Goal: Task Accomplishment & Management: Complete application form

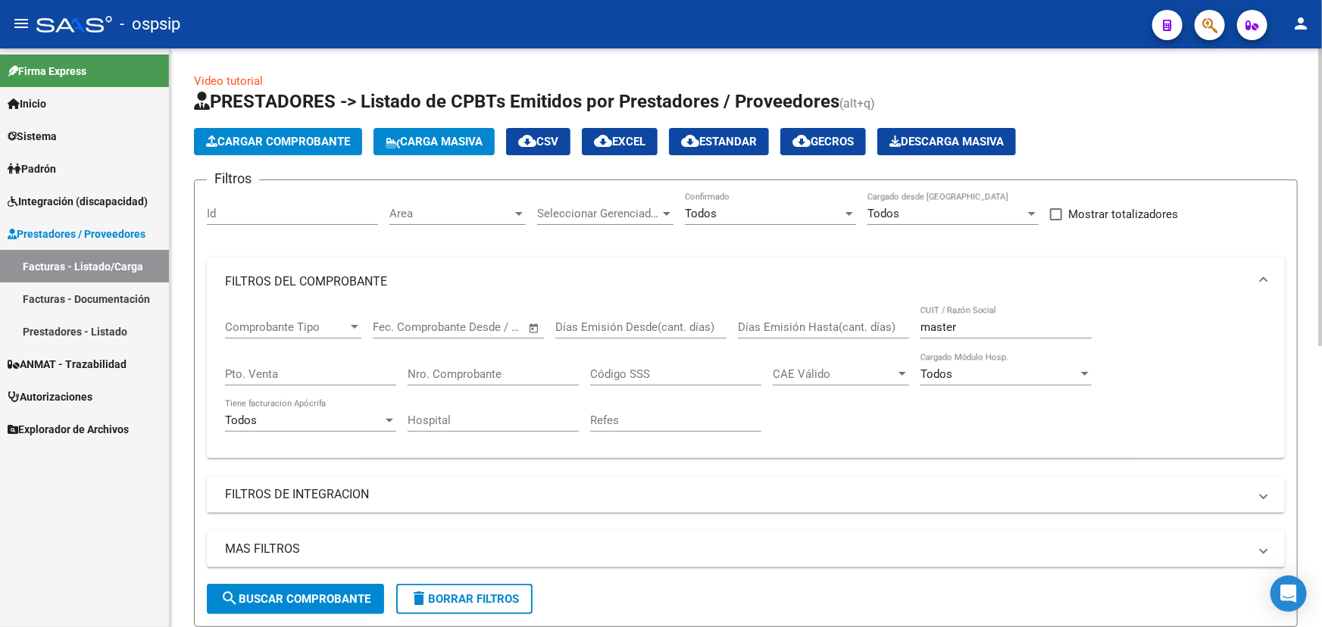
click at [949, 323] on input "master" at bounding box center [1006, 328] width 171 height 14
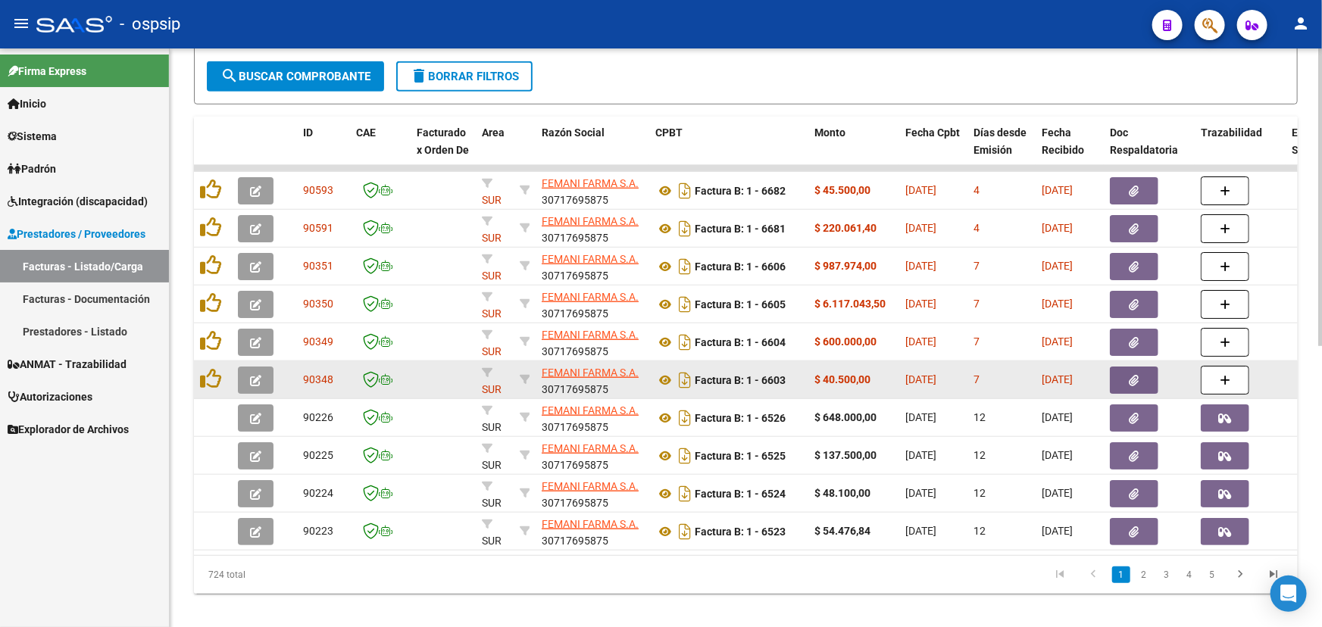
scroll to position [546, 0]
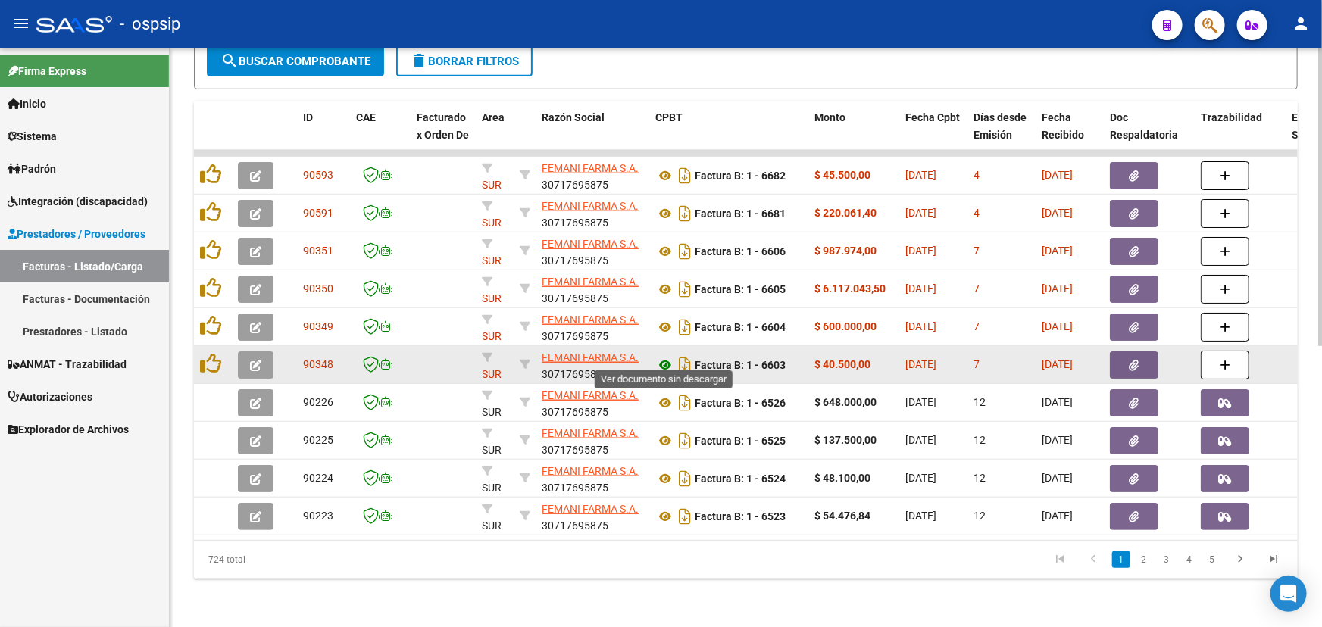
click at [667, 356] on icon at bounding box center [665, 365] width 20 height 18
click at [321, 358] on span "90348" at bounding box center [318, 364] width 30 height 12
click at [326, 358] on span "90348" at bounding box center [318, 364] width 30 height 12
copy span "90348"
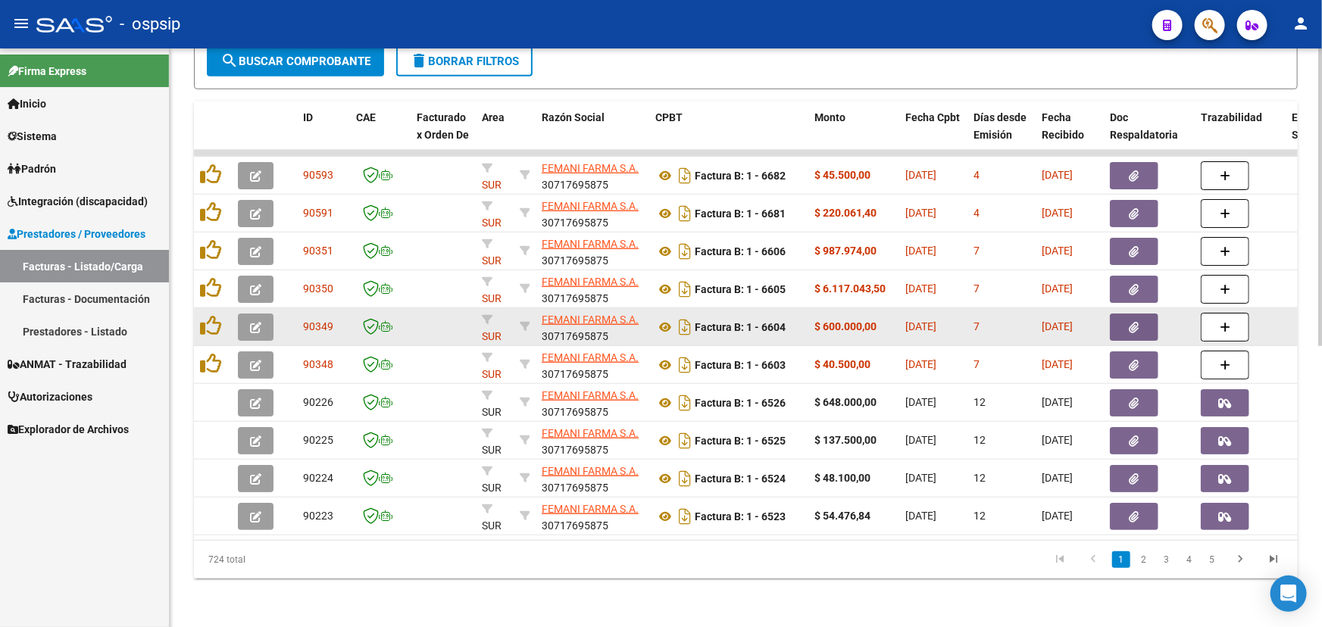
click at [317, 321] on span "90349" at bounding box center [318, 327] width 30 height 12
copy span "90349"
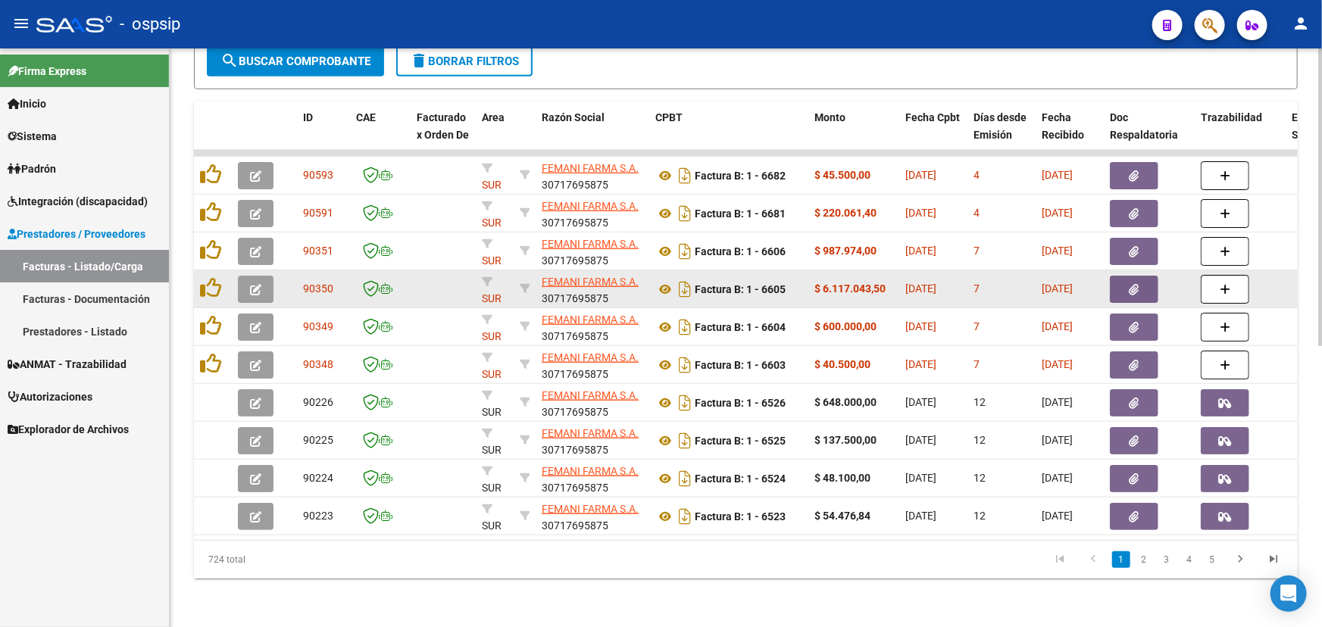
click at [313, 283] on span "90350" at bounding box center [318, 289] width 30 height 12
copy span "90350"
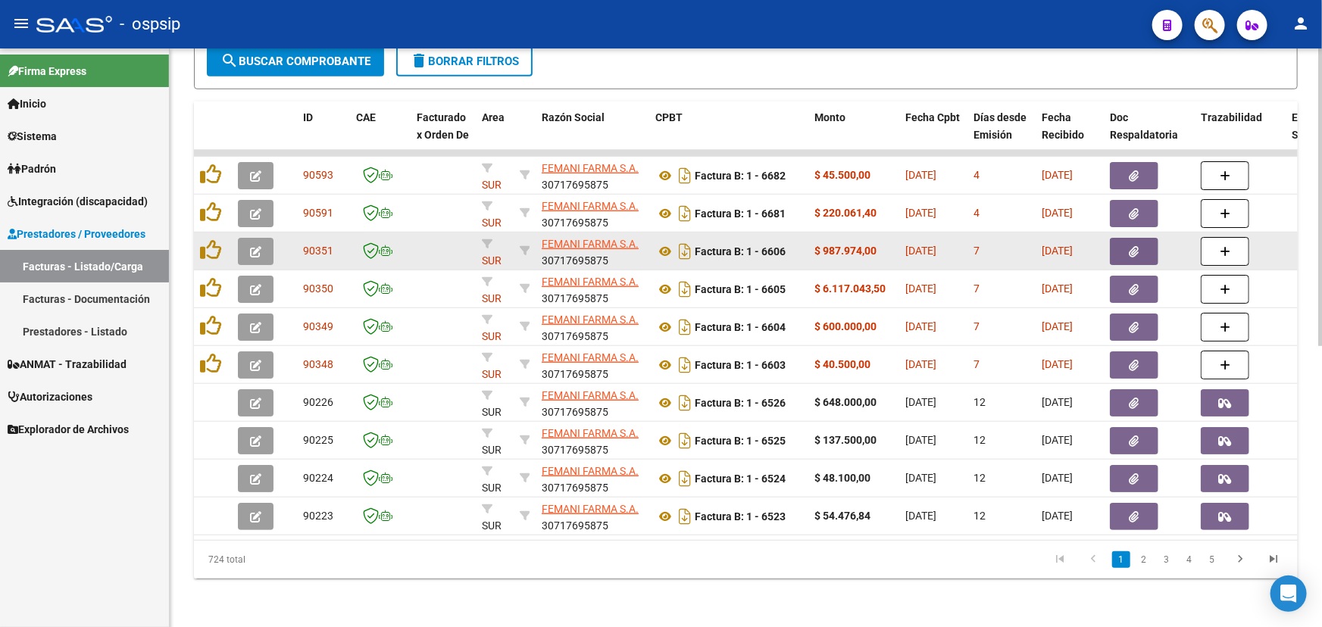
click at [323, 245] on span "90351" at bounding box center [318, 251] width 30 height 12
copy span "90351"
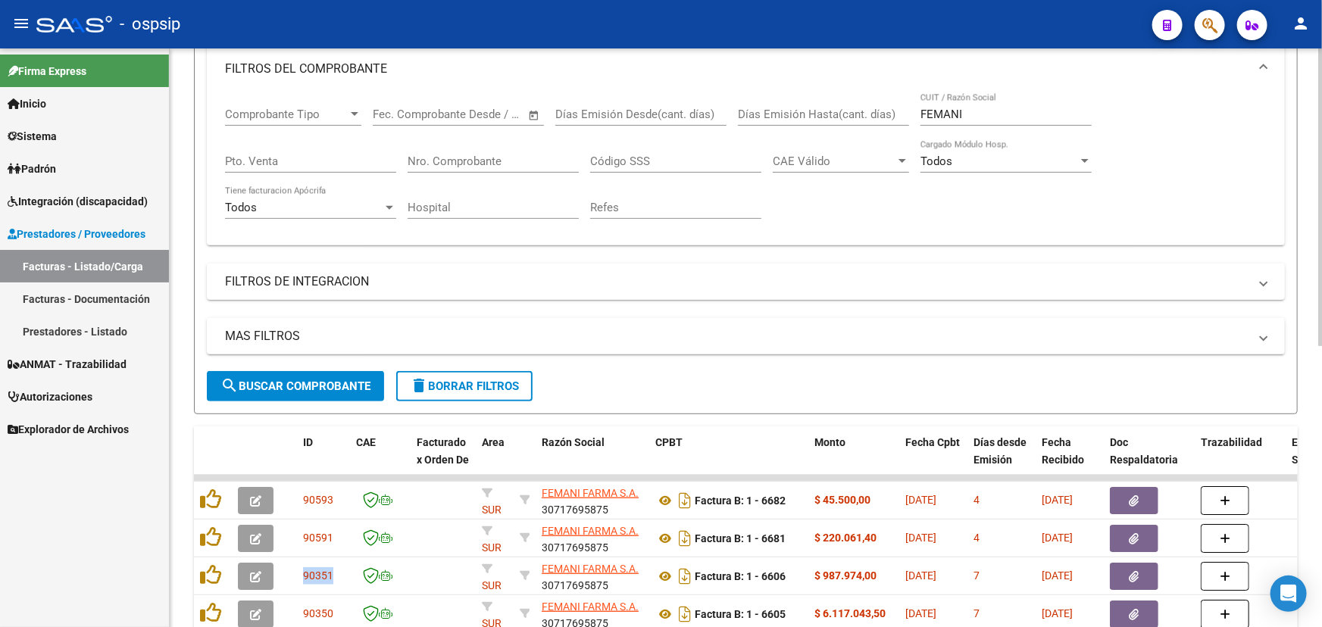
scroll to position [201, 0]
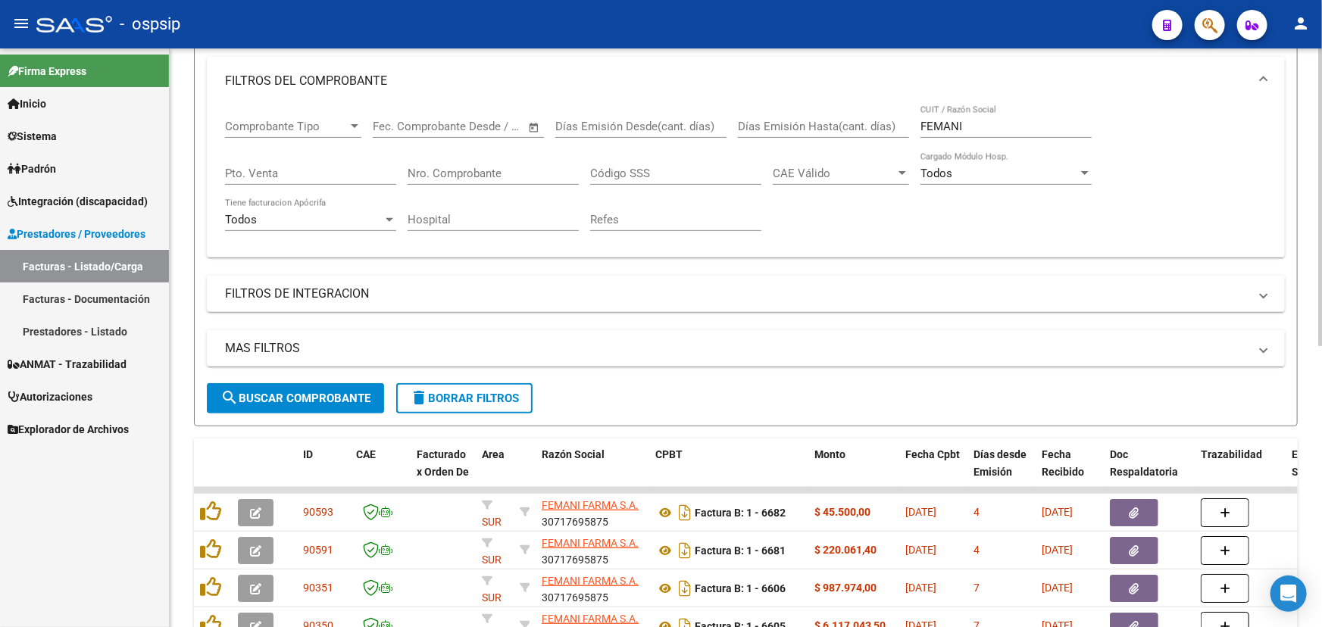
click at [939, 129] on input "FEMANI" at bounding box center [1006, 127] width 171 height 14
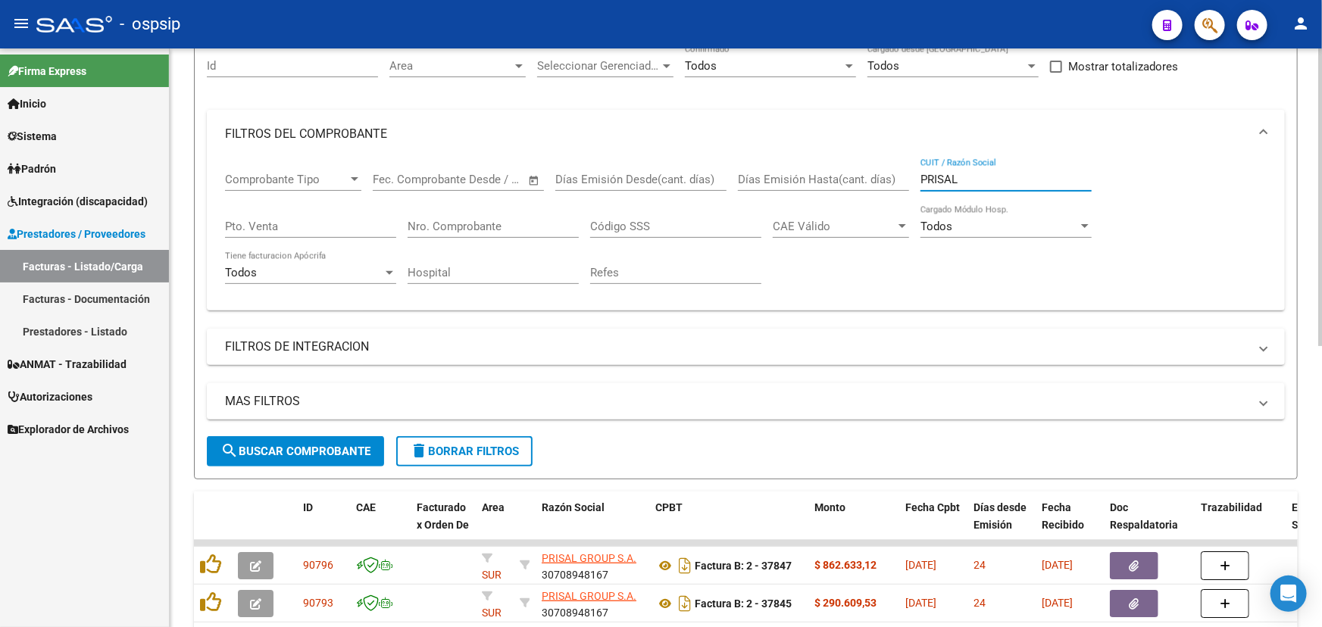
scroll to position [0, 0]
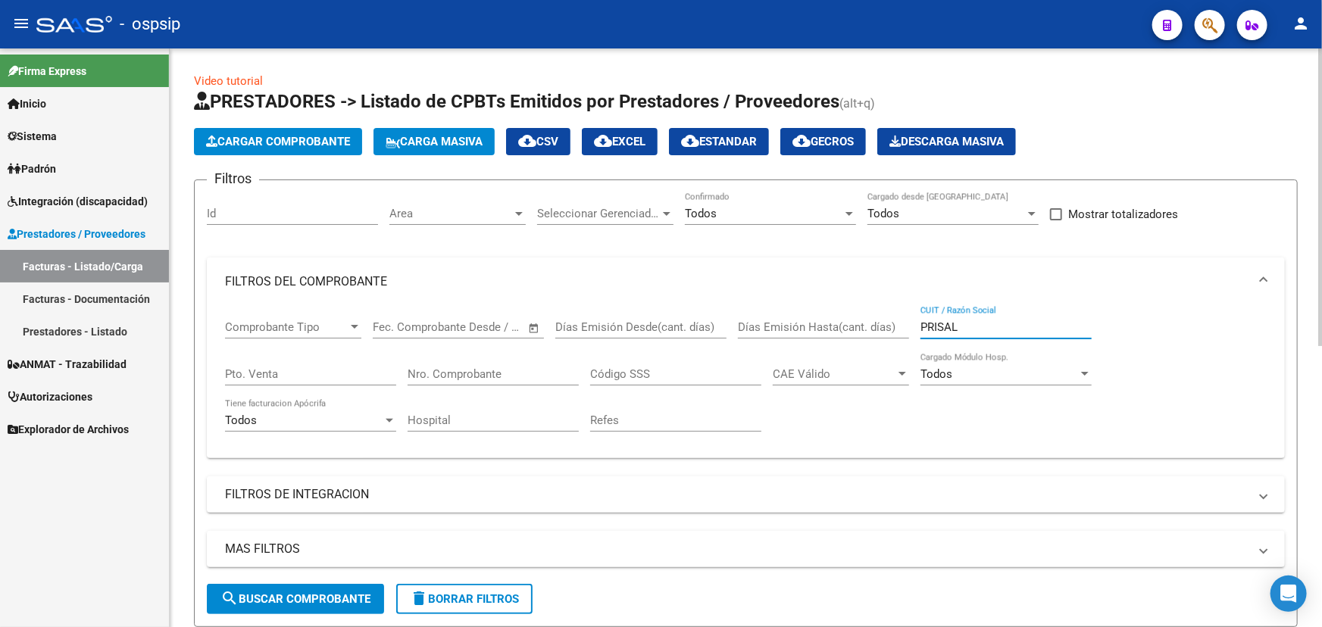
type input "PRISAL"
click at [794, 212] on div "Todos" at bounding box center [764, 214] width 158 height 14
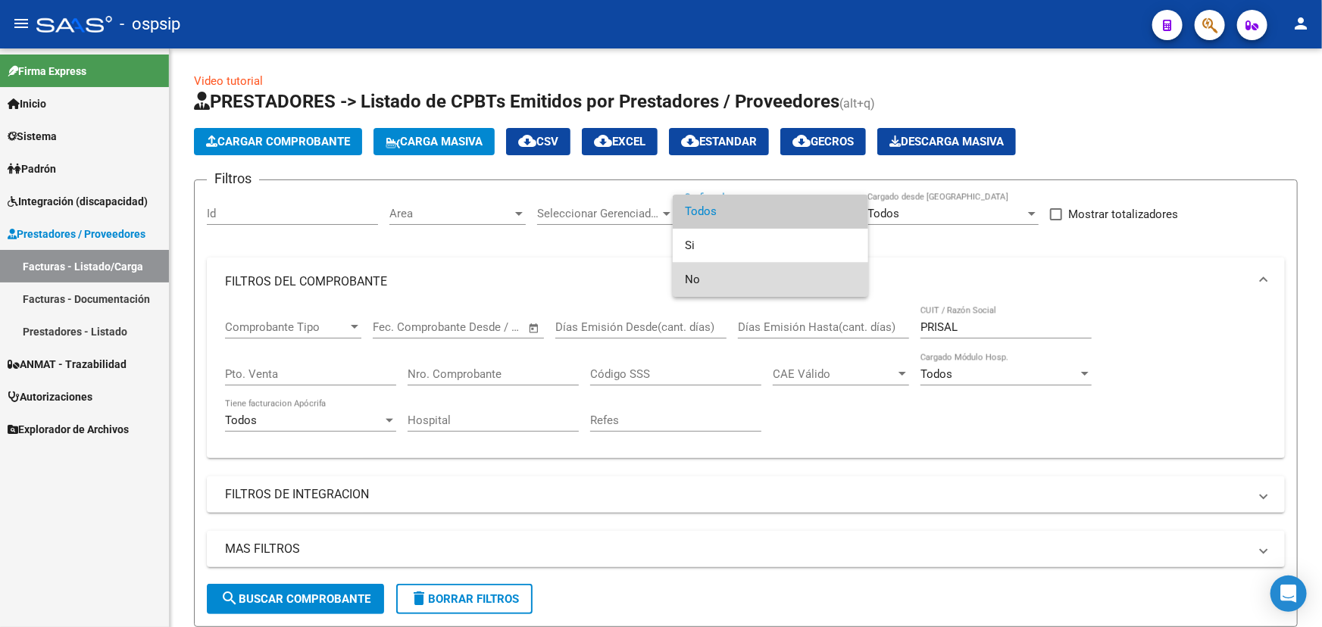
click at [786, 273] on span "No" at bounding box center [770, 280] width 171 height 34
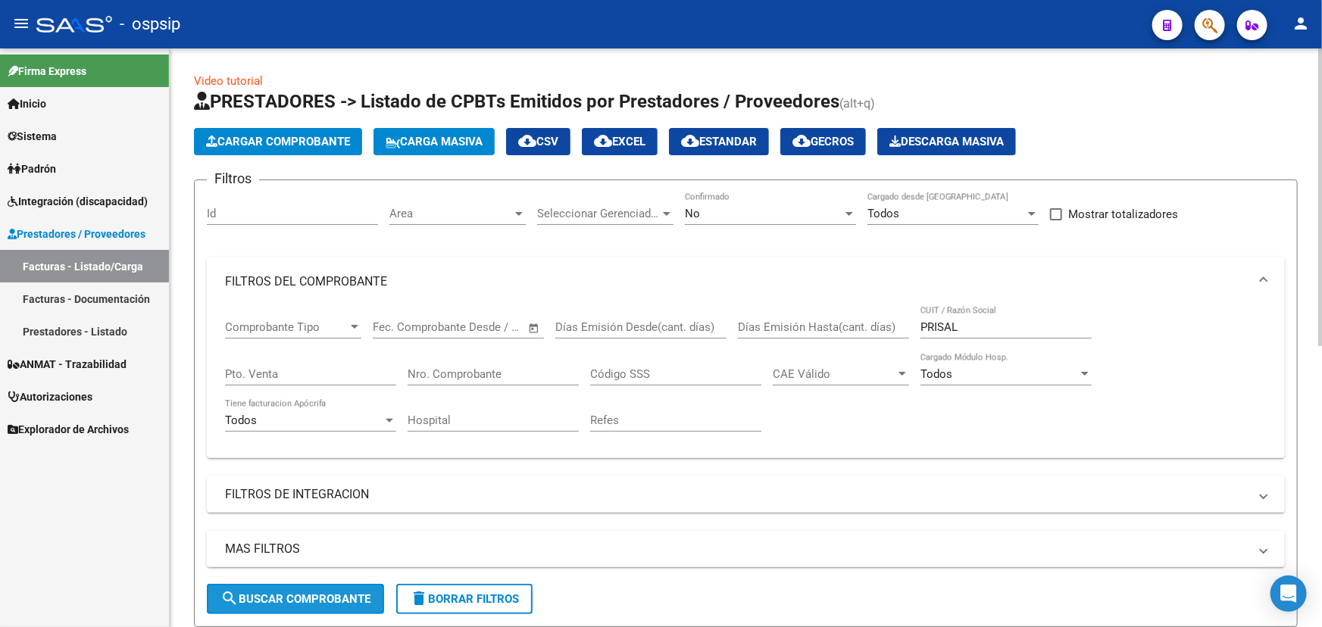
click at [307, 603] on button "search Buscar Comprobante" at bounding box center [295, 599] width 177 height 30
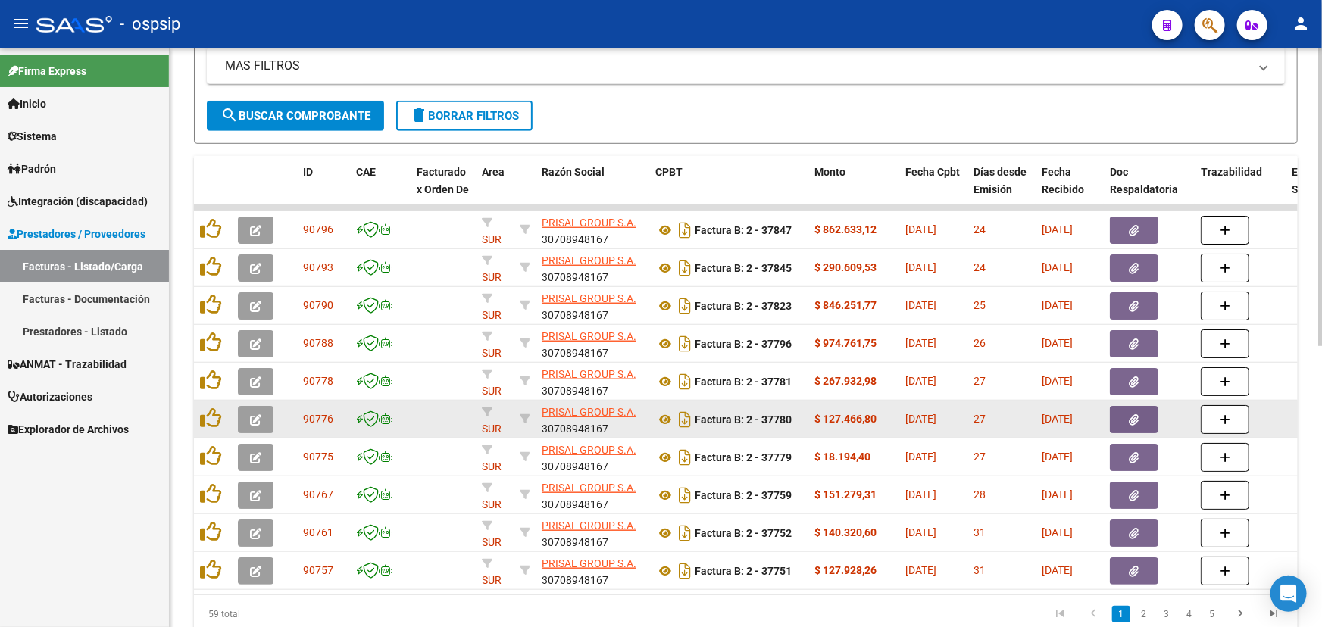
scroll to position [546, 0]
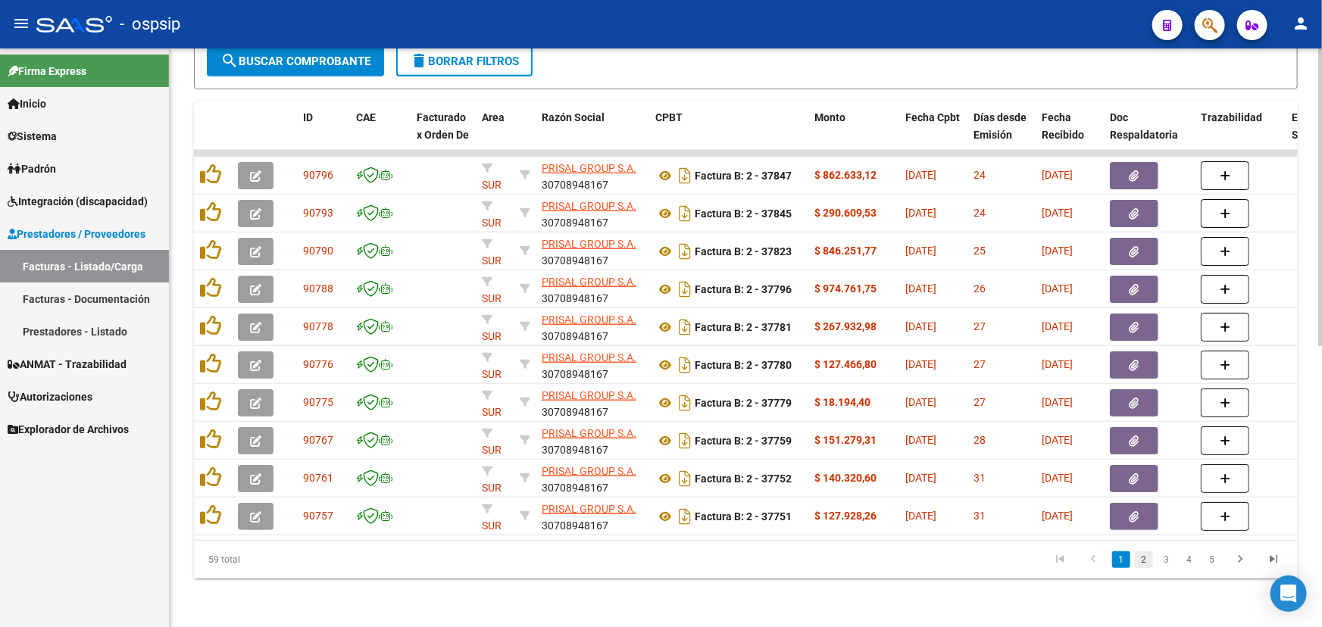
click at [1146, 567] on link "2" at bounding box center [1144, 560] width 18 height 17
click at [1121, 565] on link "1" at bounding box center [1121, 560] width 18 height 17
click at [1165, 561] on link "3" at bounding box center [1167, 560] width 18 height 17
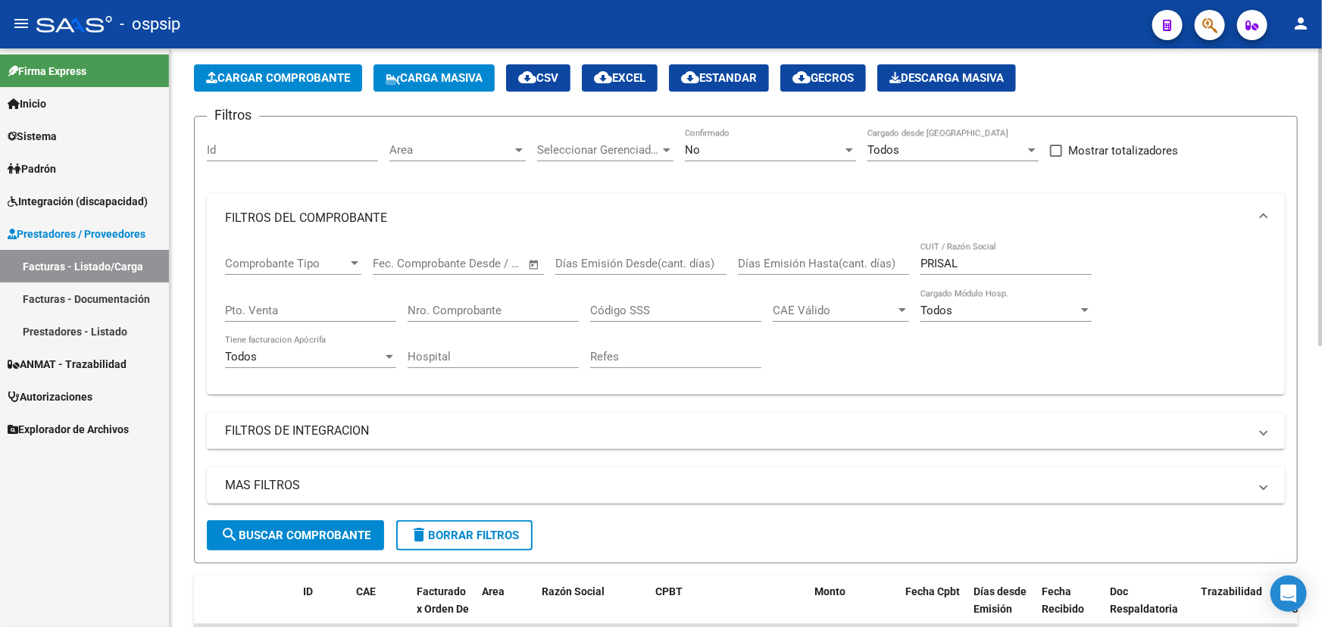
scroll to position [63, 0]
click at [484, 299] on div "Nro. Comprobante" at bounding box center [493, 306] width 171 height 33
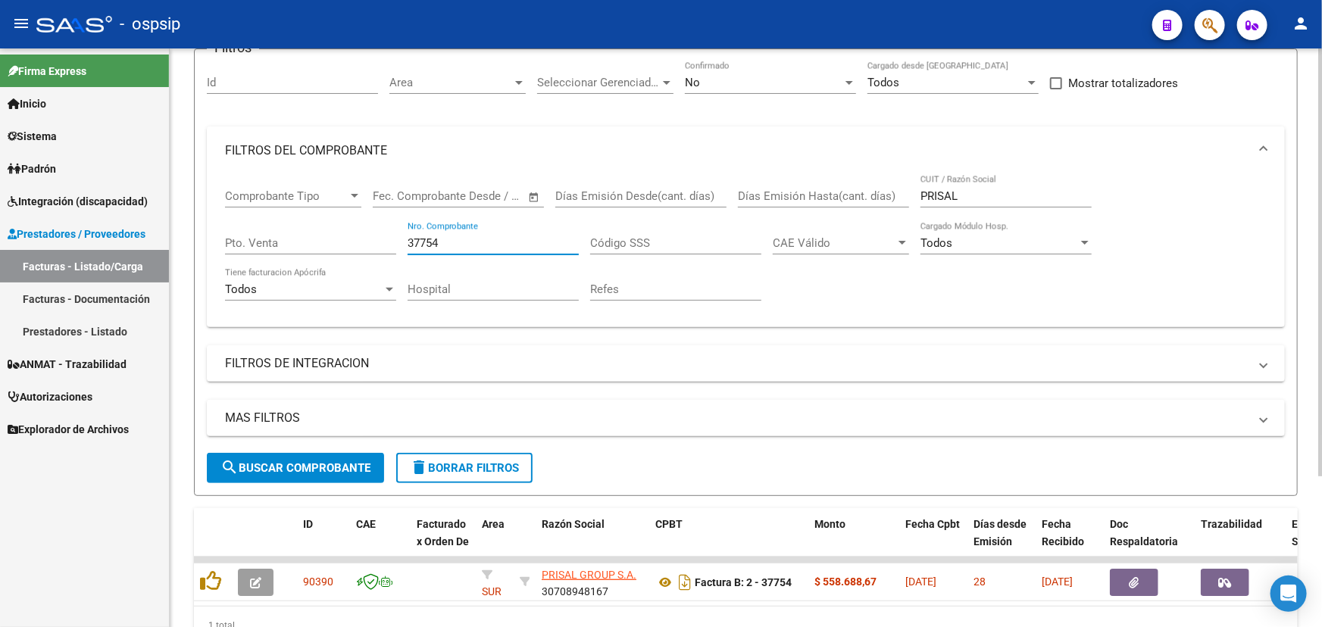
scroll to position [205, 0]
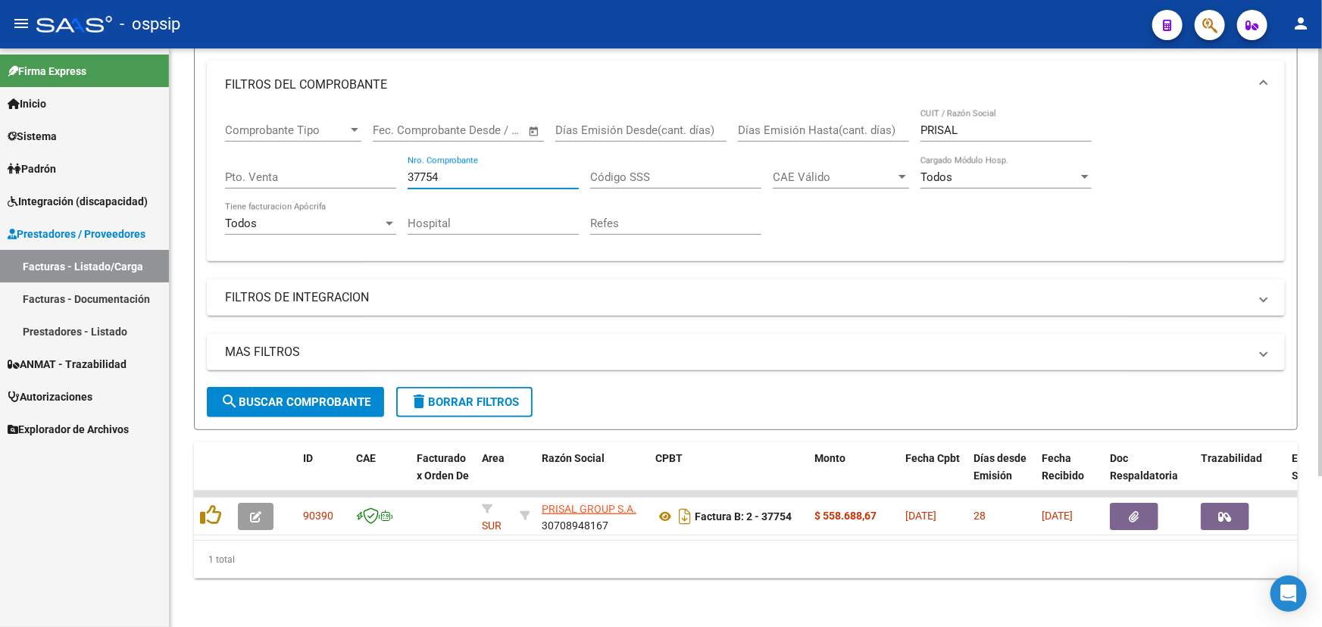
type input "37754"
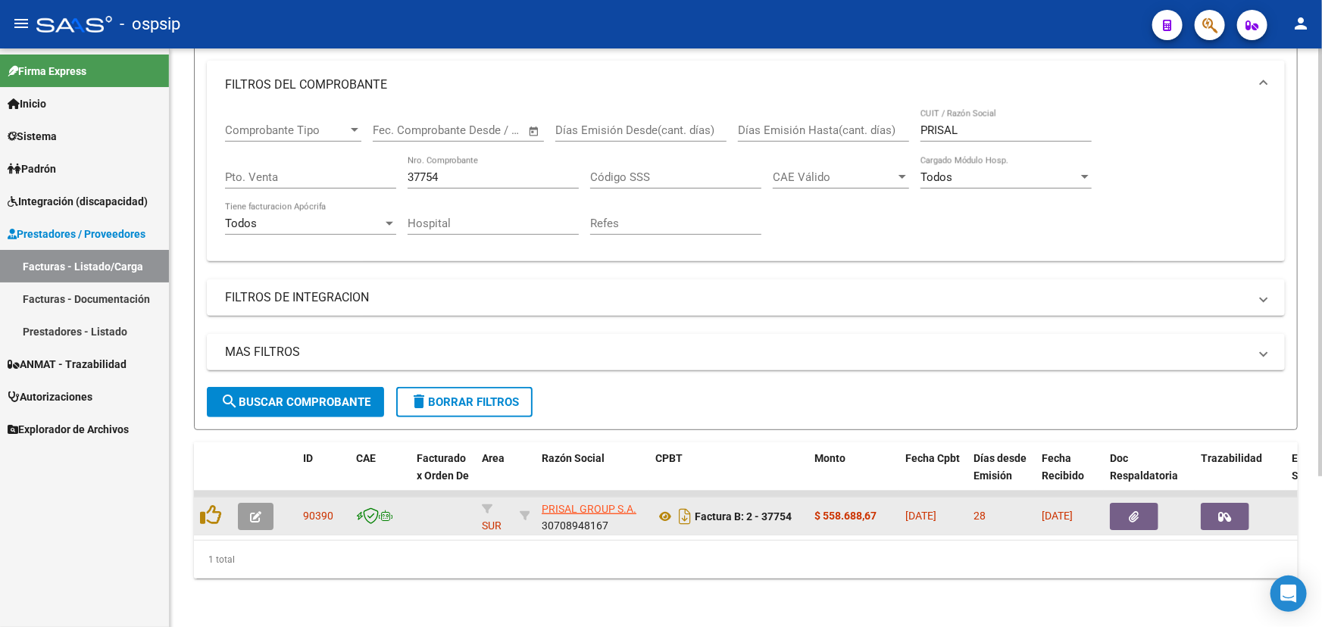
click at [323, 510] on span "90390" at bounding box center [318, 516] width 30 height 12
copy span "90390"
click at [664, 508] on icon at bounding box center [665, 517] width 20 height 18
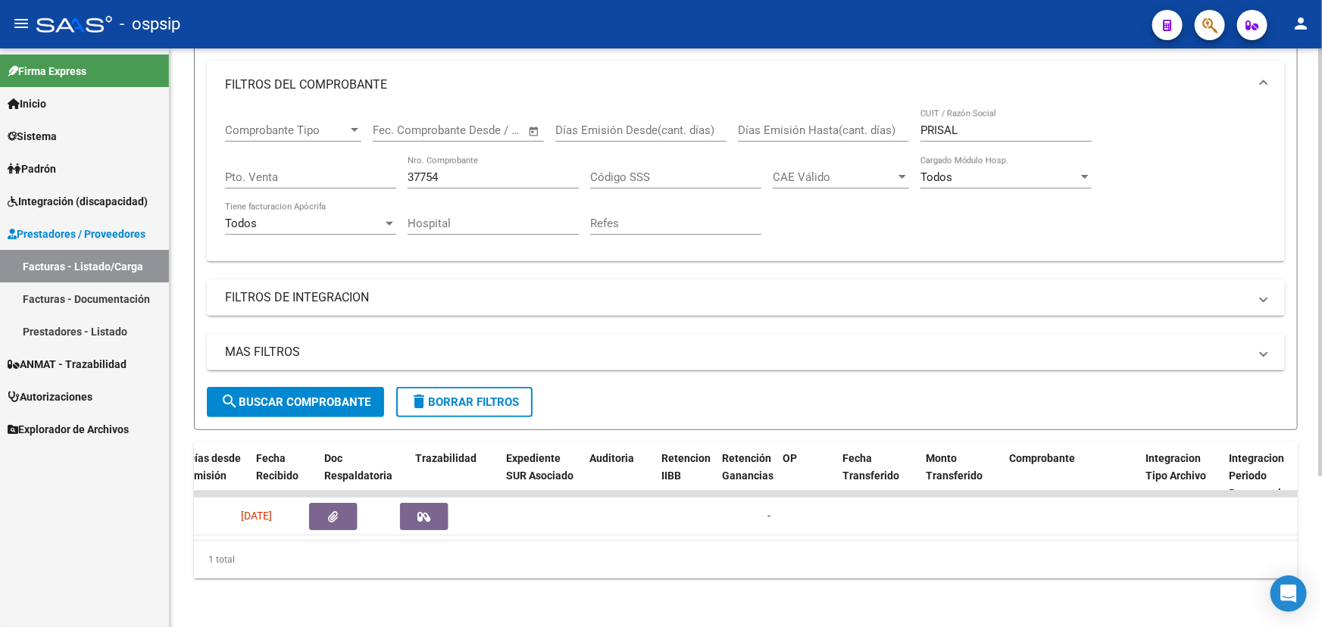
scroll to position [0, 0]
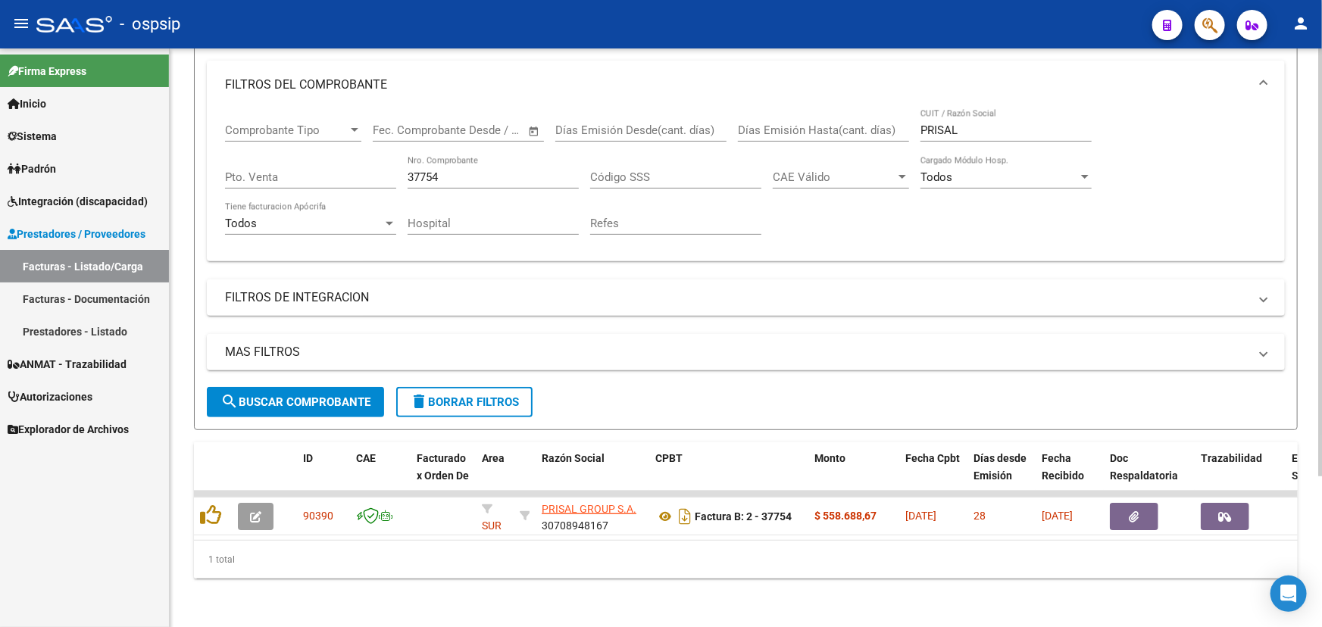
click at [542, 591] on div "Video tutorial PRESTADORES -> Listado de CPBTs Emitidos por Prestadores / Prove…" at bounding box center [746, 239] width 1152 height 776
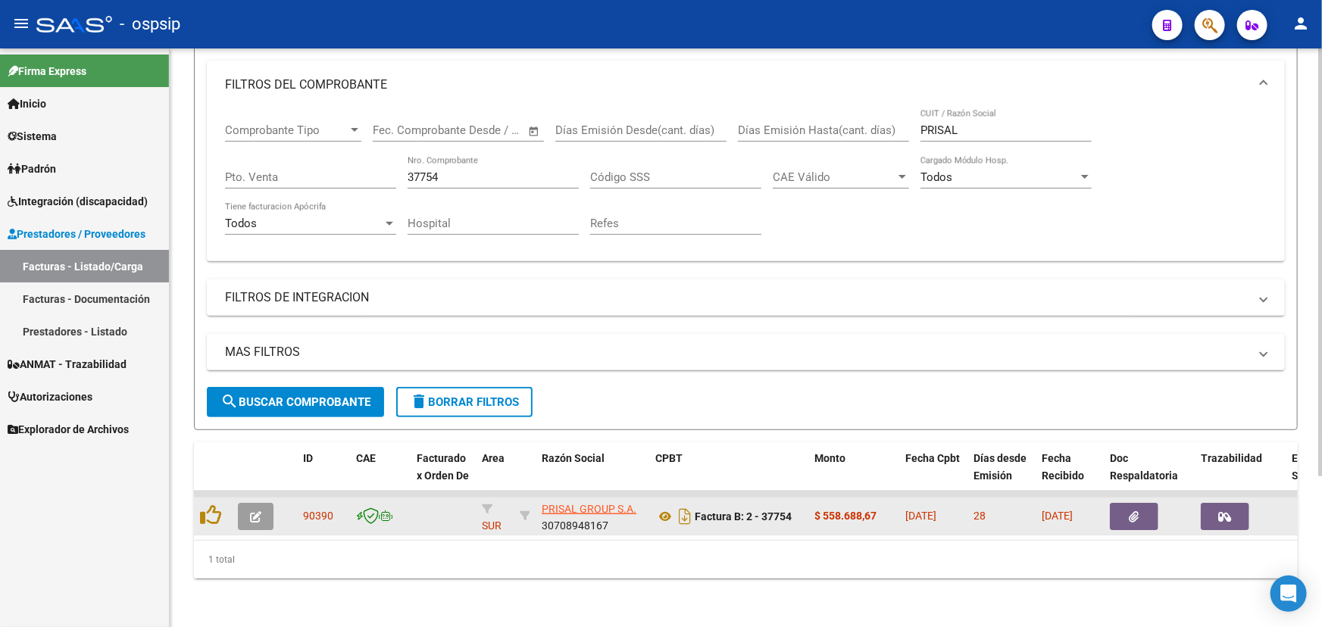
click at [1138, 511] on icon "button" at bounding box center [1135, 516] width 10 height 11
click at [252, 510] on span "button" at bounding box center [255, 517] width 11 height 14
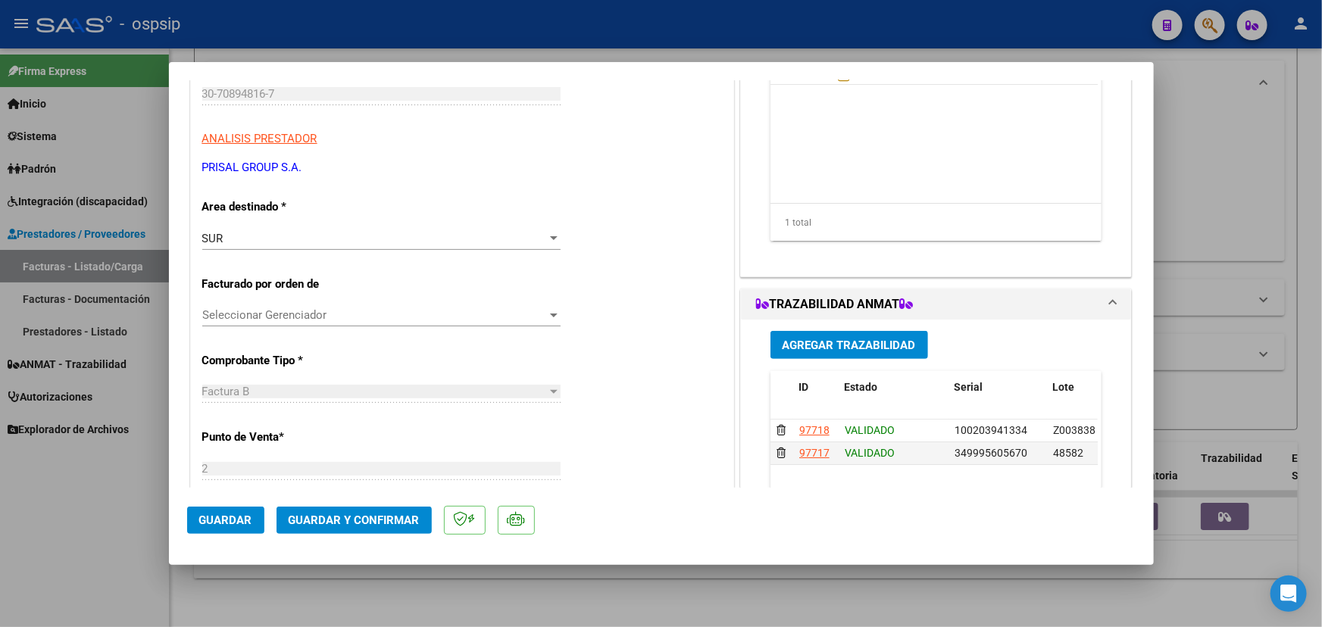
scroll to position [206, 0]
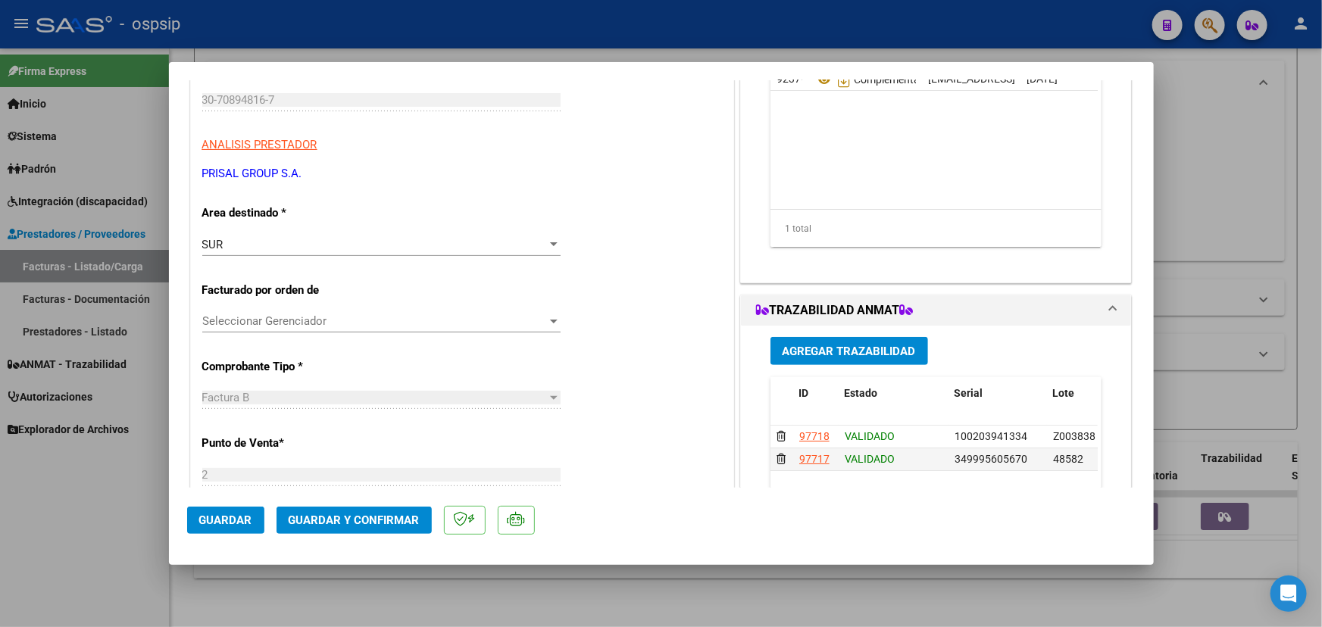
type input "$ 0,00"
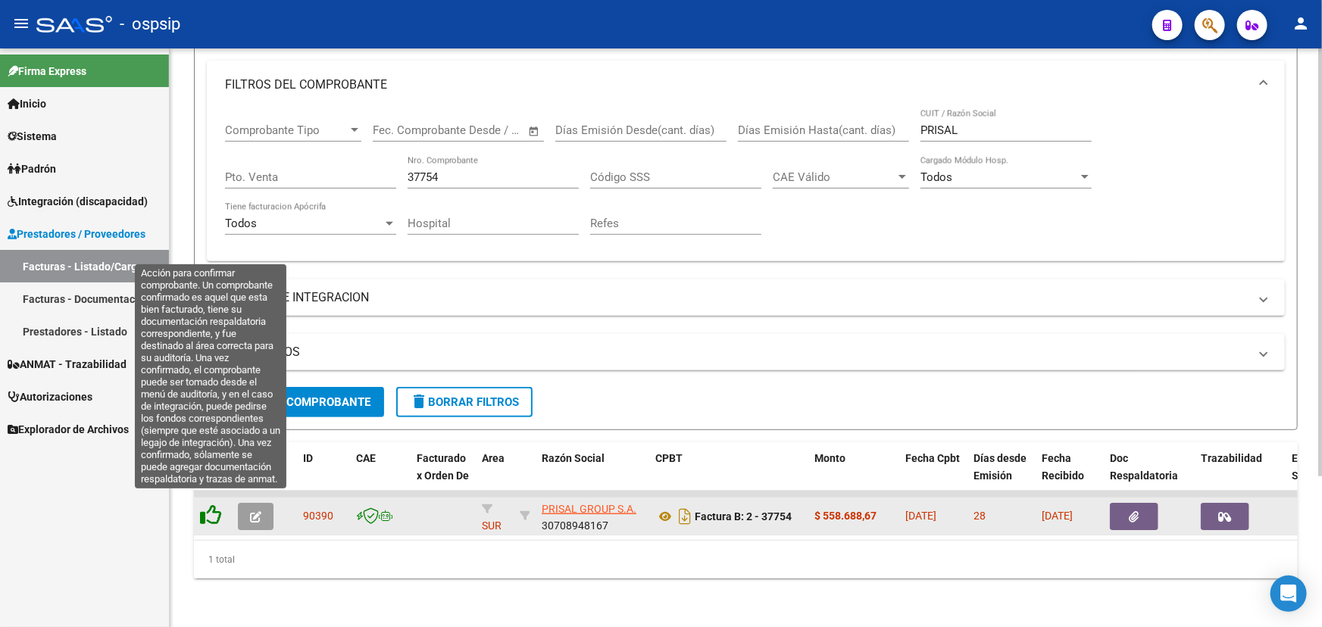
click at [213, 509] on icon at bounding box center [210, 515] width 21 height 21
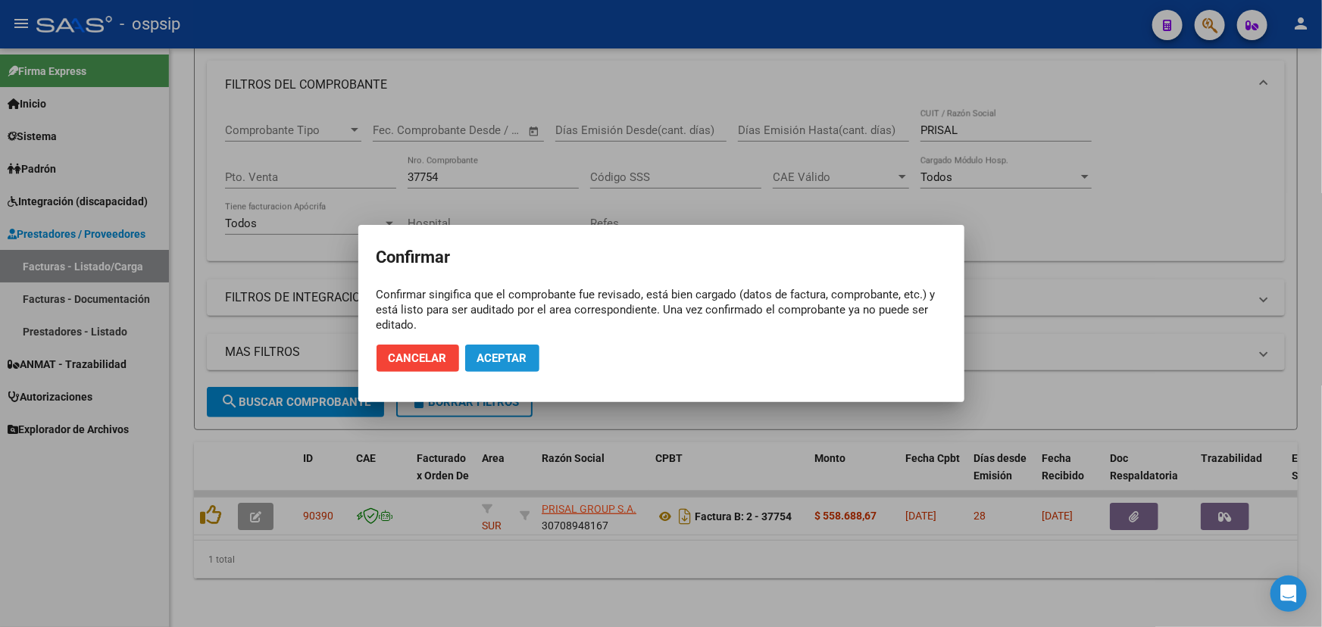
click at [524, 364] on span "Aceptar" at bounding box center [502, 359] width 50 height 14
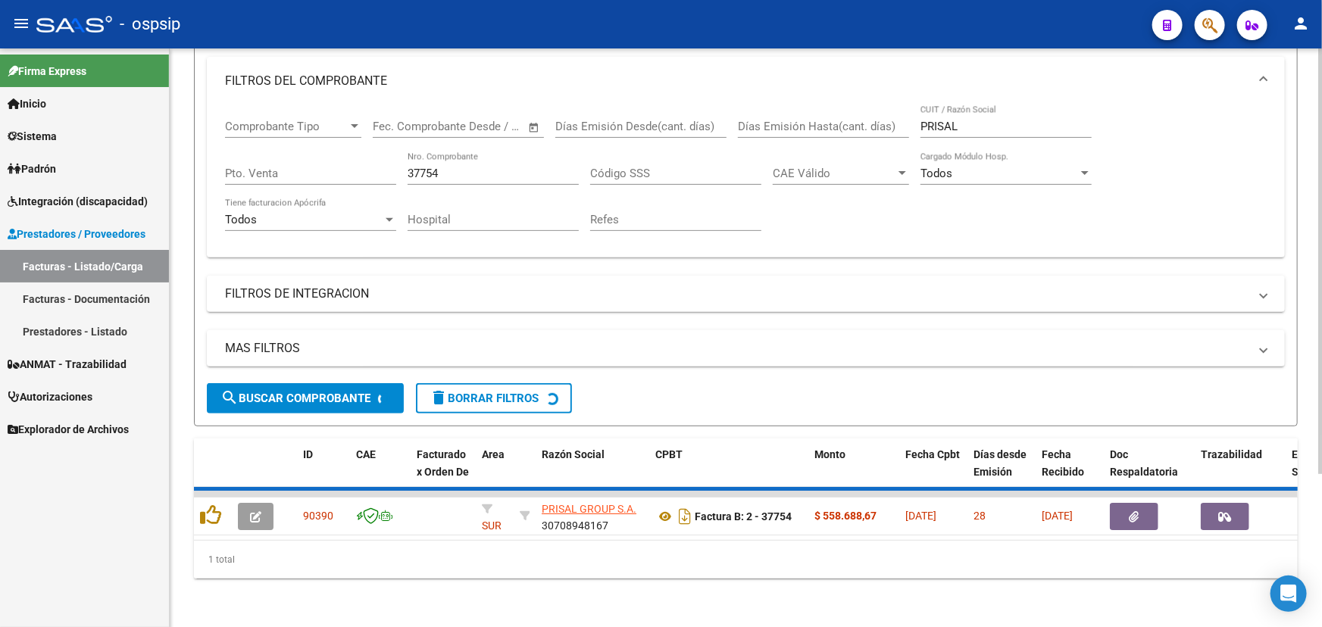
scroll to position [183, 0]
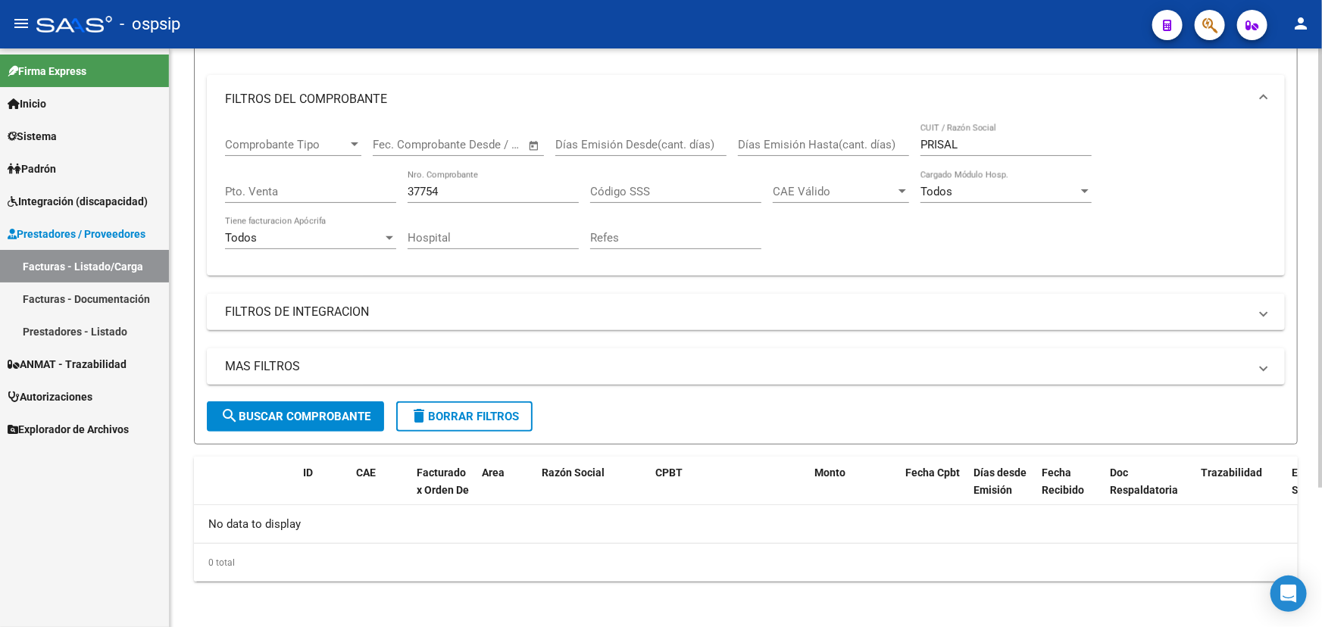
click at [399, 187] on div "Comprobante Tipo Comprobante Tipo Fecha inicio – Fecha fin Fec. Comprobante Des…" at bounding box center [746, 194] width 1042 height 140
click at [411, 186] on input "37754" at bounding box center [493, 192] width 171 height 14
drag, startPoint x: 411, startPoint y: 186, endPoint x: 897, endPoint y: 189, distance: 486.4
click at [413, 186] on input "37754" at bounding box center [493, 192] width 171 height 14
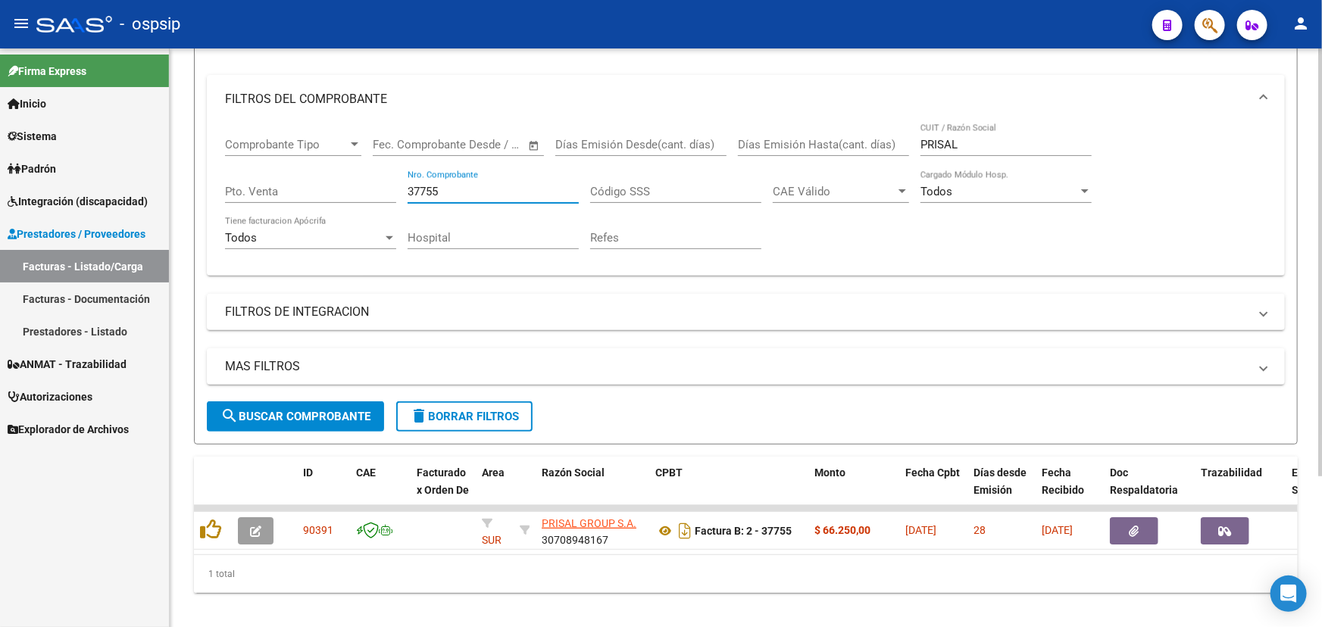
type input "37755"
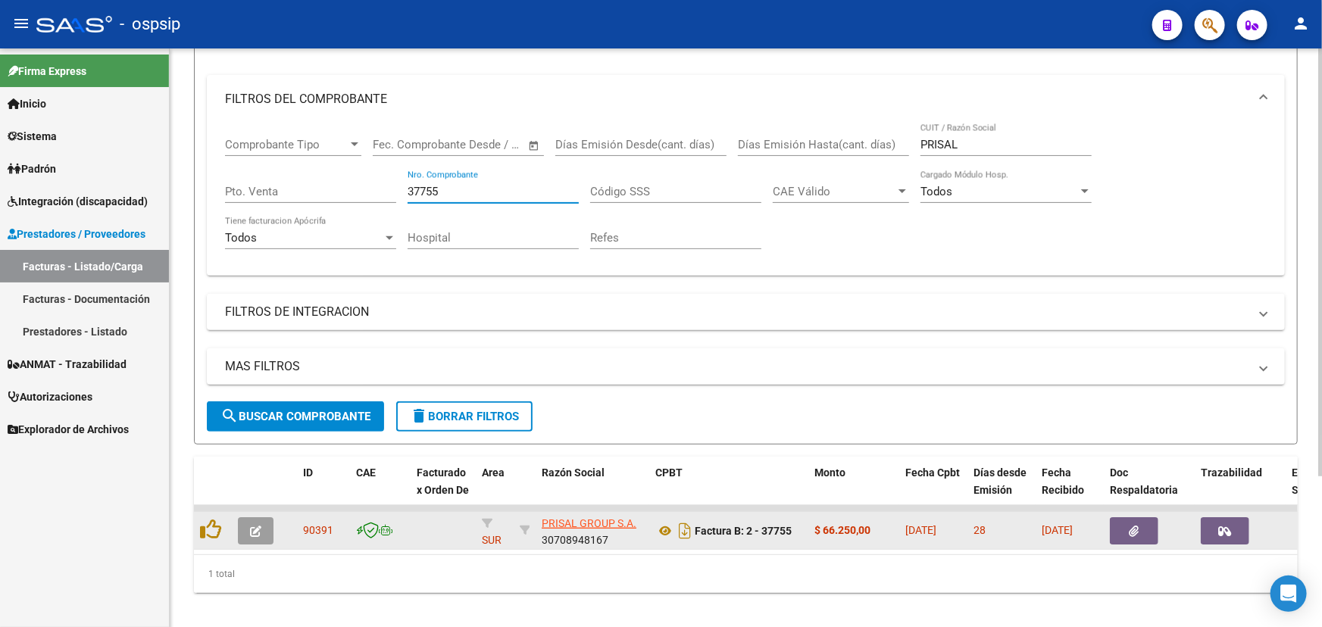
click at [322, 525] on span "90391" at bounding box center [318, 530] width 30 height 12
click at [323, 525] on span "90391" at bounding box center [318, 530] width 30 height 12
copy span "90391"
click at [664, 529] on icon at bounding box center [665, 531] width 20 height 18
click at [258, 526] on icon "button" at bounding box center [255, 531] width 11 height 11
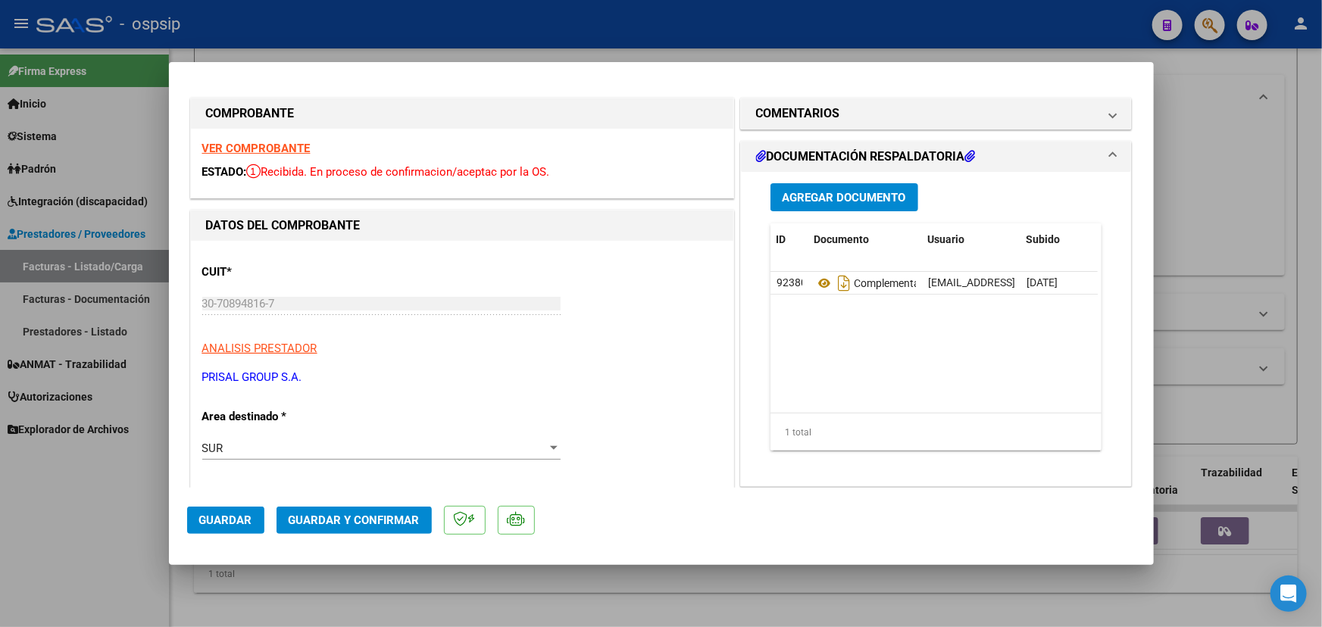
scroll to position [0, 0]
type input "$ 0,00"
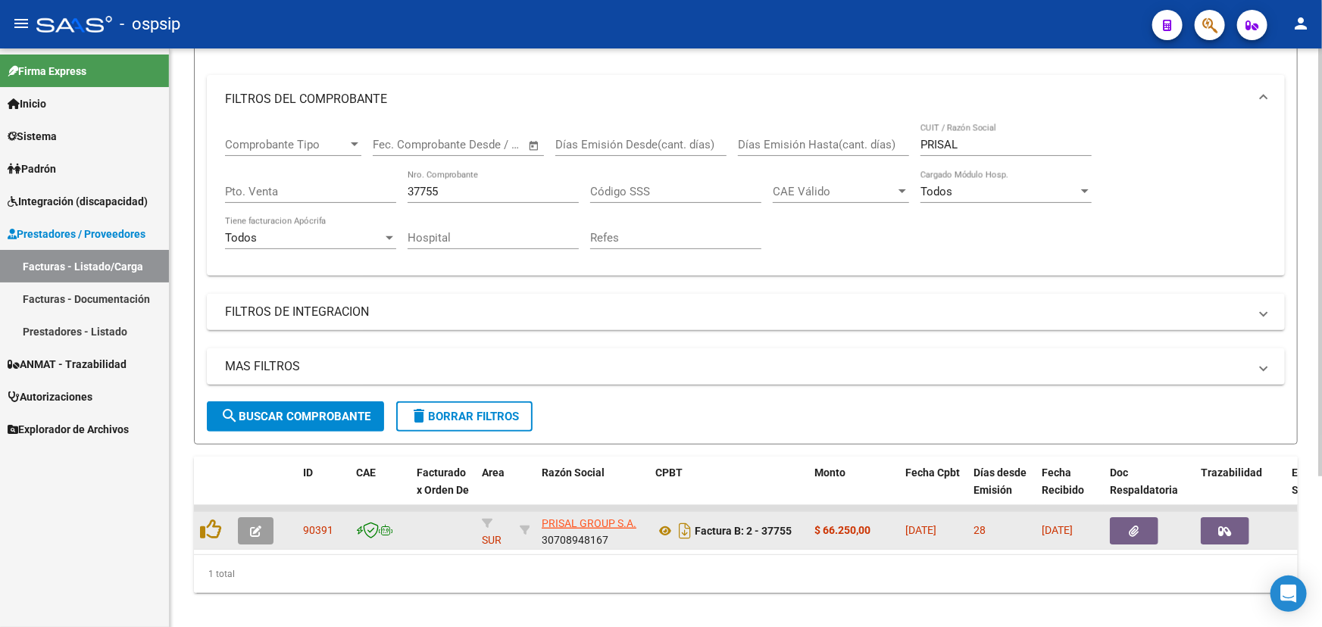
click at [264, 518] on button "button" at bounding box center [256, 531] width 36 height 27
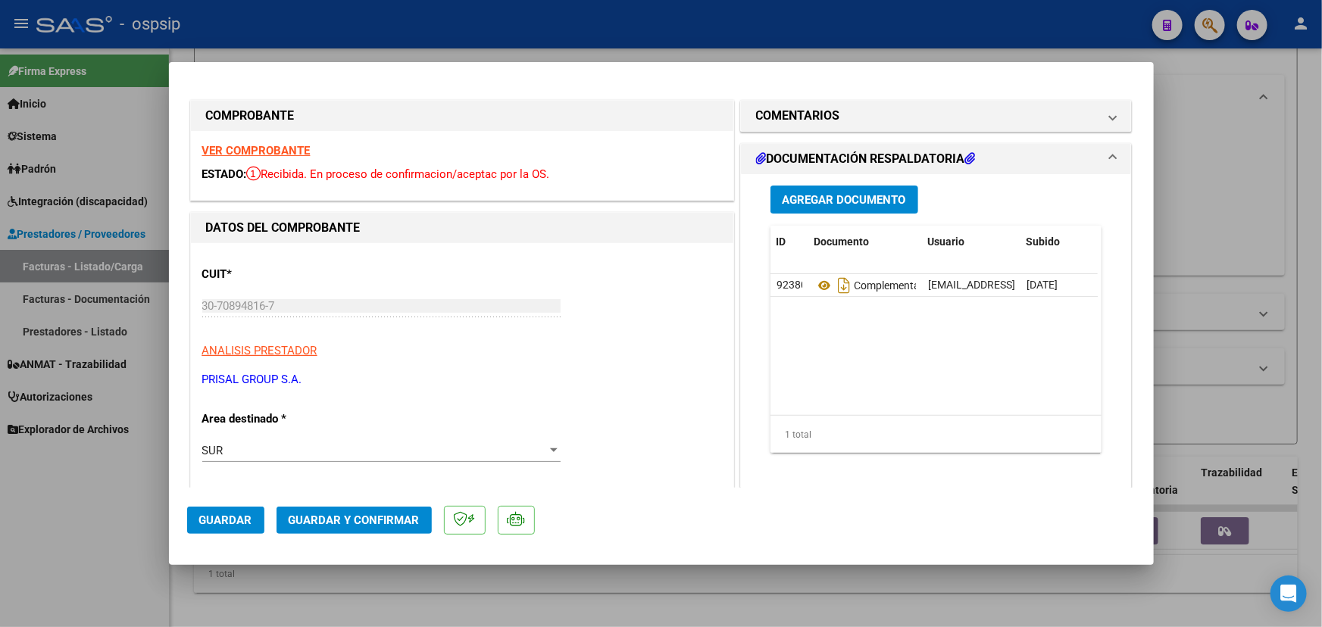
type input "$ 0,00"
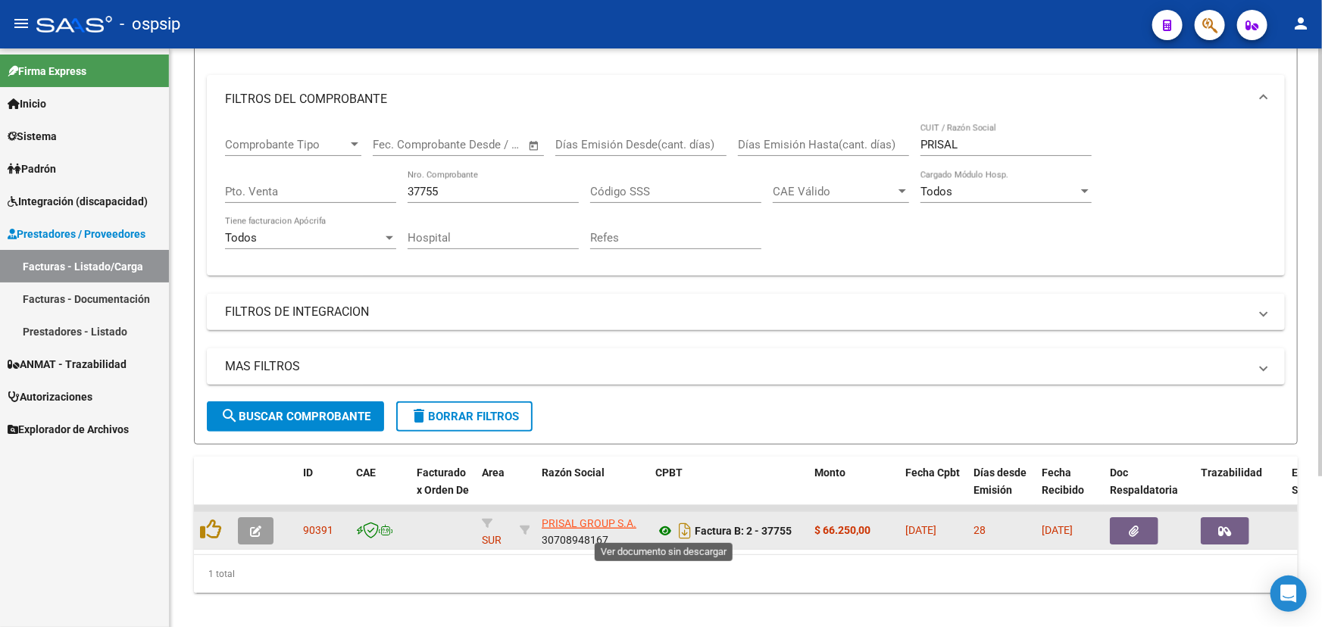
click at [658, 528] on icon at bounding box center [665, 531] width 20 height 18
click at [252, 526] on icon "button" at bounding box center [255, 531] width 11 height 11
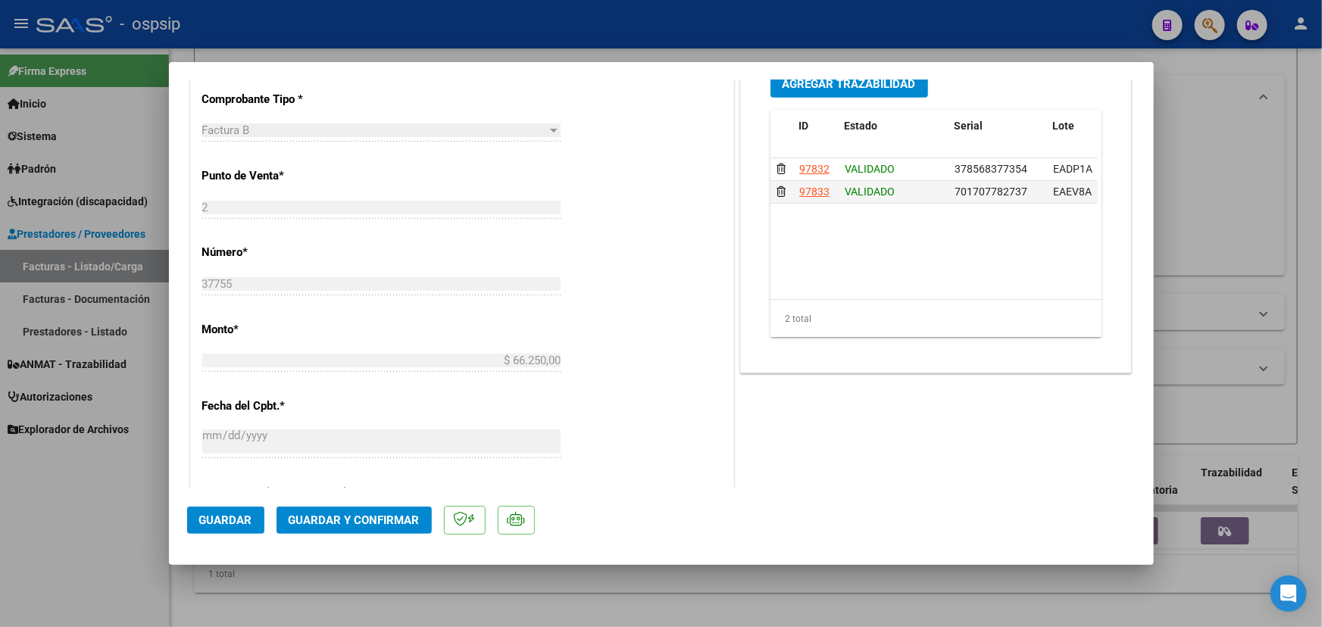
scroll to position [413, 0]
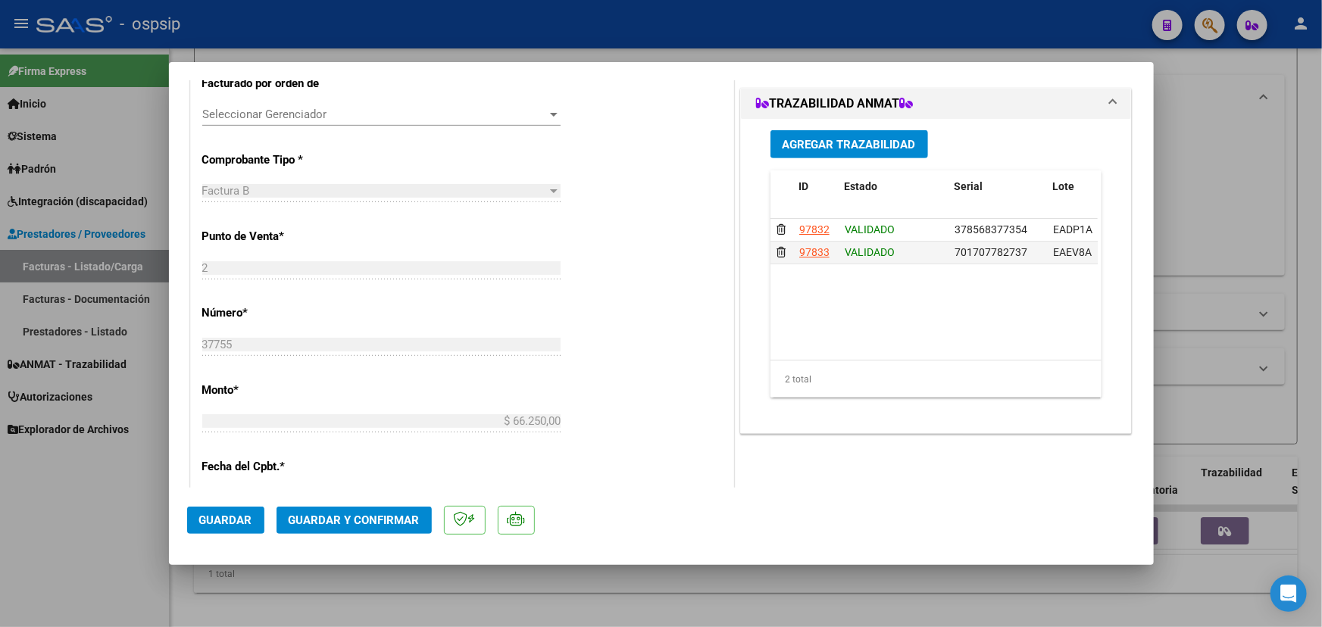
click at [337, 524] on span "Guardar y Confirmar" at bounding box center [354, 521] width 131 height 14
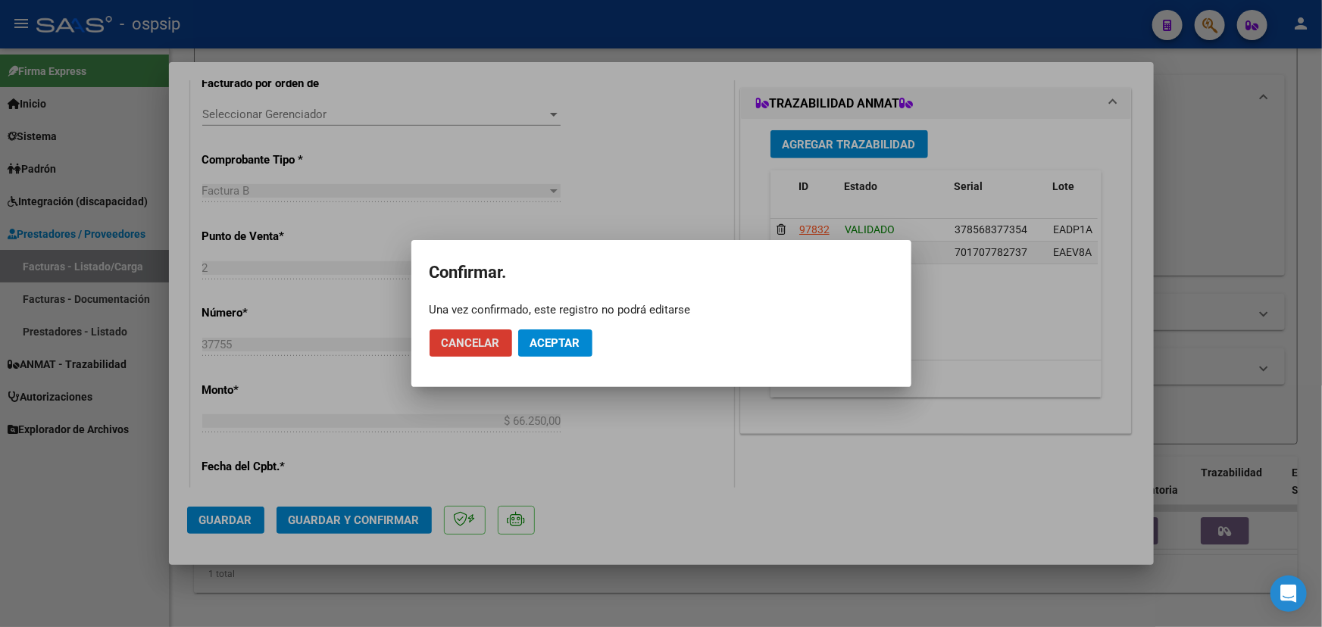
click at [560, 330] on button "Aceptar" at bounding box center [555, 343] width 74 height 27
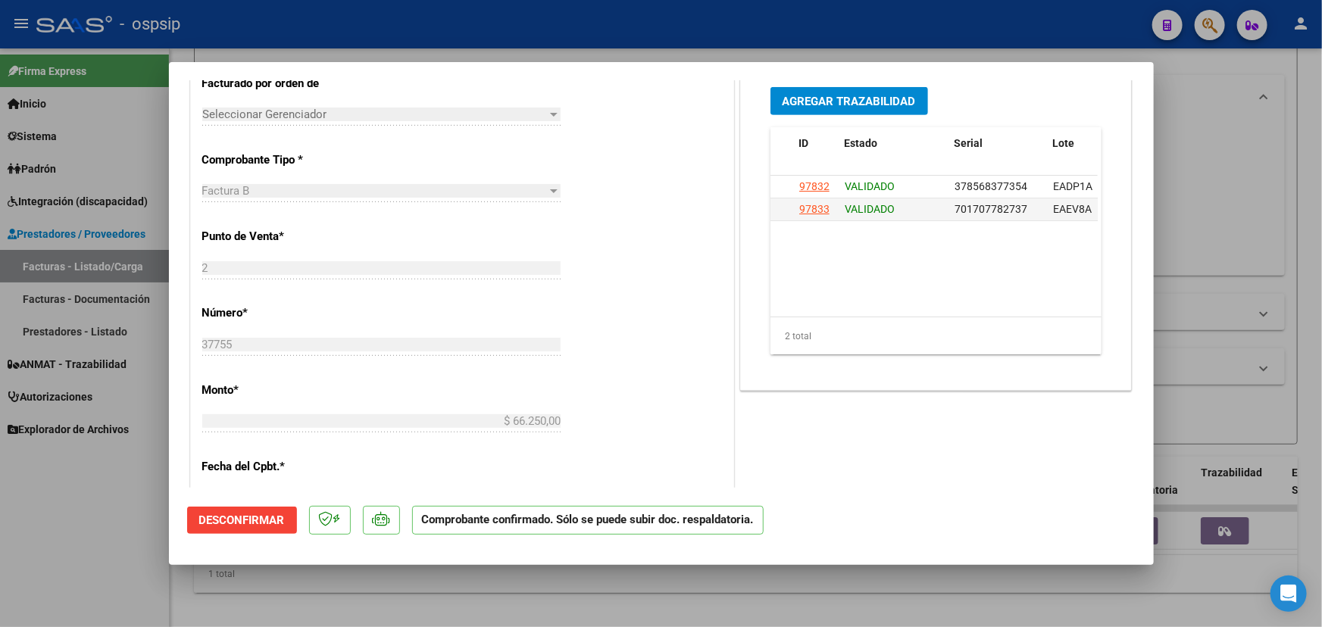
type input "$ 0,00"
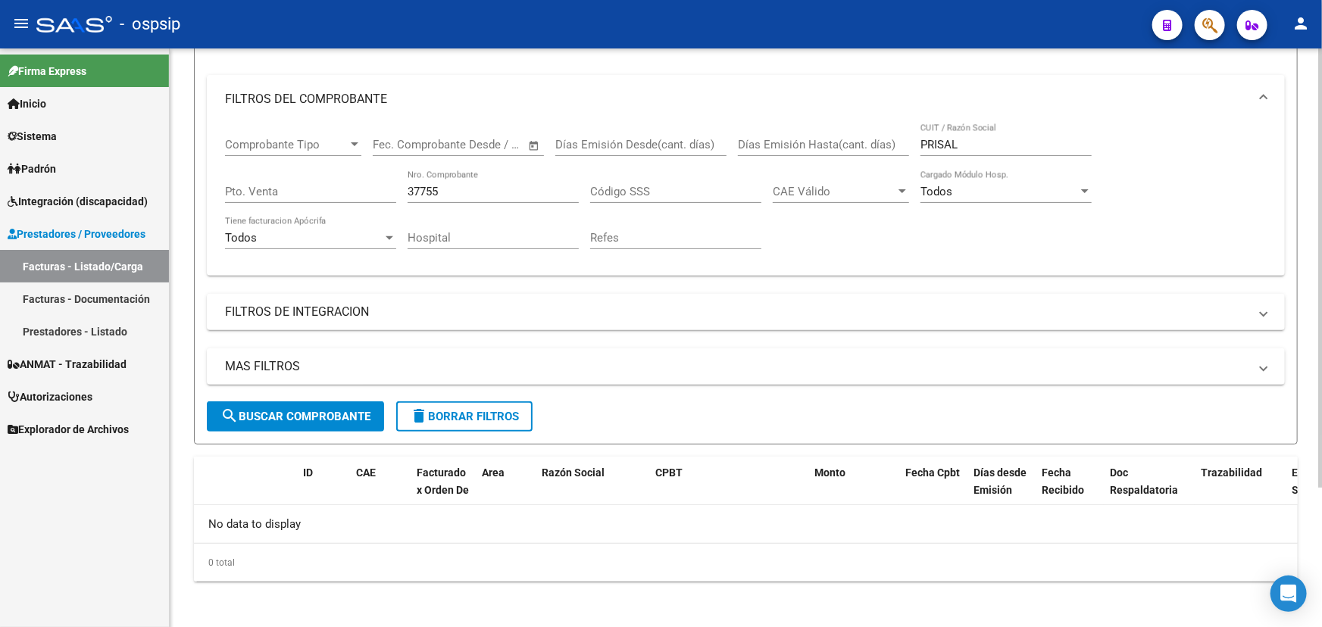
click at [483, 185] on input "37755" at bounding box center [493, 192] width 171 height 14
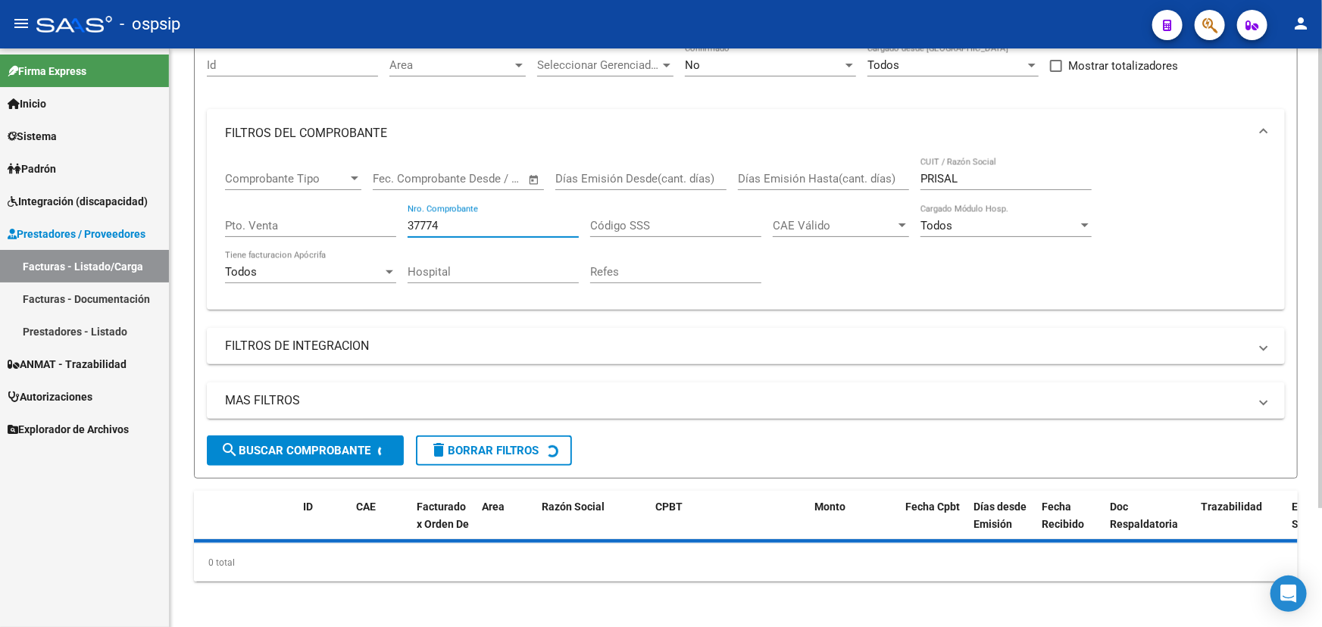
scroll to position [183, 0]
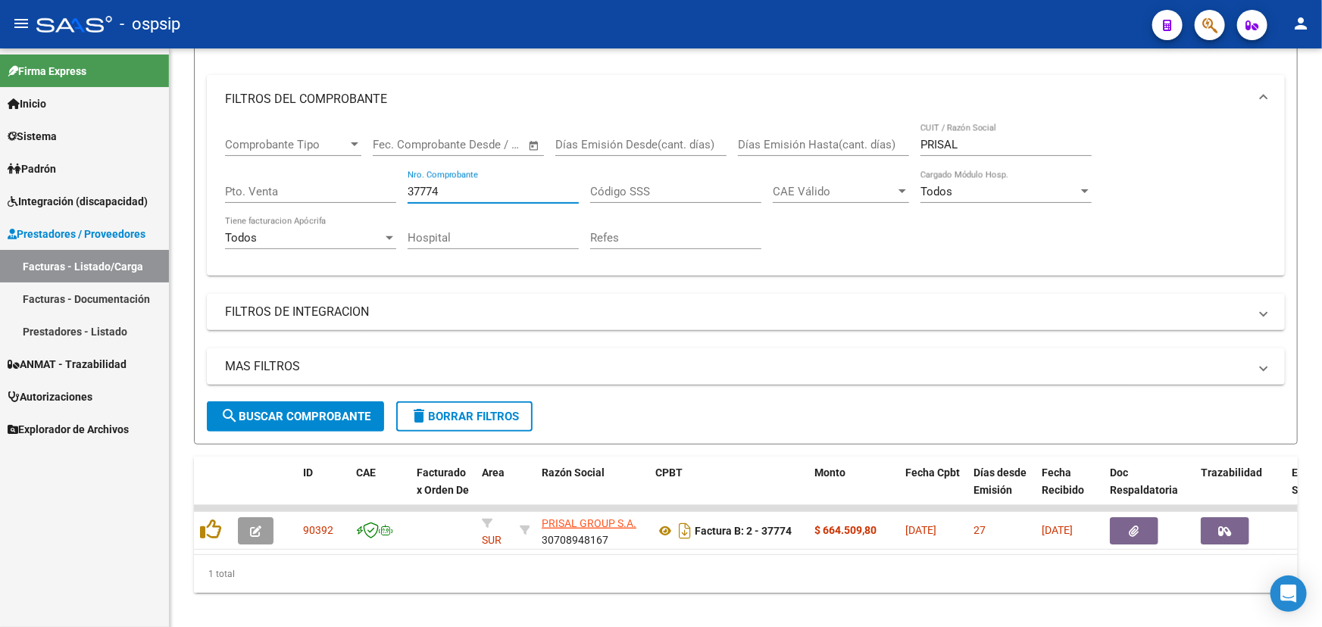
type input "37774"
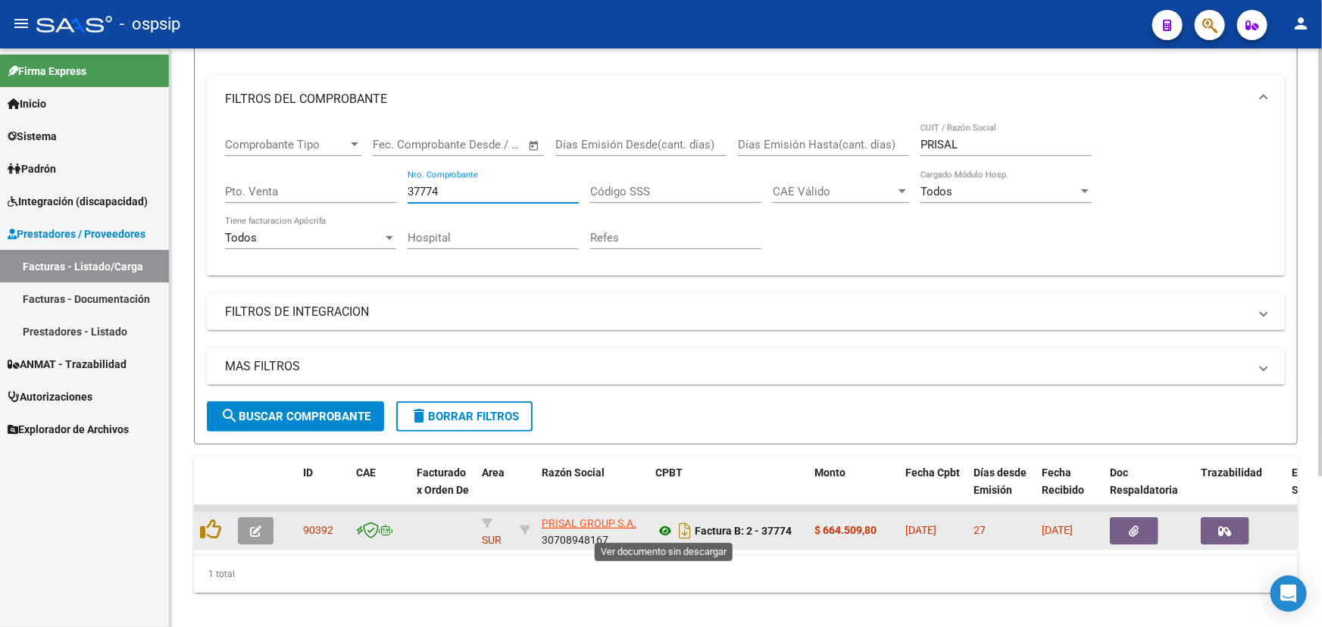
click at [671, 523] on icon at bounding box center [665, 531] width 20 height 18
click at [317, 530] on span "90392" at bounding box center [318, 530] width 30 height 12
copy span "90392"
click at [265, 526] on button "button" at bounding box center [256, 531] width 36 height 27
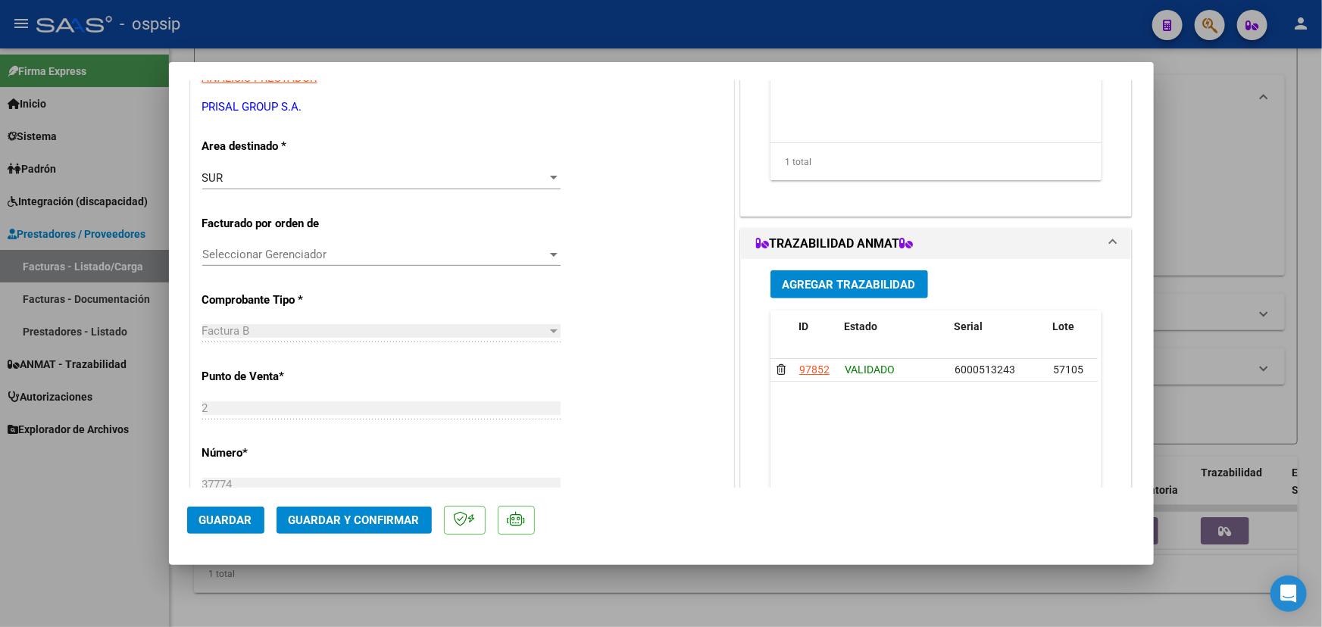
scroll to position [275, 0]
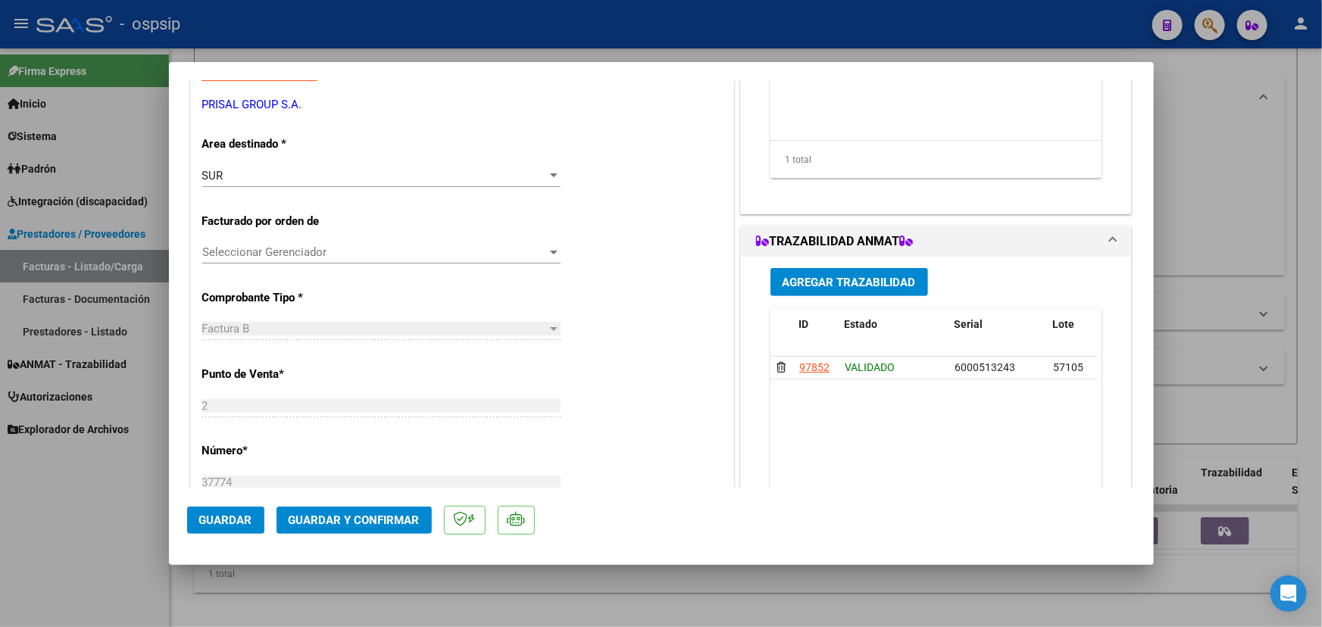
click at [409, 514] on span "Guardar y Confirmar" at bounding box center [354, 521] width 131 height 14
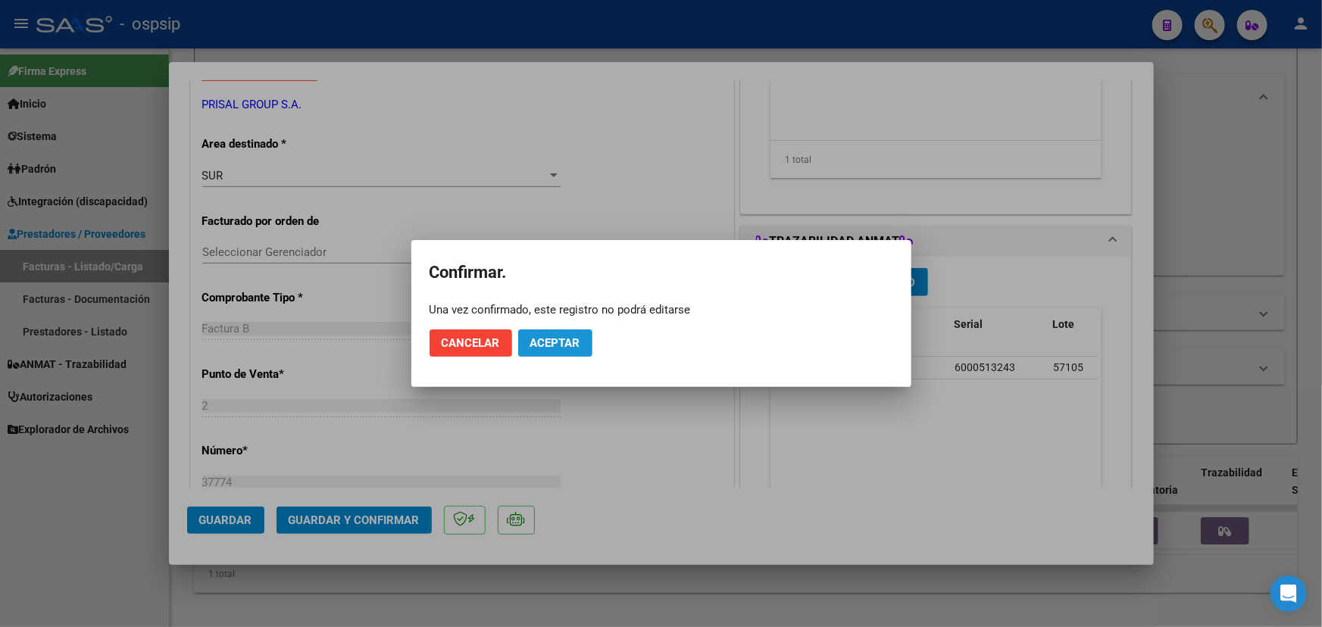
click at [562, 339] on span "Aceptar" at bounding box center [555, 343] width 50 height 14
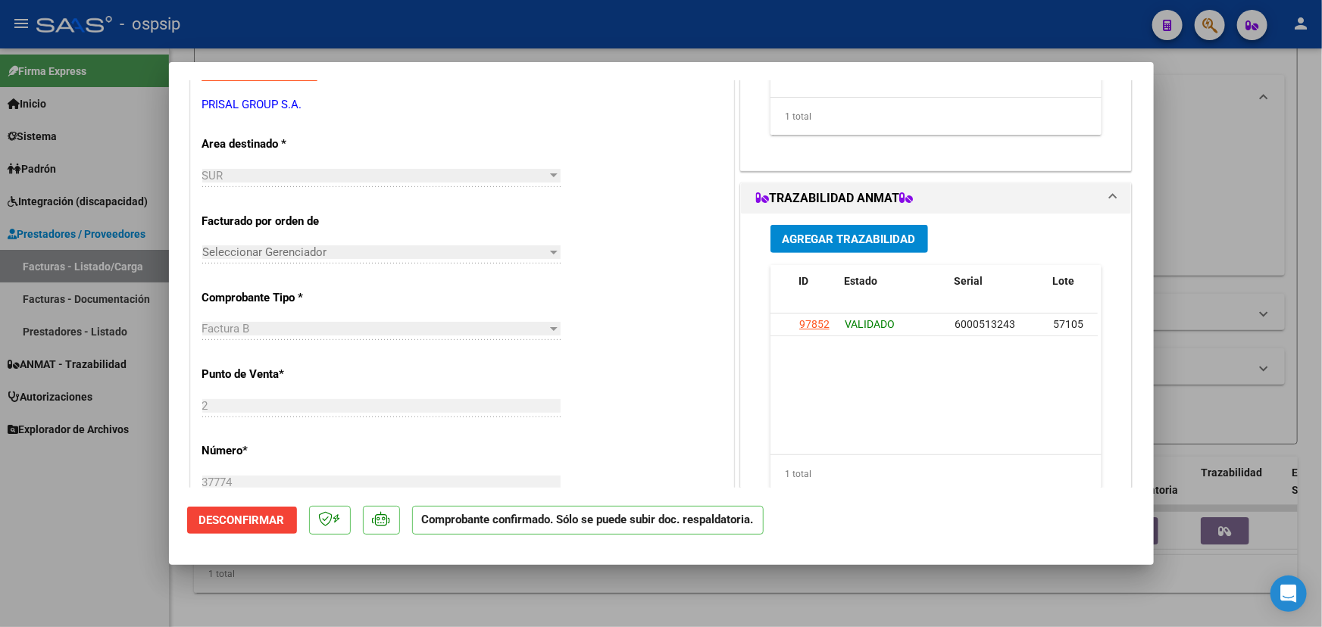
type input "$ 0,00"
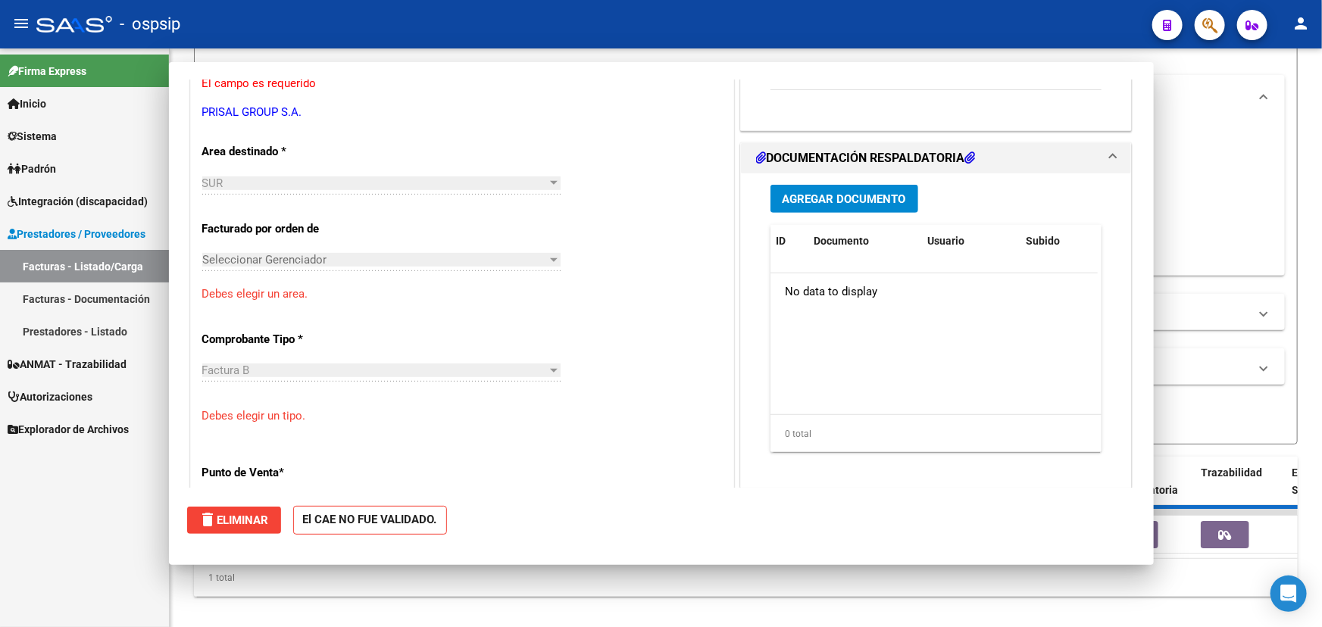
scroll to position [0, 0]
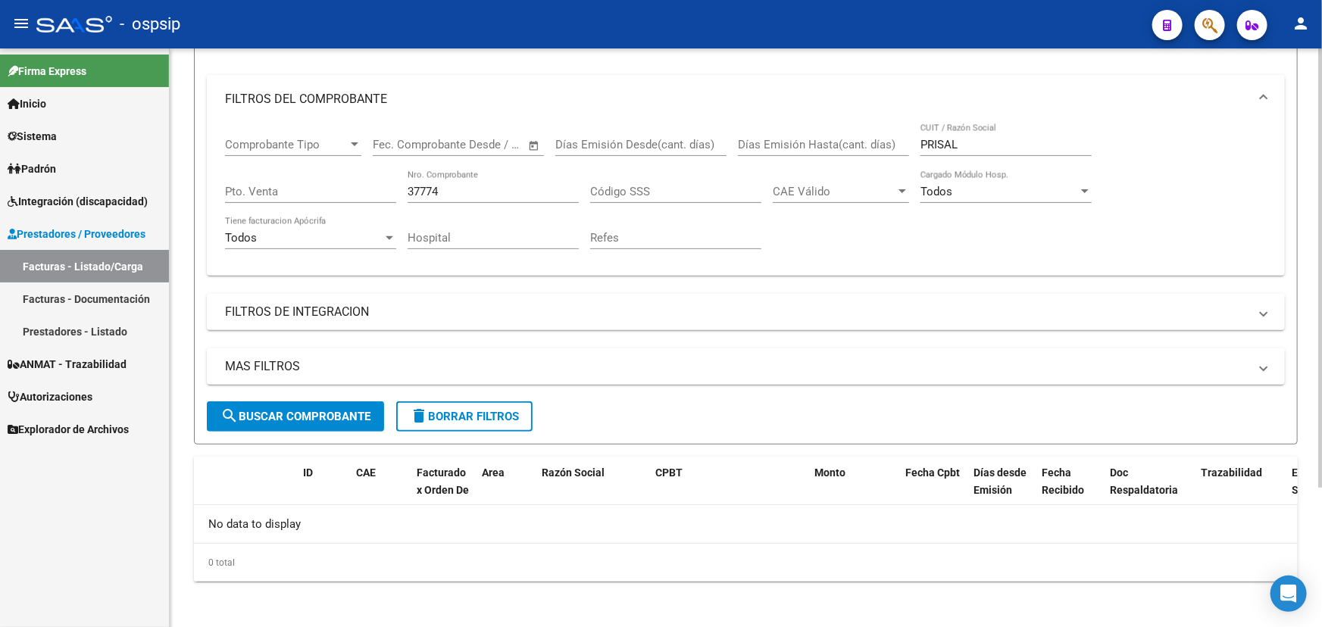
click at [421, 189] on input "37774" at bounding box center [493, 192] width 171 height 14
click at [421, 188] on input "37774" at bounding box center [493, 192] width 171 height 14
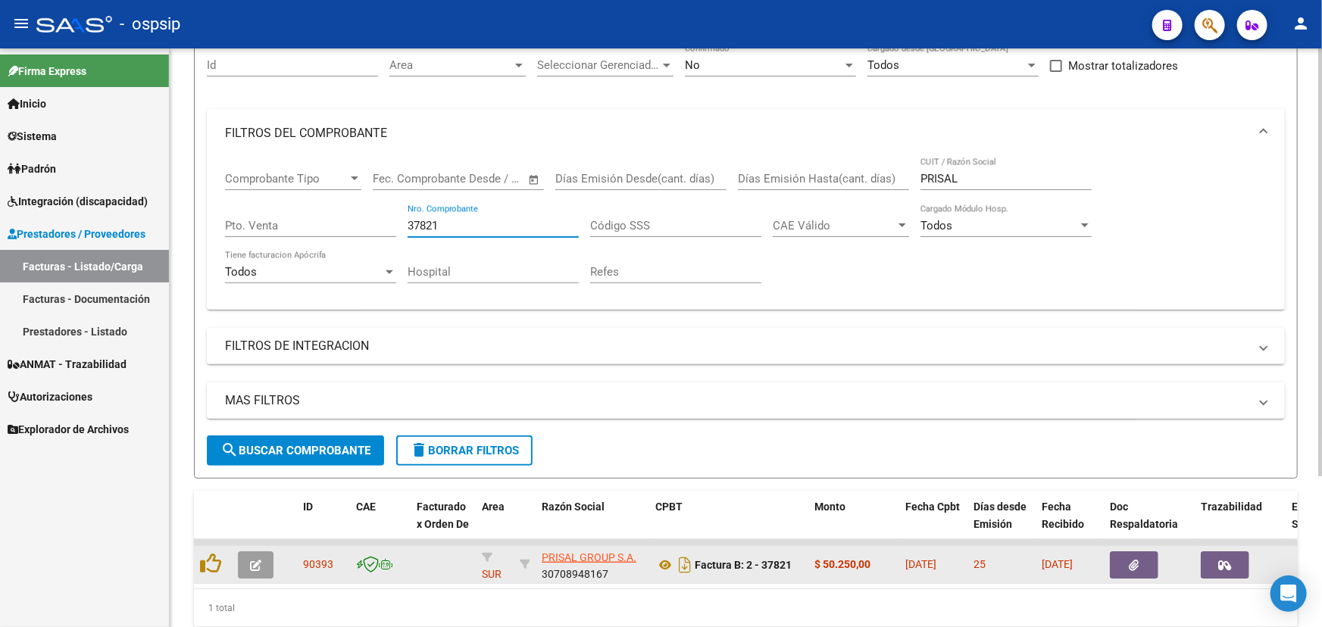
scroll to position [183, 0]
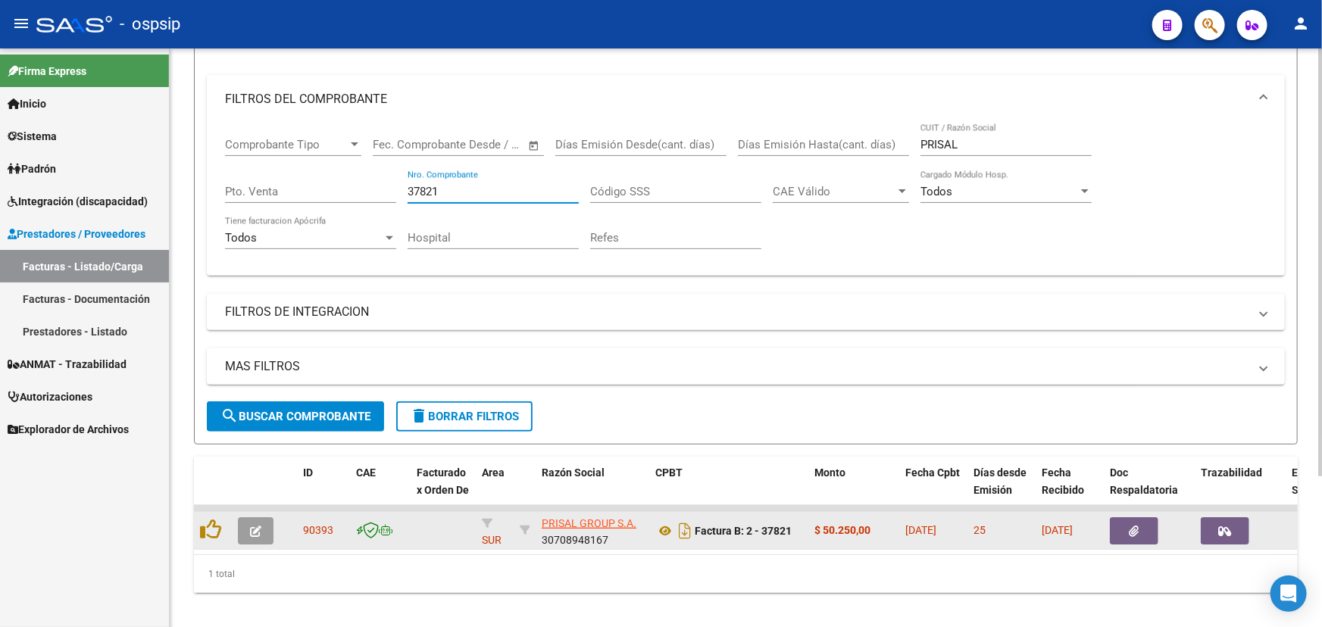
type input "37821"
click at [324, 529] on span "90393" at bounding box center [318, 530] width 30 height 12
copy span "90393"
click at [658, 526] on icon at bounding box center [665, 531] width 20 height 18
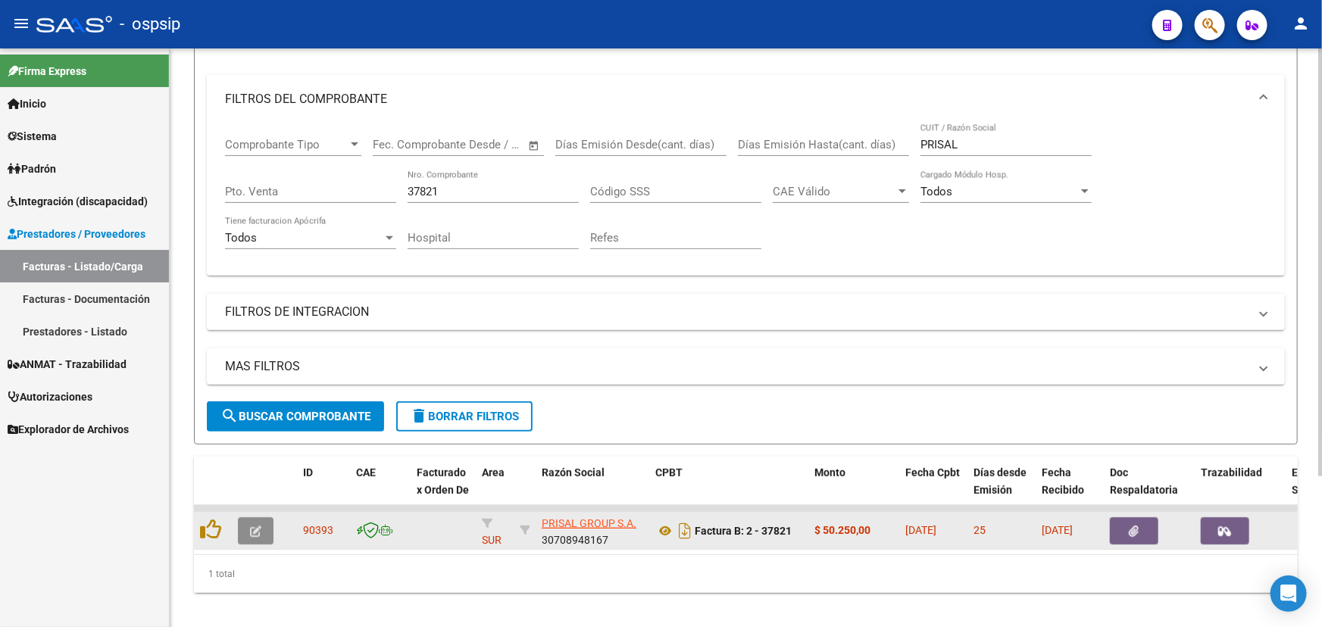
click at [255, 526] on icon "button" at bounding box center [255, 531] width 11 height 11
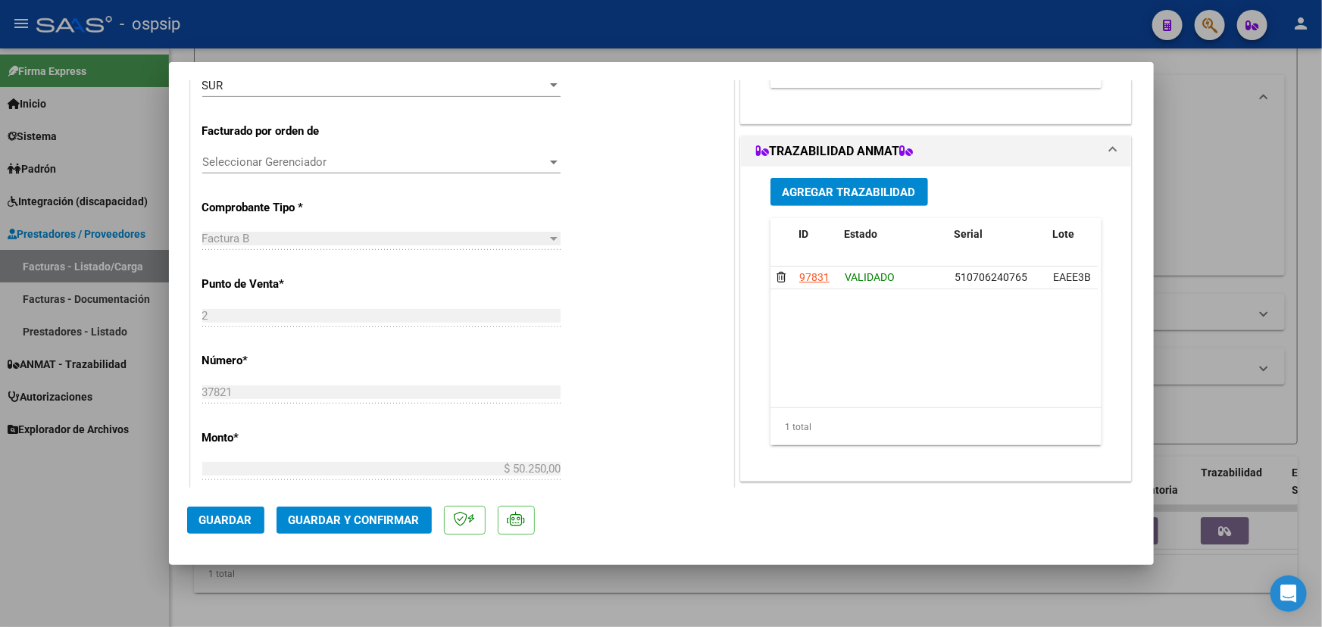
scroll to position [344, 0]
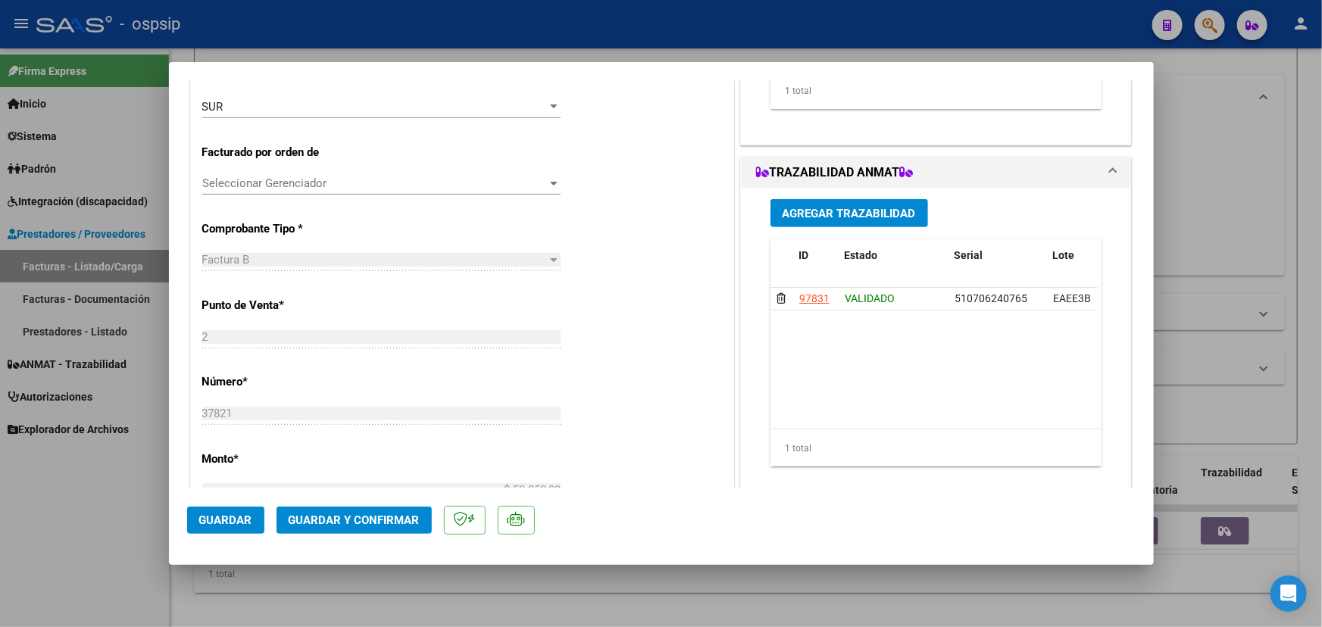
type input "$ 0,00"
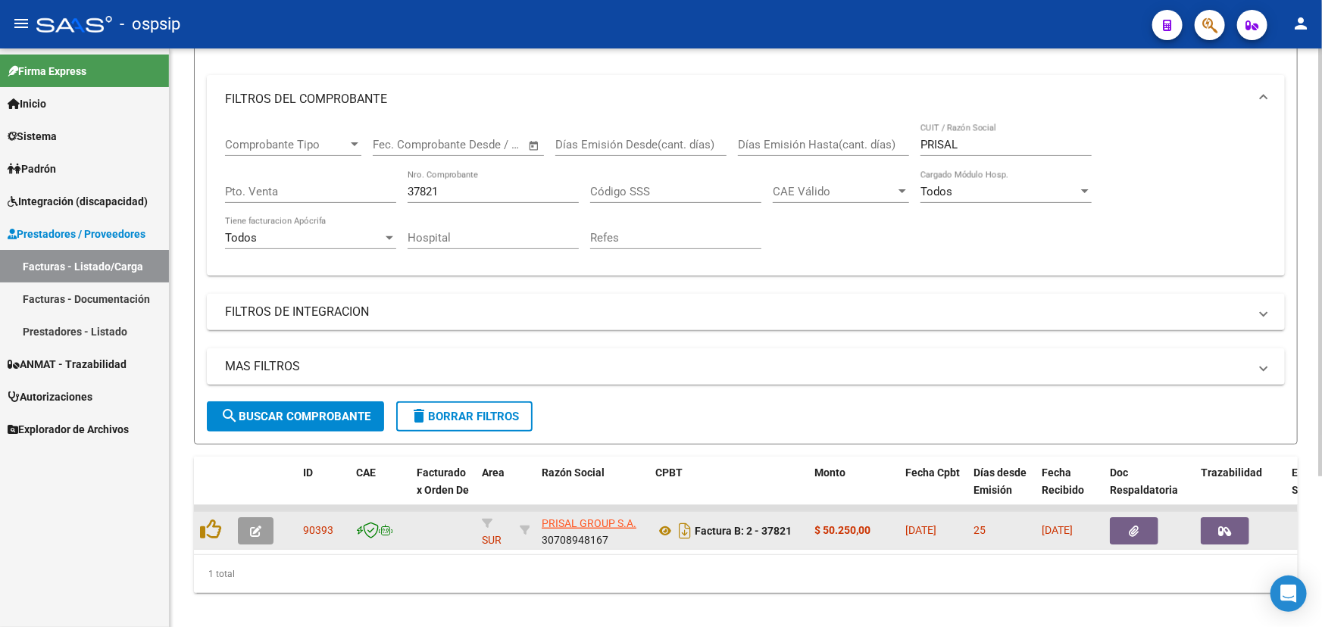
click at [257, 526] on icon "button" at bounding box center [255, 531] width 11 height 11
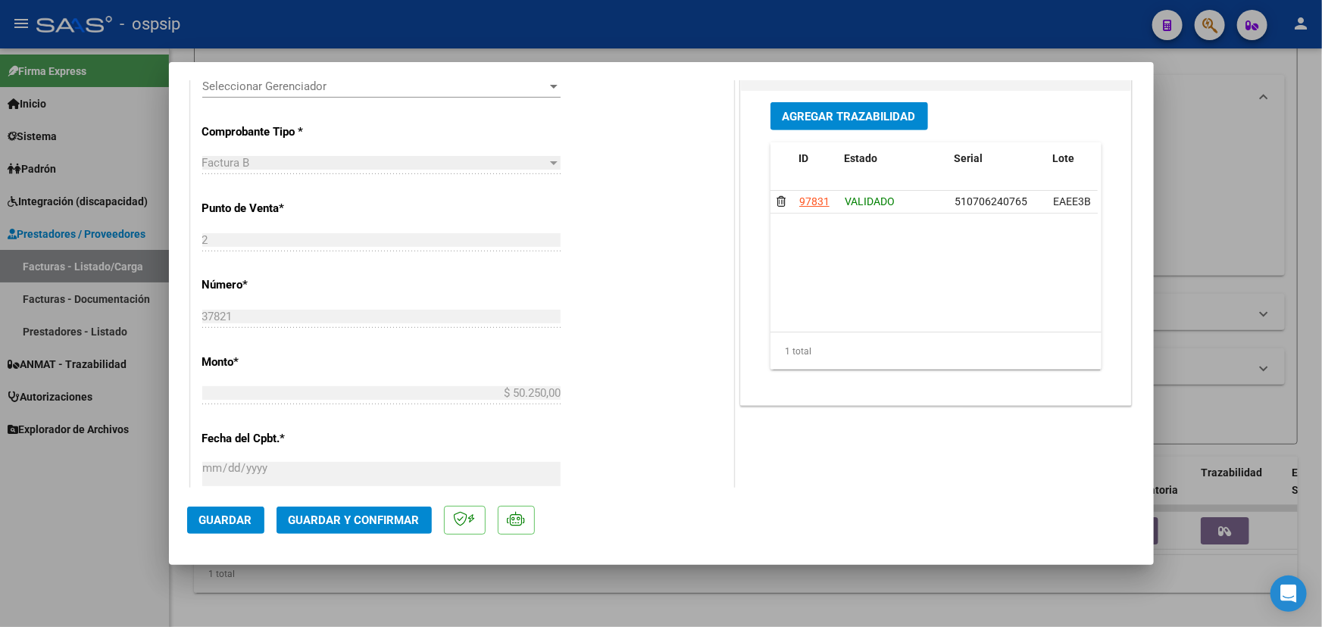
scroll to position [372, 0]
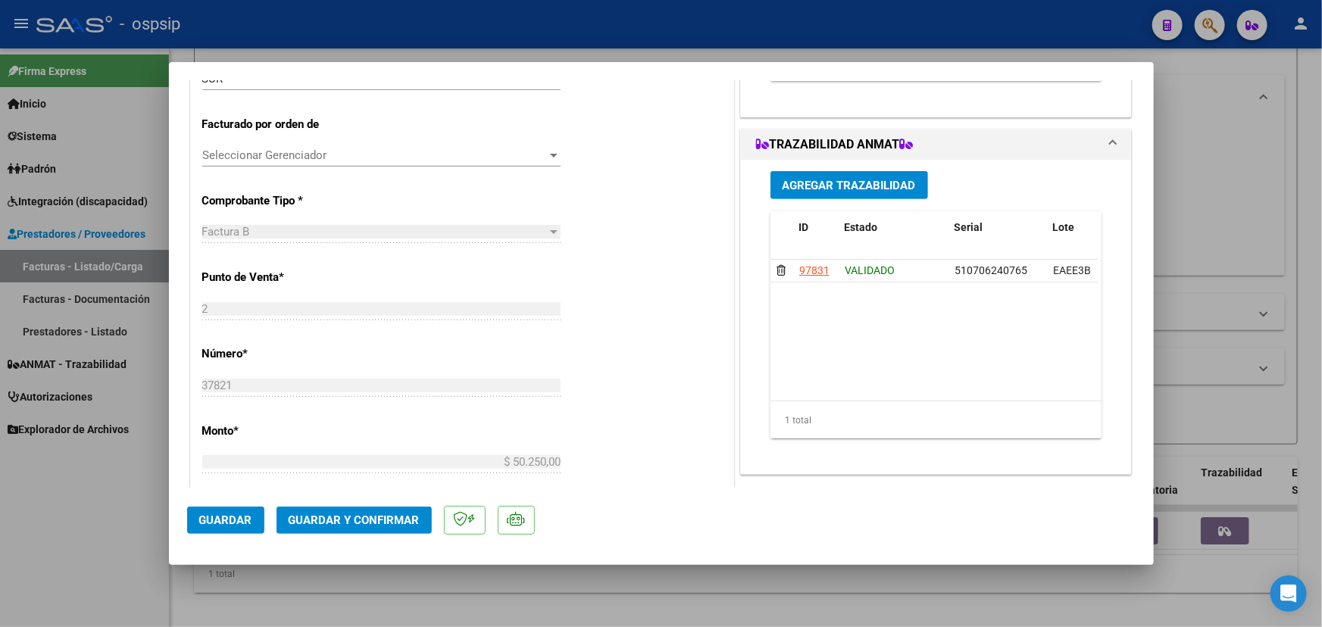
click at [355, 523] on span "Guardar y Confirmar" at bounding box center [354, 521] width 131 height 14
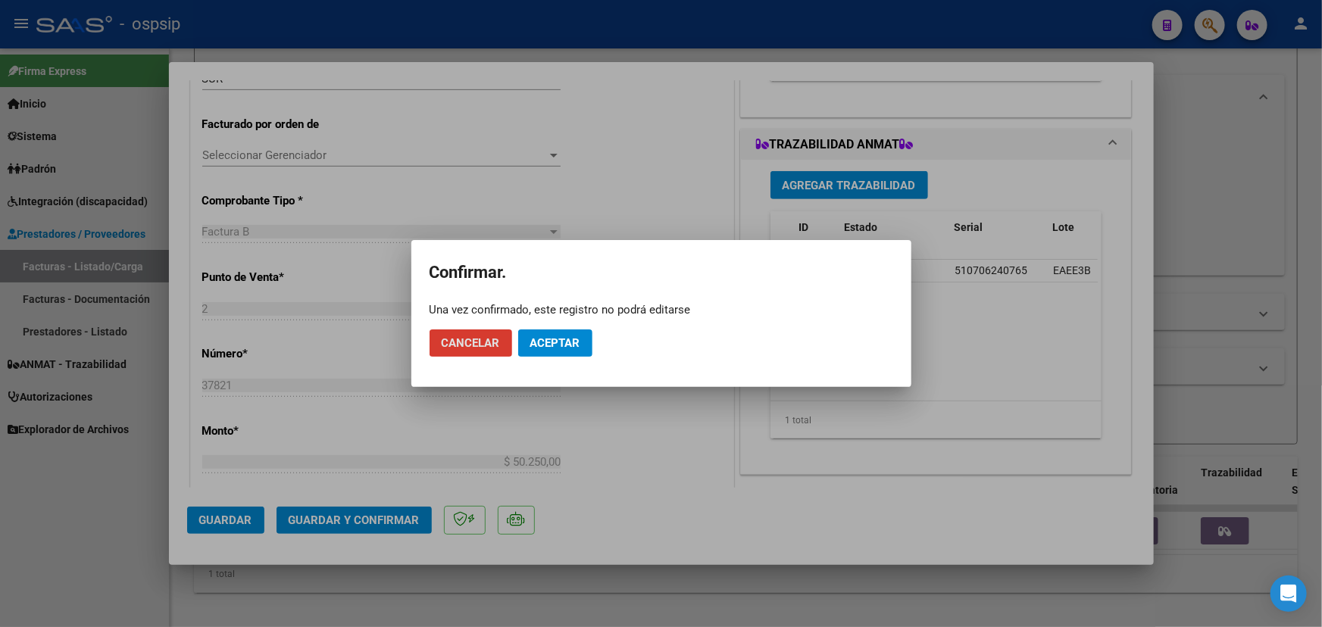
click at [536, 339] on span "Aceptar" at bounding box center [555, 343] width 50 height 14
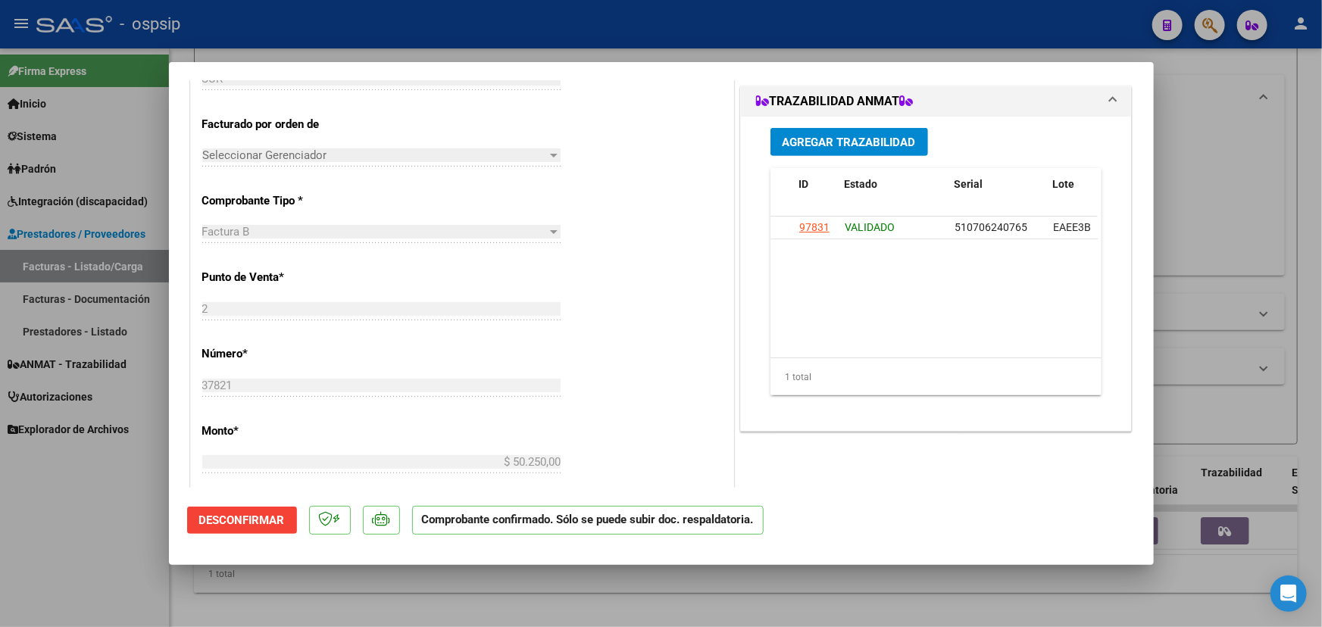
type input "$ 0,00"
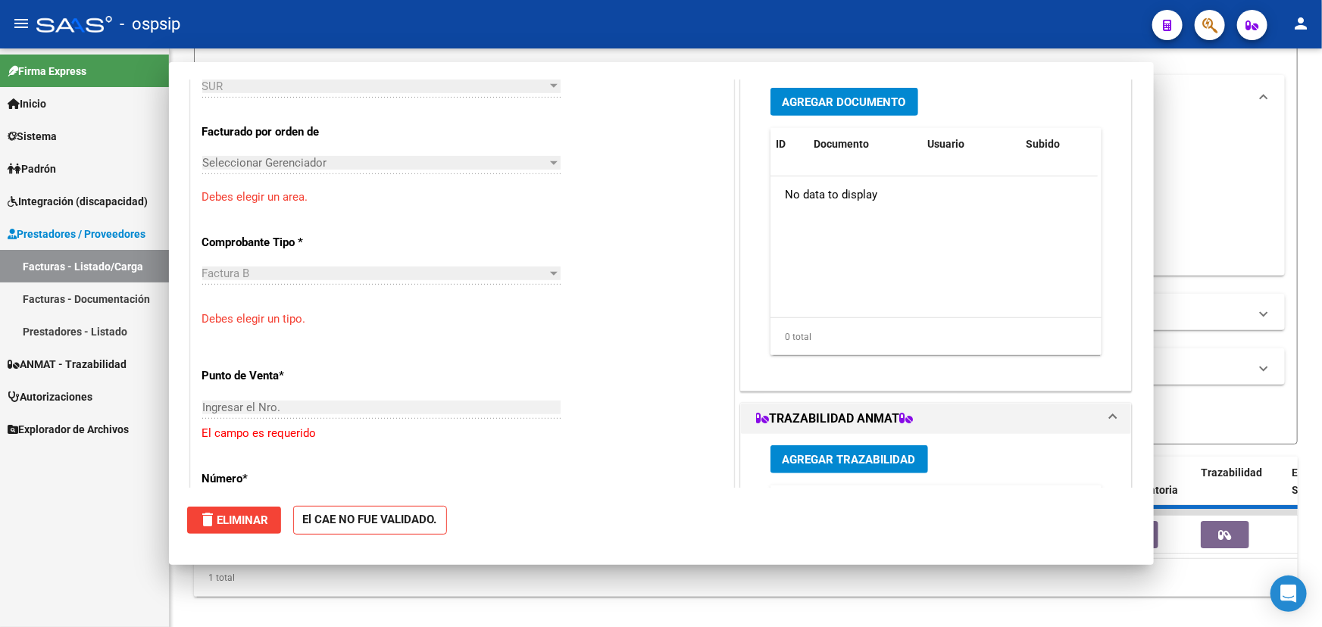
scroll to position [0, 0]
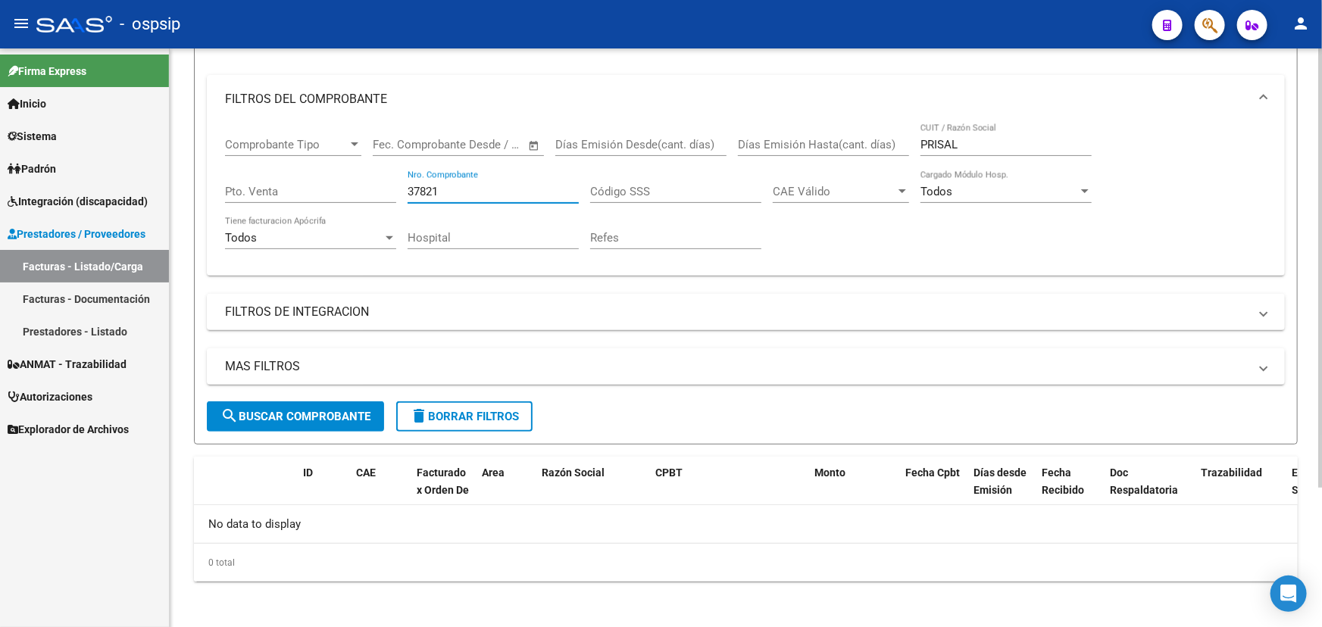
click at [432, 189] on input "37821" at bounding box center [493, 192] width 171 height 14
click at [433, 189] on input "37821" at bounding box center [493, 192] width 171 height 14
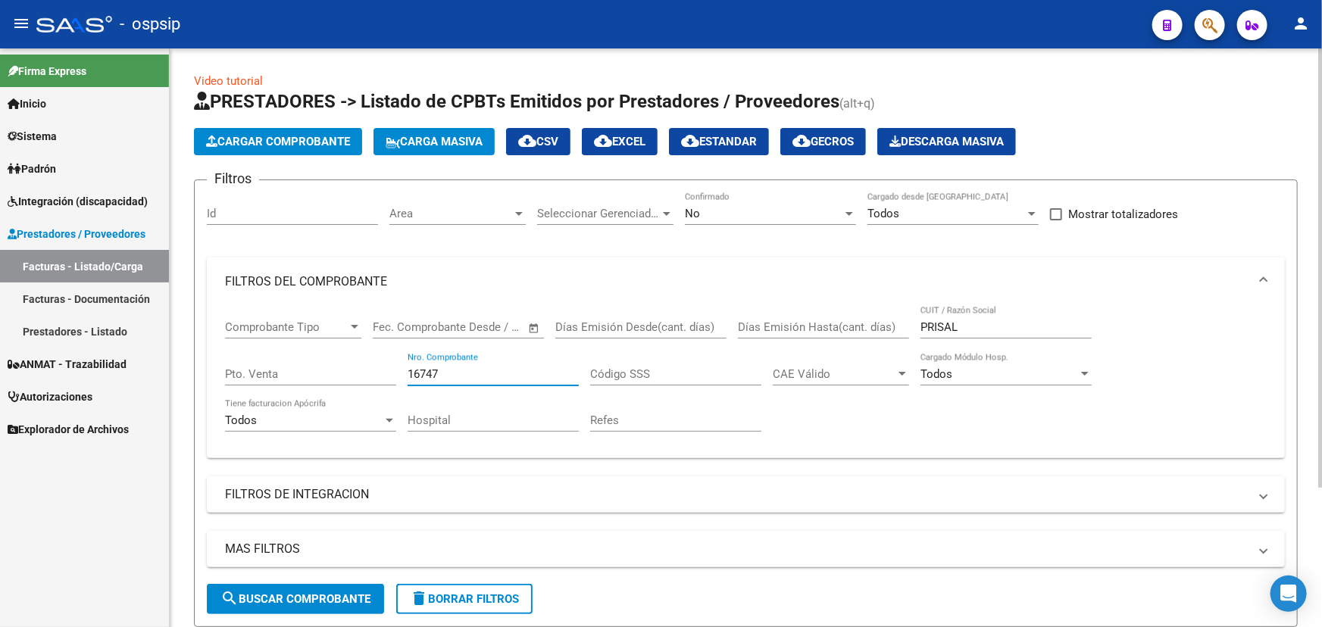
type input "16747"
click at [756, 215] on div "No" at bounding box center [764, 214] width 158 height 14
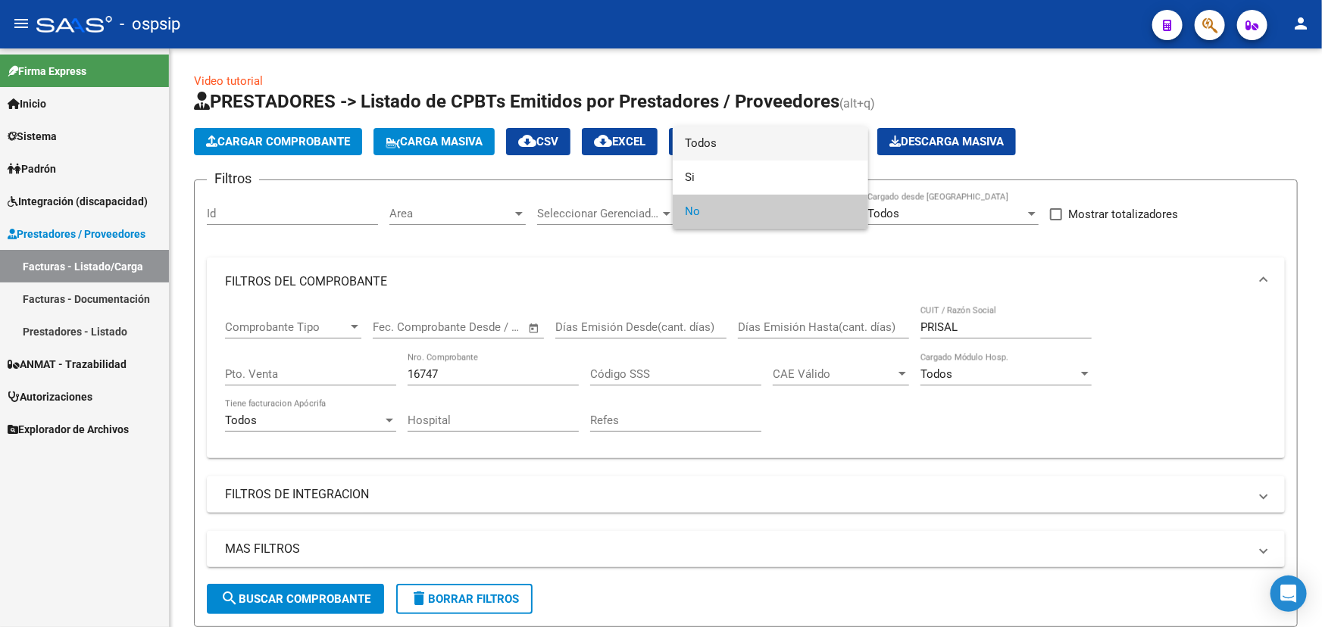
click at [736, 141] on span "Todos" at bounding box center [770, 144] width 171 height 34
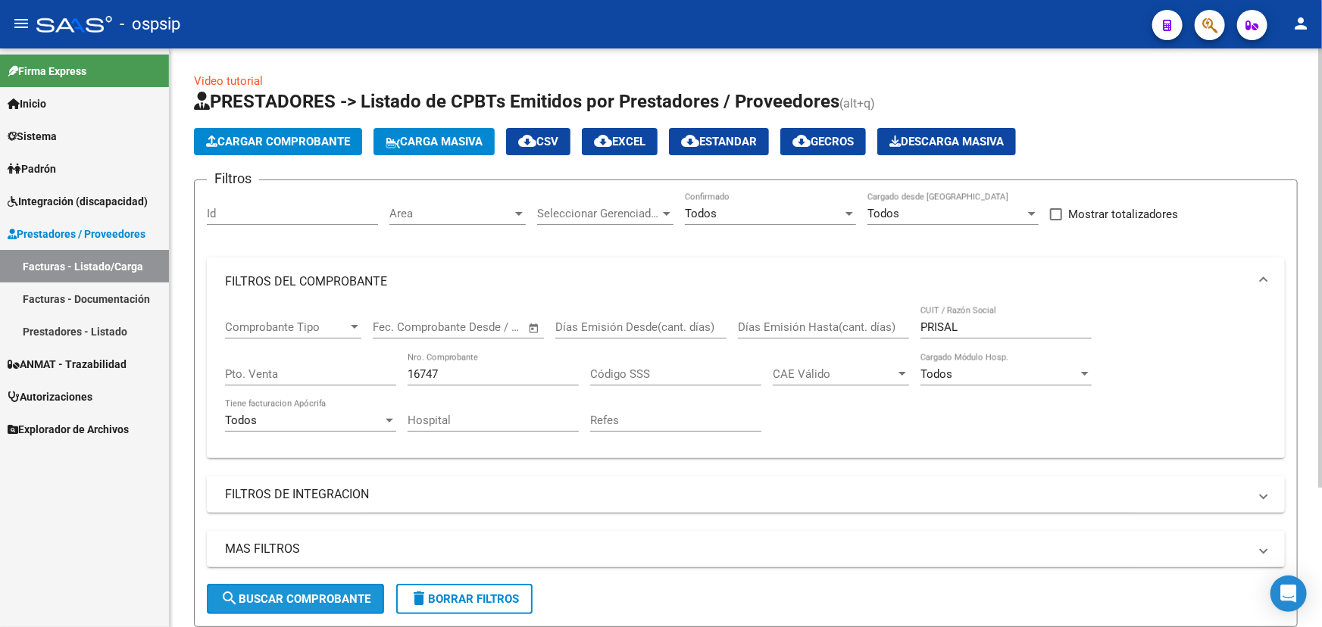
click at [311, 594] on span "search Buscar Comprobante" at bounding box center [295, 600] width 150 height 14
click at [423, 369] on input "16747" at bounding box center [493, 374] width 171 height 14
click at [423, 367] on input "16747" at bounding box center [493, 374] width 171 height 14
click at [943, 321] on input "PRISAL" at bounding box center [1006, 328] width 171 height 14
click at [944, 321] on input "PRISAL" at bounding box center [1006, 328] width 171 height 14
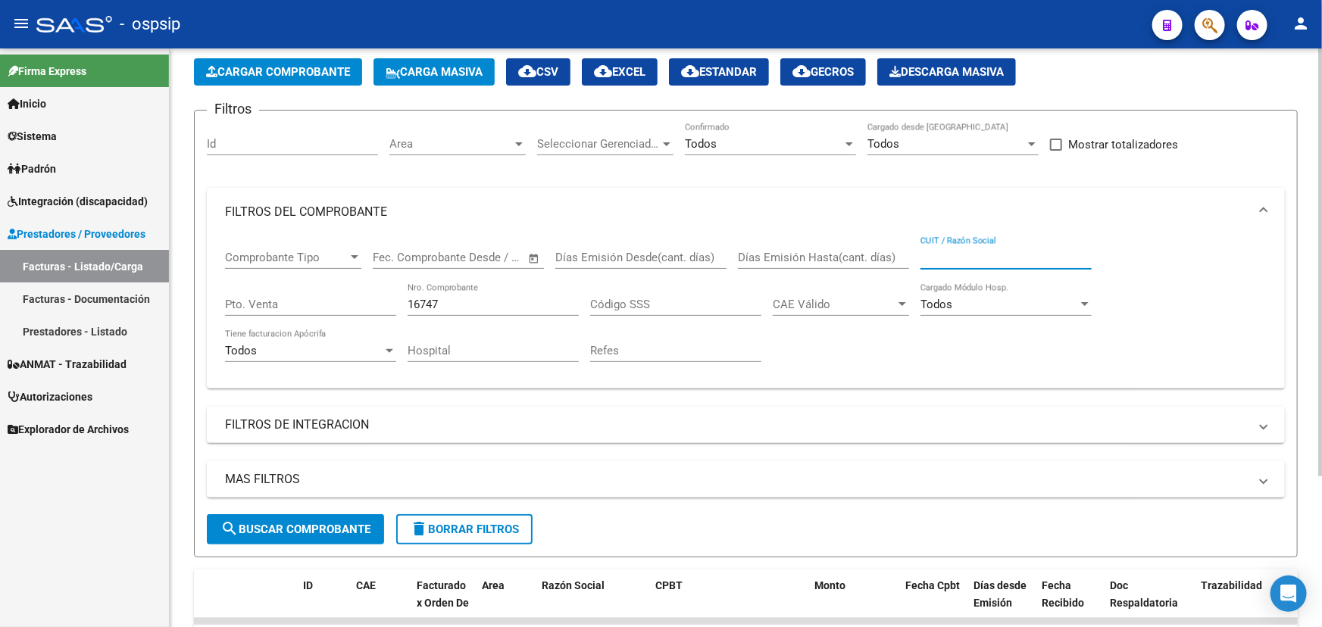
scroll to position [205, 0]
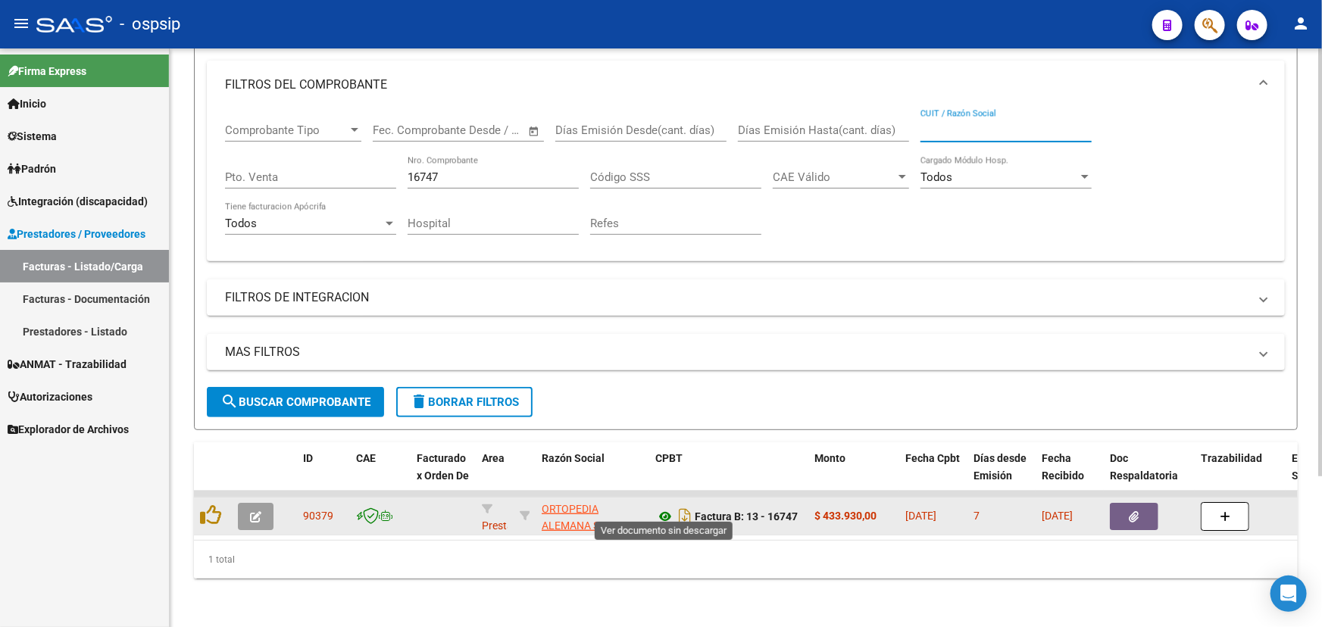
click at [664, 512] on icon at bounding box center [665, 517] width 20 height 18
click at [1149, 508] on button "button" at bounding box center [1134, 516] width 48 height 27
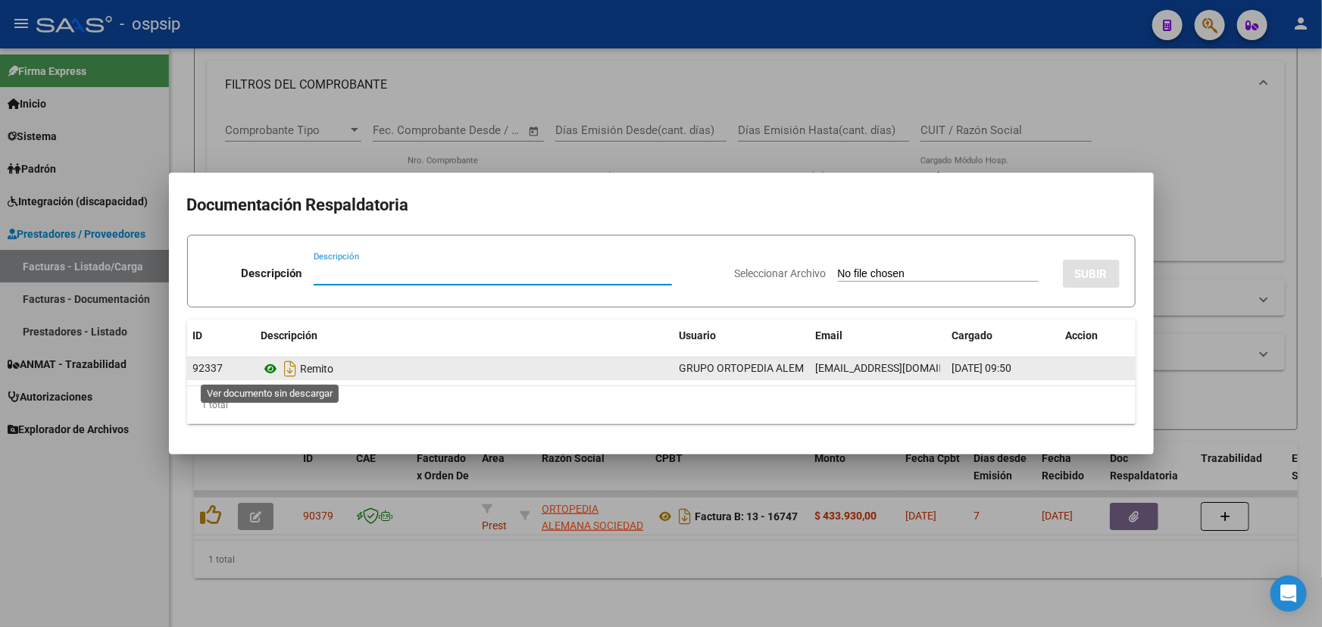
click at [269, 371] on icon at bounding box center [271, 369] width 20 height 18
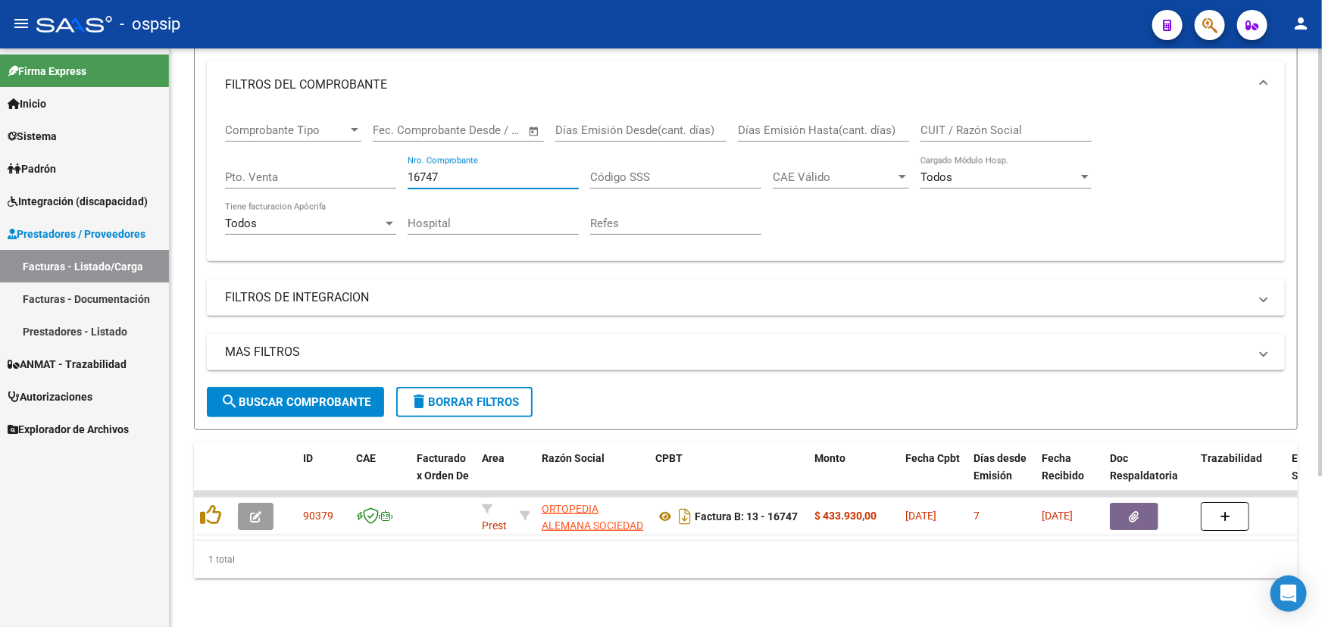
click at [437, 170] on input "16747" at bounding box center [493, 177] width 171 height 14
type input "1"
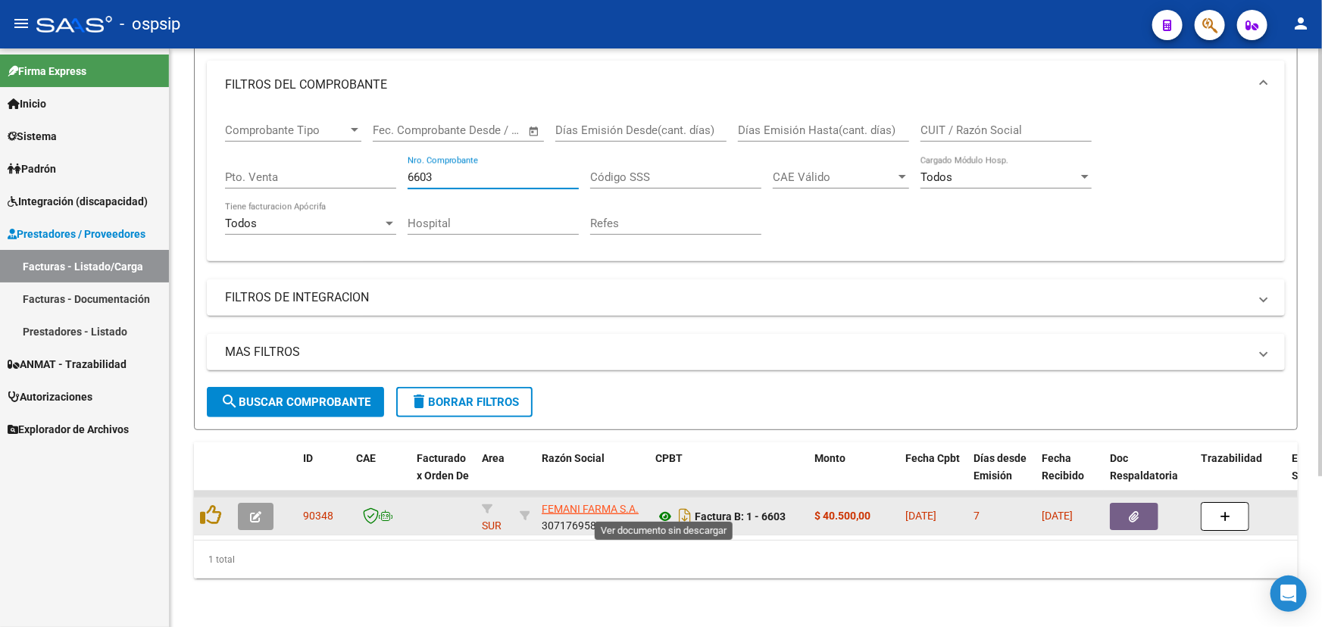
type input "6603"
click at [661, 508] on icon at bounding box center [665, 517] width 20 height 18
click at [261, 503] on button "button" at bounding box center [256, 516] width 36 height 27
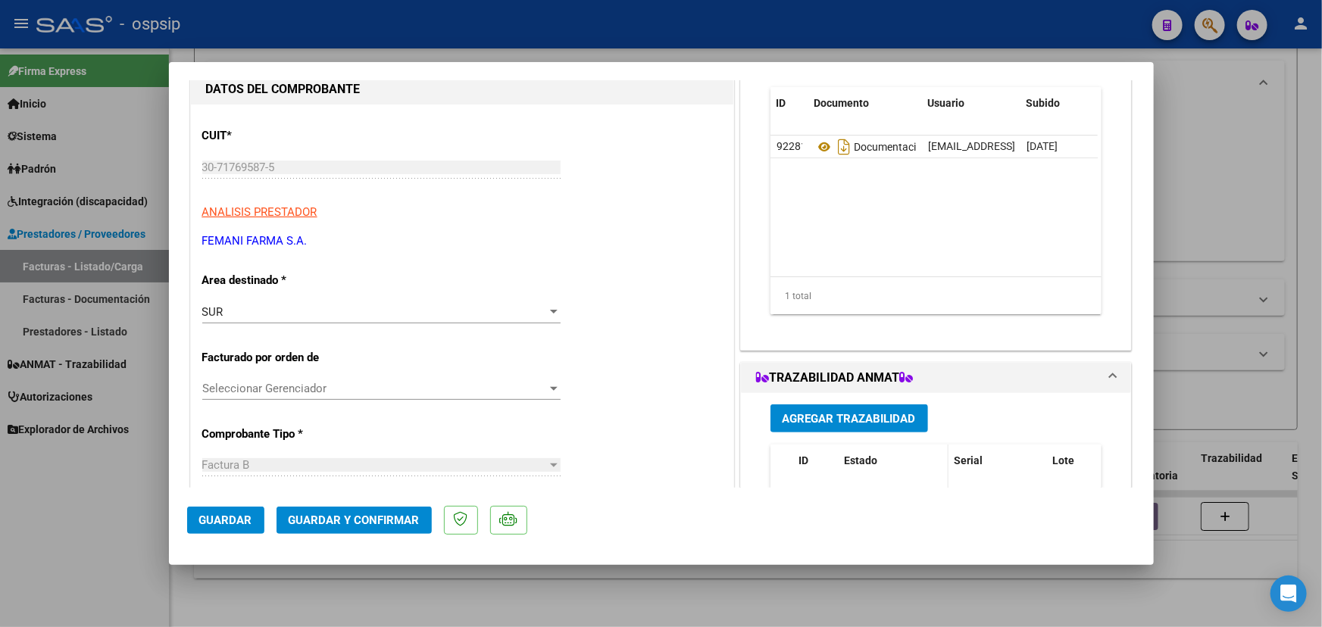
scroll to position [137, 0]
click at [818, 414] on span "Agregar Trazabilidad" at bounding box center [849, 421] width 133 height 14
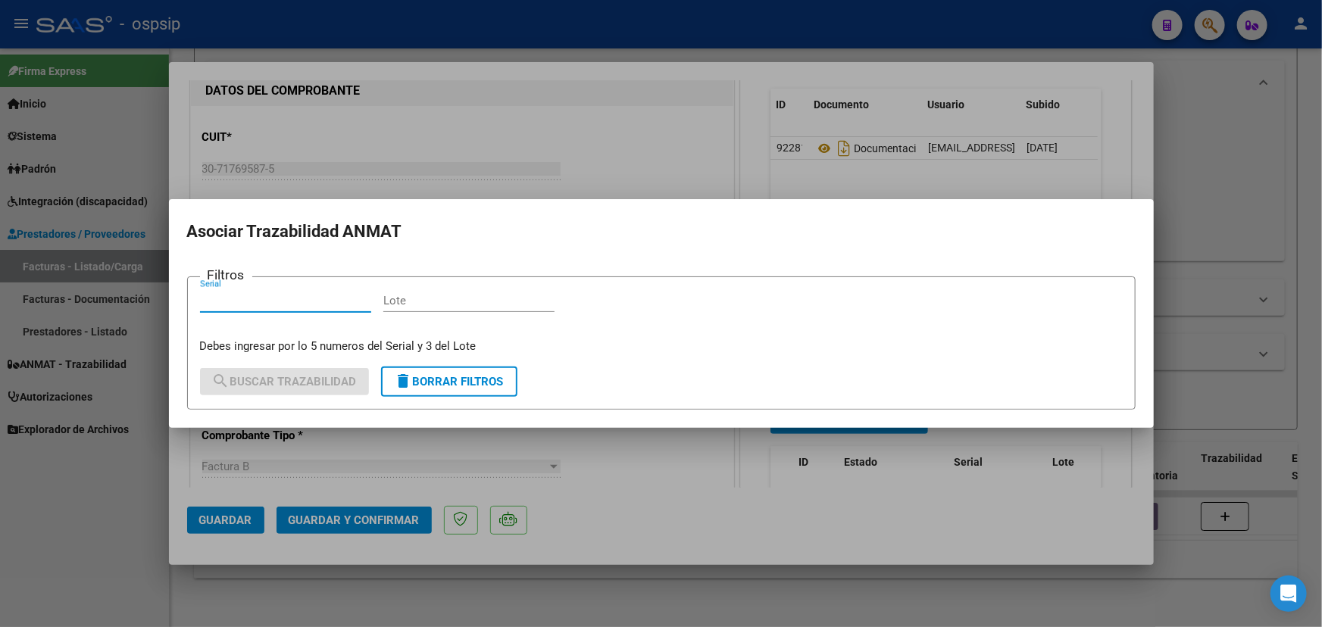
drag, startPoint x: 291, startPoint y: 292, endPoint x: 281, endPoint y: 301, distance: 12.9
paste input "525633648339"
type input "525633648339"
paste input "EAEB5A"
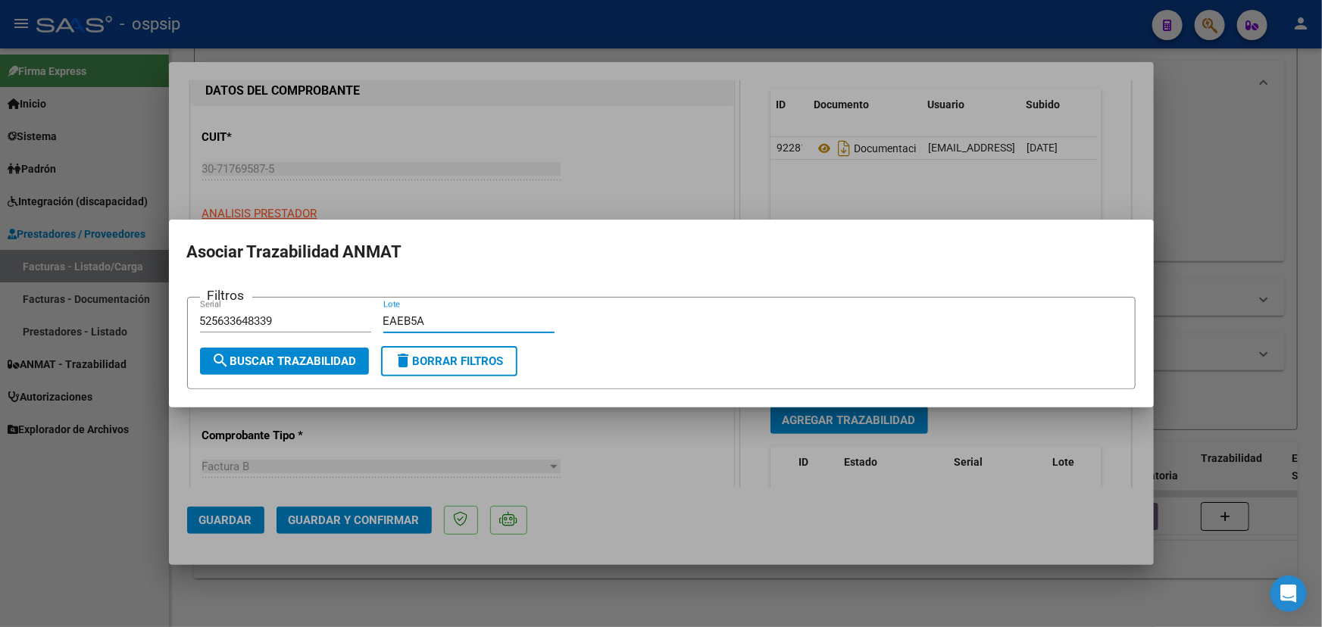
type input "EAEB5A"
click at [318, 363] on span "search Buscar Trazabilidad" at bounding box center [284, 362] width 145 height 14
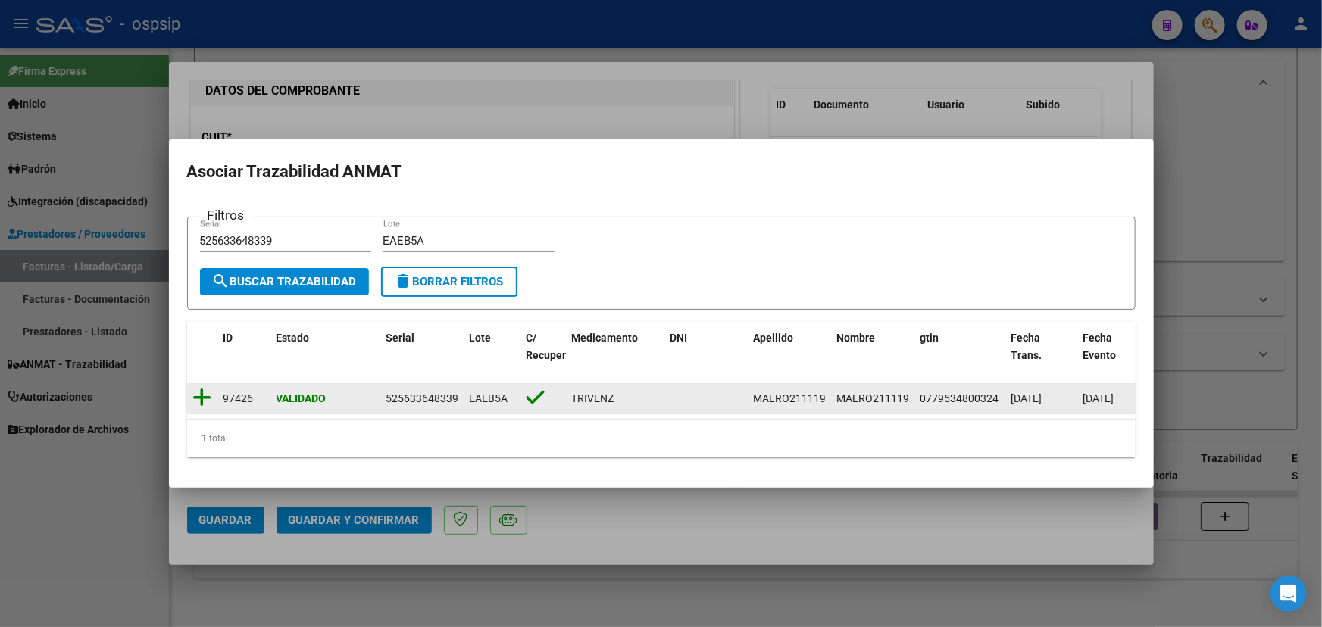
click at [195, 387] on icon at bounding box center [202, 397] width 19 height 21
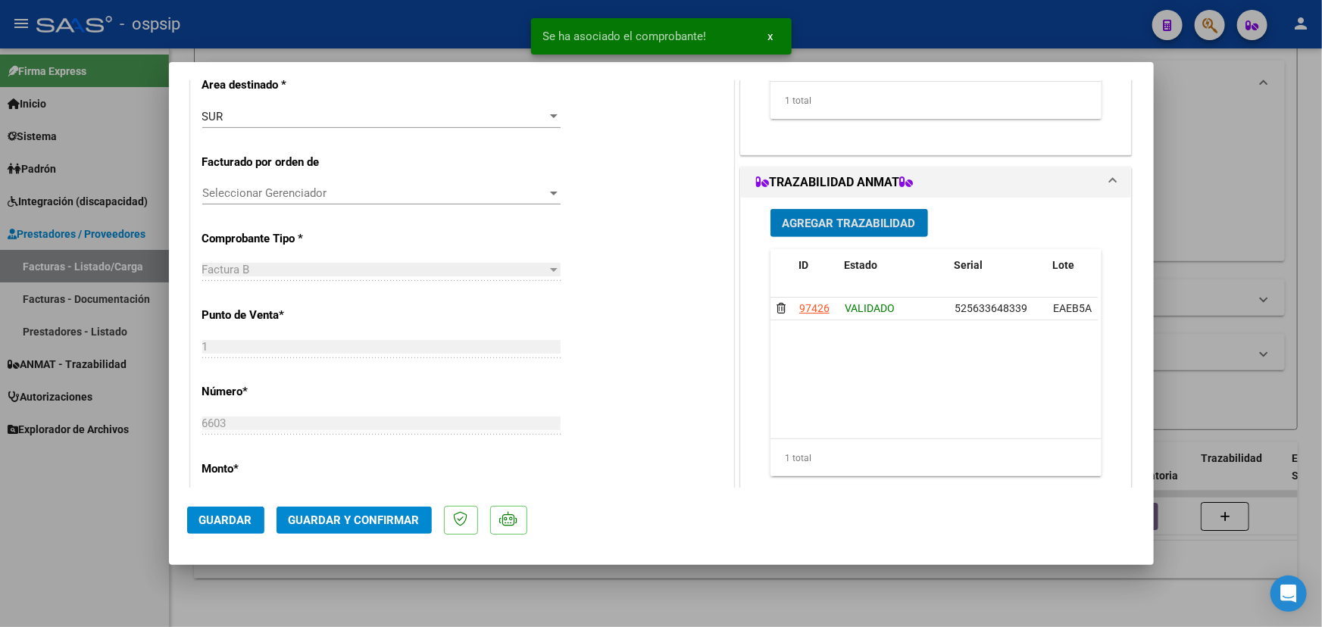
scroll to position [344, 0]
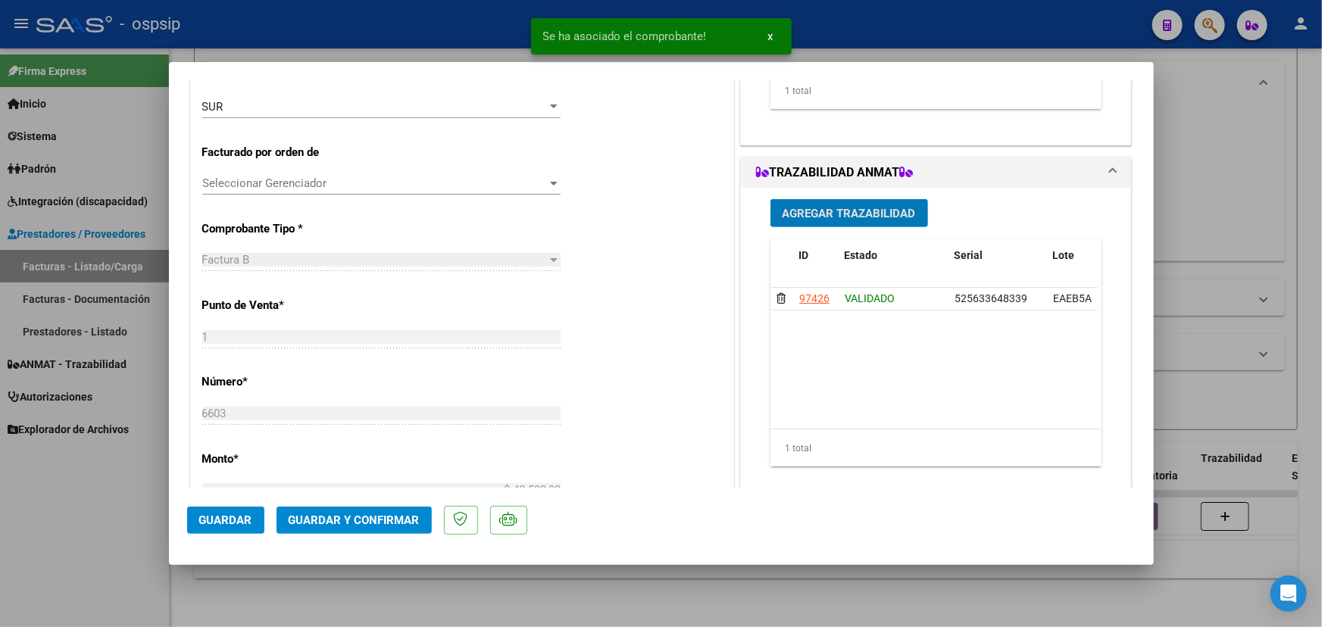
click at [325, 517] on span "Guardar y Confirmar" at bounding box center [354, 521] width 131 height 14
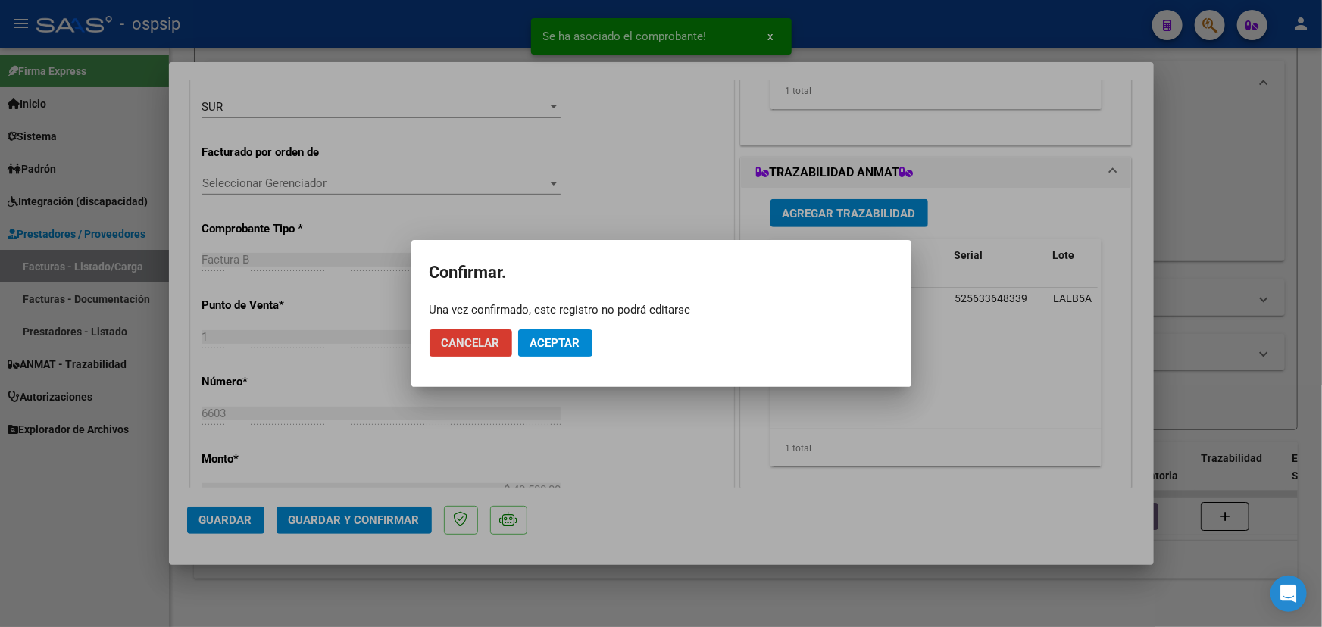
click at [561, 331] on button "Aceptar" at bounding box center [555, 343] width 74 height 27
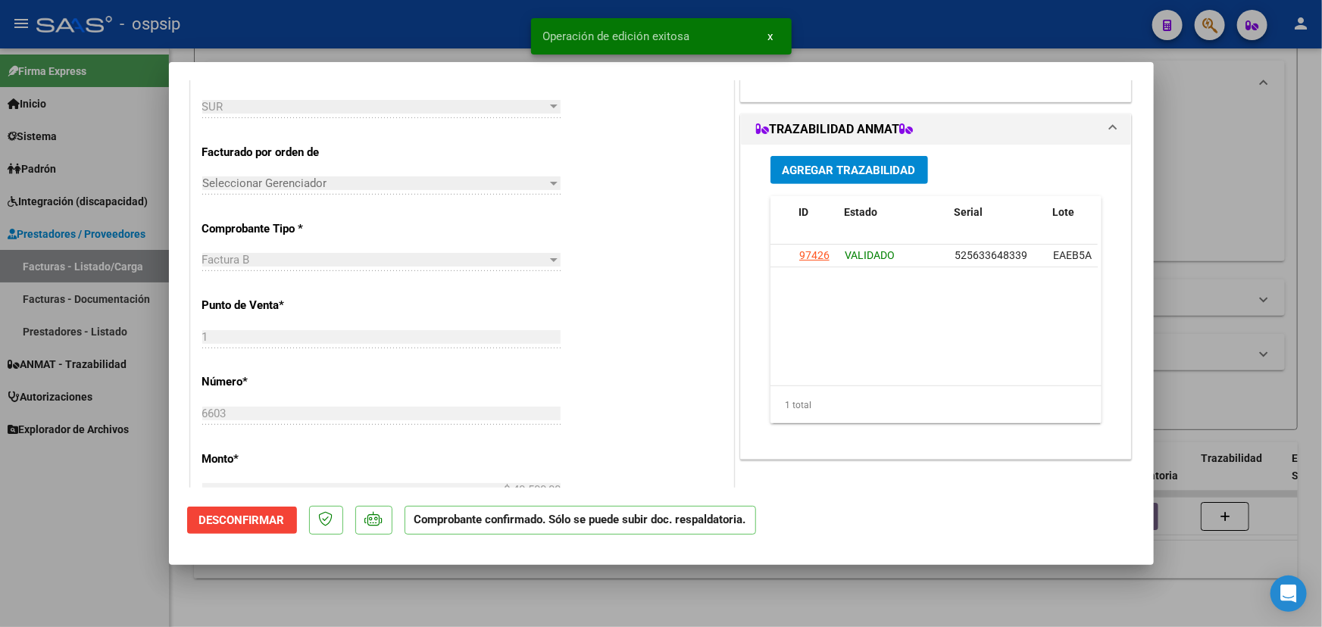
type input "$ 0,00"
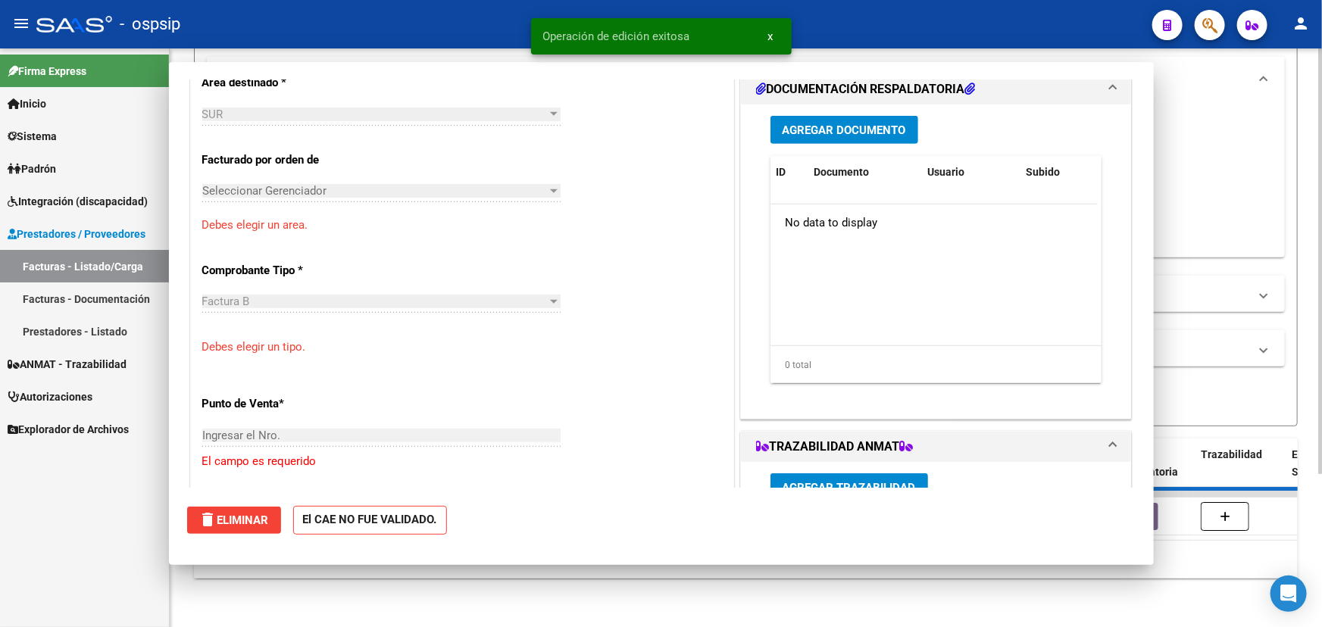
scroll to position [0, 0]
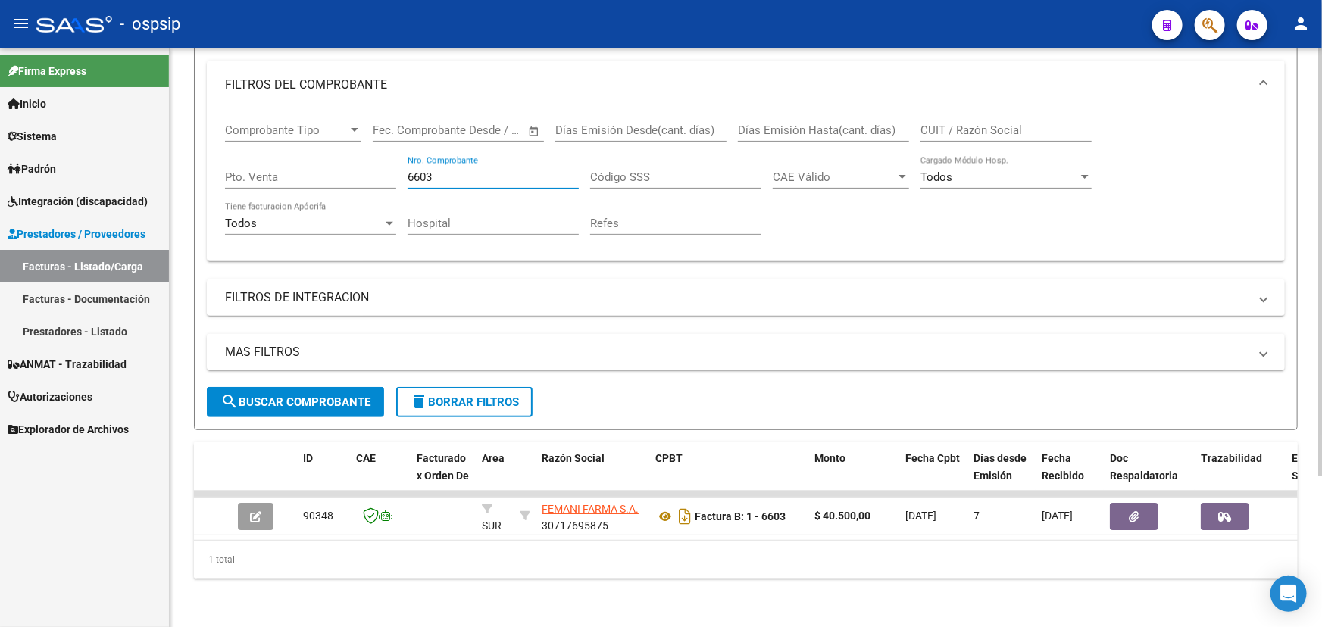
click at [440, 170] on input "6603" at bounding box center [493, 177] width 171 height 14
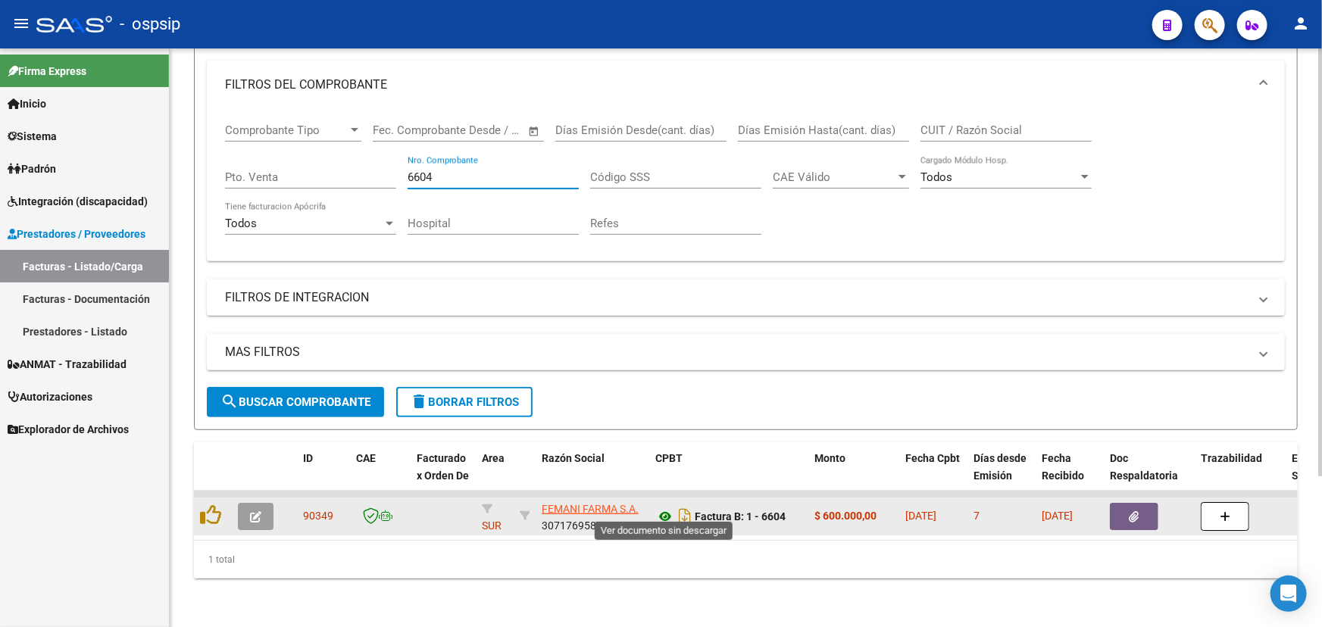
type input "6604"
click at [660, 509] on icon at bounding box center [665, 517] width 20 height 18
click at [1137, 511] on icon "button" at bounding box center [1135, 516] width 10 height 11
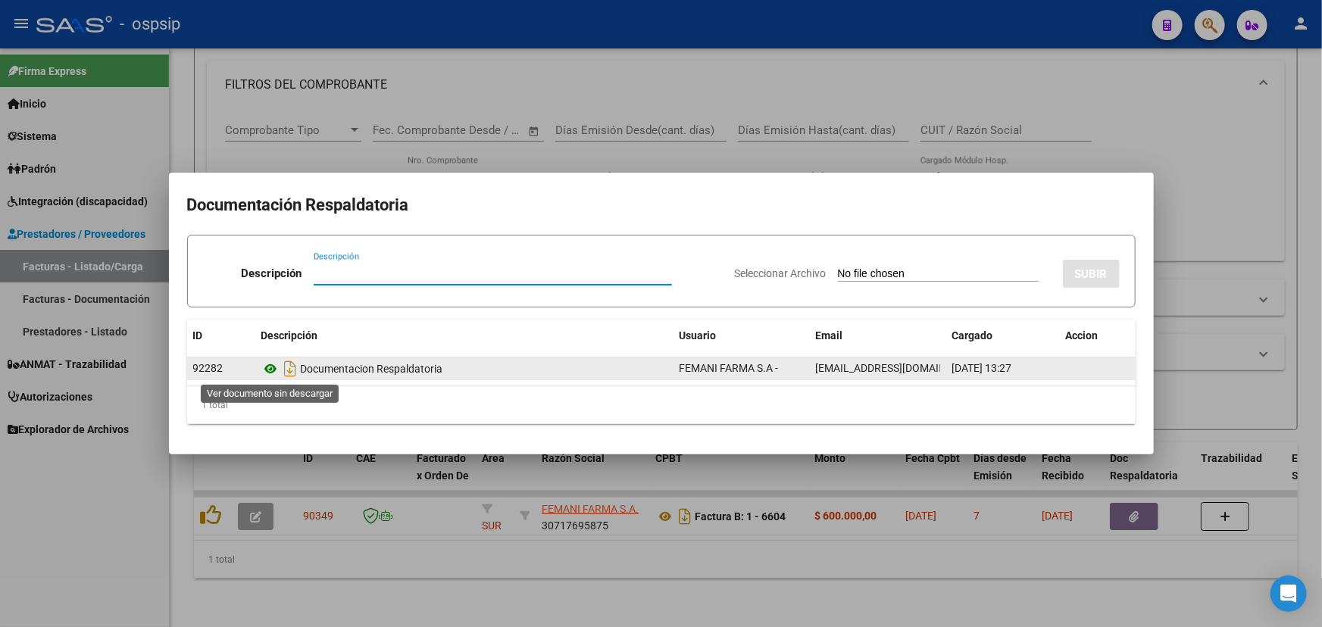
click at [272, 371] on icon at bounding box center [271, 369] width 20 height 18
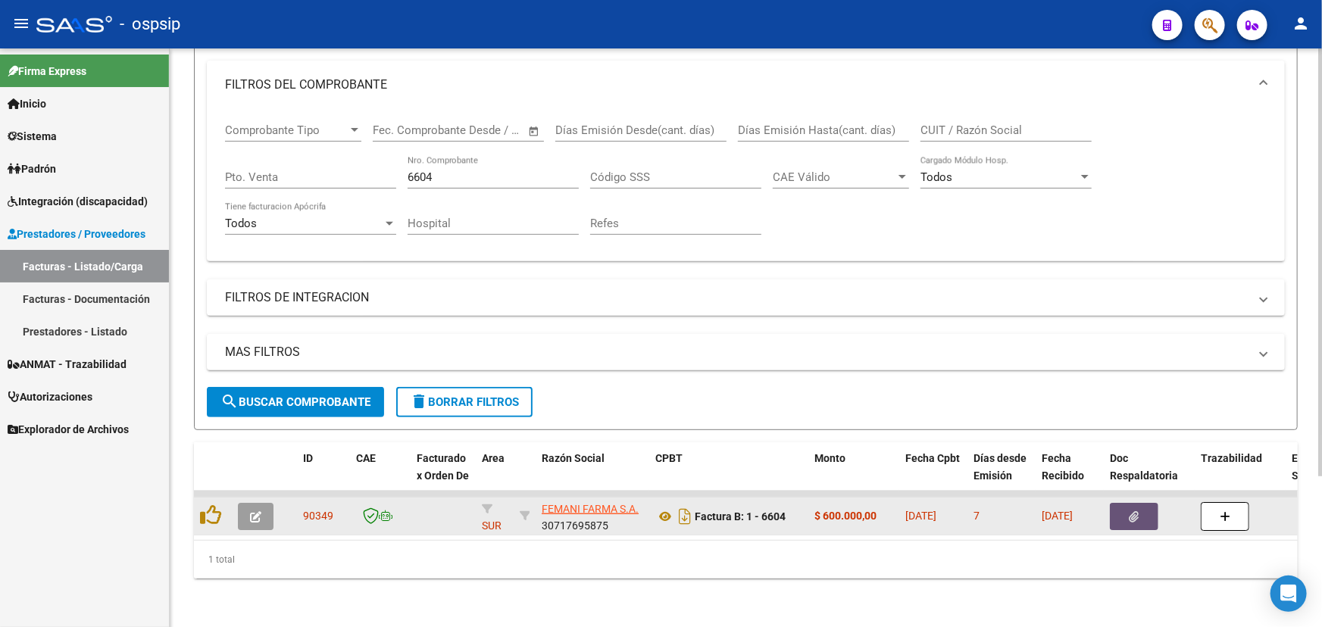
click at [248, 503] on button "button" at bounding box center [256, 516] width 36 height 27
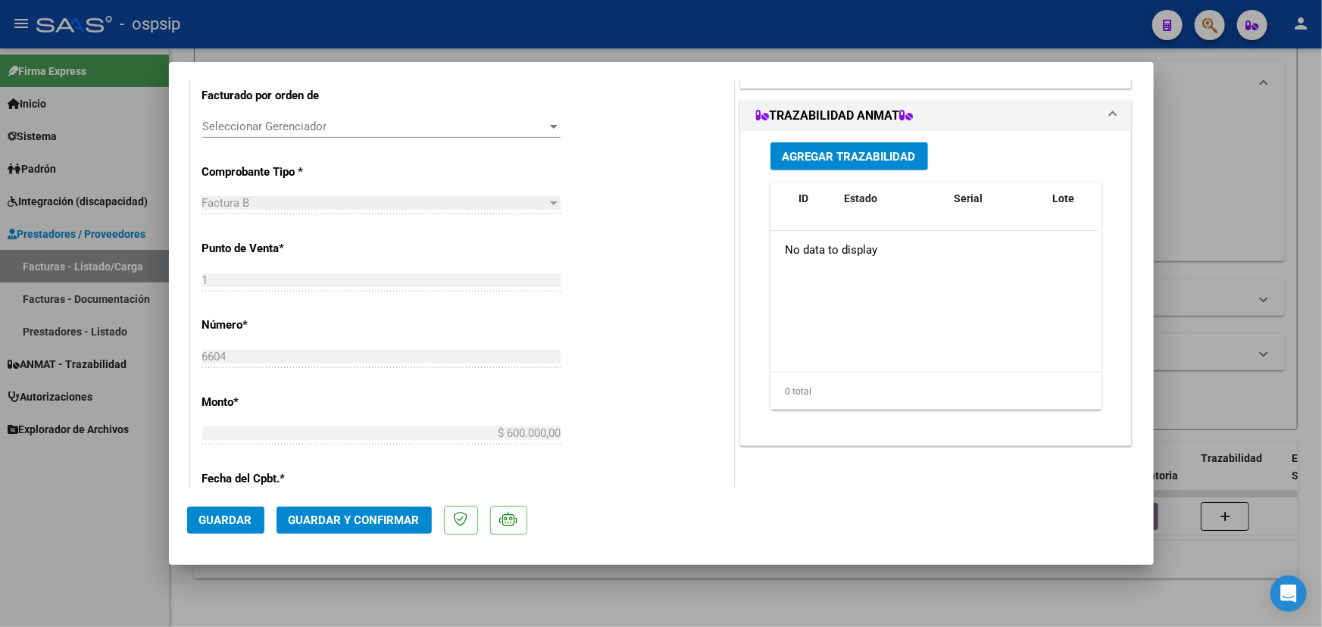
scroll to position [413, 0]
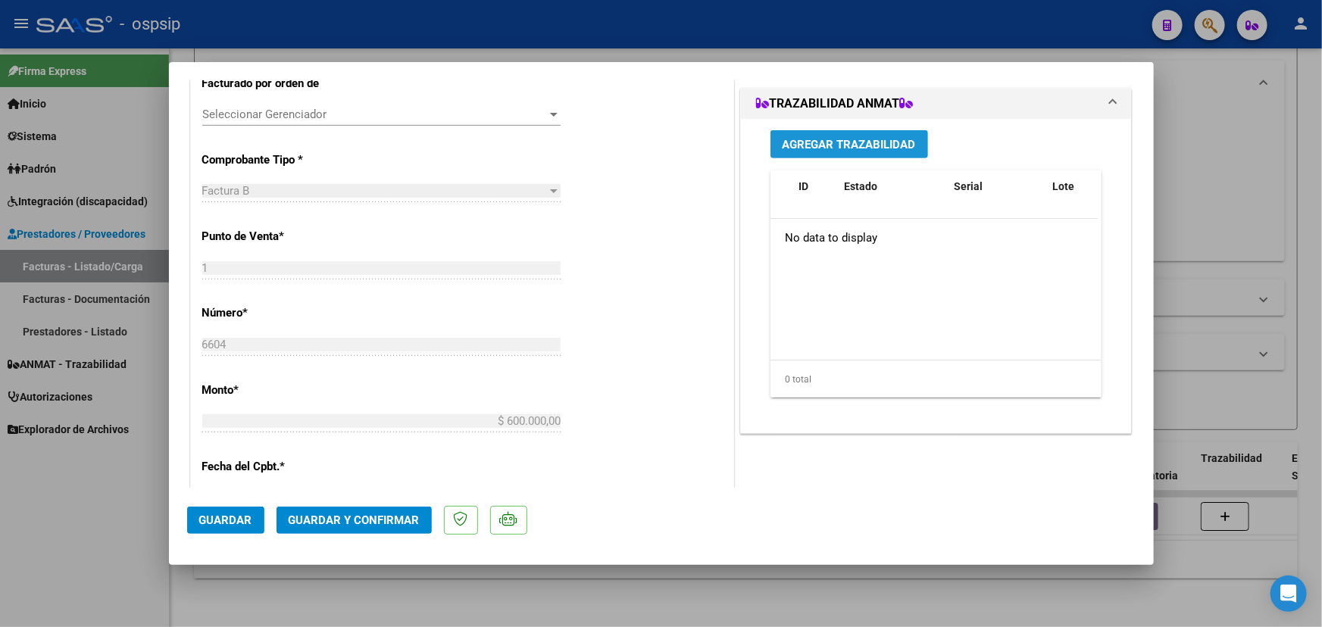
click at [803, 142] on span "Agregar Trazabilidad" at bounding box center [849, 145] width 133 height 14
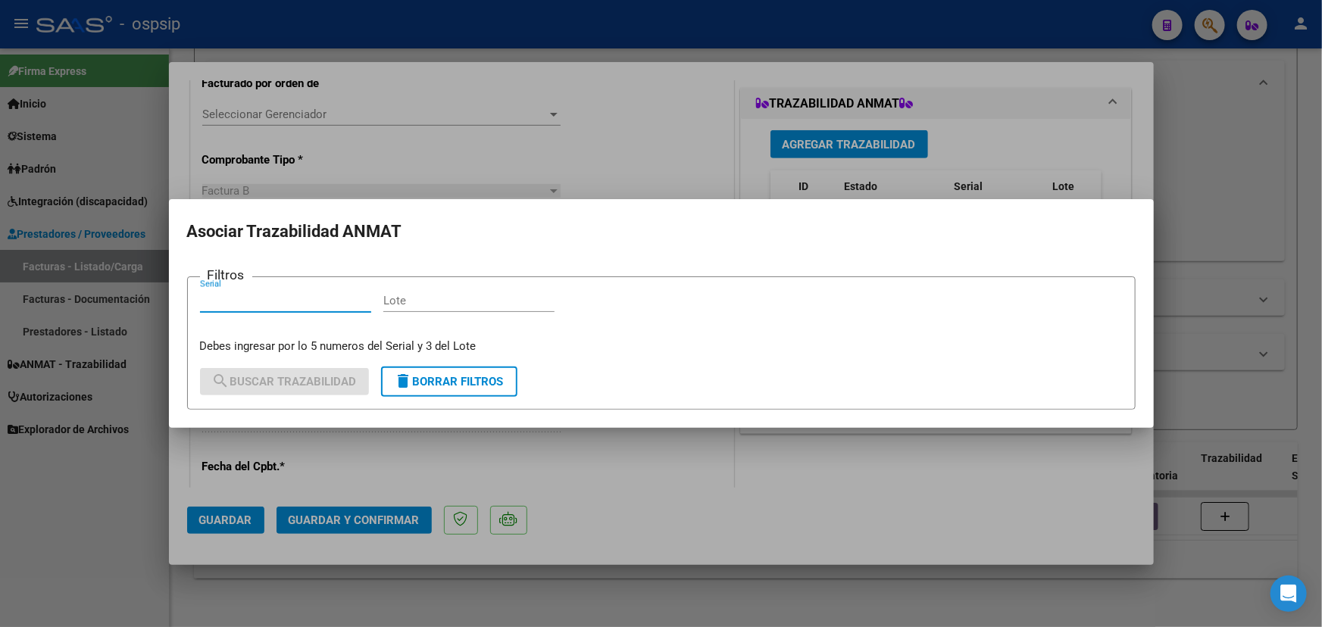
paste input "10692202747915"
type input "10692202747915"
paste input "PB1581"
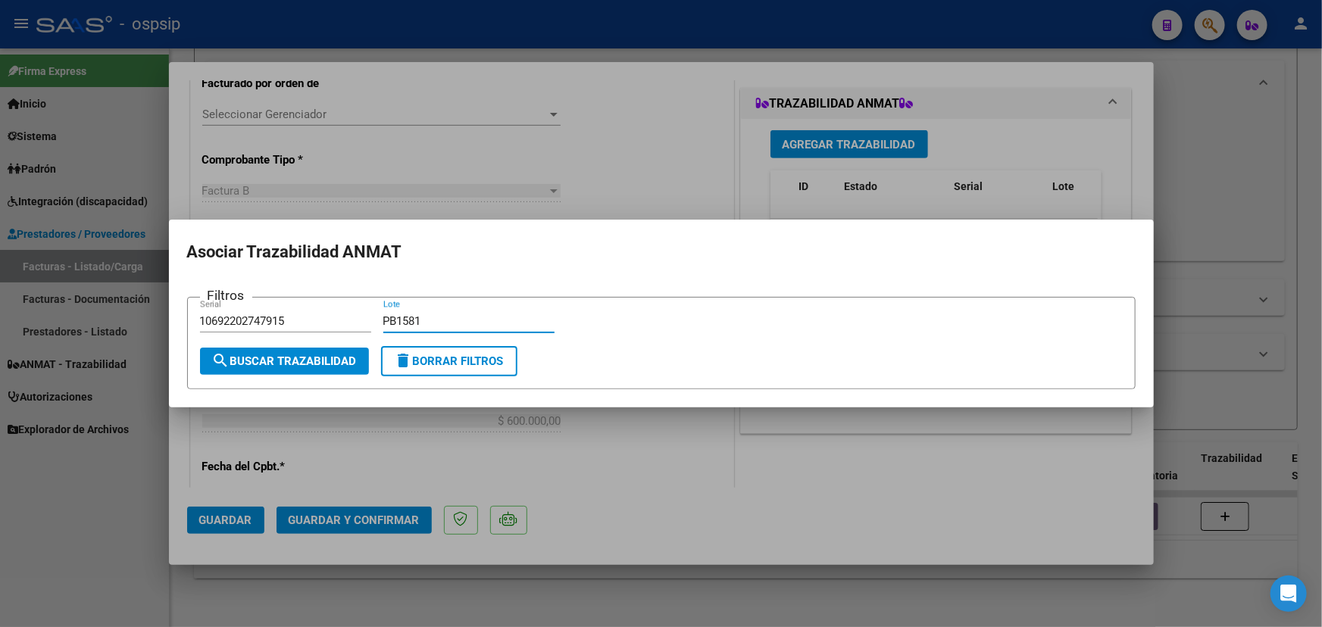
type input "PB1581"
click at [301, 362] on span "search Buscar Trazabilidad" at bounding box center [284, 362] width 145 height 14
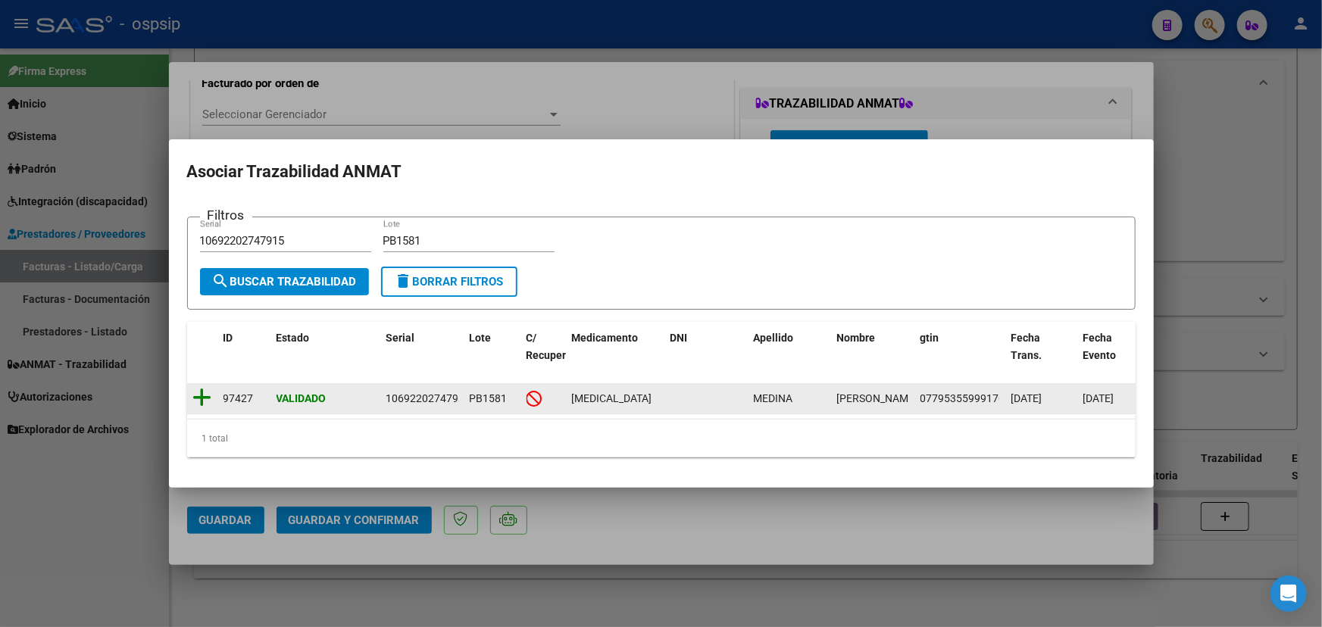
click at [204, 394] on icon at bounding box center [202, 397] width 19 height 21
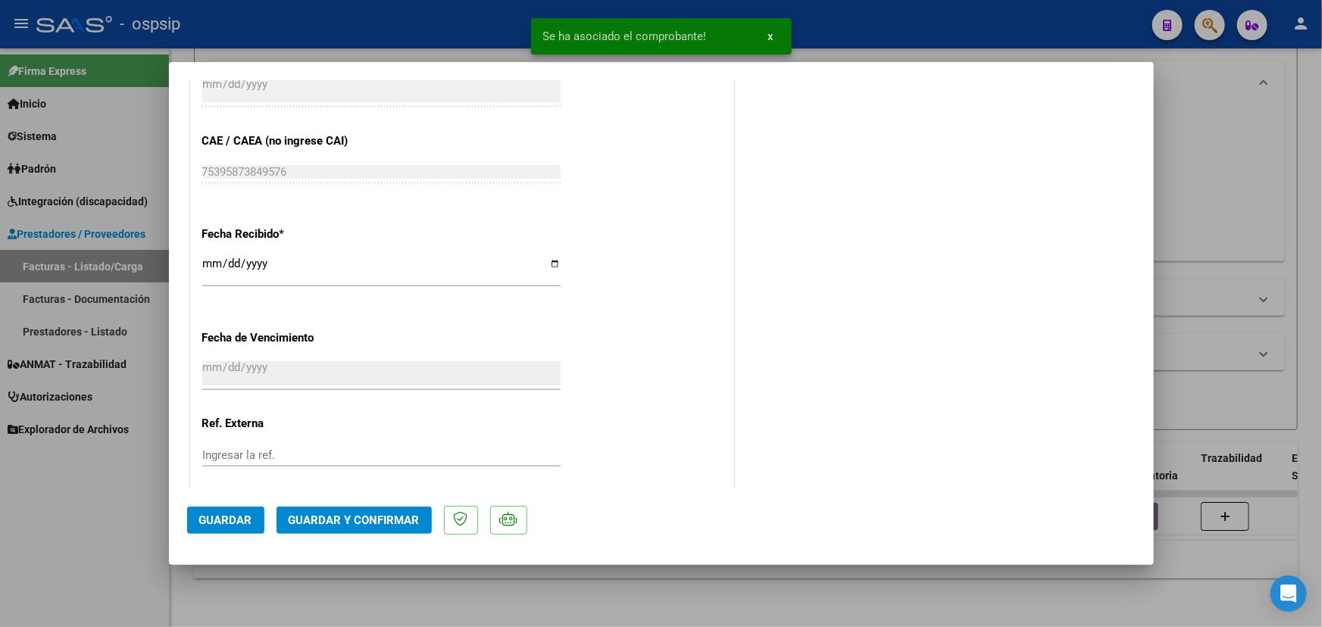
scroll to position [826, 0]
click at [325, 518] on span "Guardar y Confirmar" at bounding box center [354, 521] width 131 height 14
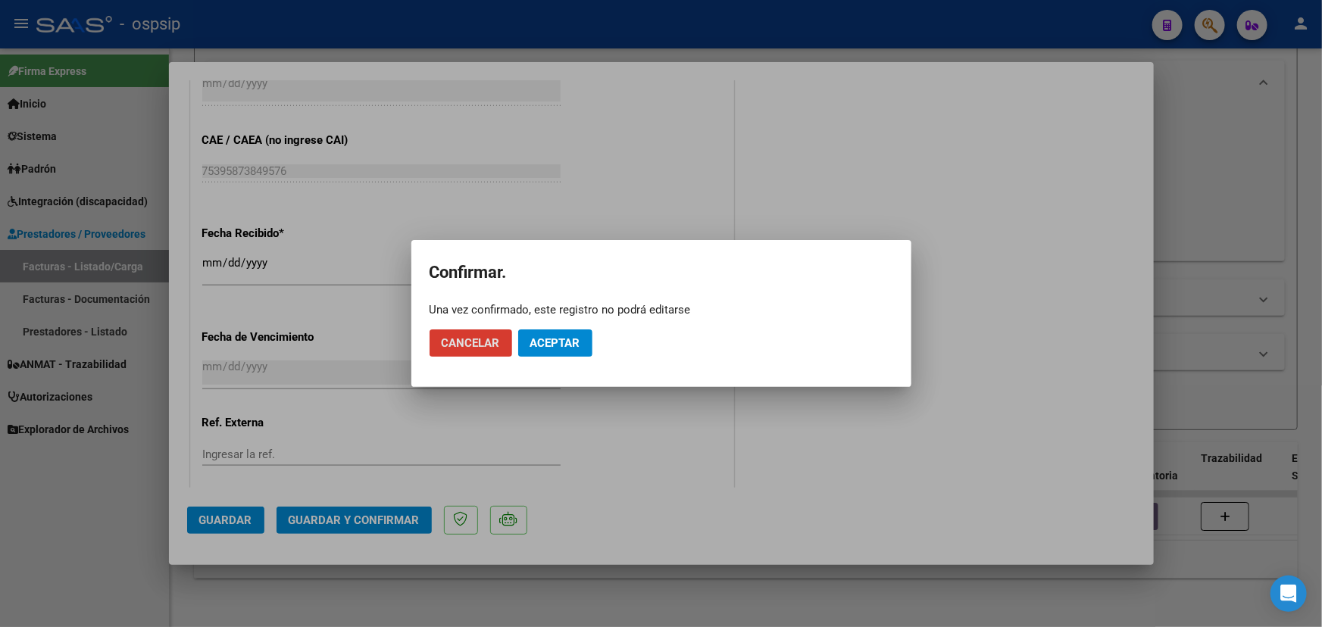
click at [578, 340] on span "Aceptar" at bounding box center [555, 343] width 50 height 14
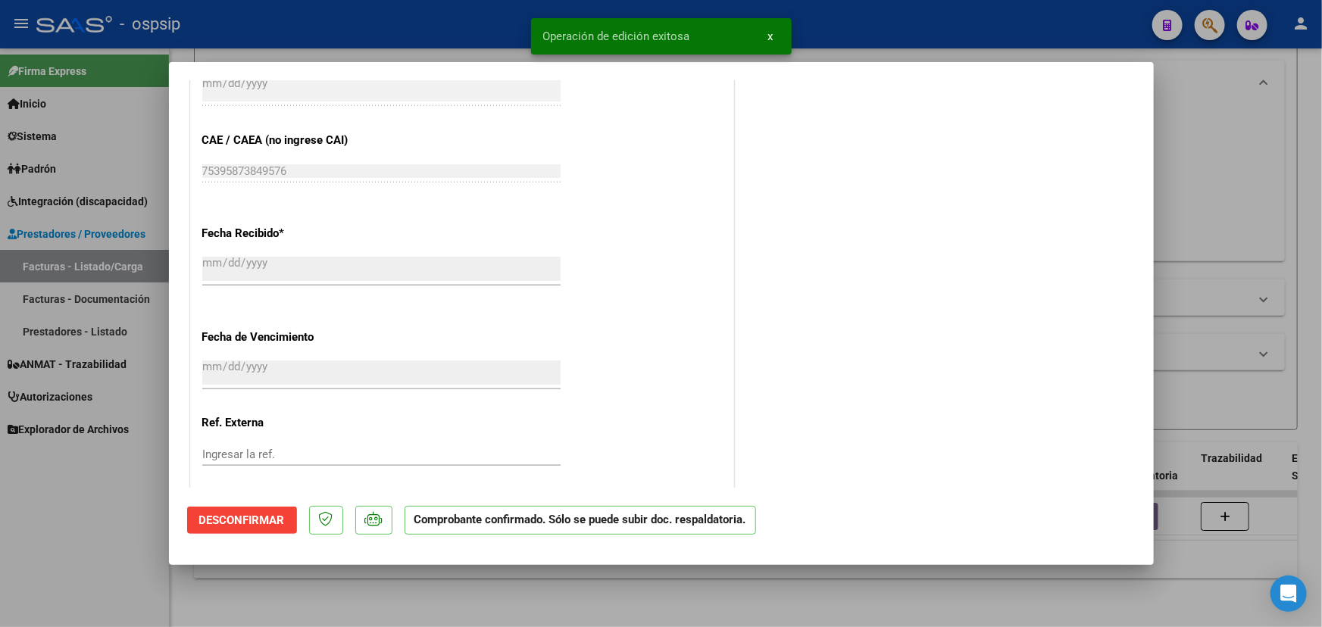
type input "$ 0,00"
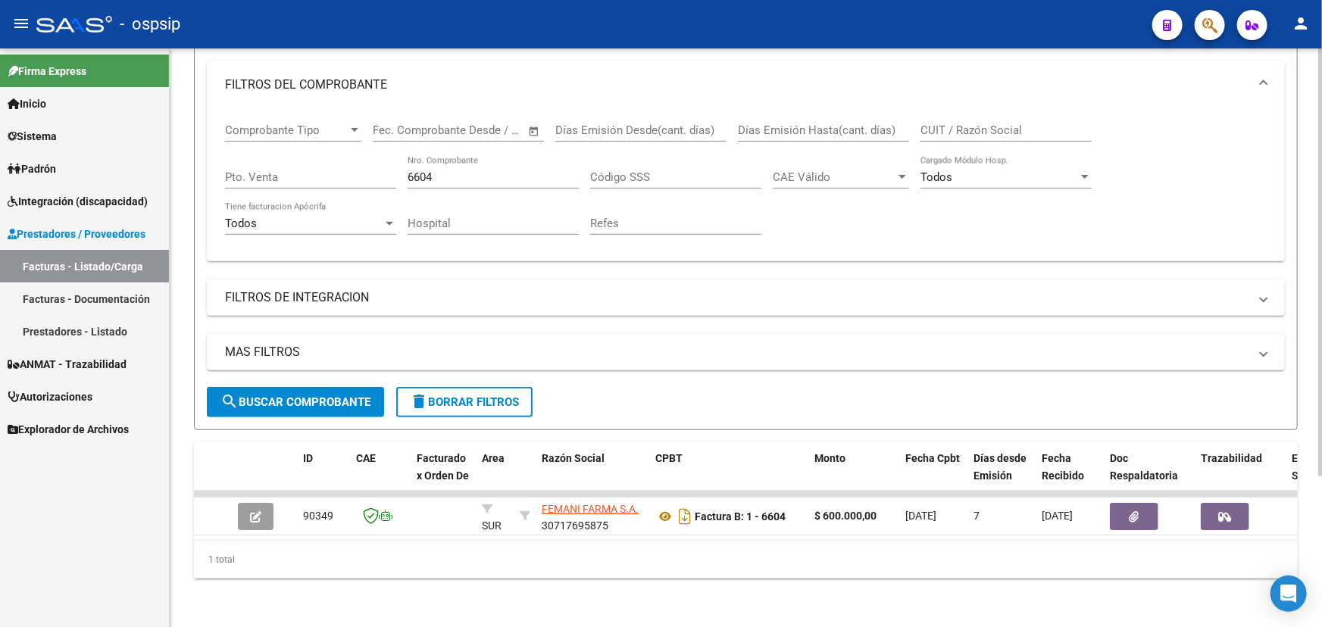
click at [423, 170] on input "6604" at bounding box center [493, 177] width 171 height 14
click at [422, 170] on input "6604" at bounding box center [493, 177] width 171 height 14
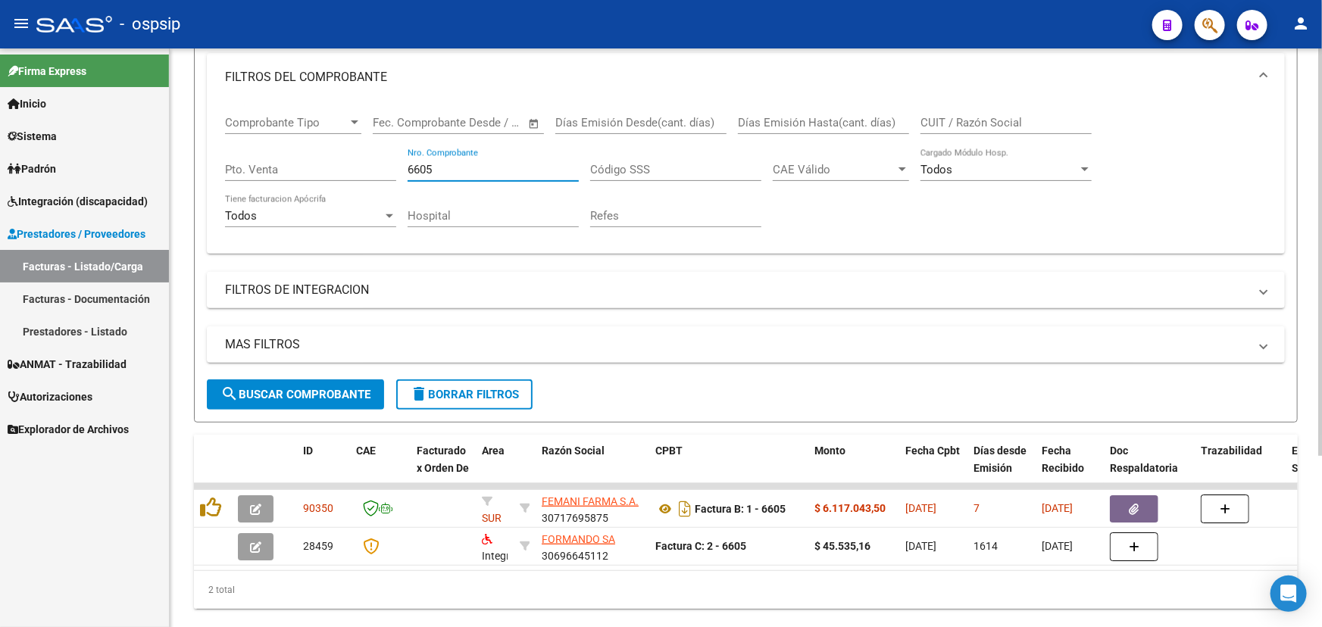
type input "6605"
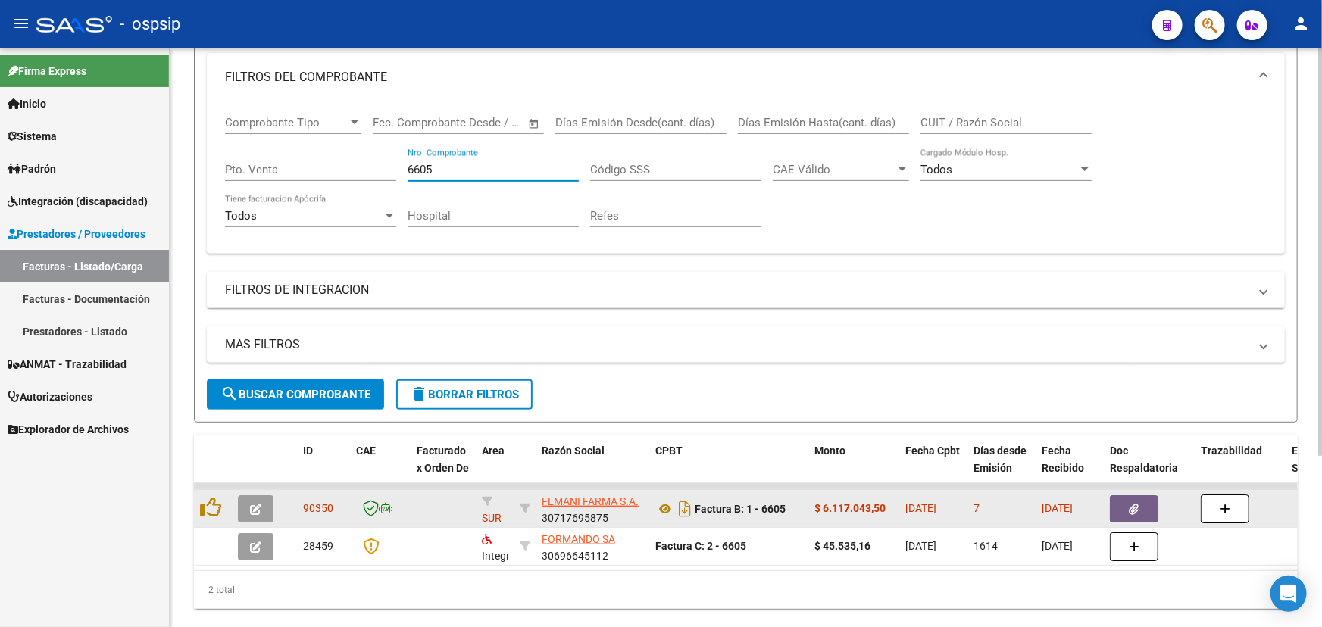
click at [1126, 507] on button "button" at bounding box center [1134, 509] width 48 height 27
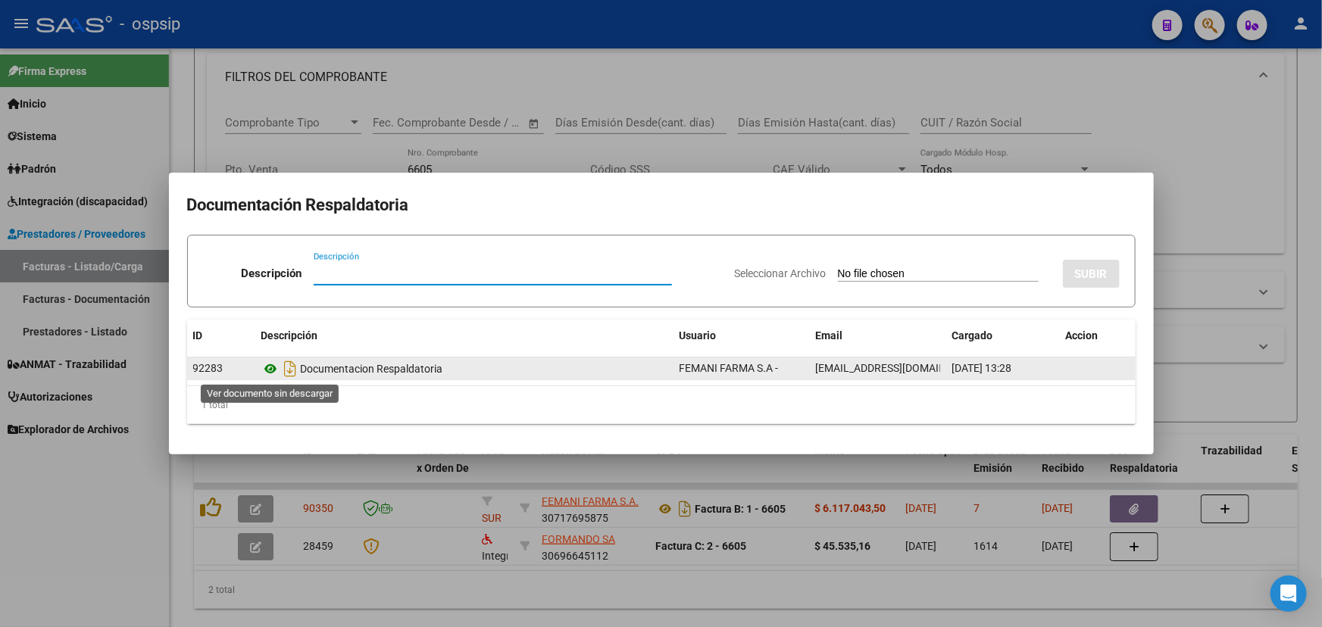
click at [274, 366] on icon at bounding box center [271, 369] width 20 height 18
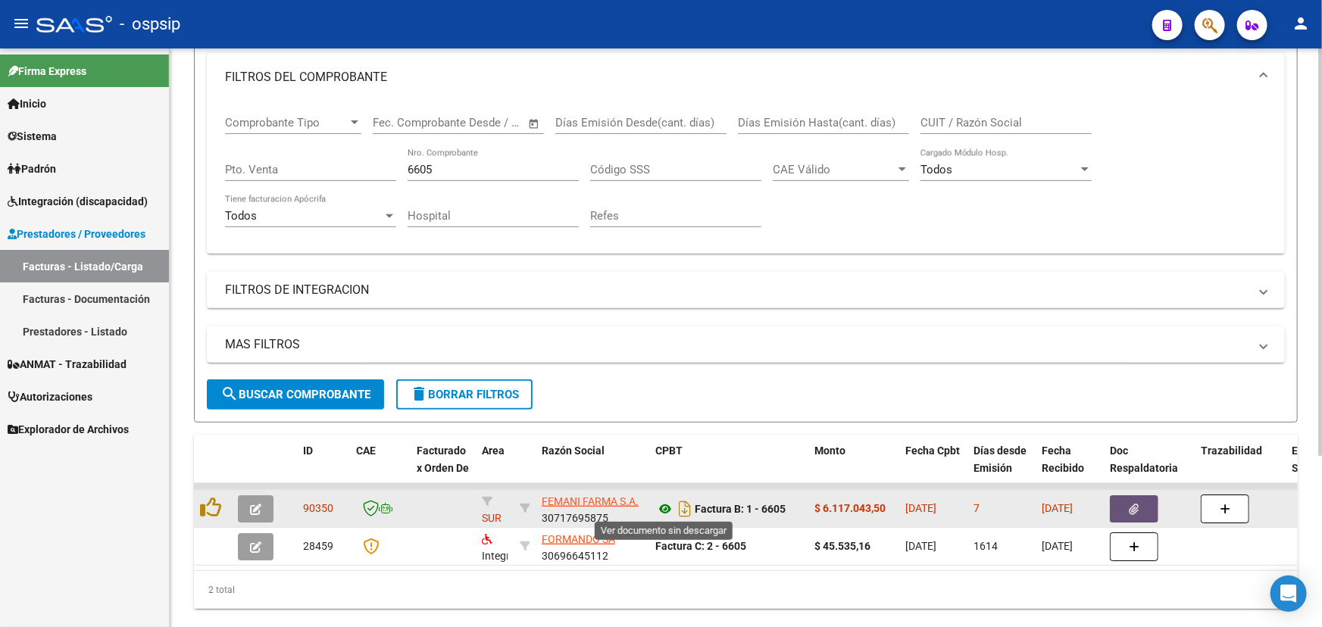
click at [660, 508] on icon at bounding box center [665, 509] width 20 height 18
click at [252, 509] on icon "button" at bounding box center [255, 509] width 11 height 11
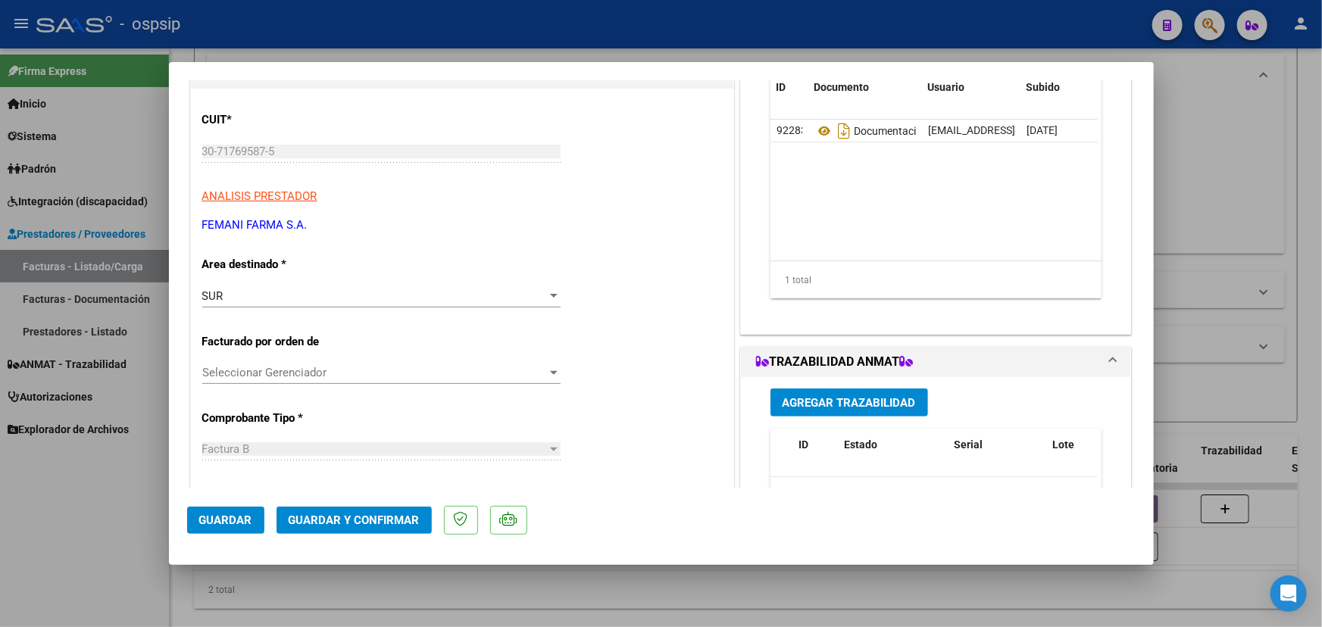
scroll to position [344, 0]
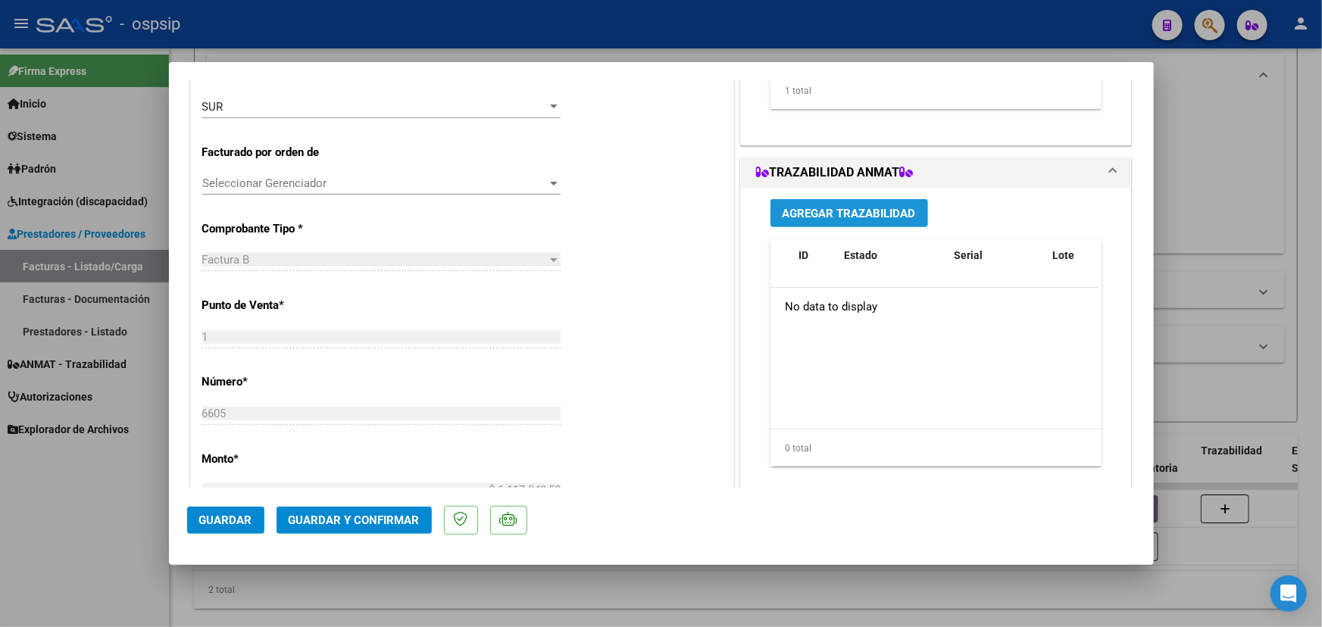
click at [831, 202] on button "Agregar Trazabilidad" at bounding box center [850, 213] width 158 height 28
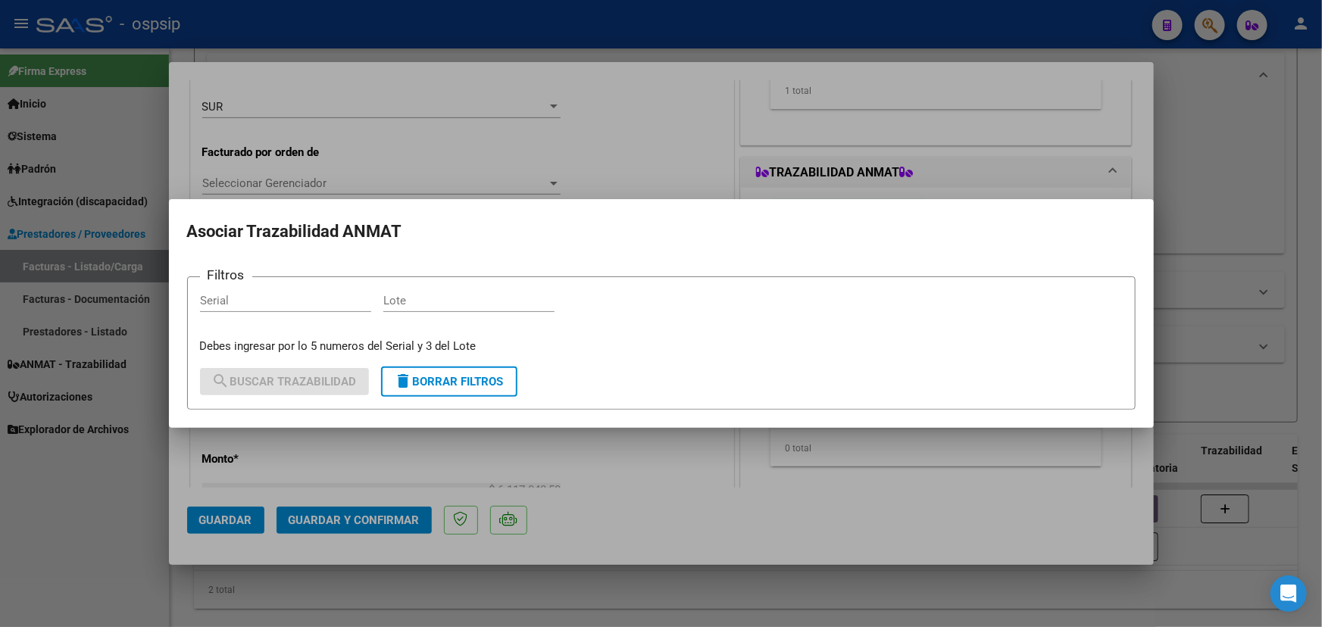
drag, startPoint x: 229, startPoint y: 291, endPoint x: 208, endPoint y: 304, distance: 24.8
click at [208, 304] on input "Serial" at bounding box center [285, 301] width 171 height 14
paste input "0000818192"
type input "0000818192"
paste input "IVL2437"
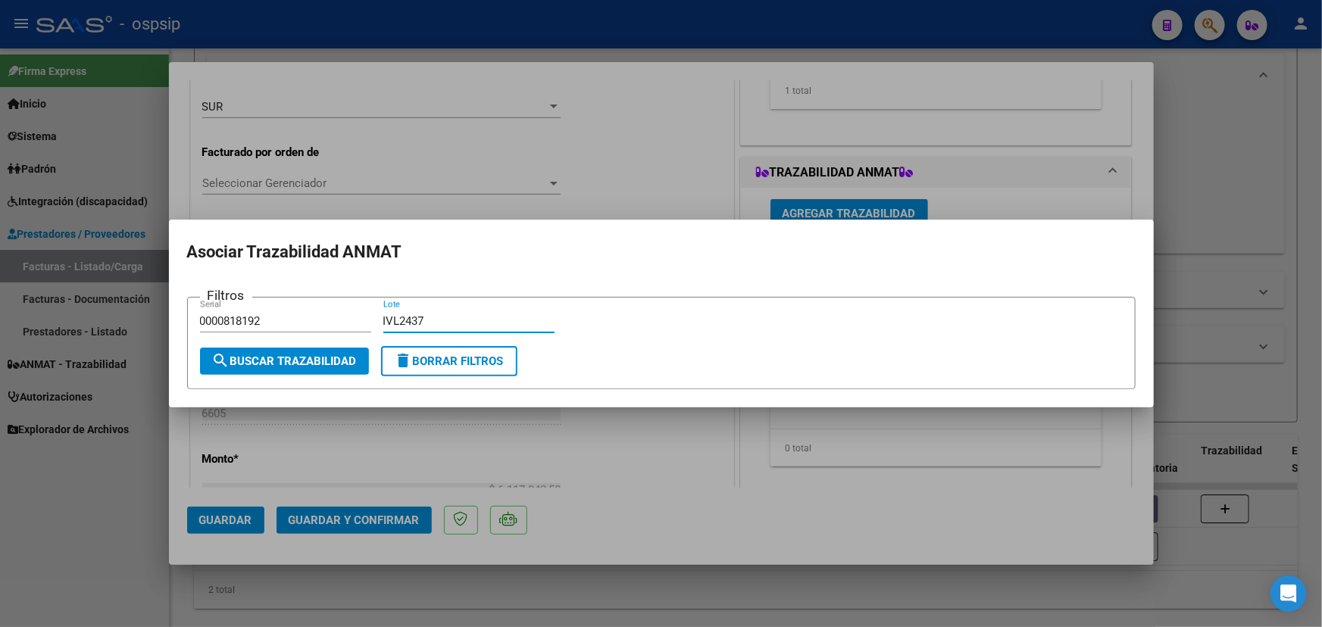
type input "IVL2437"
click at [302, 360] on span "search Buscar Trazabilidad" at bounding box center [284, 362] width 145 height 14
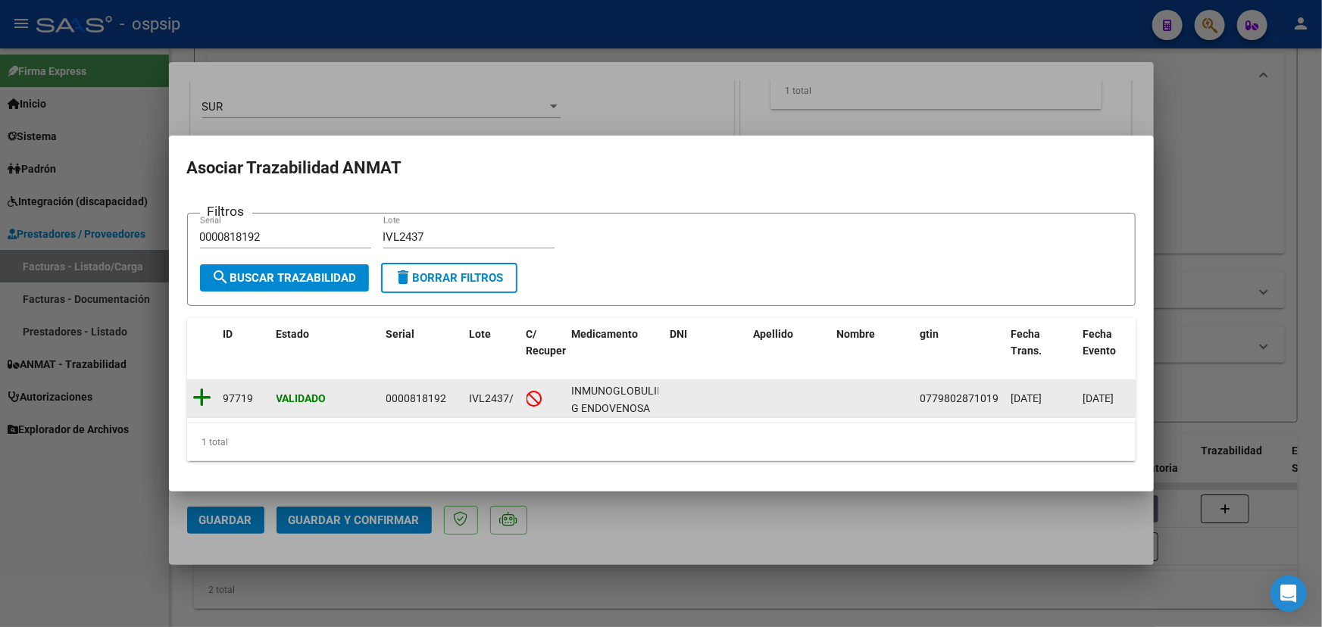
click at [202, 390] on icon at bounding box center [202, 397] width 19 height 21
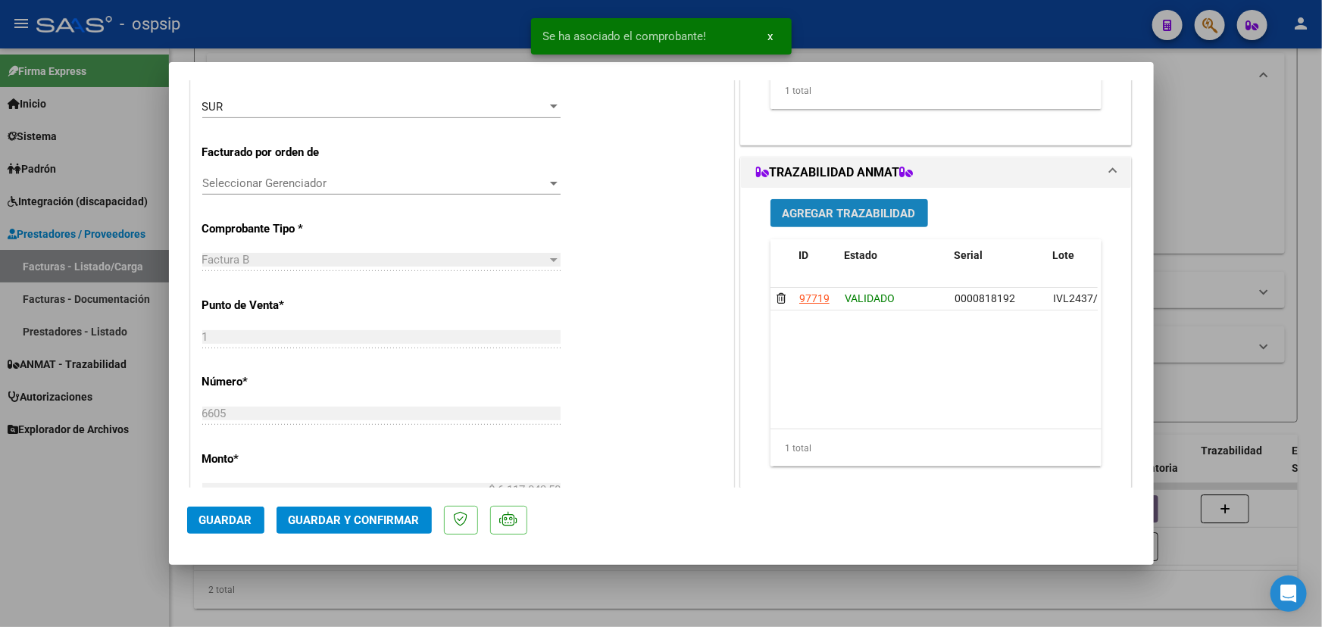
click at [839, 213] on span "Agregar Trazabilidad" at bounding box center [849, 214] width 133 height 14
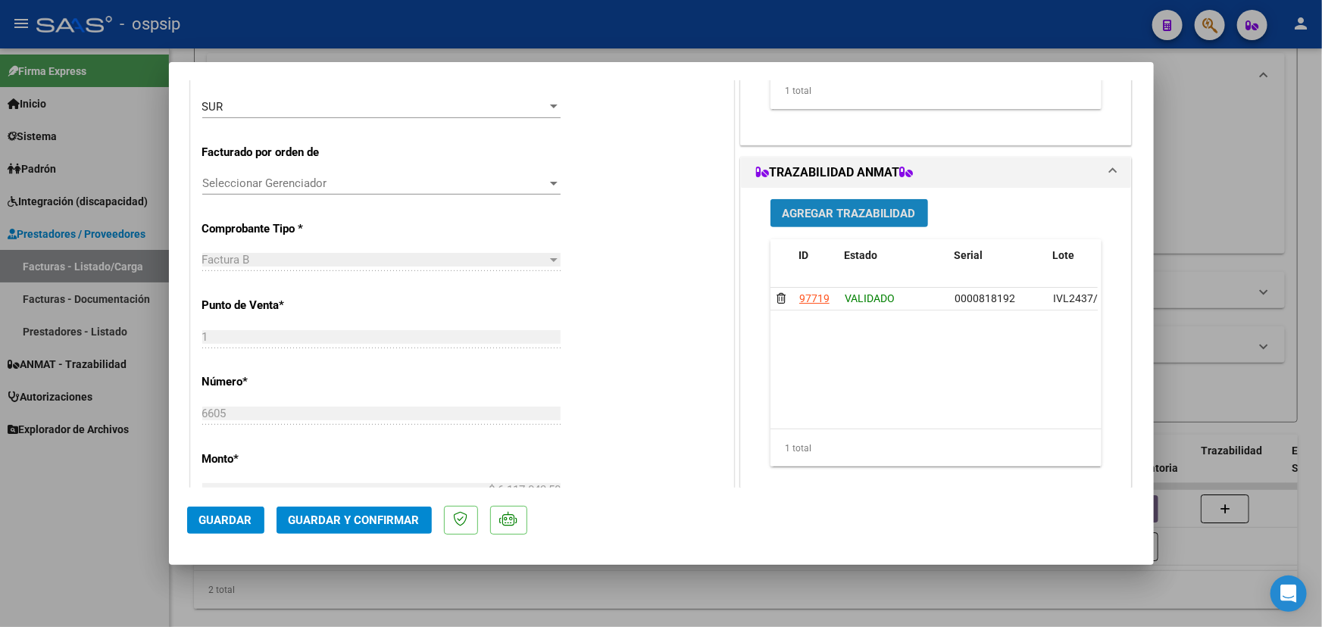
click at [841, 202] on button "Agregar Trazabilidad" at bounding box center [850, 213] width 158 height 28
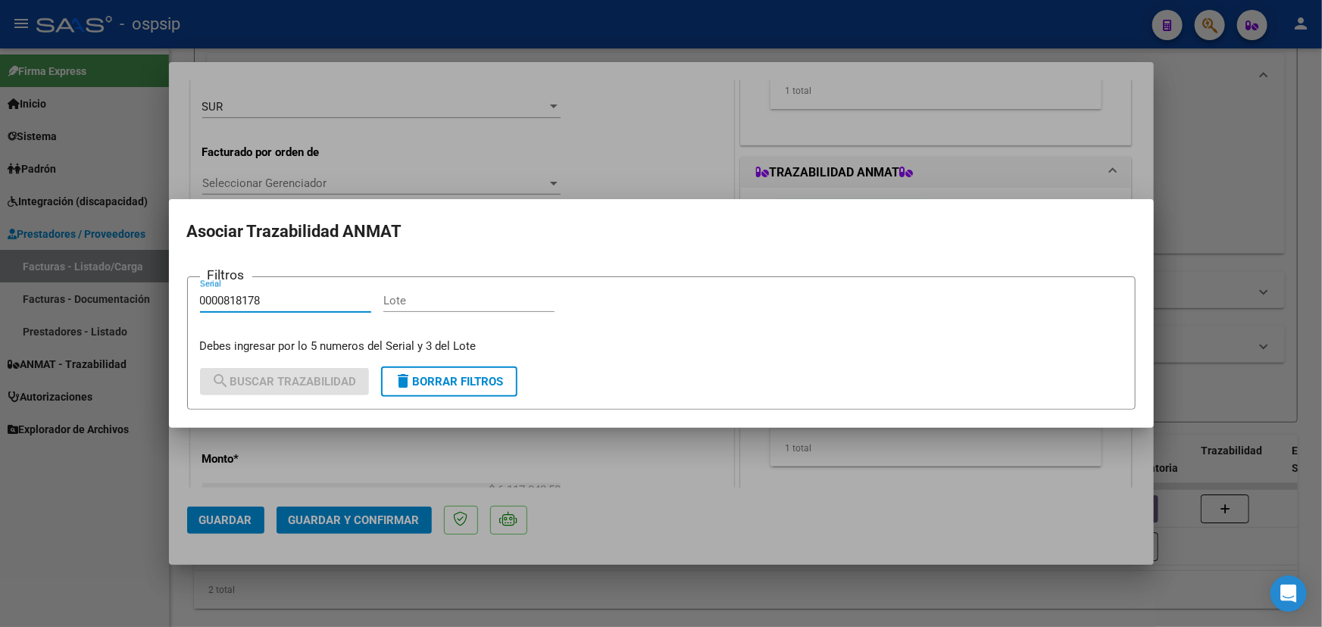
type input "0000818178"
paste input "IVL2437"
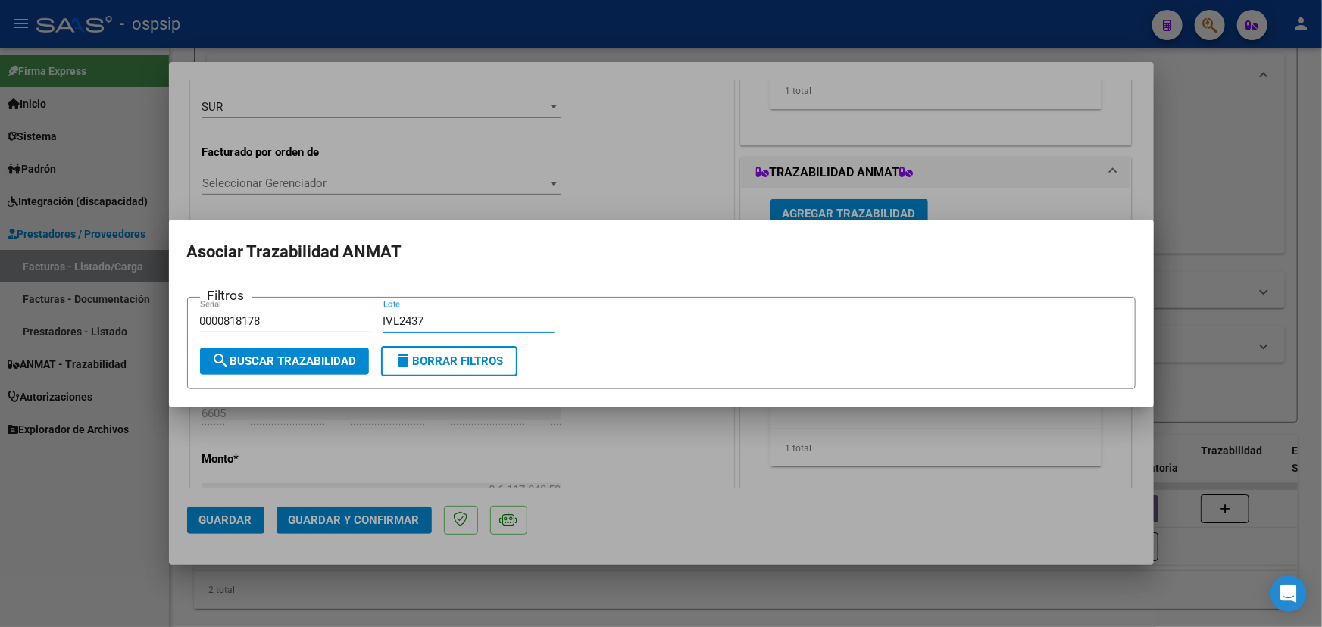
type input "IVL2437"
click at [333, 357] on span "search Buscar Trazabilidad" at bounding box center [284, 362] width 145 height 14
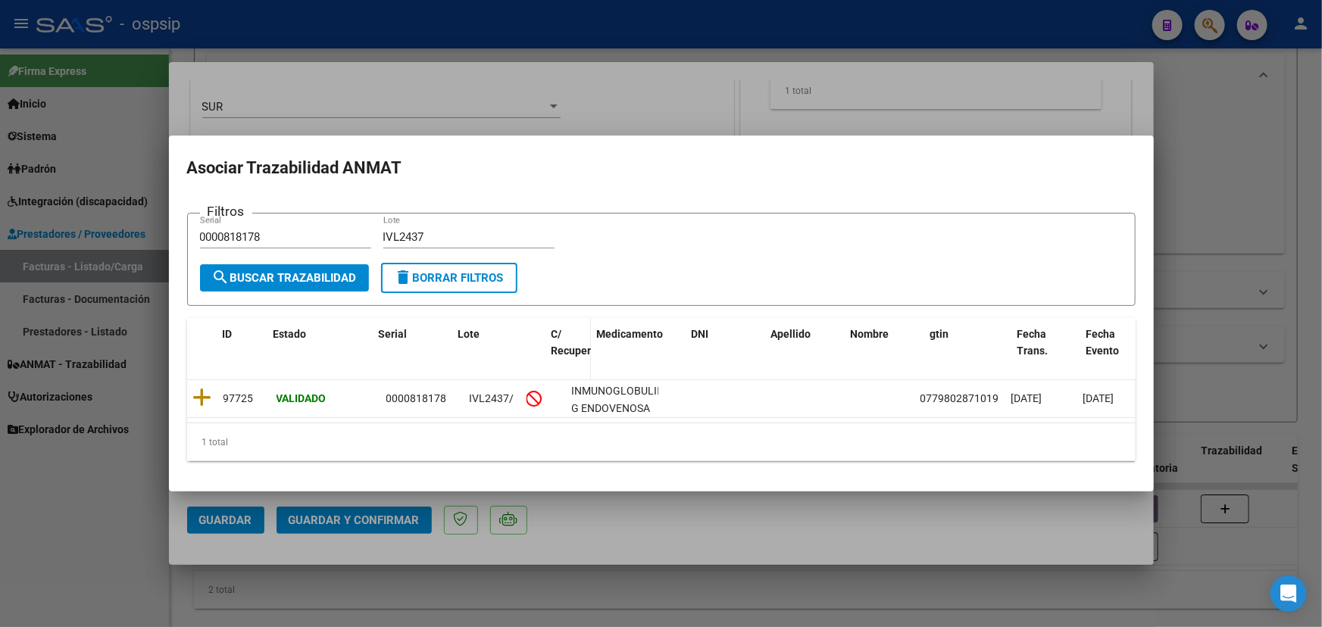
drag, startPoint x: 516, startPoint y: 338, endPoint x: 558, endPoint y: 338, distance: 41.7
click at [558, 338] on div "ID Estado Serial Lote C/ Recupero Medicamento DNI Apellido Nombre gtin Fecha Tr…" at bounding box center [668, 351] width 962 height 67
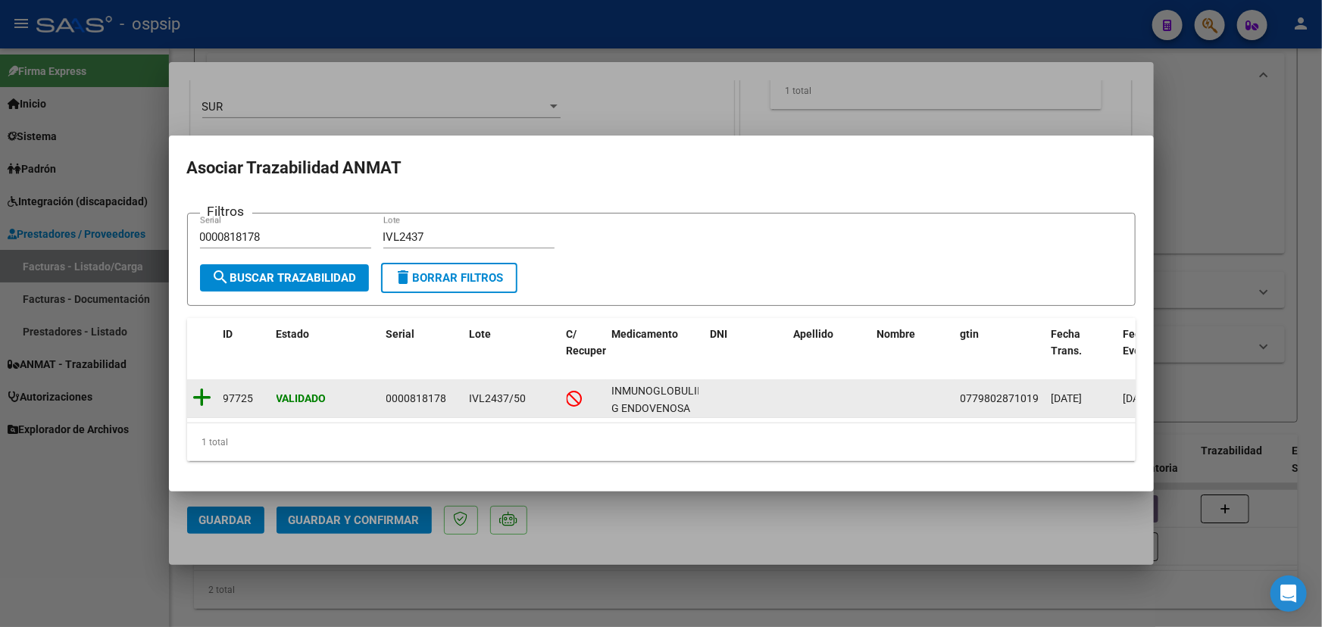
click at [198, 392] on icon at bounding box center [202, 397] width 19 height 21
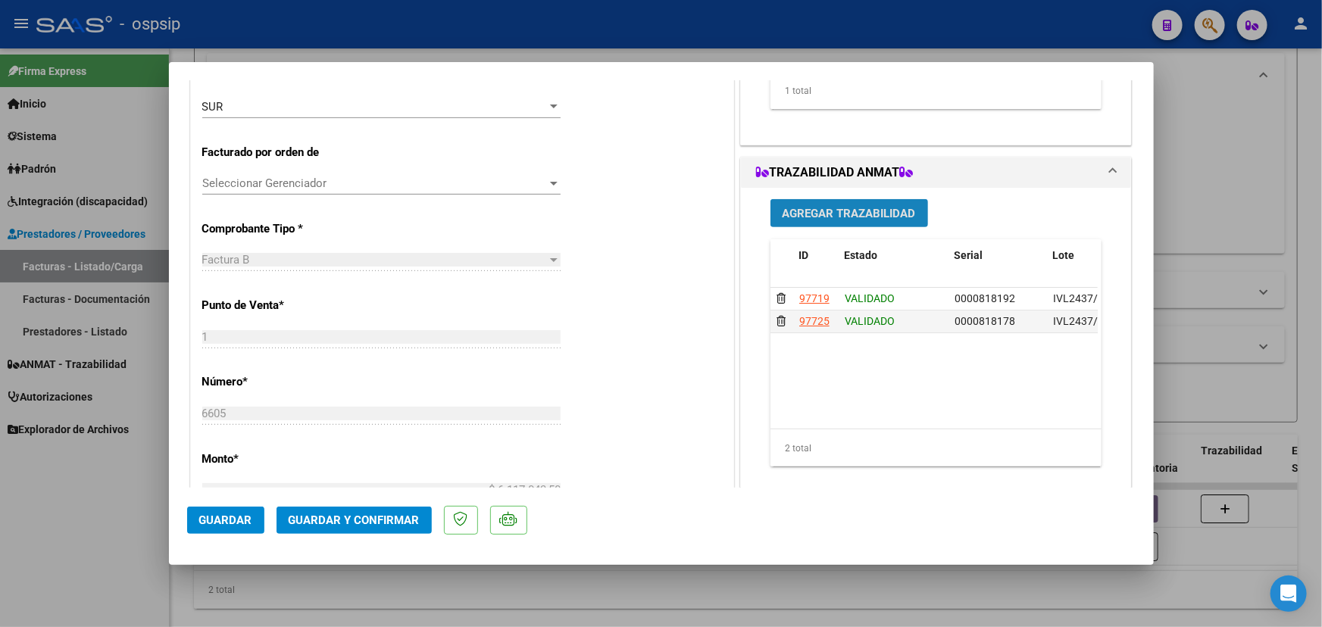
click at [820, 212] on span "Agregar Trazabilidad" at bounding box center [849, 214] width 133 height 14
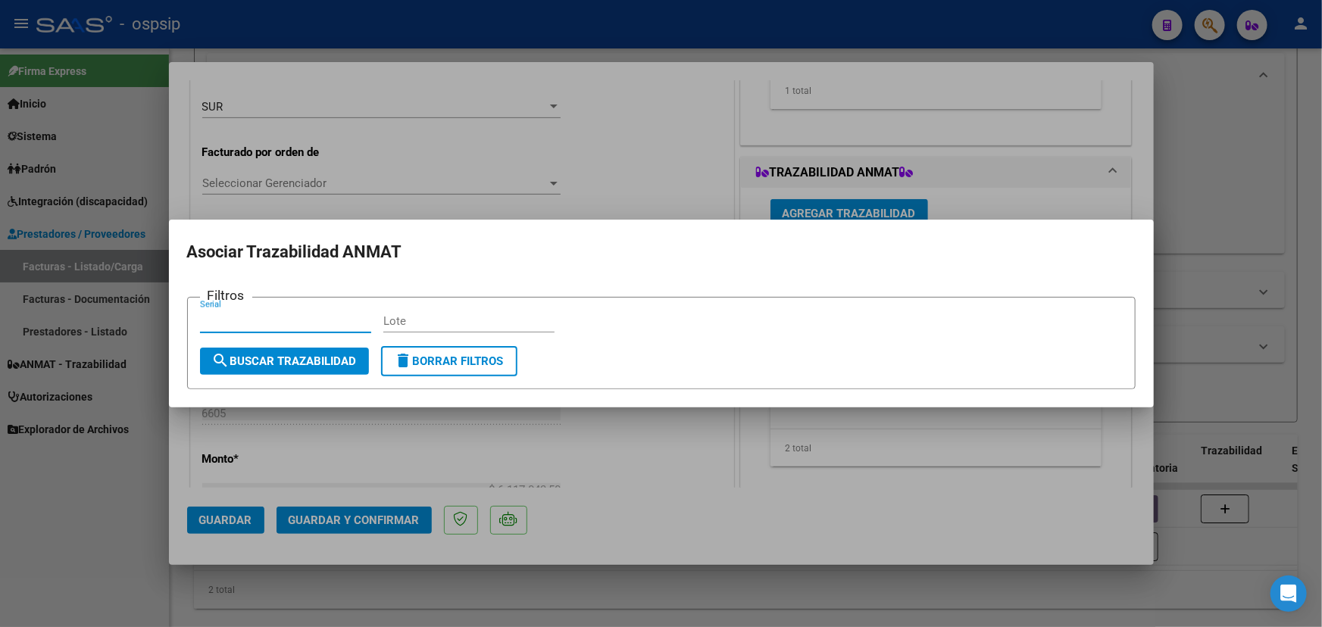
paste input "0000818204"
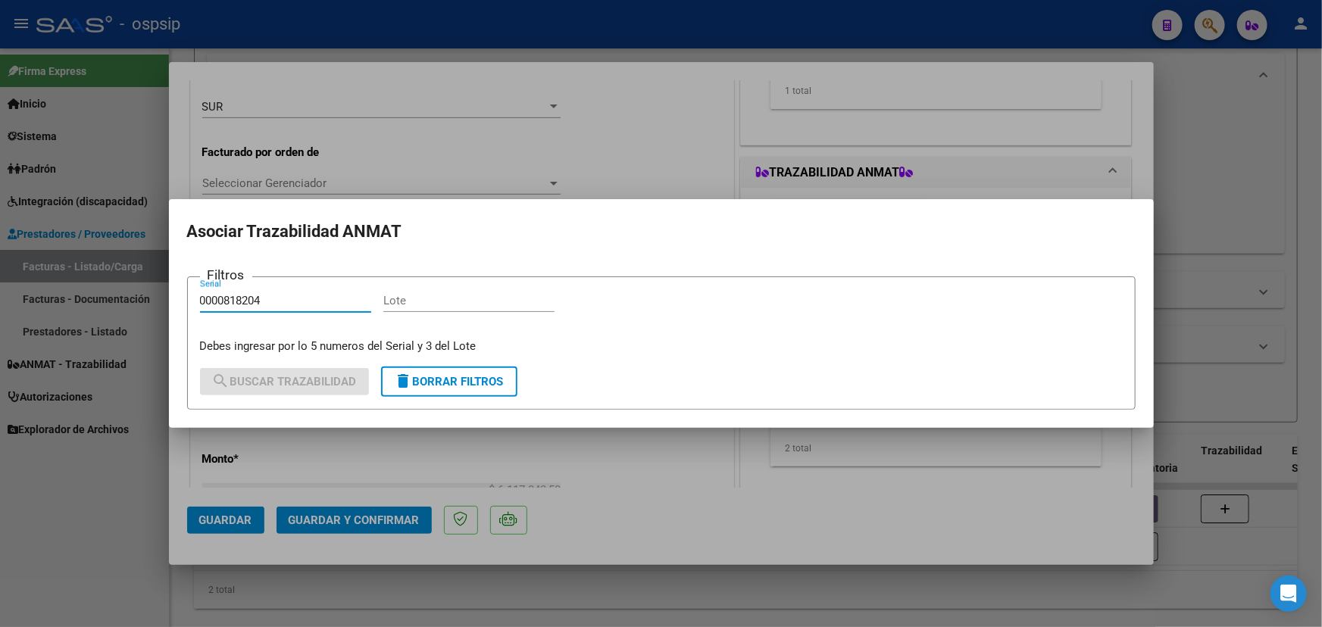
type input "0000818204"
paste input "IVL2437"
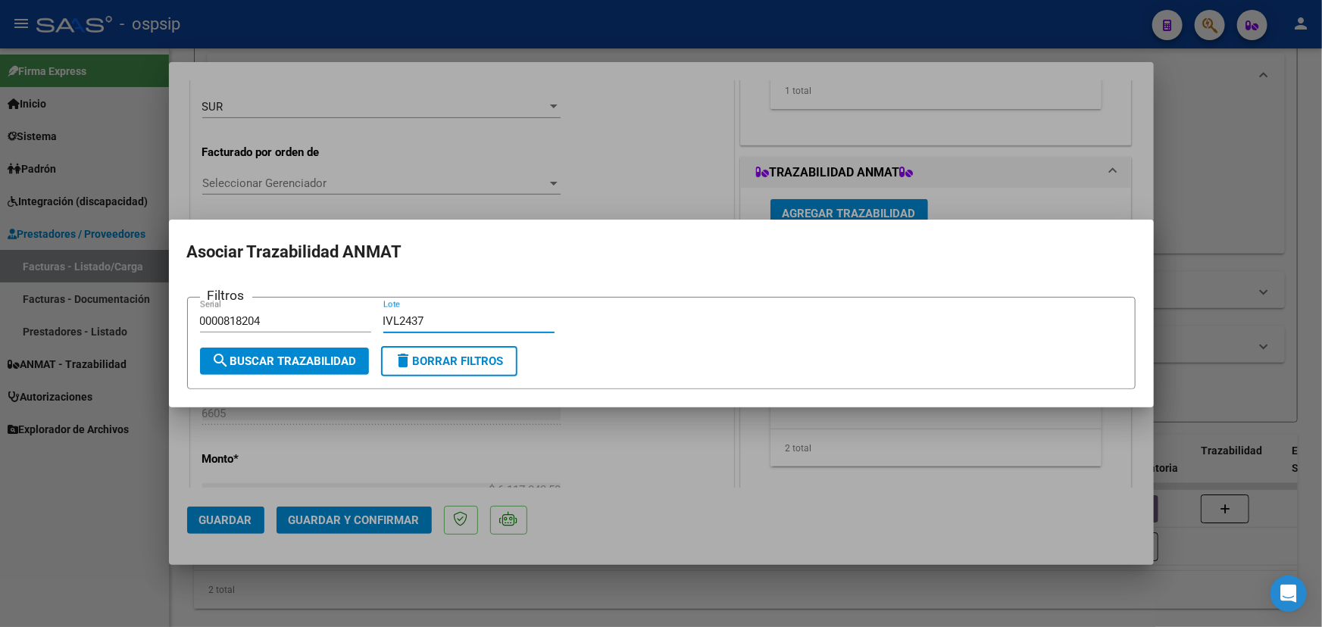
type input "IVL2437"
click at [291, 360] on span "search Buscar Trazabilidad" at bounding box center [284, 362] width 145 height 14
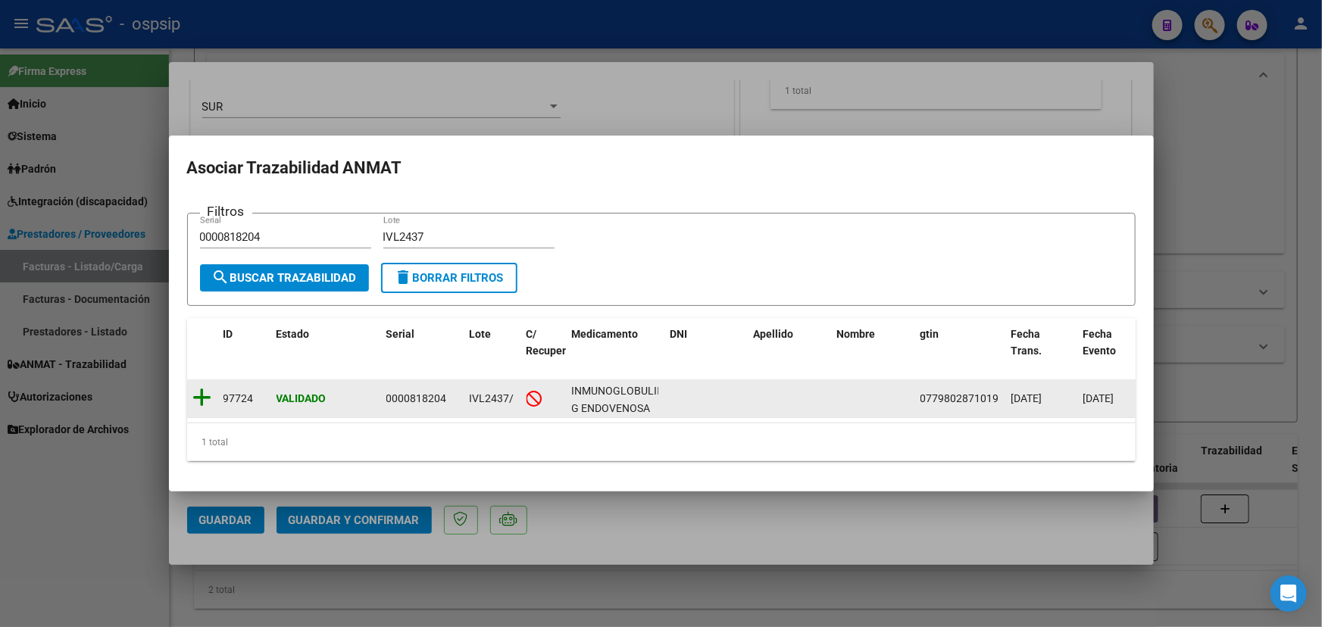
click at [198, 388] on icon at bounding box center [202, 397] width 19 height 21
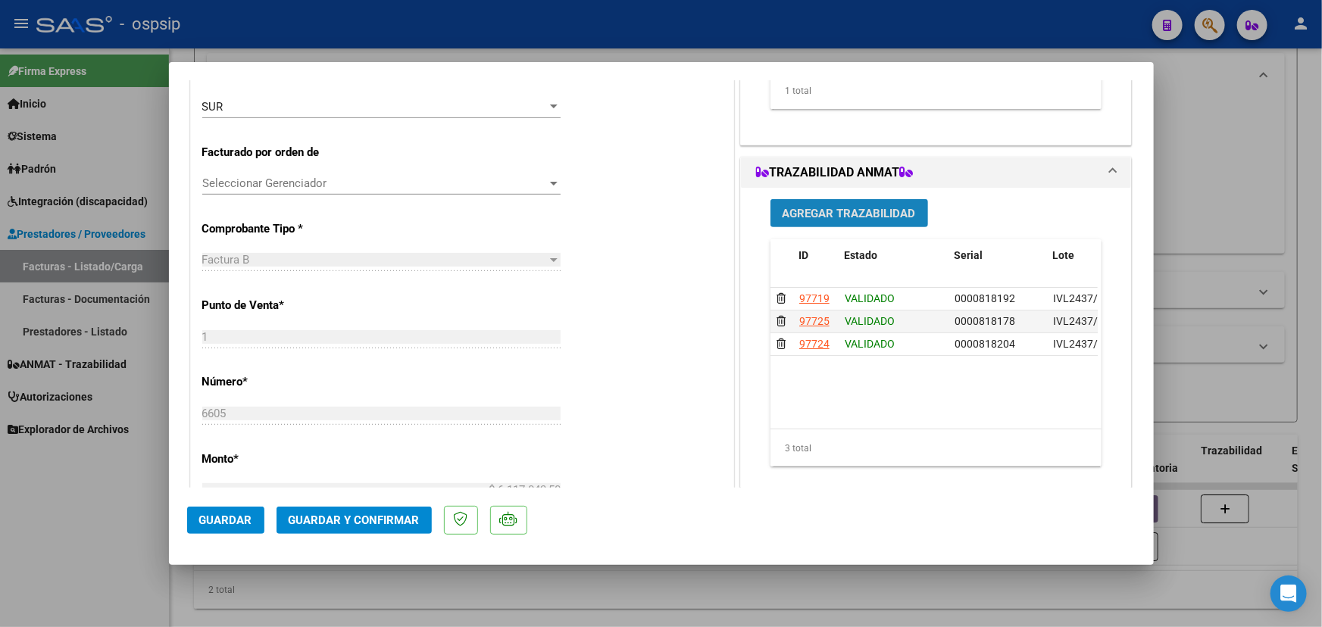
click at [826, 212] on span "Agregar Trazabilidad" at bounding box center [849, 214] width 133 height 14
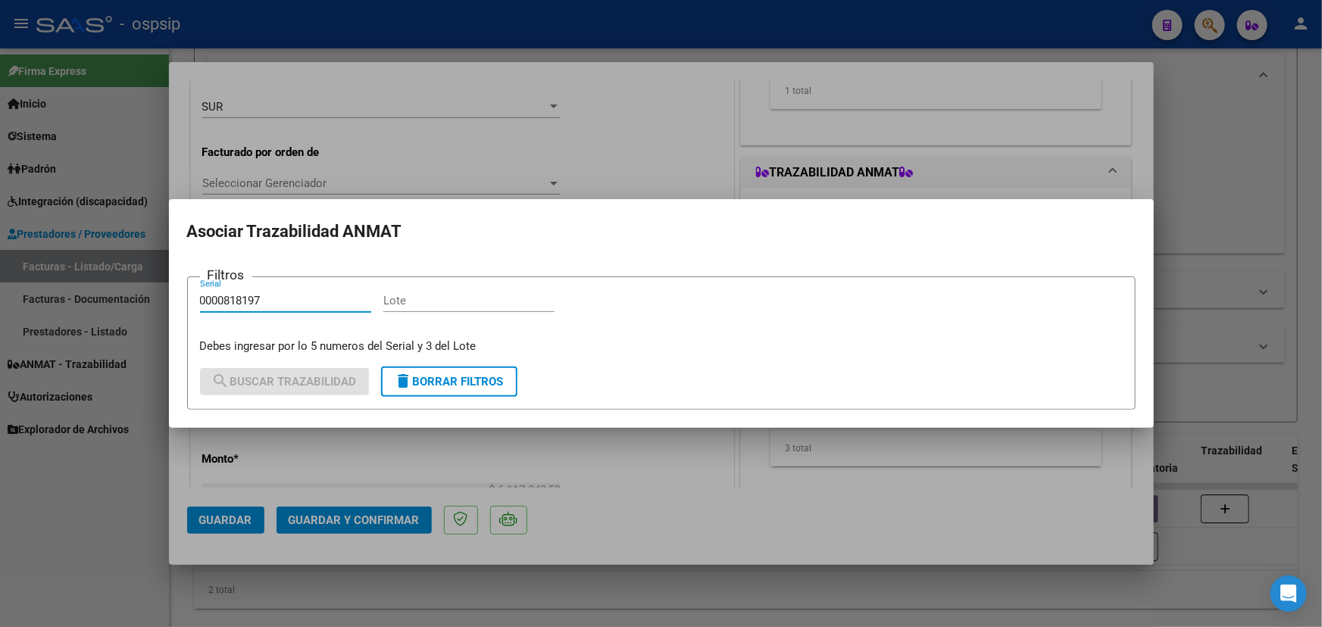
type input "0000818197"
paste input "IVL2437"
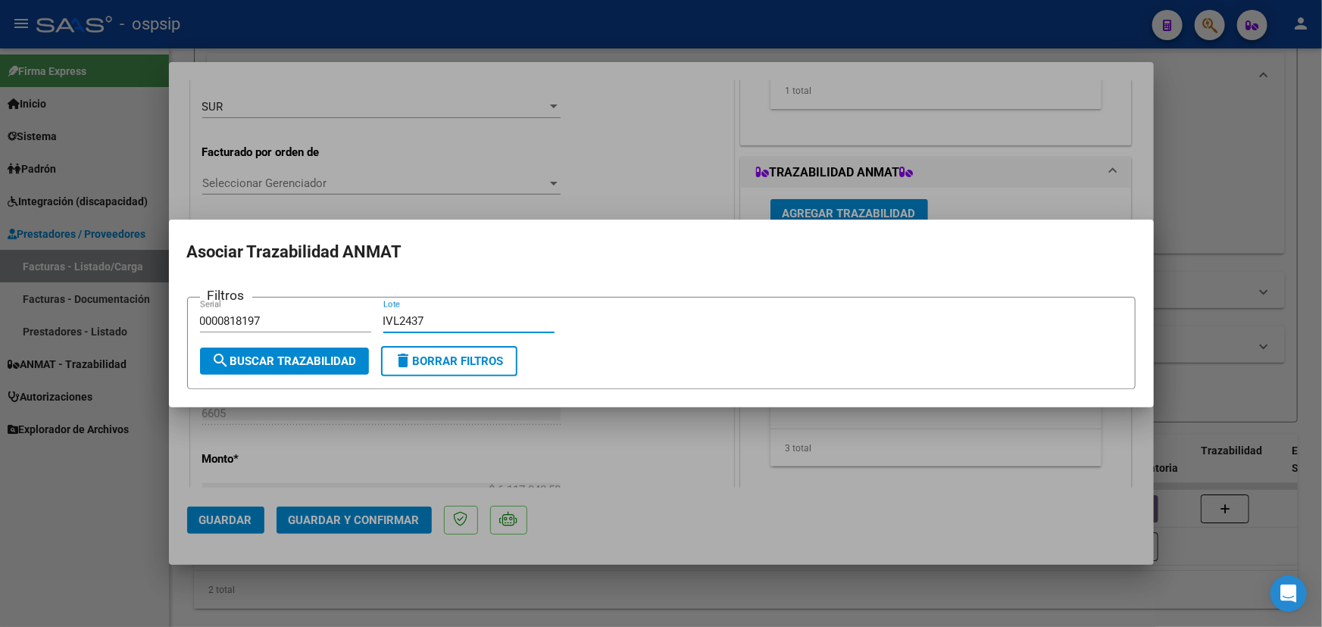
type input "IVL2437"
click at [336, 355] on span "search Buscar Trazabilidad" at bounding box center [284, 362] width 145 height 14
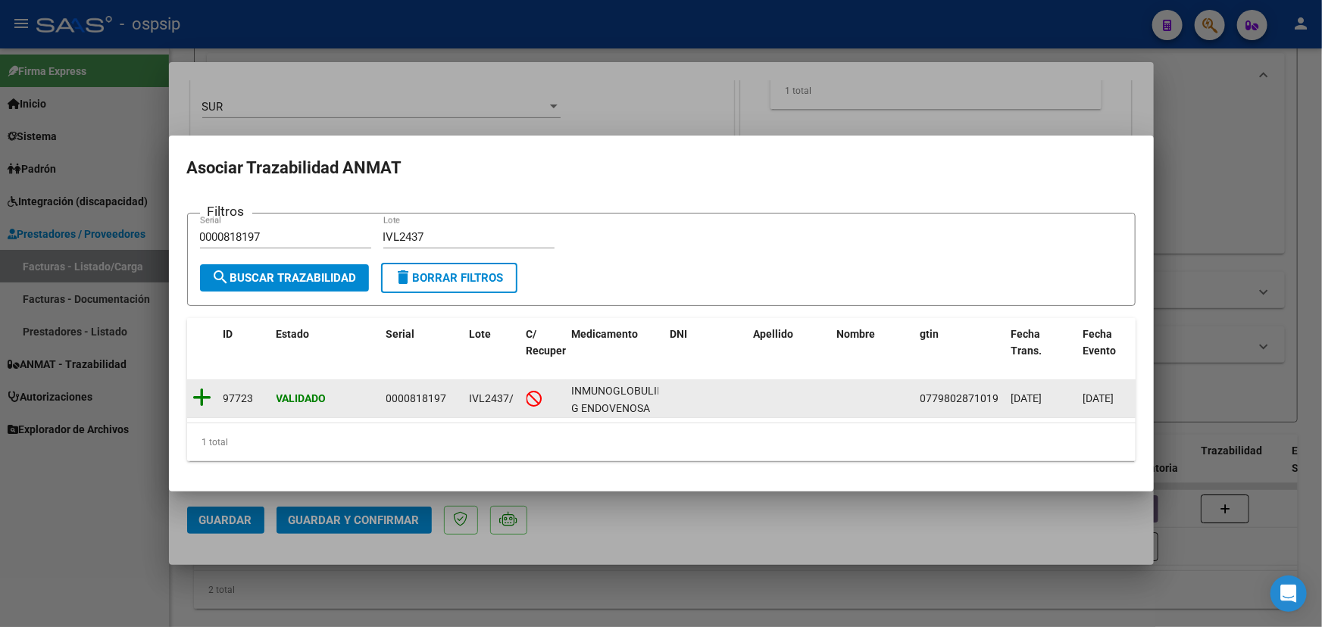
click at [202, 392] on icon at bounding box center [202, 397] width 19 height 21
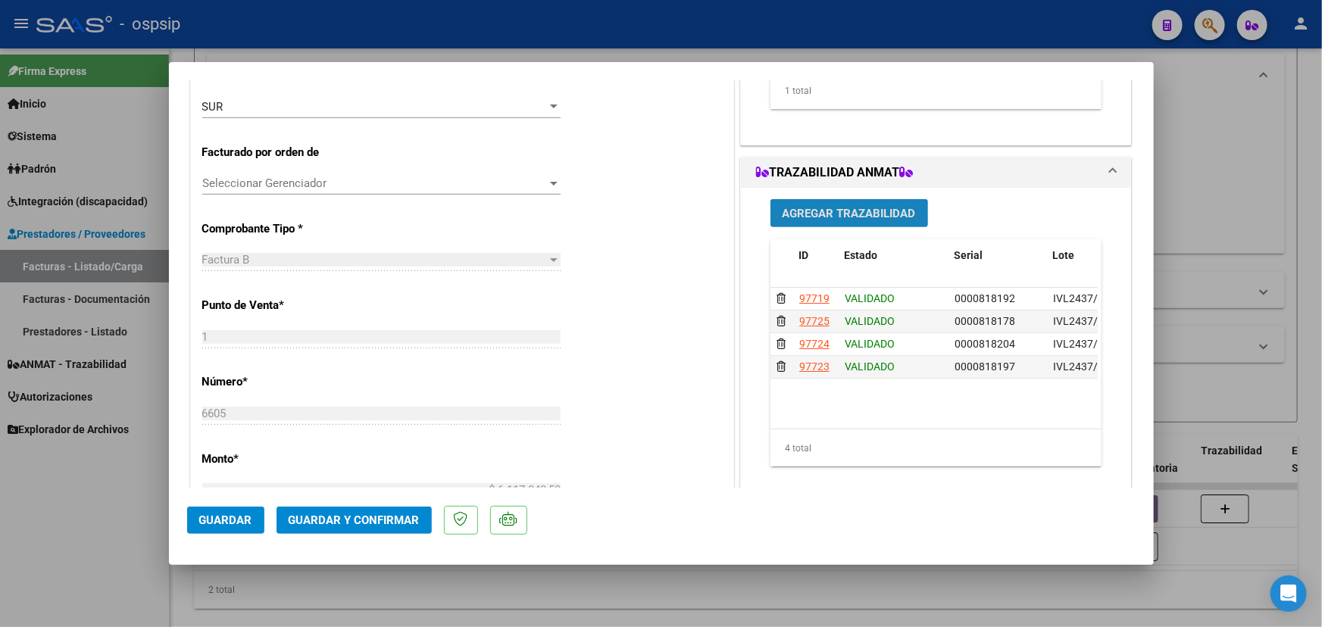
click at [805, 212] on span "Agregar Trazabilidad" at bounding box center [849, 214] width 133 height 14
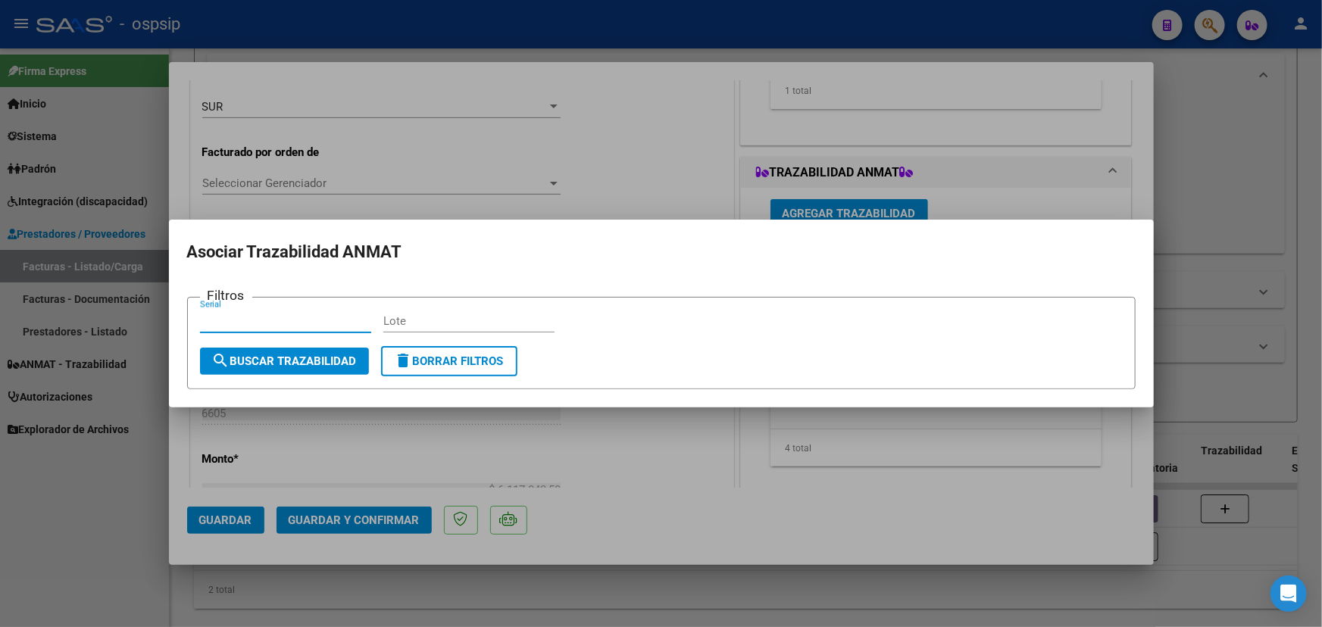
paste input "0000818183"
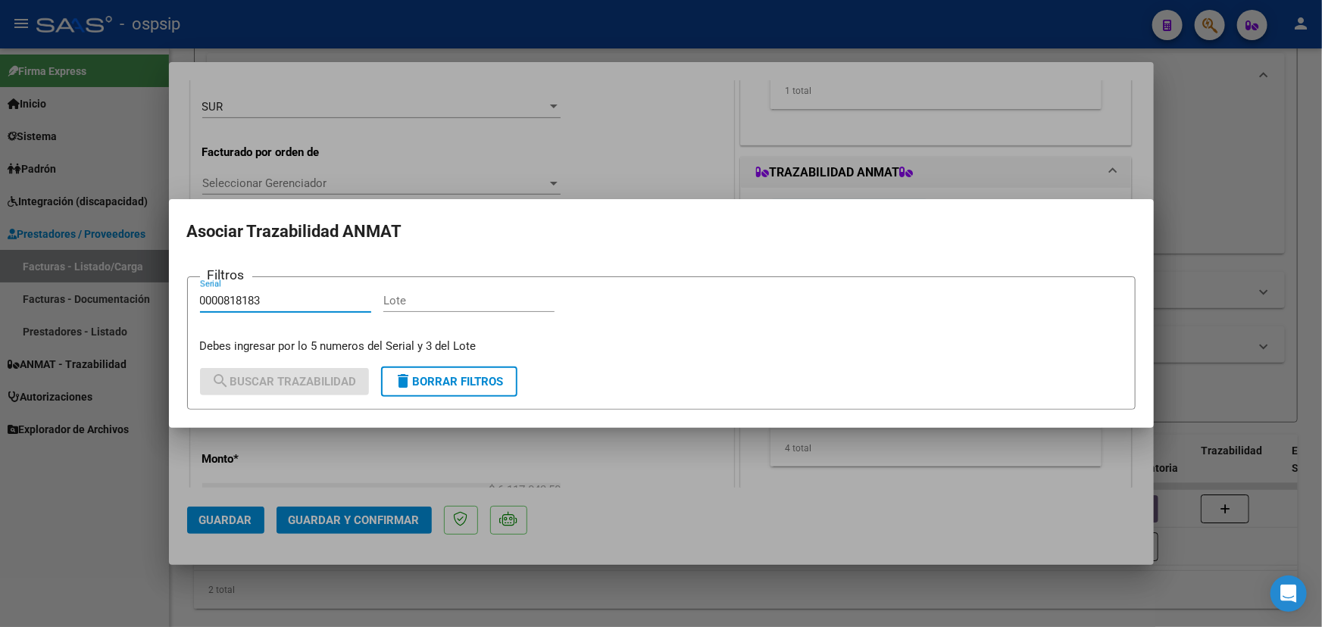
type input "0000818183"
paste input "IVL2437"
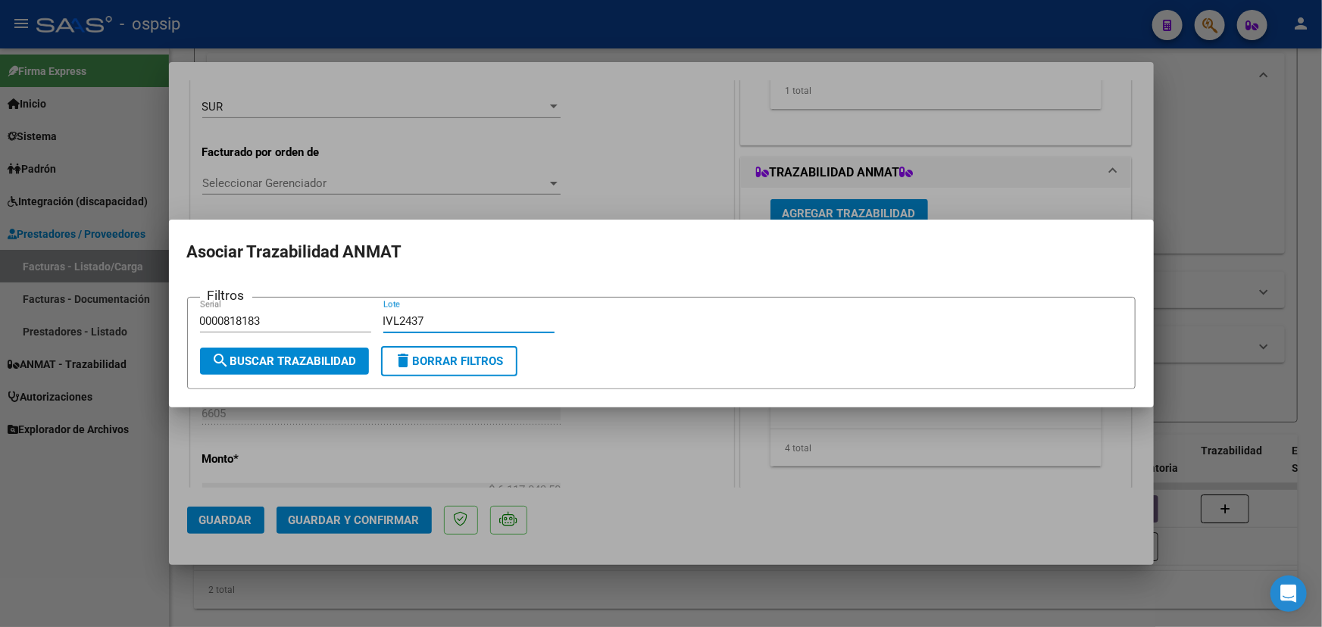
type input "IVL2437"
click at [334, 367] on span "search Buscar Trazabilidad" at bounding box center [284, 362] width 145 height 14
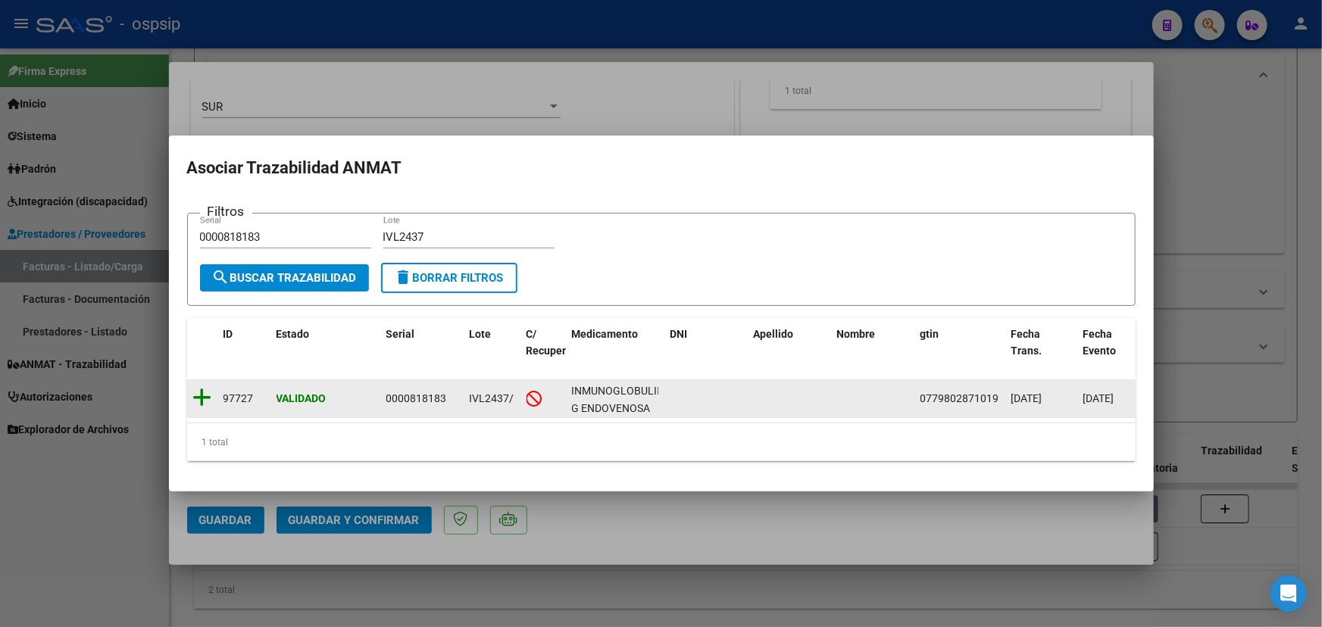
click at [202, 395] on icon at bounding box center [202, 397] width 19 height 21
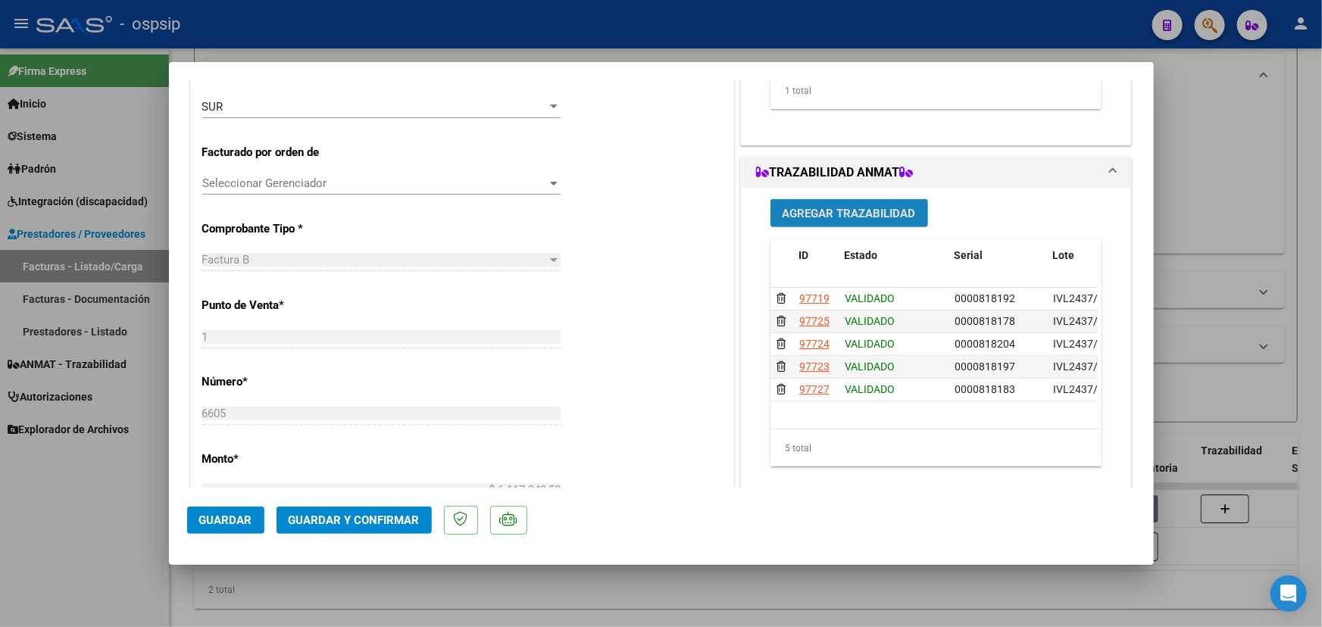
click at [815, 211] on span "Agregar Trazabilidad" at bounding box center [849, 214] width 133 height 14
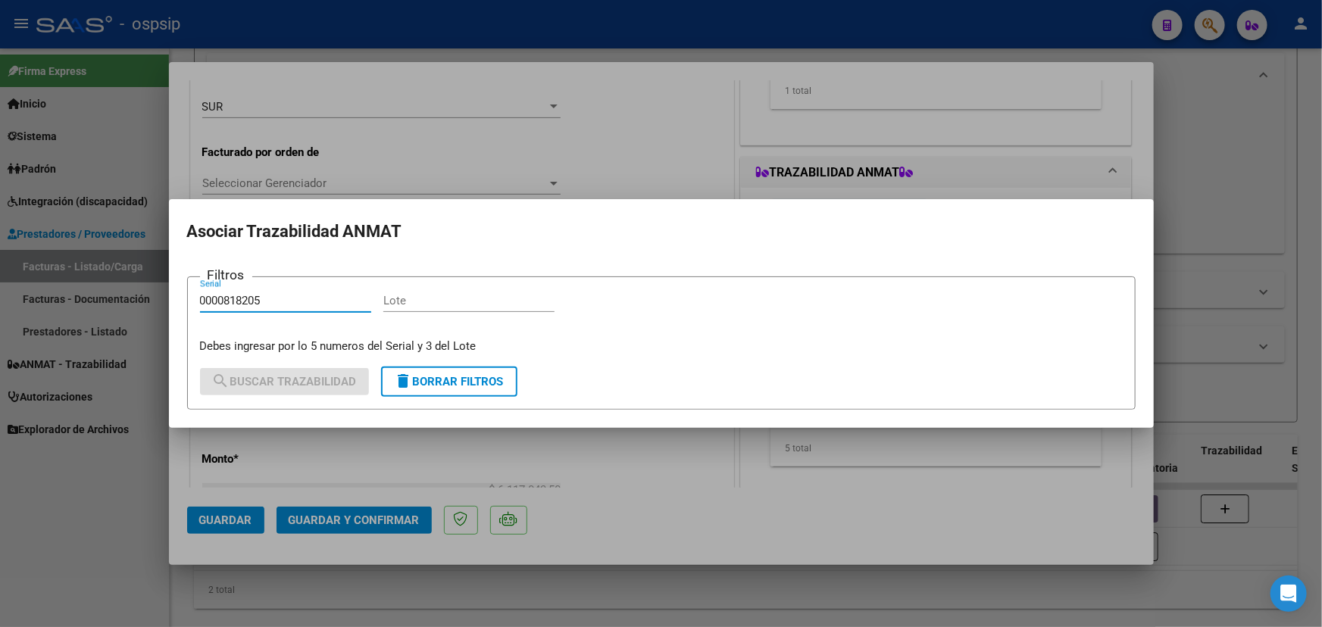
type input "0000818205"
paste input "IVL2437"
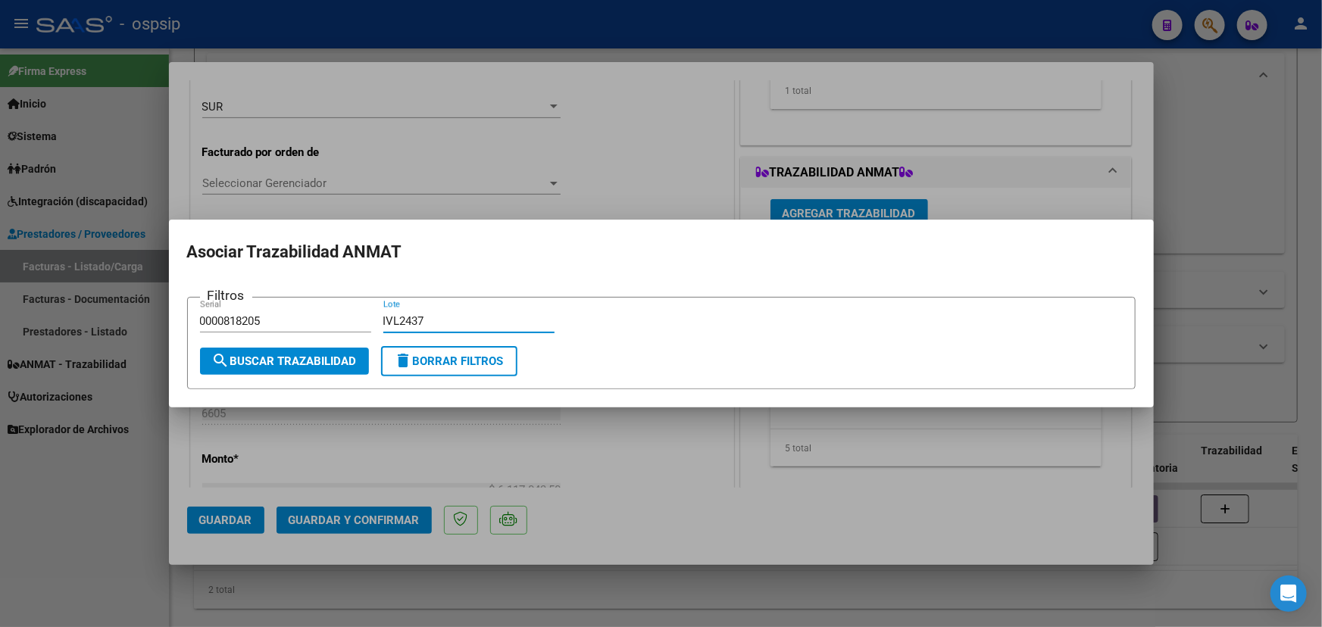
type input "IVL2437"
click at [320, 365] on span "search Buscar Trazabilidad" at bounding box center [284, 362] width 145 height 14
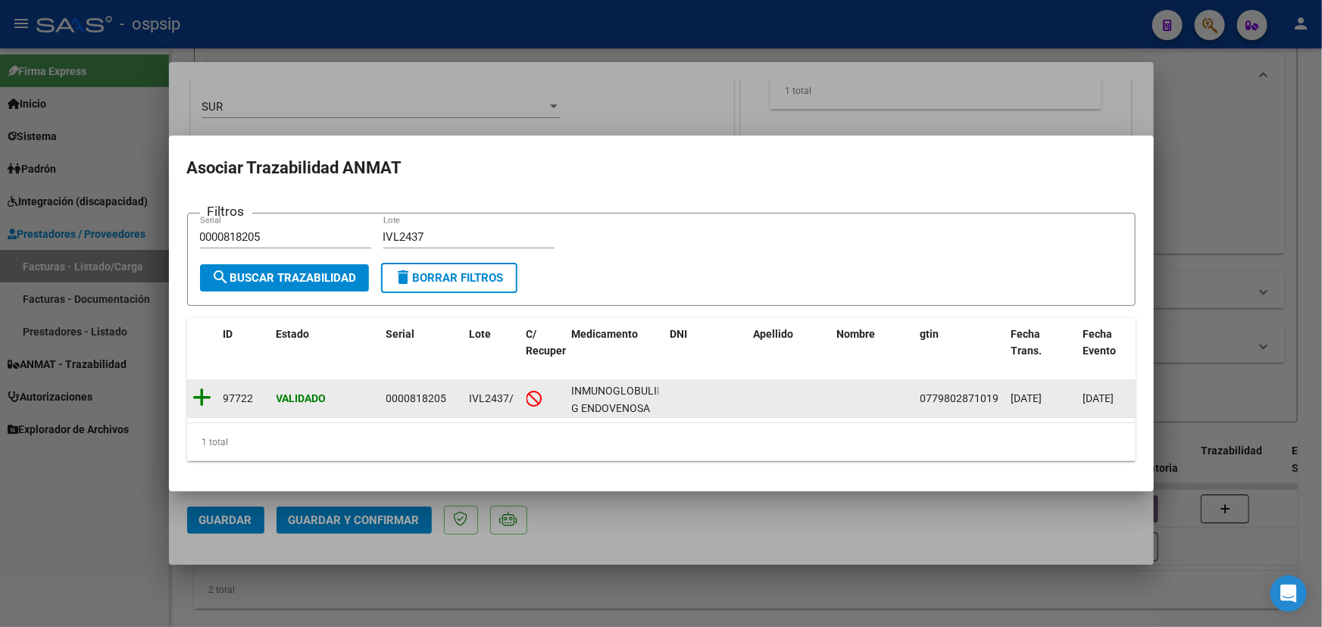
click at [202, 392] on icon at bounding box center [202, 397] width 19 height 21
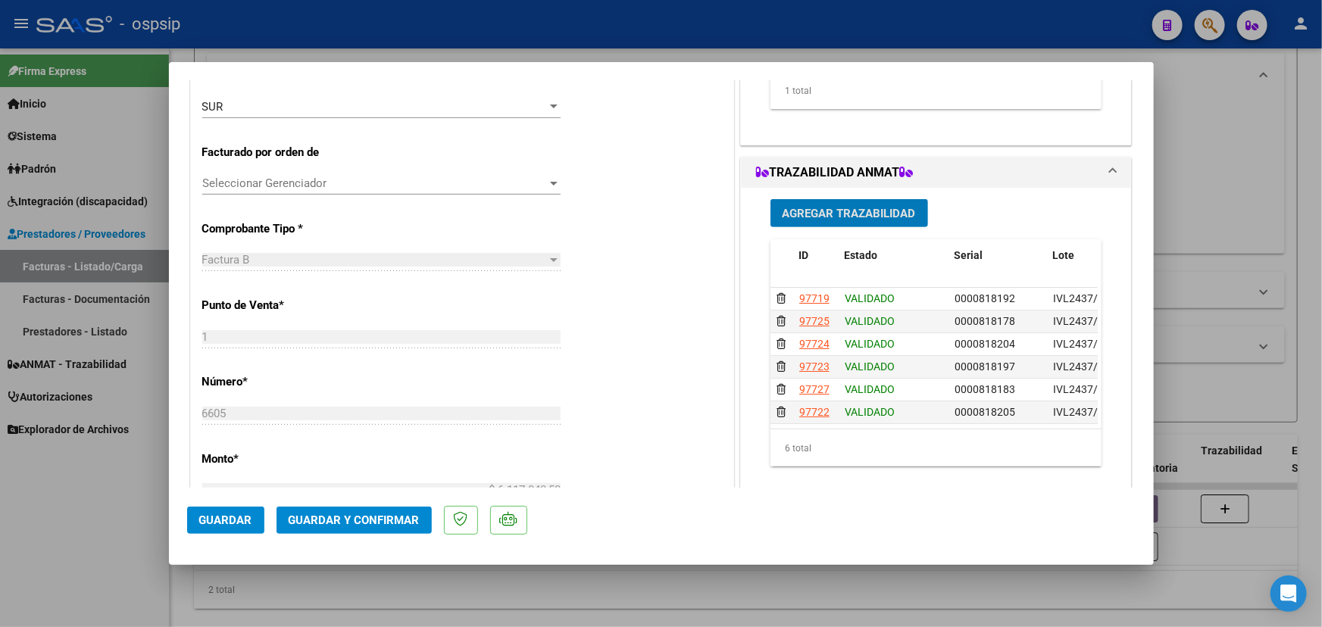
click at [814, 221] on button "Agregar Trazabilidad" at bounding box center [850, 213] width 158 height 28
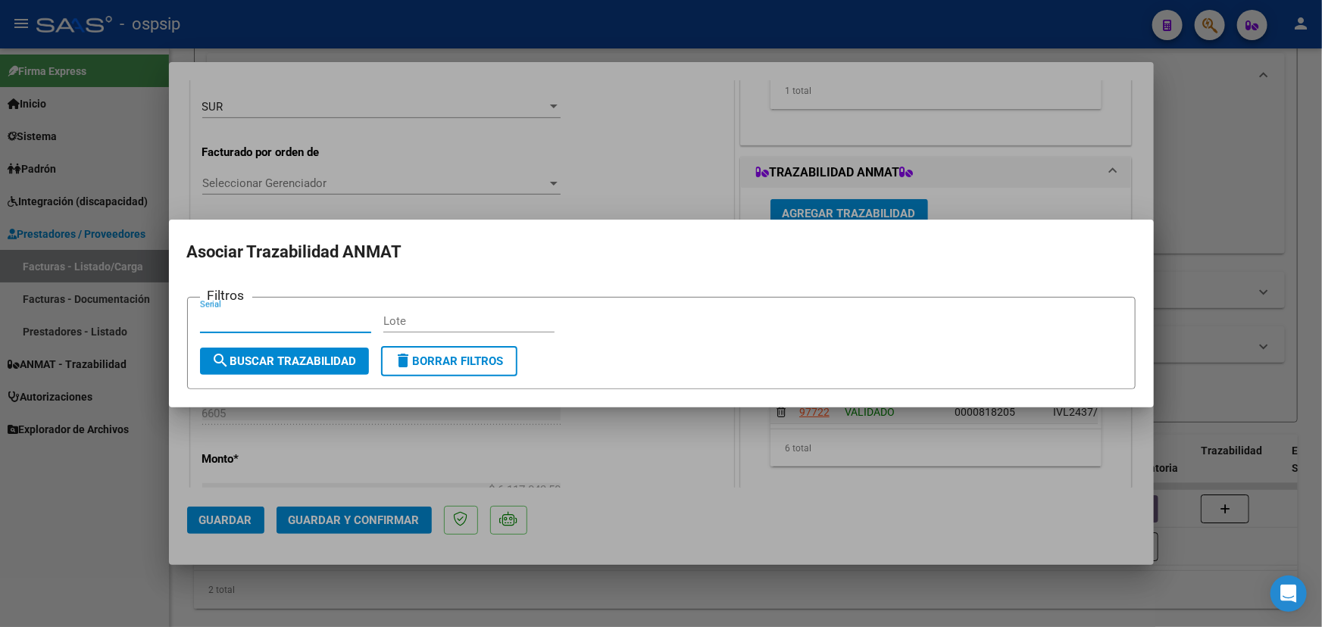
paste input "0000818257"
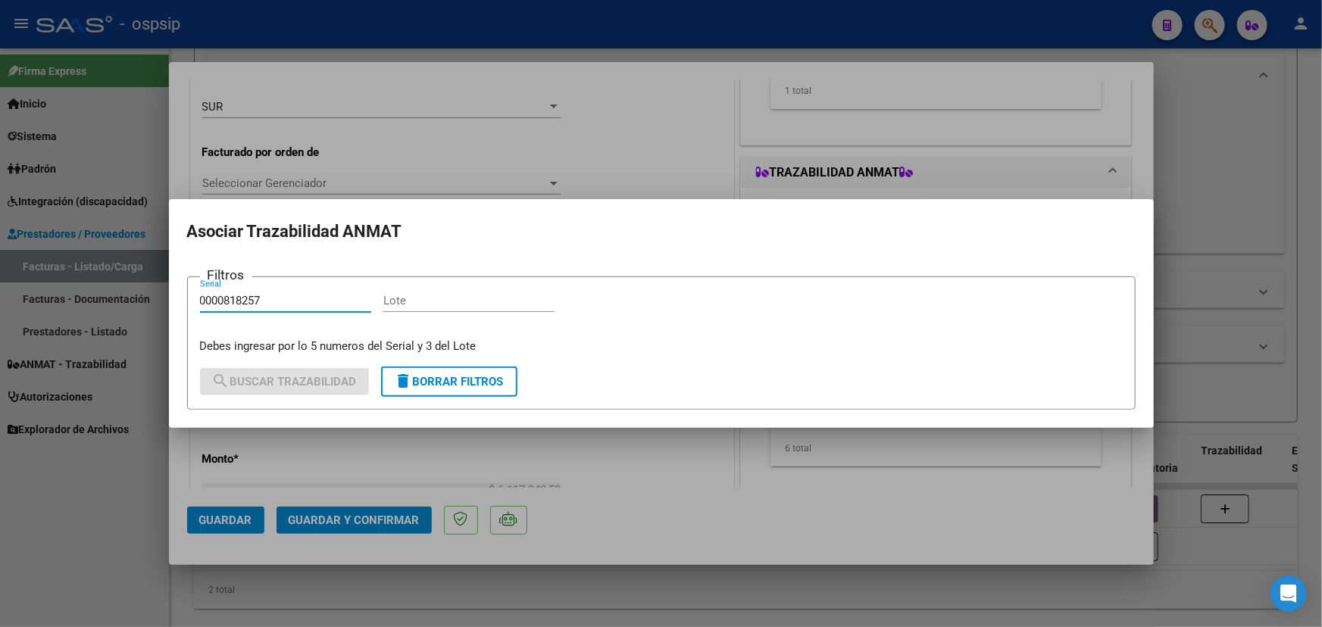
type input "0000818257"
paste input "IVL2437"
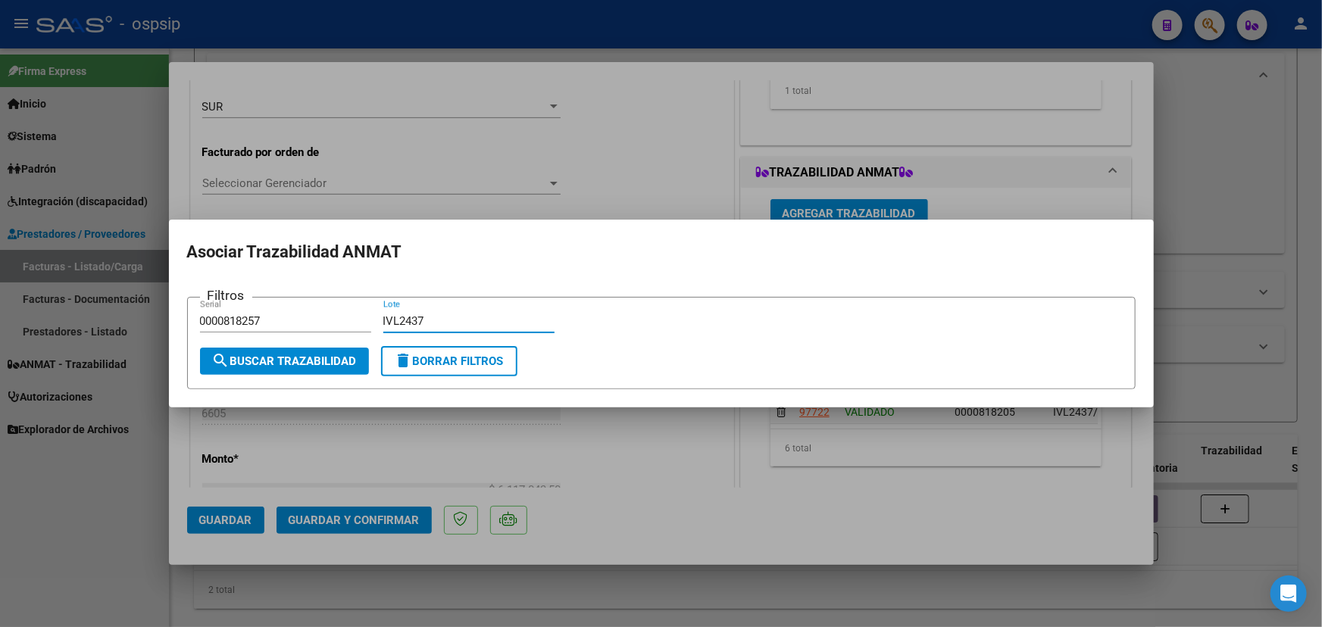
type input "IVL2437"
click at [310, 364] on span "search Buscar Trazabilidad" at bounding box center [284, 362] width 145 height 14
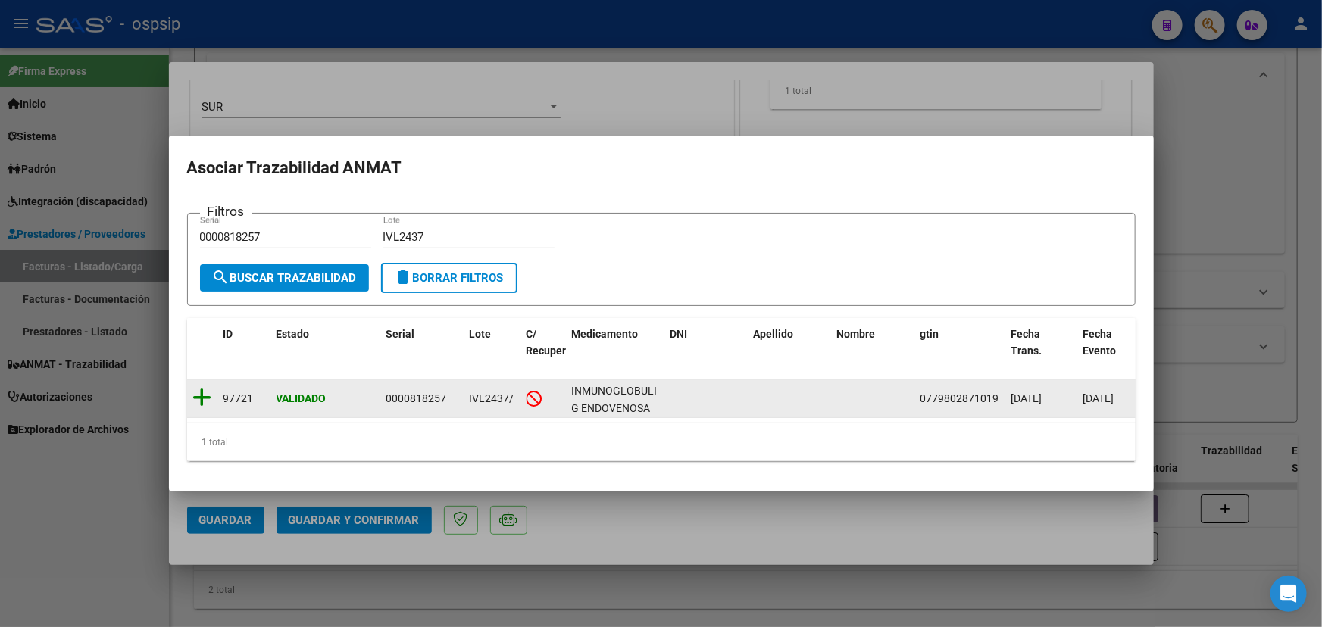
click at [205, 394] on icon at bounding box center [202, 397] width 19 height 21
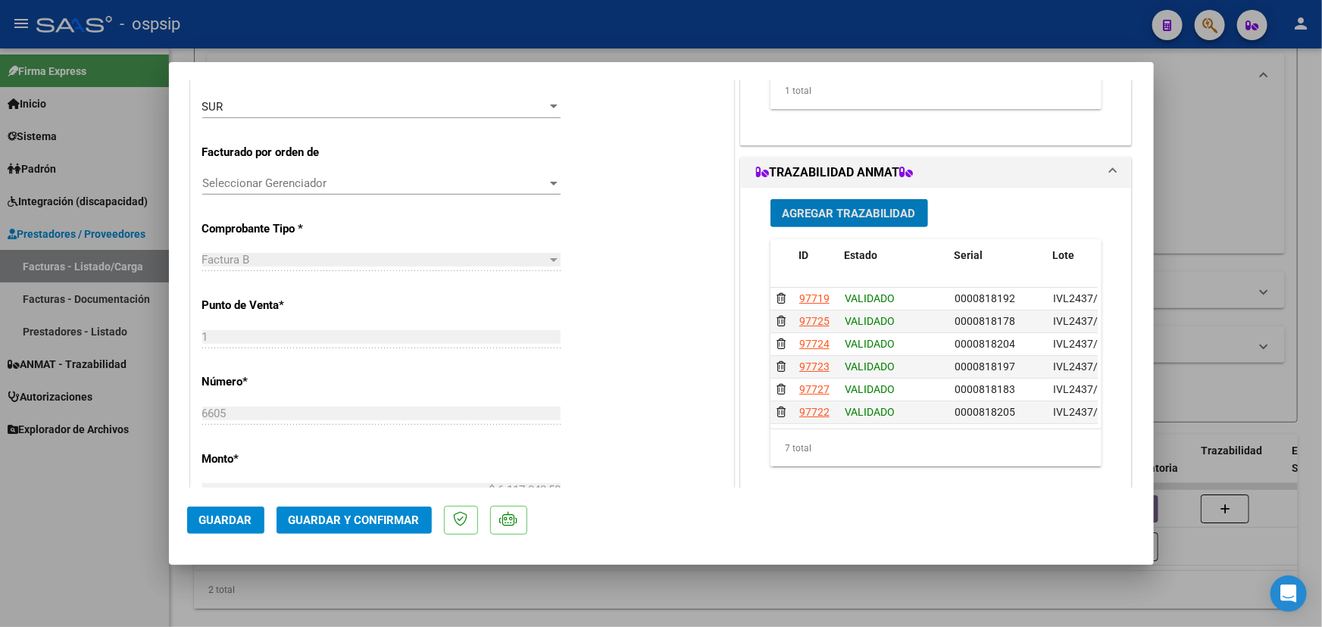
click at [868, 220] on button "Agregar Trazabilidad" at bounding box center [850, 213] width 158 height 28
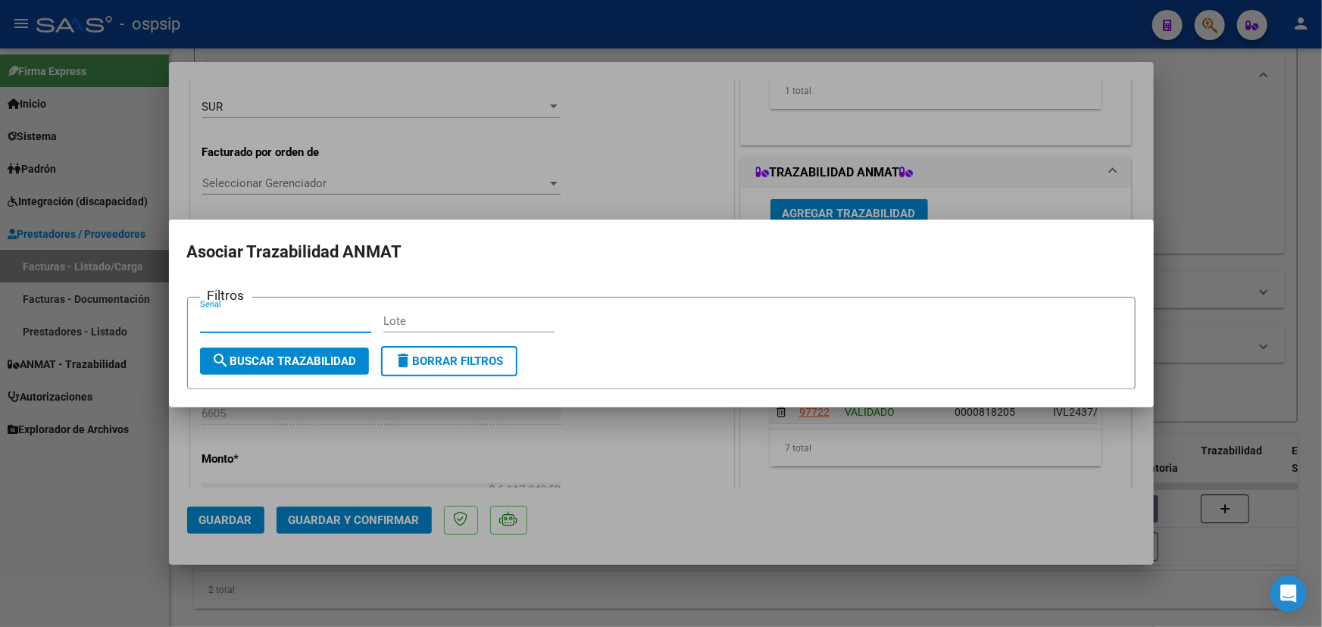
paste input "0000818249"
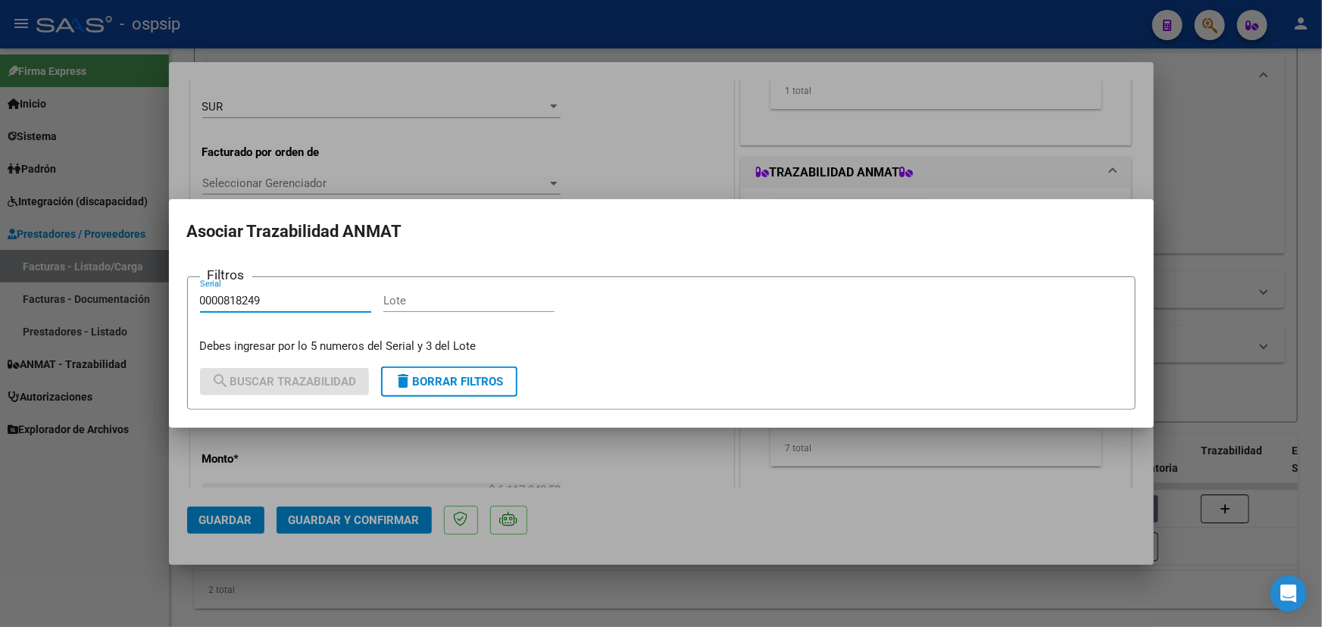
type input "0000818249"
paste input "IVL2437"
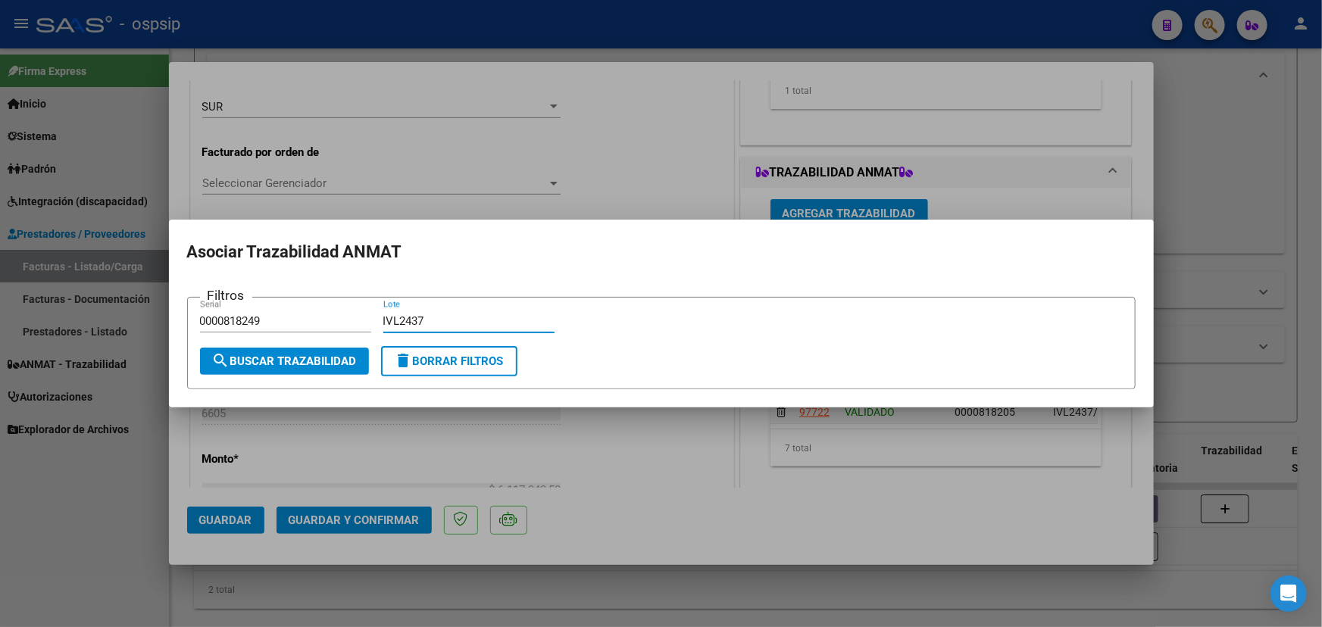
type input "IVL2437"
click at [320, 364] on span "search Buscar Trazabilidad" at bounding box center [284, 362] width 145 height 14
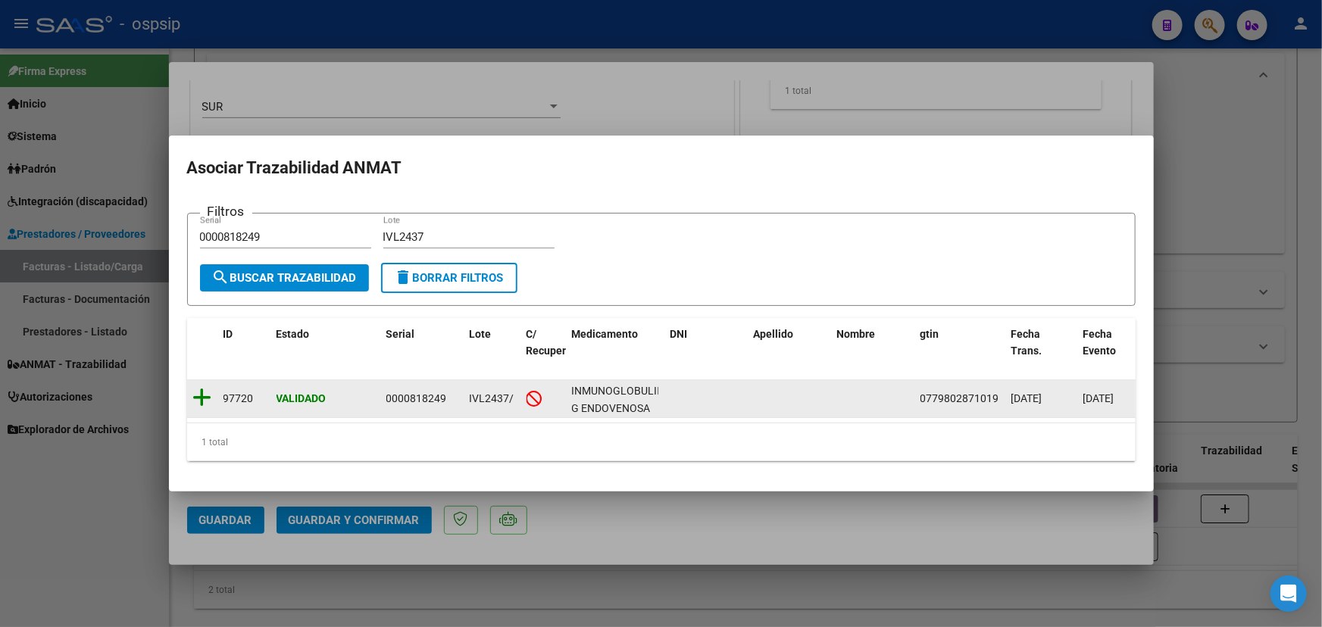
click at [206, 389] on icon at bounding box center [202, 397] width 19 height 21
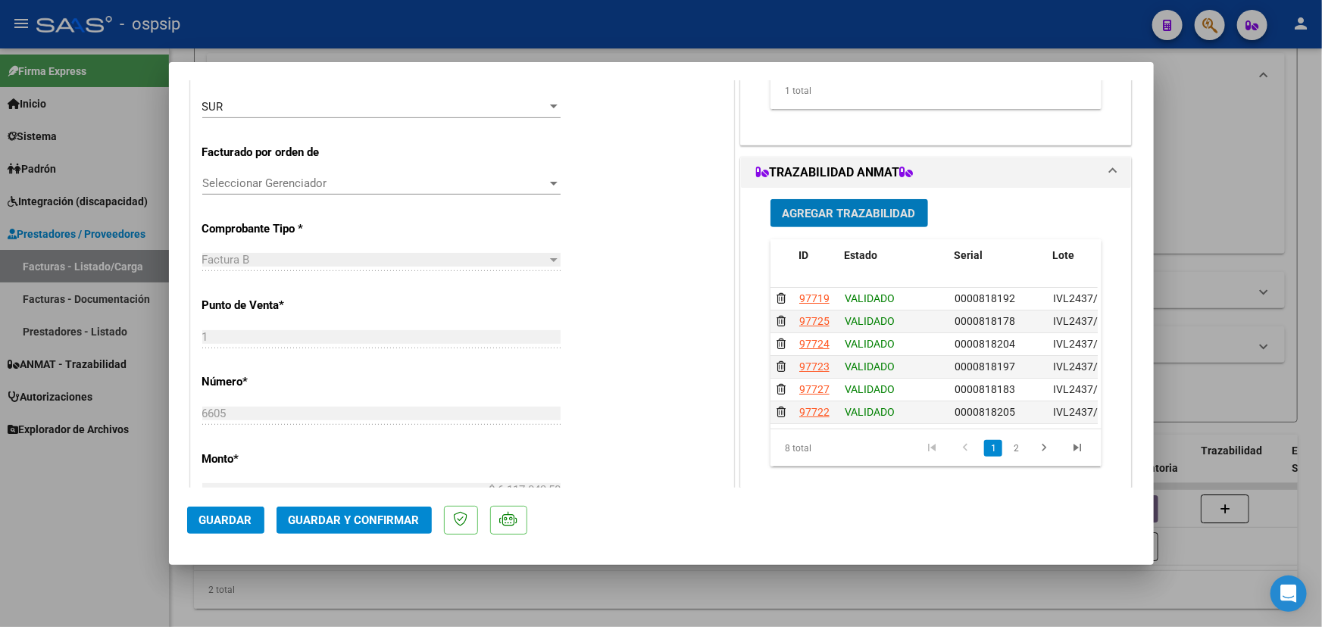
click at [858, 210] on span "Agregar Trazabilidad" at bounding box center [849, 214] width 133 height 14
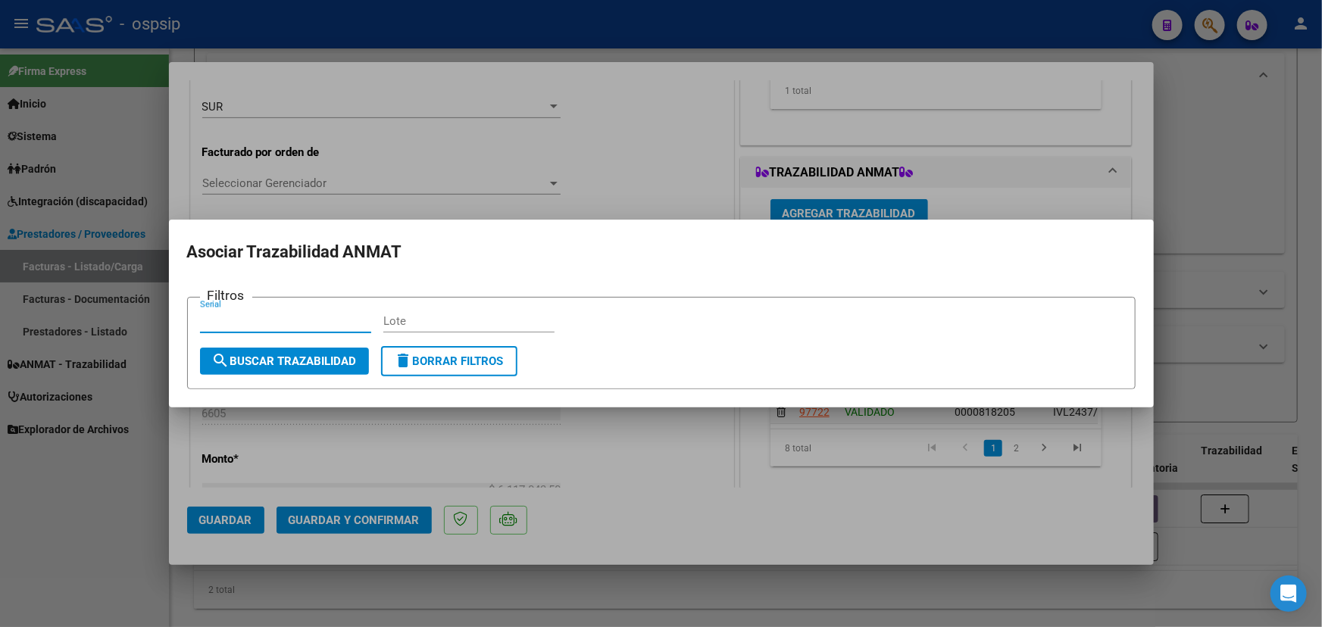
paste input "0000818176"
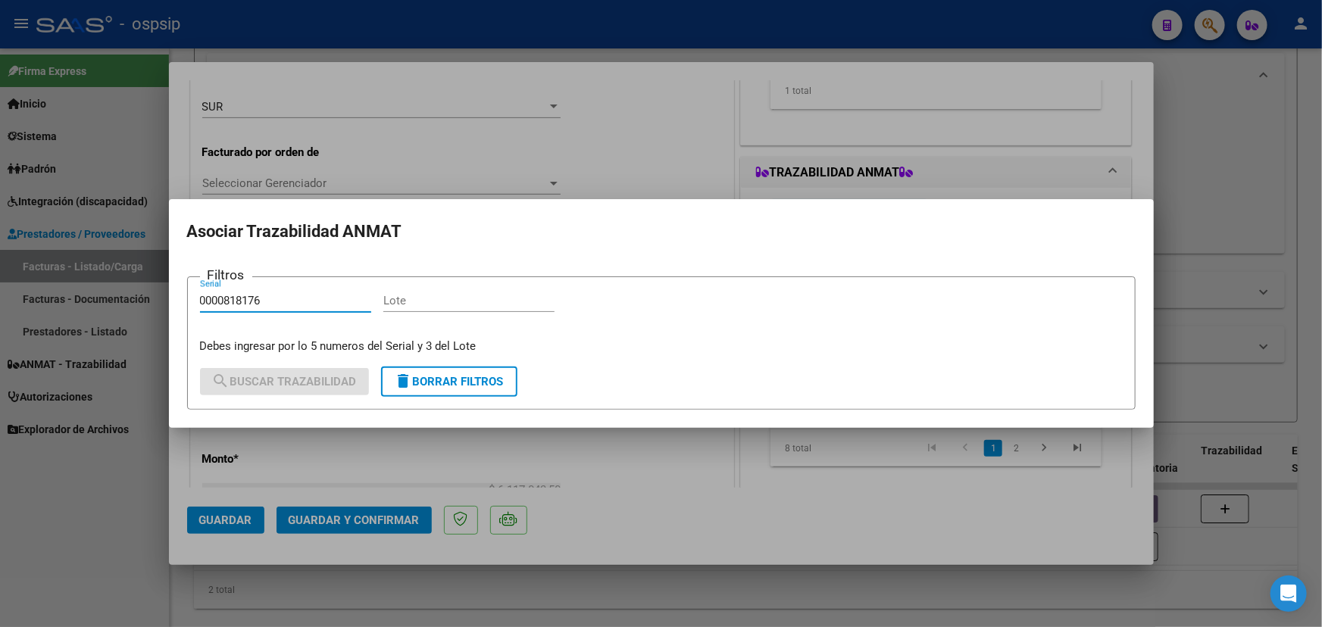
type input "0000818176"
paste input "IVL2437"
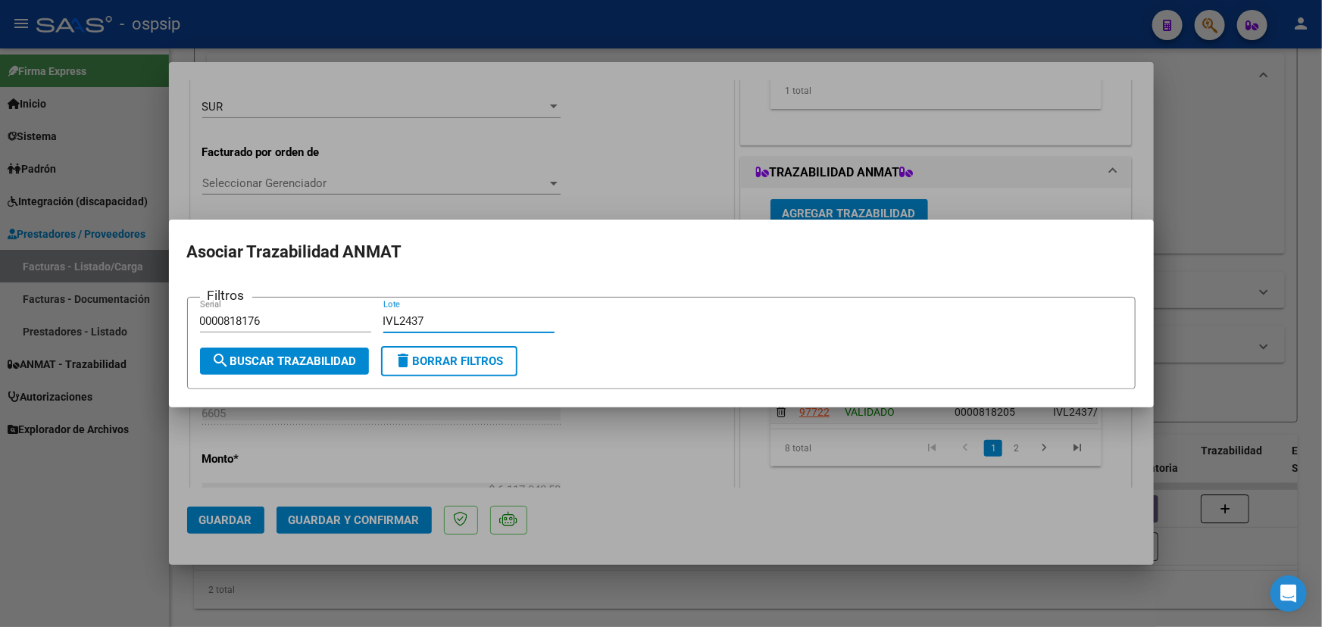
type input "IVL2437"
click at [323, 355] on span "search Buscar Trazabilidad" at bounding box center [284, 362] width 145 height 14
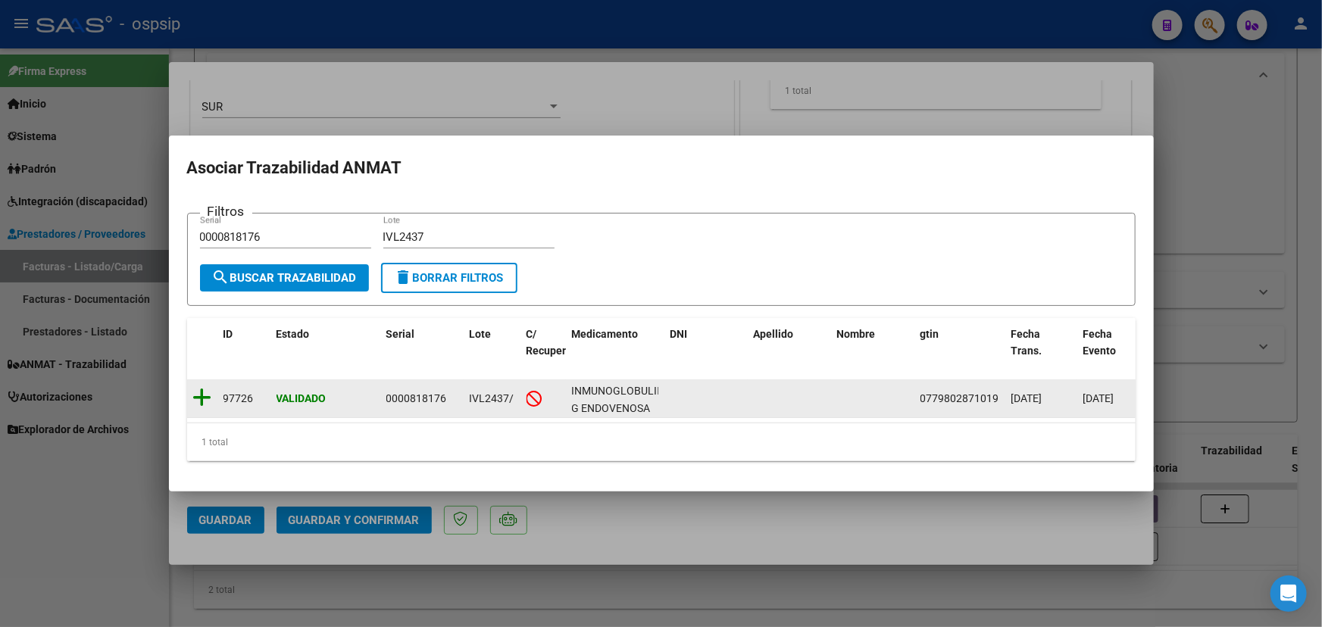
click at [203, 392] on icon at bounding box center [202, 397] width 19 height 21
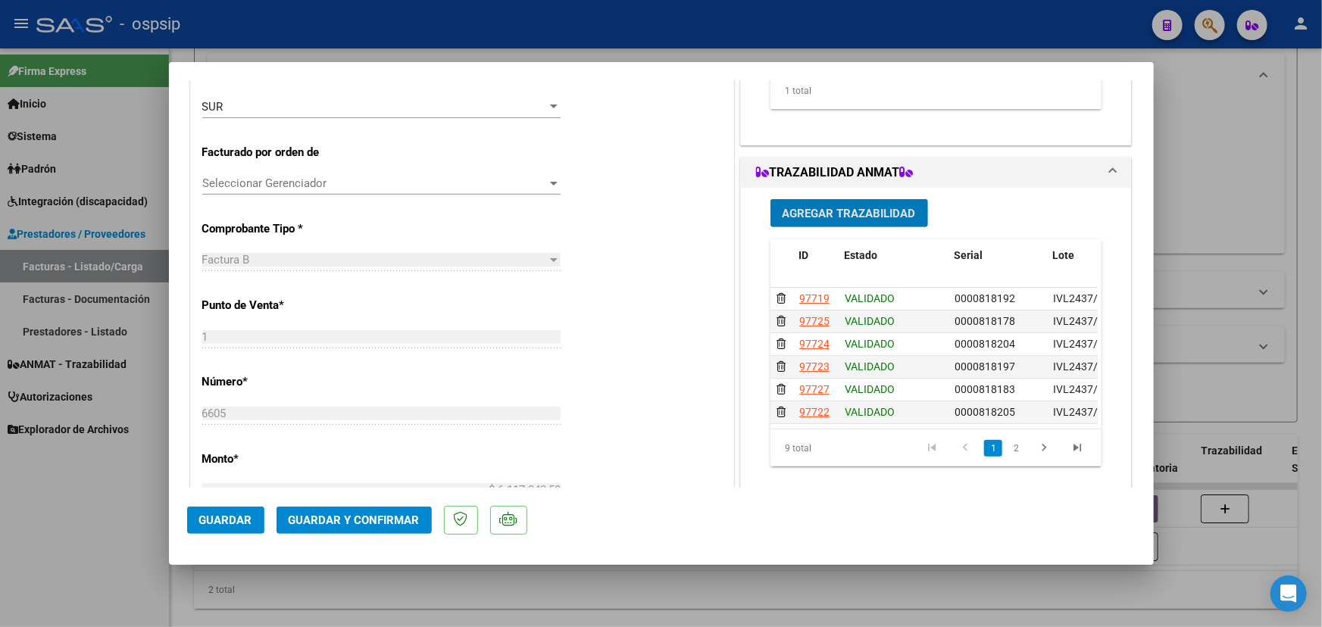
click at [380, 511] on button "Guardar y Confirmar" at bounding box center [354, 520] width 155 height 27
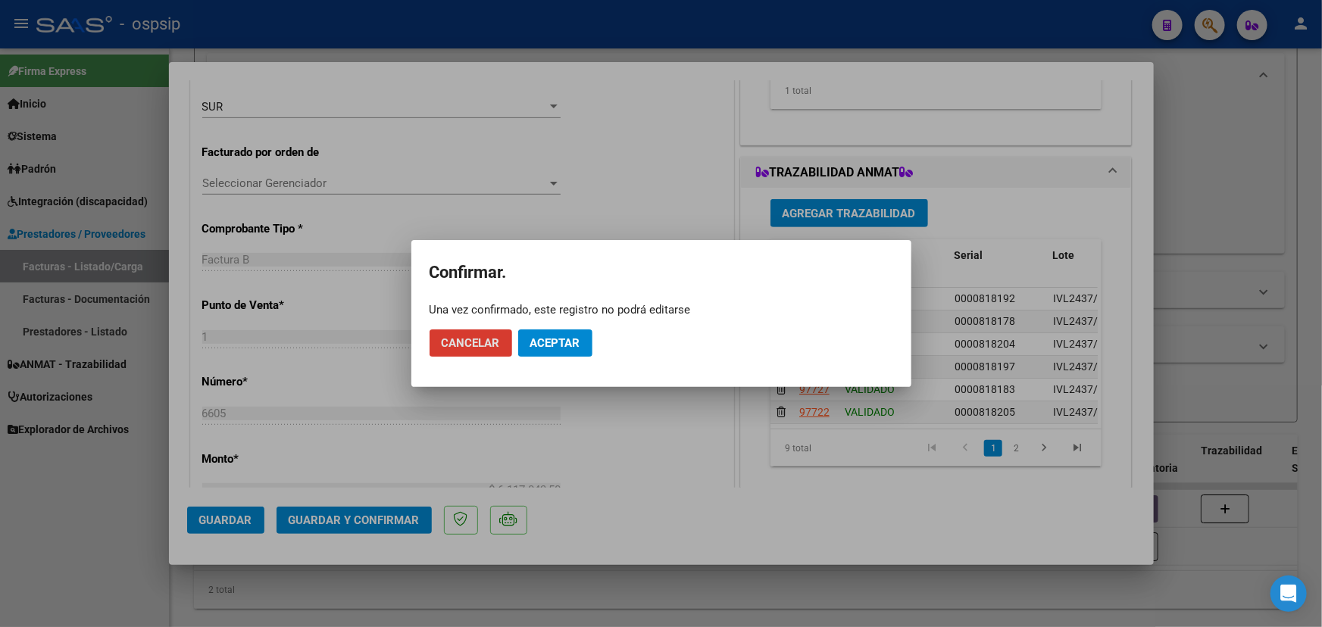
click at [566, 339] on span "Aceptar" at bounding box center [555, 343] width 50 height 14
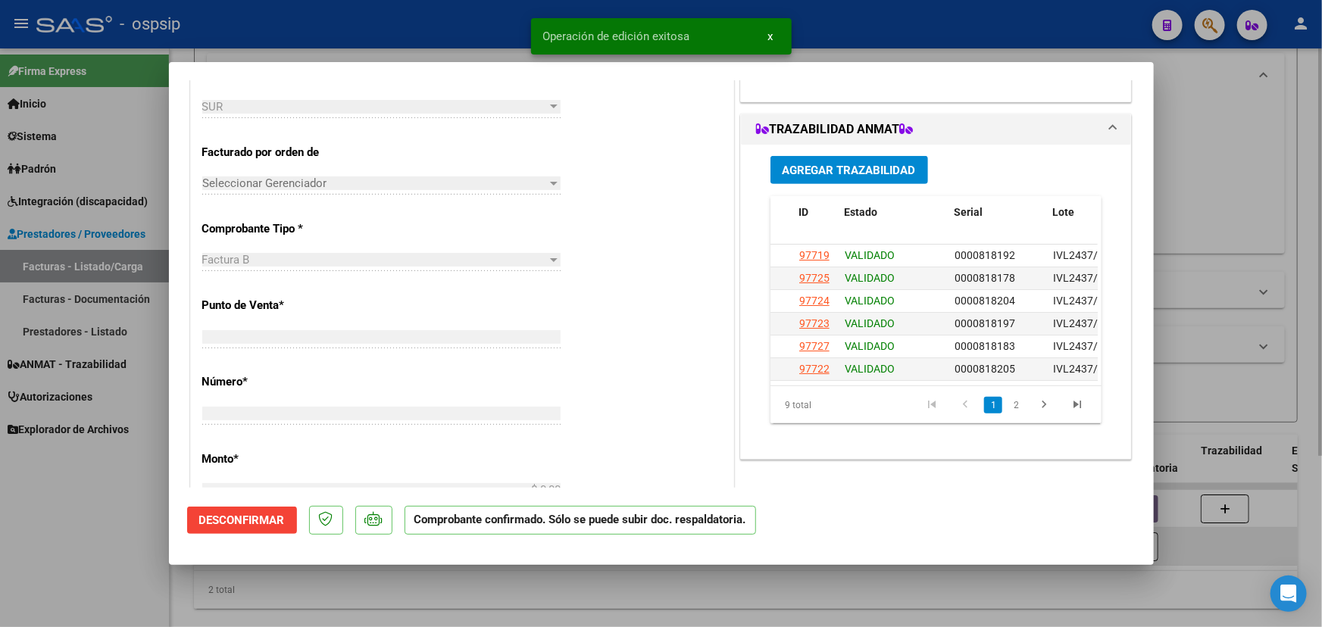
scroll to position [0, 0]
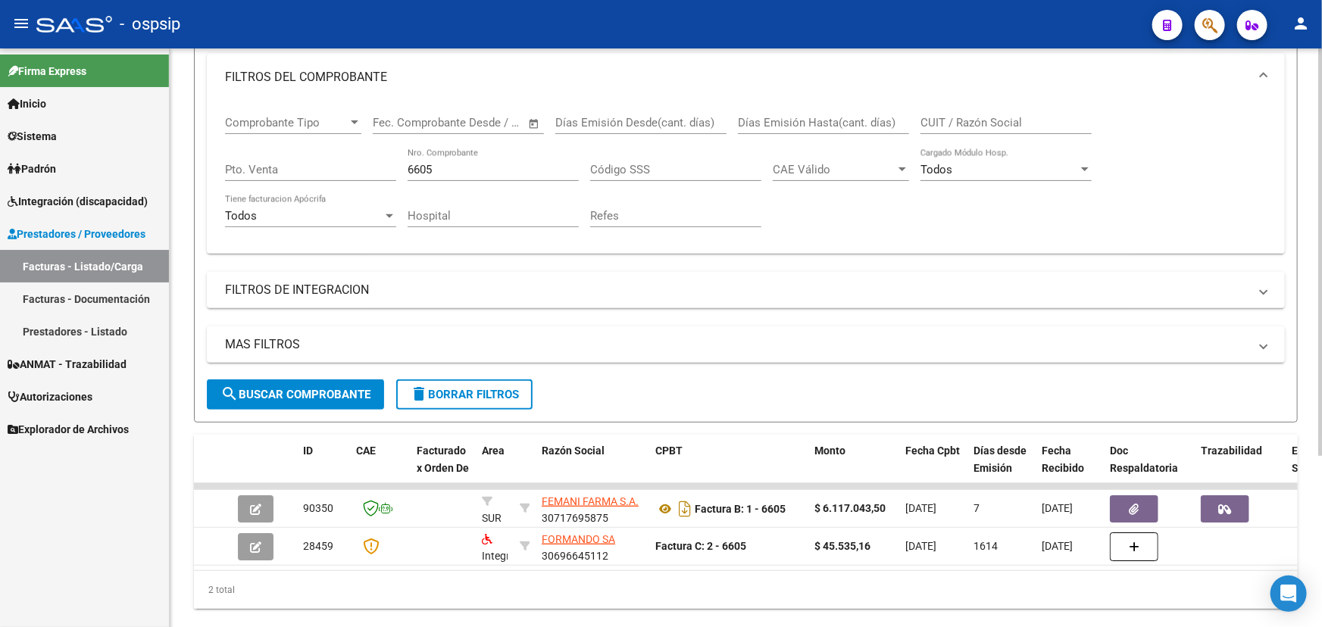
click at [421, 164] on input "6605" at bounding box center [493, 170] width 171 height 14
click at [441, 163] on input "6605" at bounding box center [493, 170] width 171 height 14
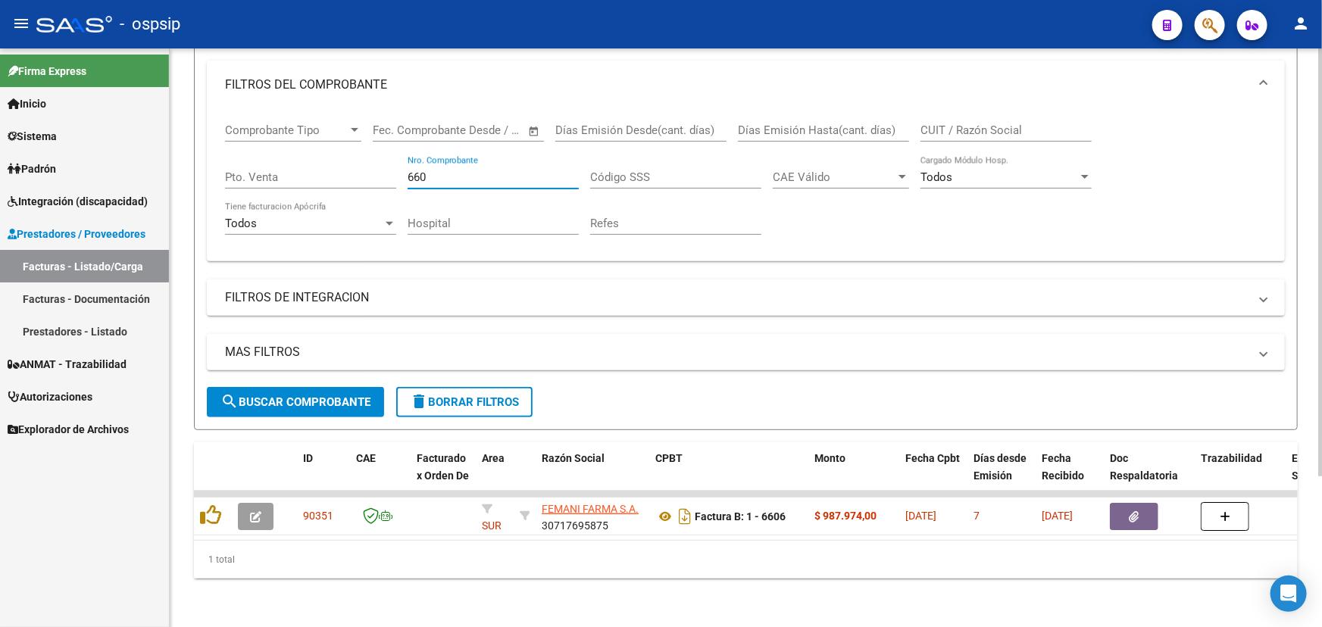
type input "6606"
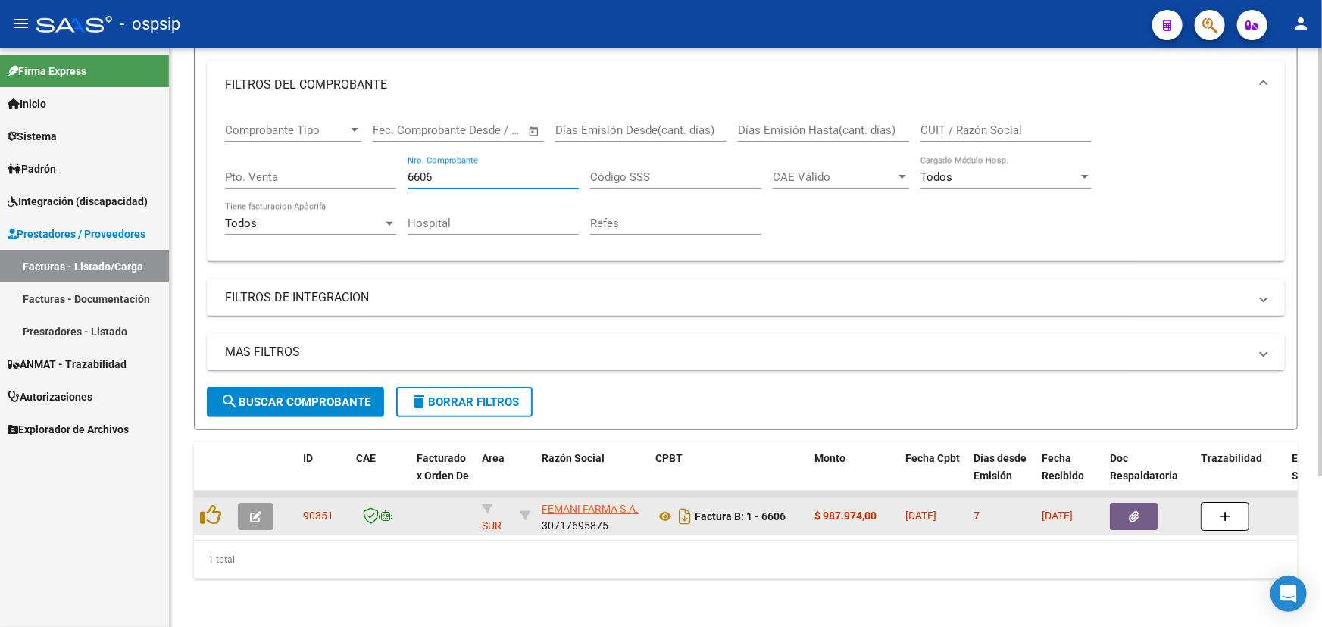
click at [1133, 511] on icon "button" at bounding box center [1135, 516] width 10 height 11
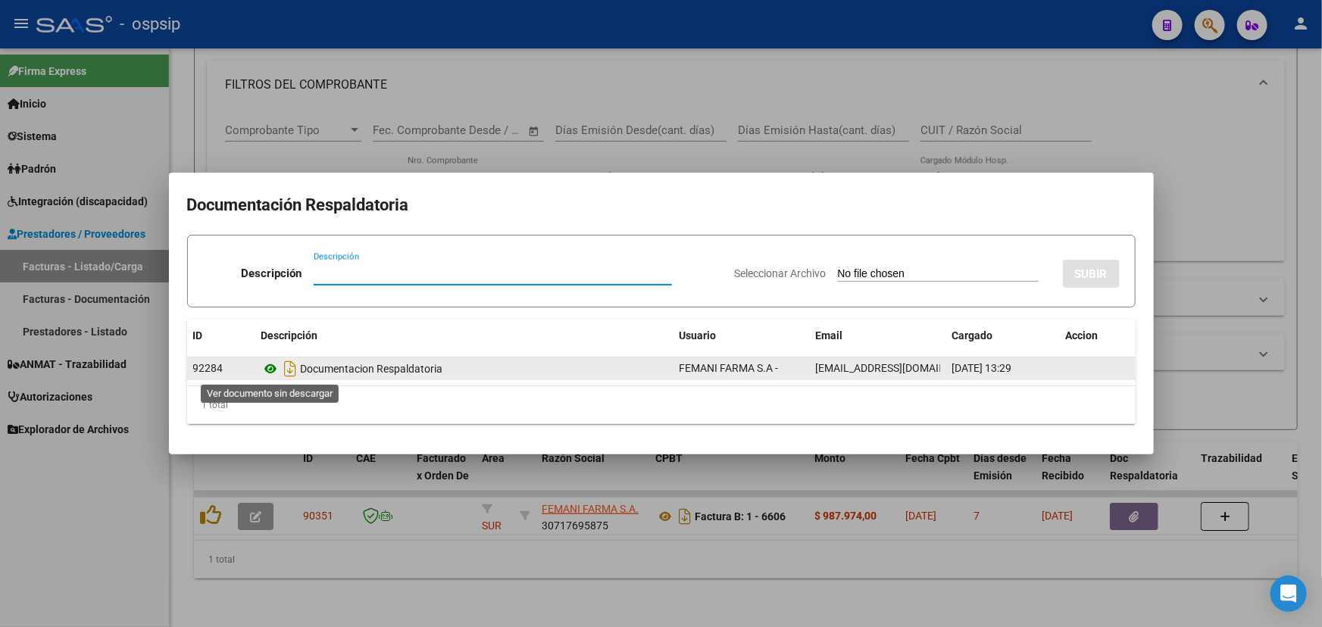
click at [261, 371] on icon at bounding box center [271, 369] width 20 height 18
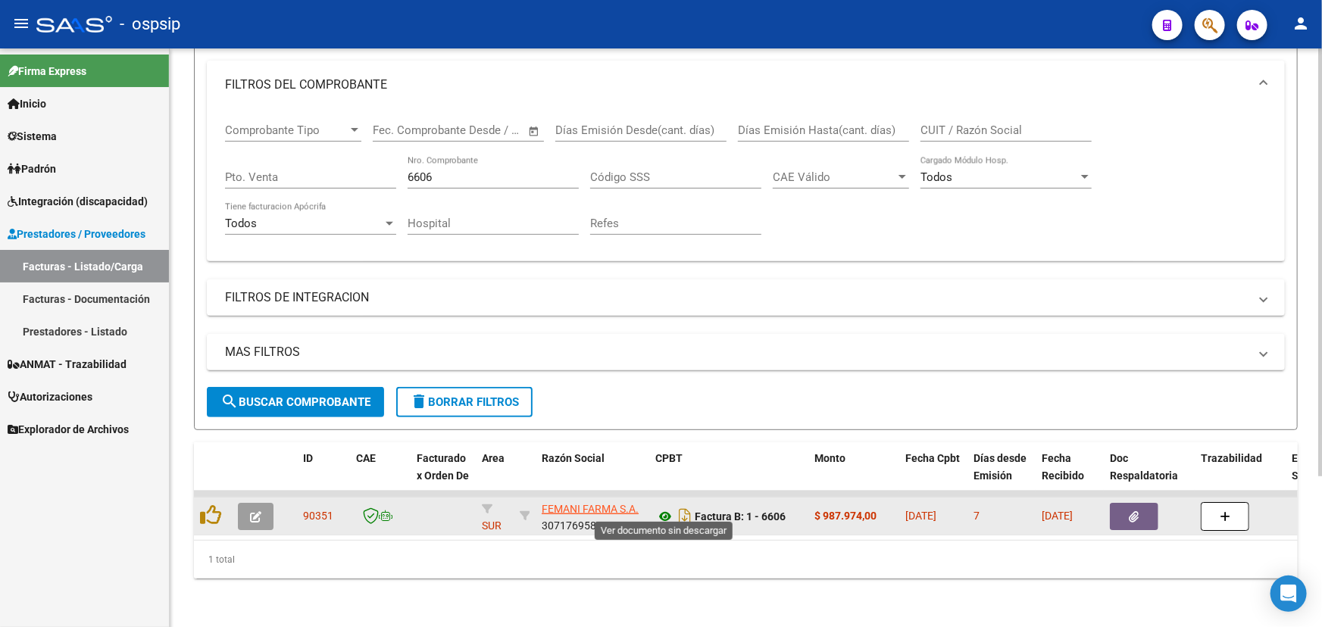
click at [666, 508] on icon at bounding box center [665, 517] width 20 height 18
click at [252, 503] on button "button" at bounding box center [256, 516] width 36 height 27
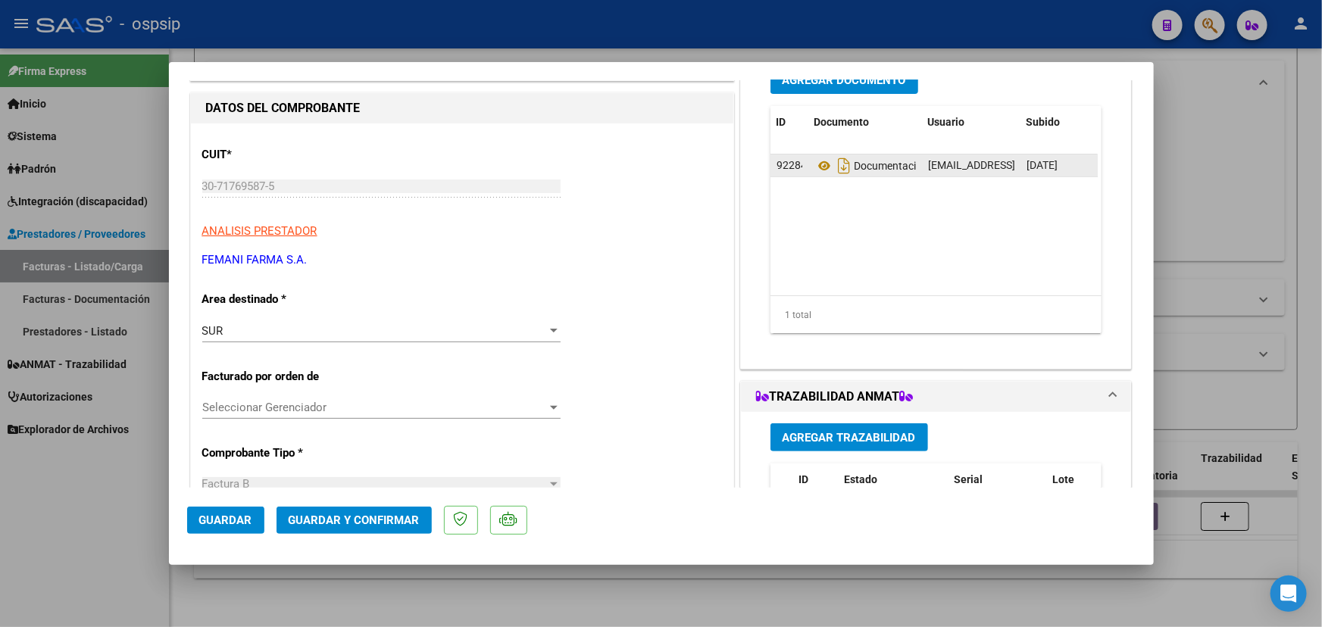
scroll to position [344, 0]
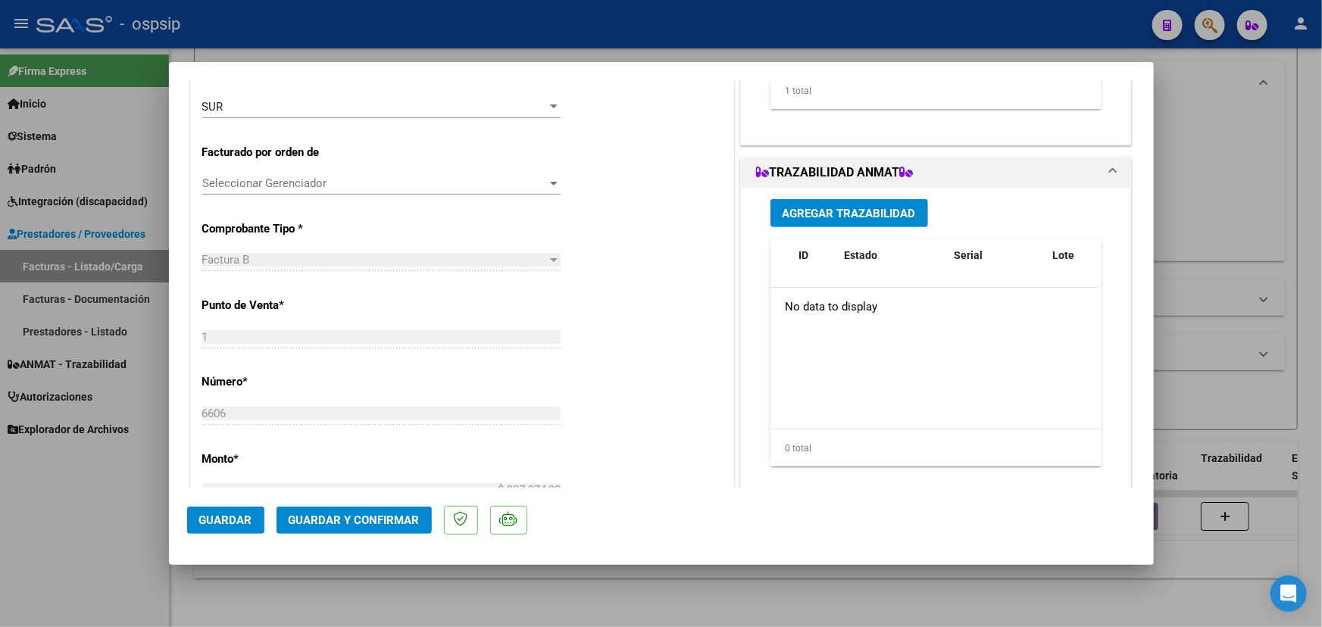
click at [822, 208] on span "Agregar Trazabilidad" at bounding box center [849, 214] width 133 height 14
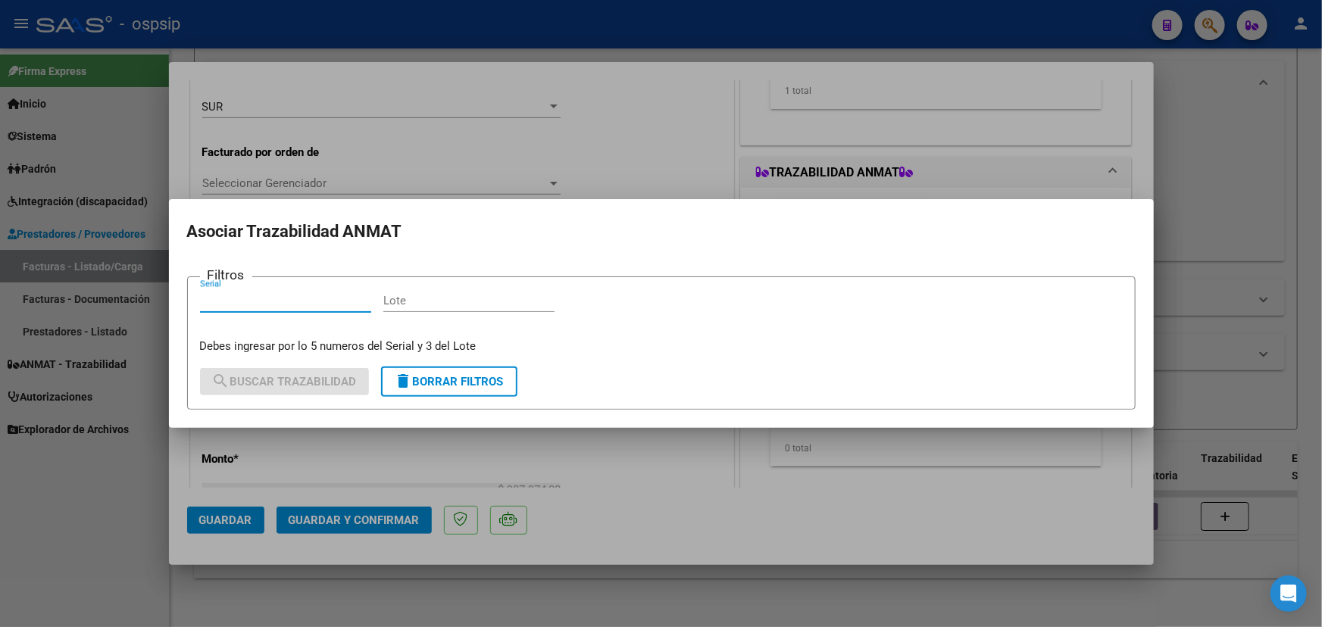
paste input "56000230"
type input "56000230"
paste input "2583004"
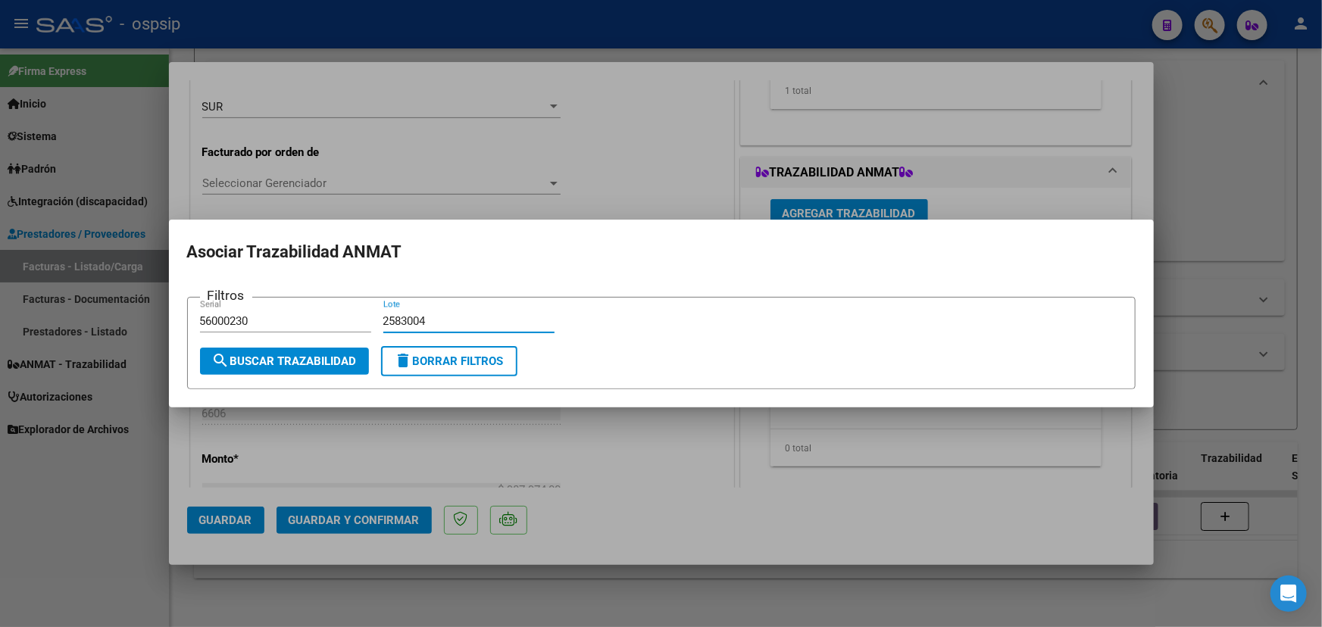
type input "2583004"
click at [317, 361] on span "search Buscar Trazabilidad" at bounding box center [284, 362] width 145 height 14
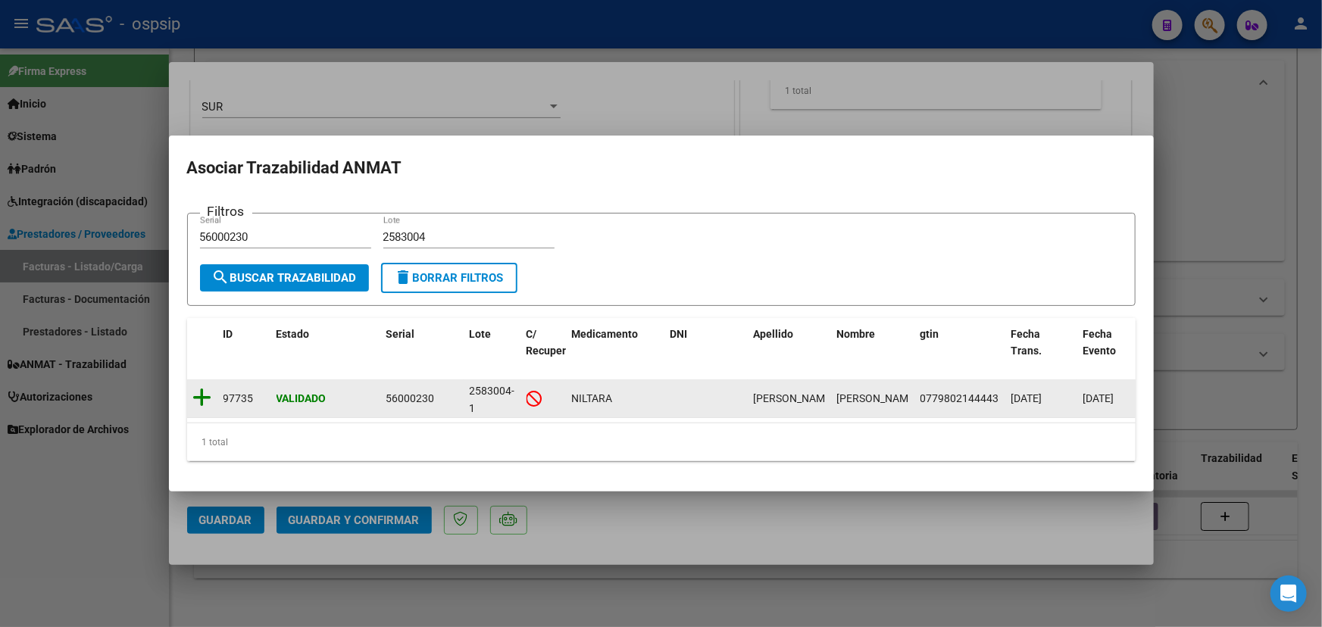
click at [202, 388] on icon at bounding box center [202, 397] width 19 height 21
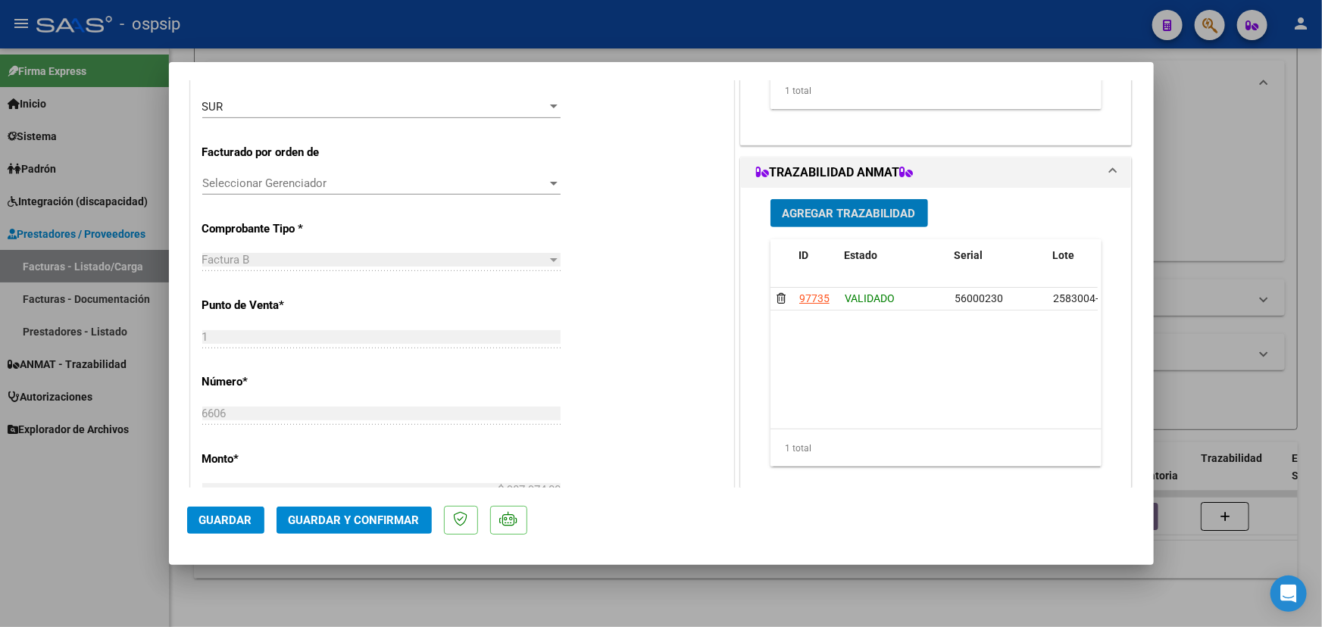
click at [353, 524] on span "Guardar y Confirmar" at bounding box center [354, 521] width 131 height 14
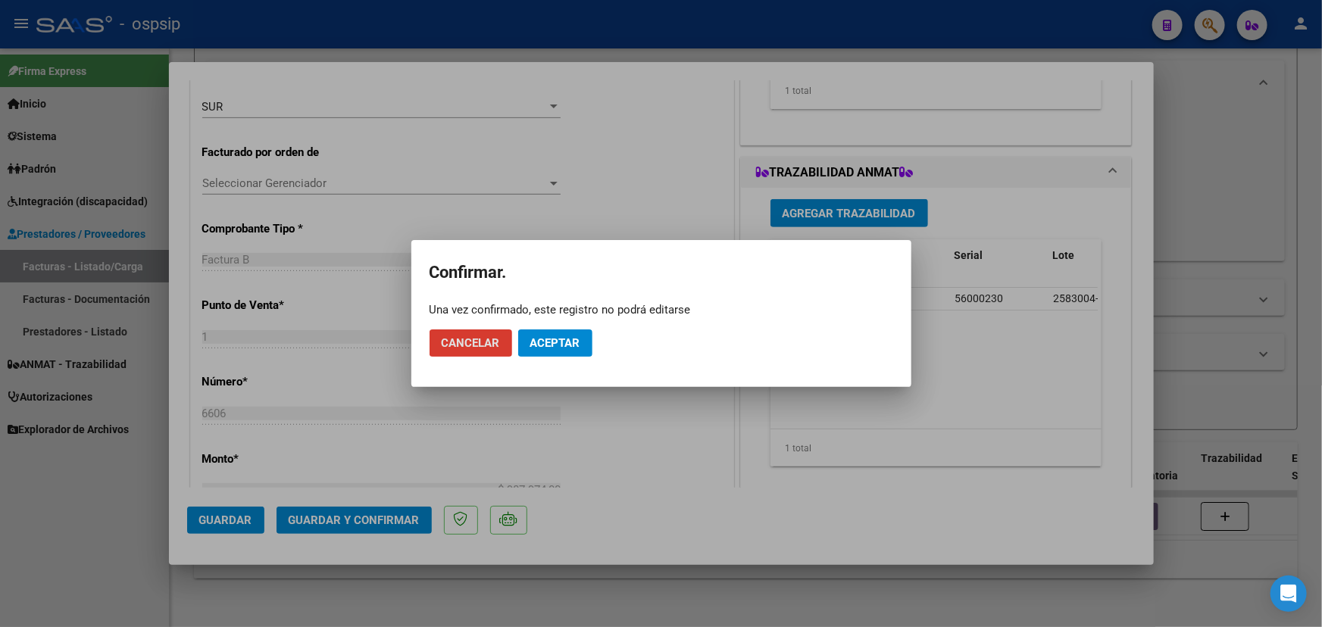
click at [554, 338] on span "Aceptar" at bounding box center [555, 343] width 50 height 14
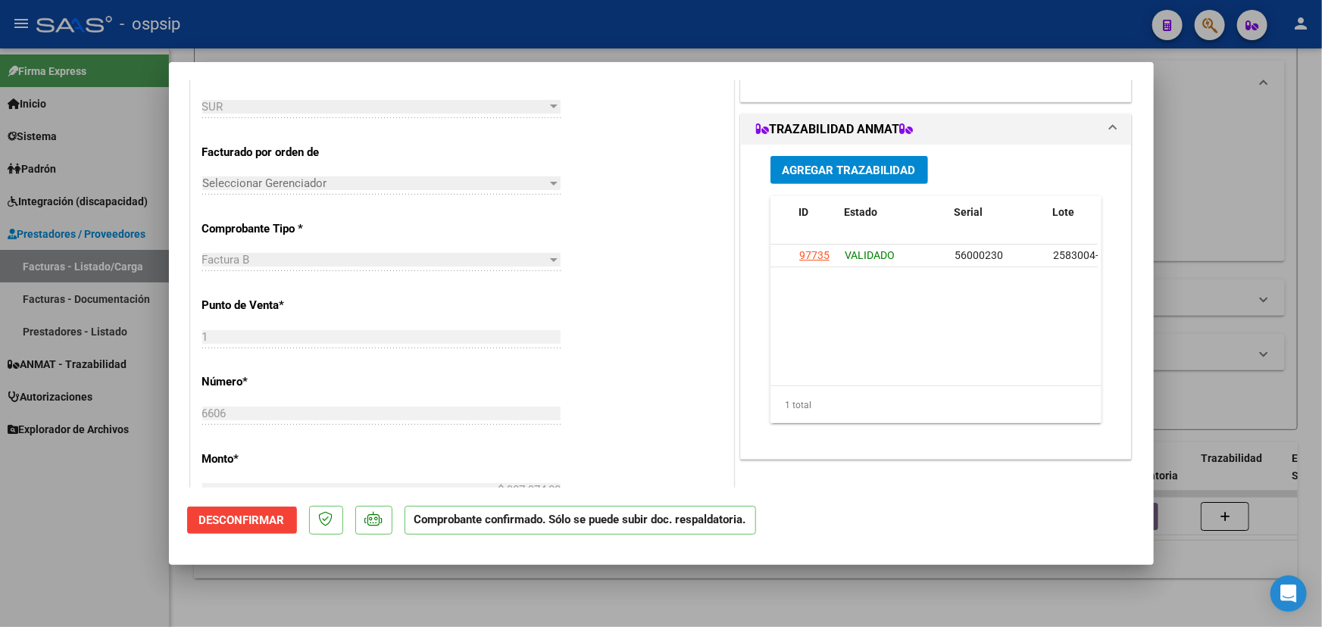
type input "$ 0,00"
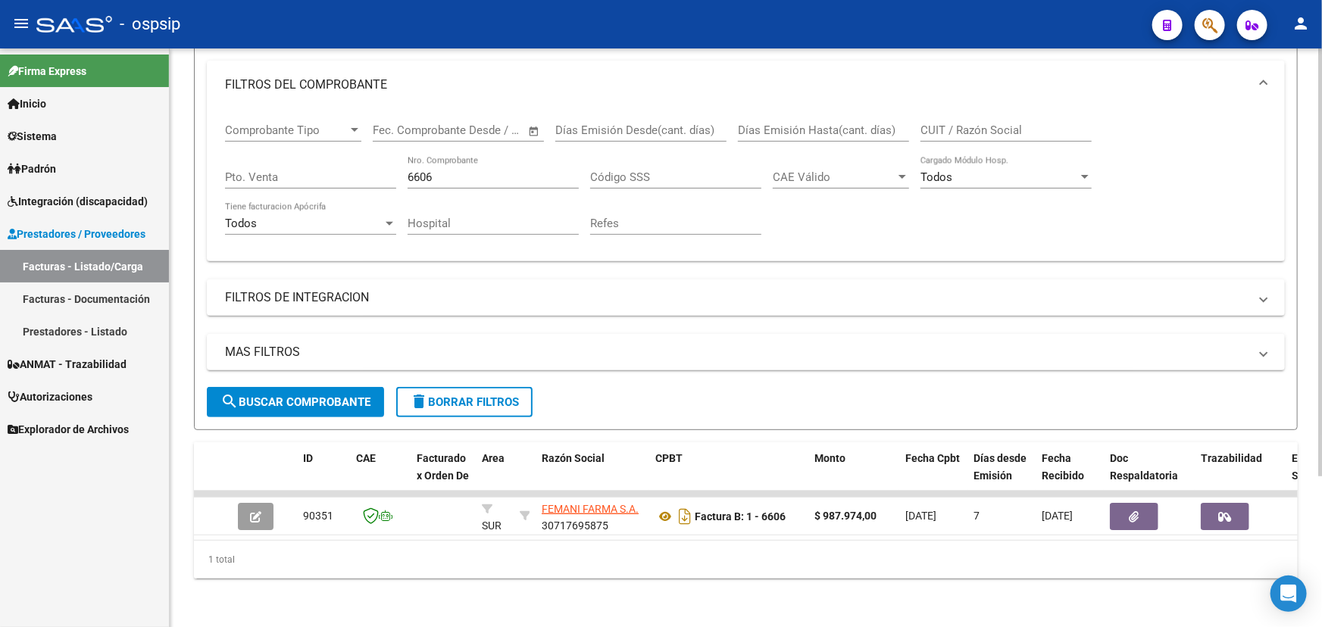
click at [430, 156] on div "6606 Nro. Comprobante" at bounding box center [493, 172] width 171 height 33
click at [425, 170] on input "6606" at bounding box center [493, 177] width 171 height 14
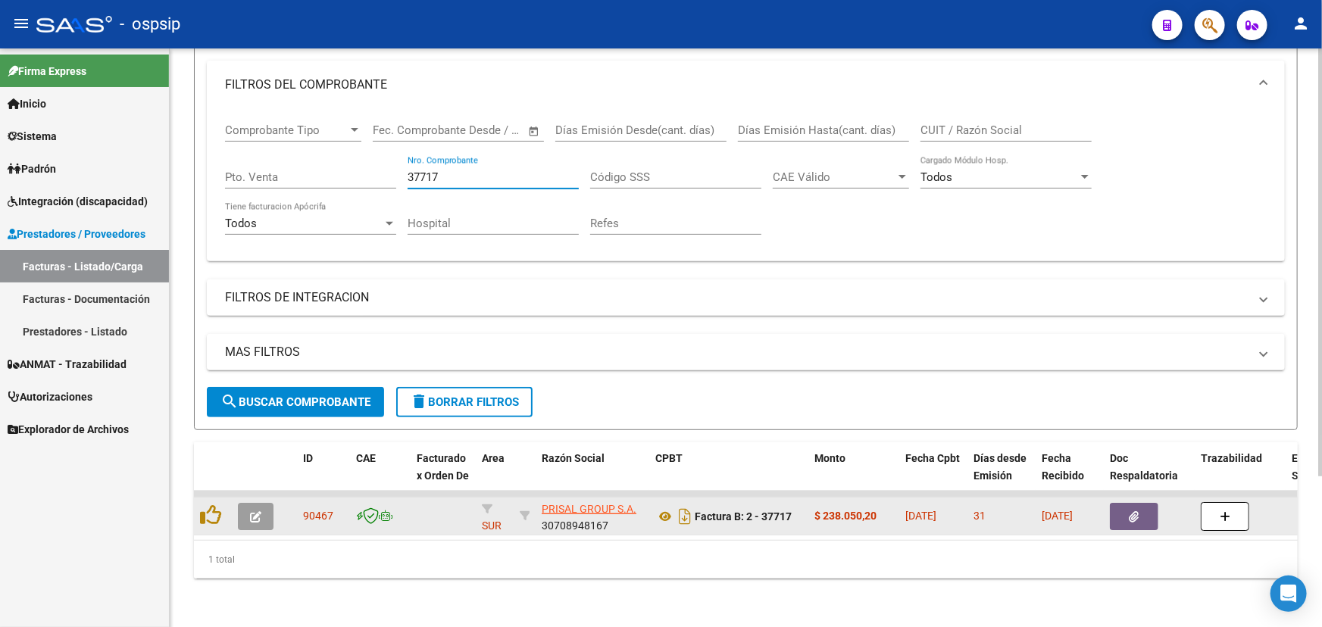
click at [311, 510] on span "90467" at bounding box center [318, 516] width 30 height 12
copy span "90467"
click at [658, 508] on icon at bounding box center [665, 517] width 20 height 18
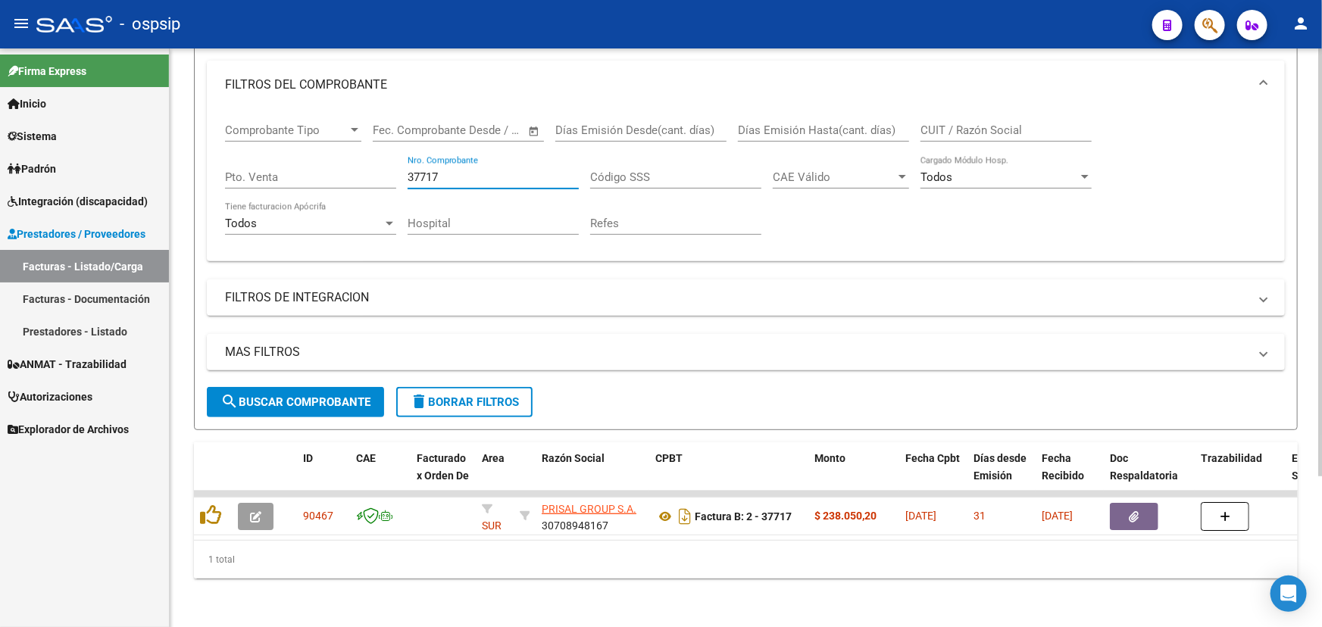
click at [439, 170] on input "37717" at bounding box center [493, 177] width 171 height 14
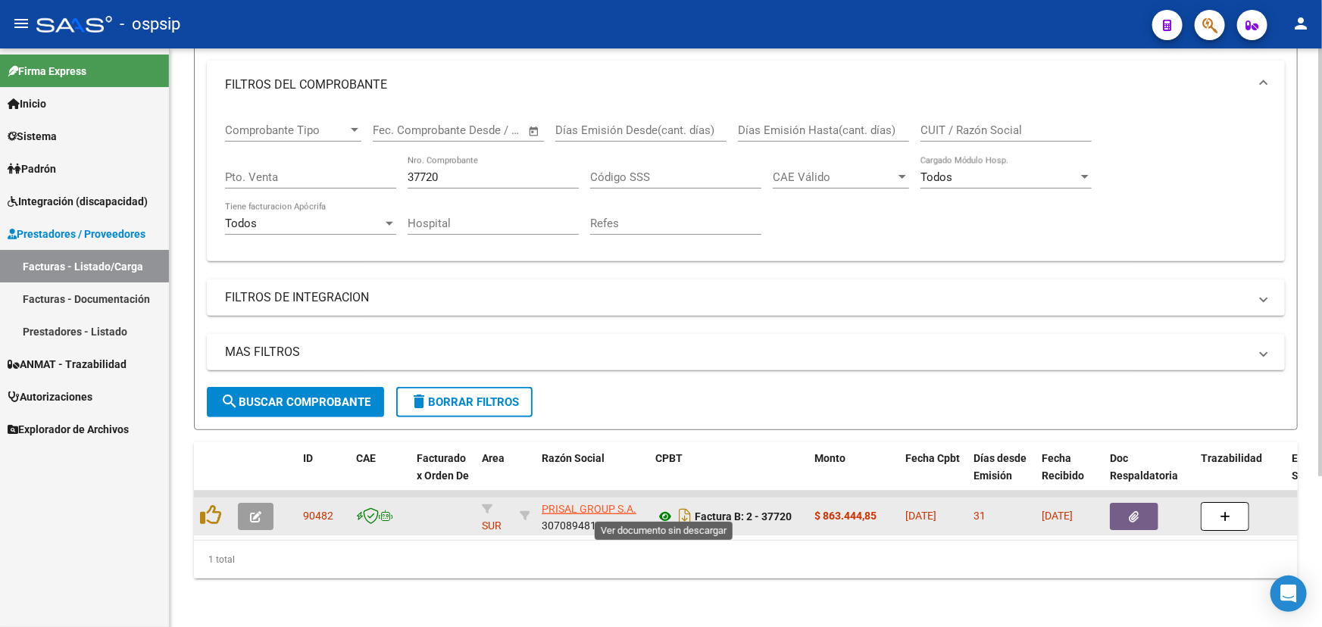
click at [664, 508] on icon at bounding box center [665, 517] width 20 height 18
click at [312, 510] on span "90482" at bounding box center [318, 516] width 30 height 12
copy span "90482"
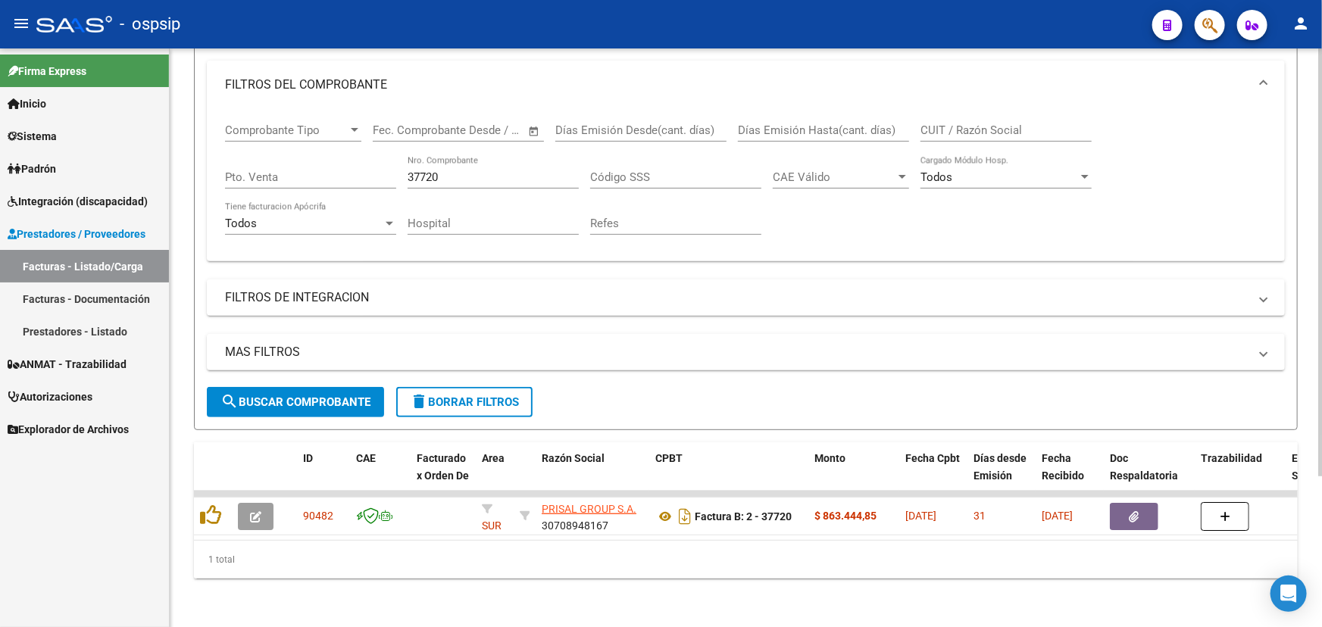
click at [461, 159] on div "37720 Nro. Comprobante" at bounding box center [493, 172] width 171 height 33
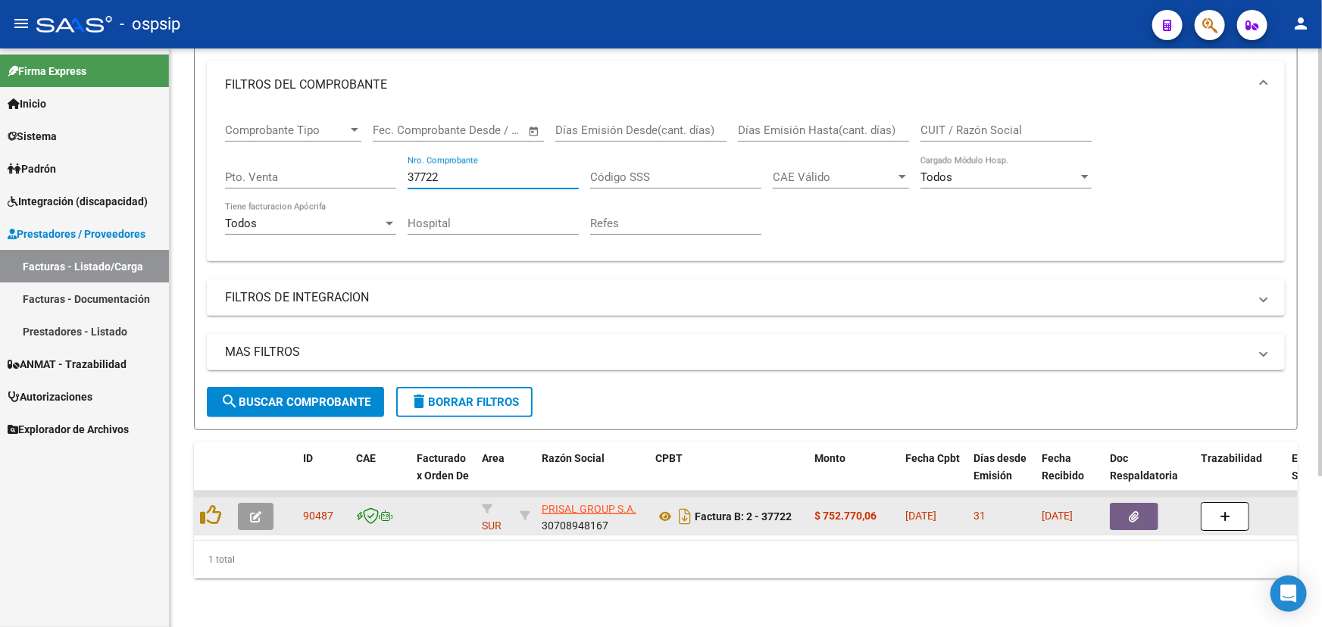
click at [307, 510] on span "90487" at bounding box center [318, 516] width 30 height 12
click at [663, 511] on icon at bounding box center [665, 517] width 20 height 18
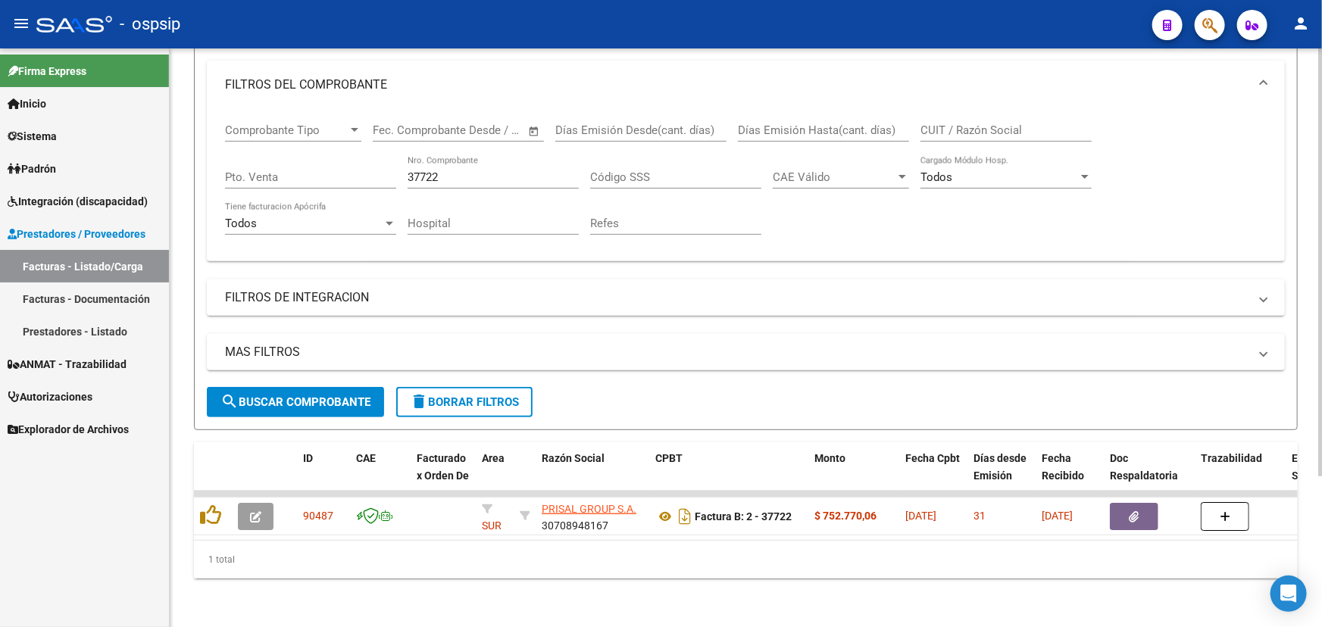
click at [462, 170] on input "37722" at bounding box center [493, 177] width 171 height 14
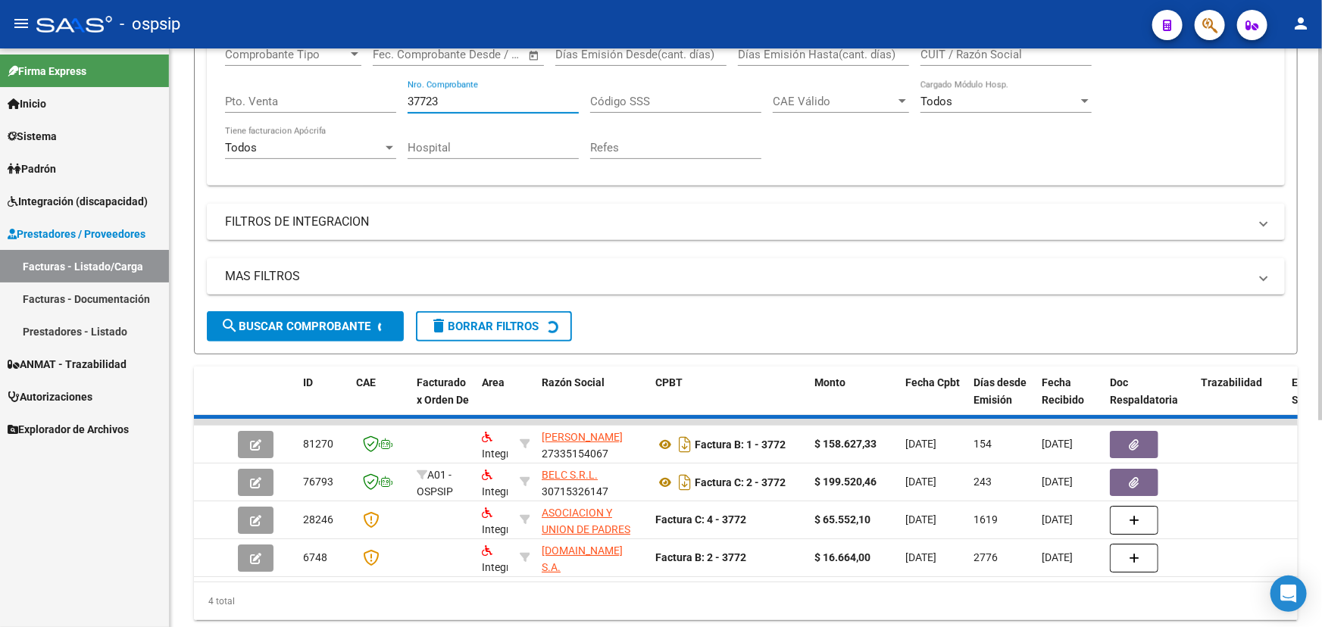
scroll to position [205, 0]
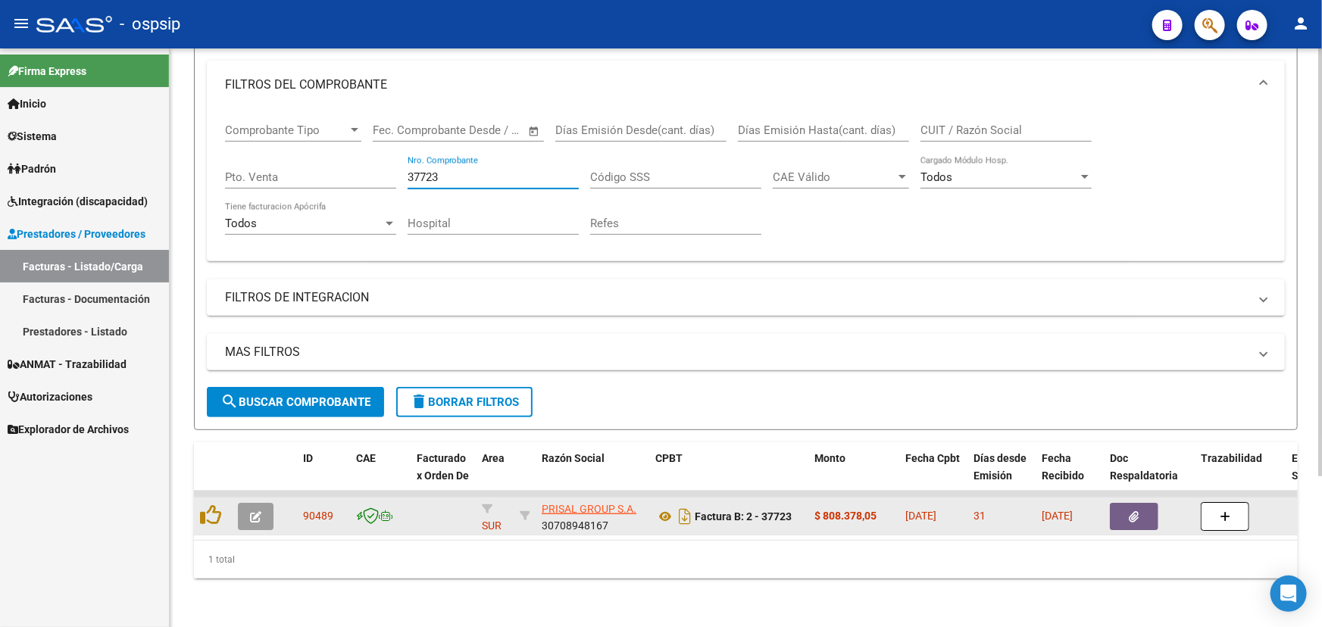
click at [319, 510] on span "90489" at bounding box center [318, 516] width 30 height 12
click at [661, 508] on icon at bounding box center [665, 517] width 20 height 18
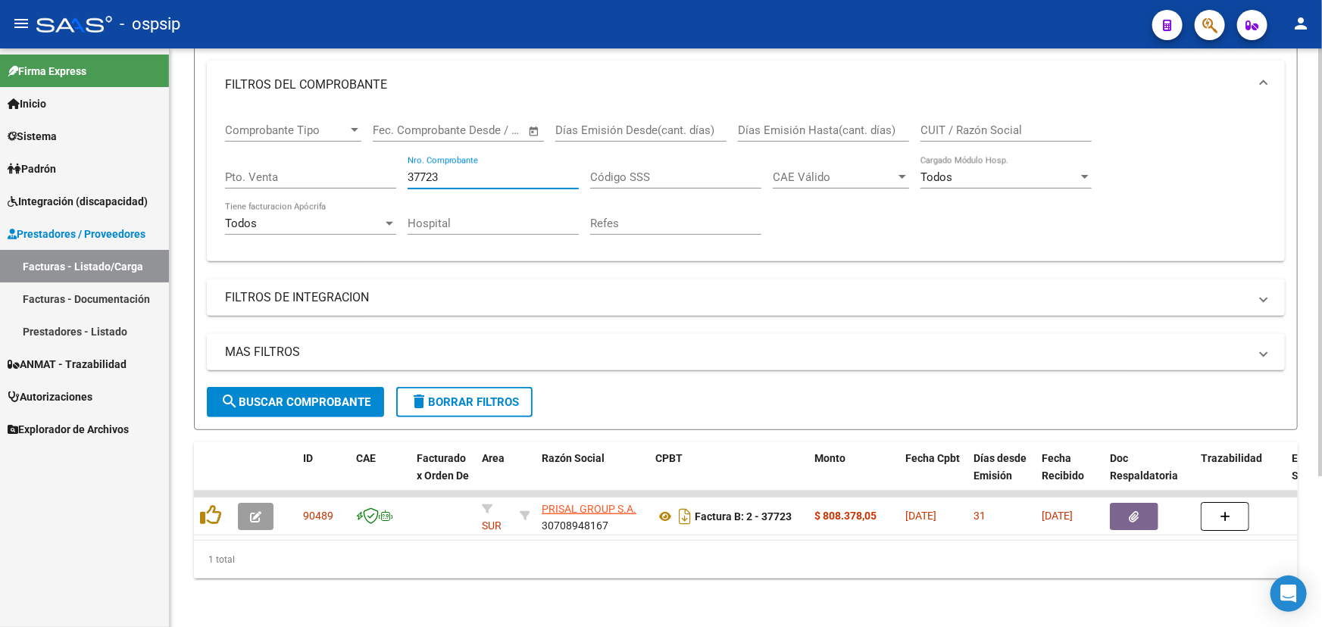
click at [485, 170] on input "37723" at bounding box center [493, 177] width 171 height 14
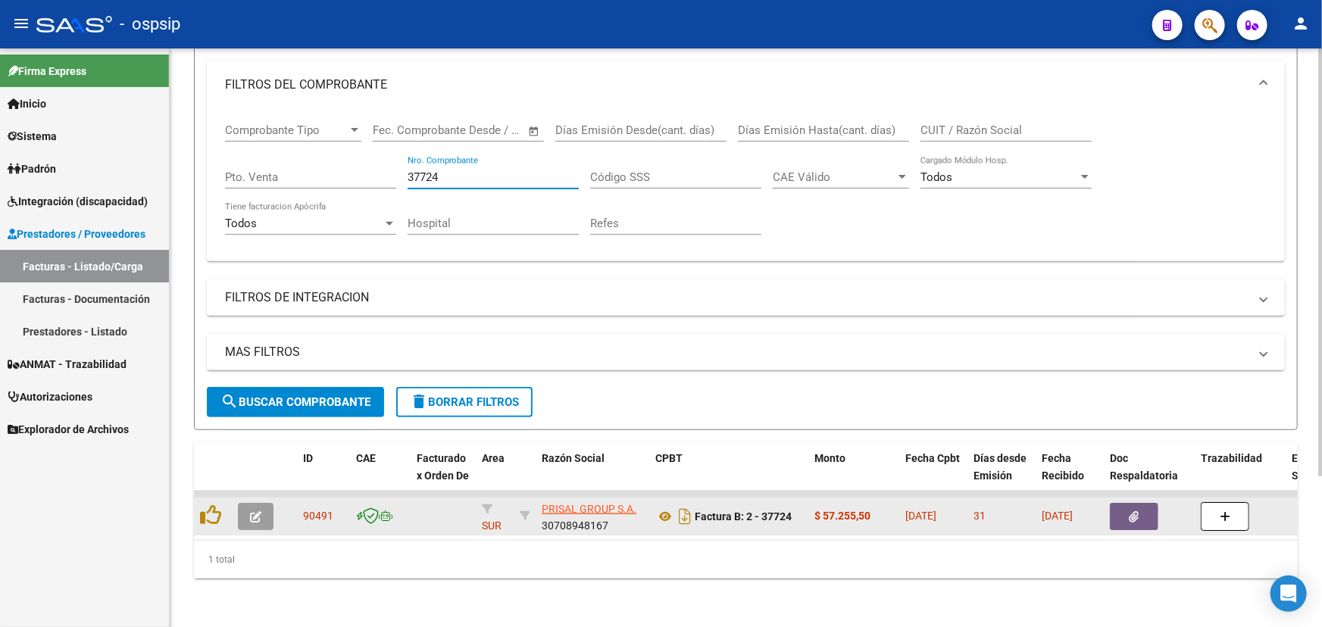
click at [308, 510] on span "90491" at bounding box center [318, 516] width 30 height 12
click at [660, 508] on icon at bounding box center [665, 517] width 20 height 18
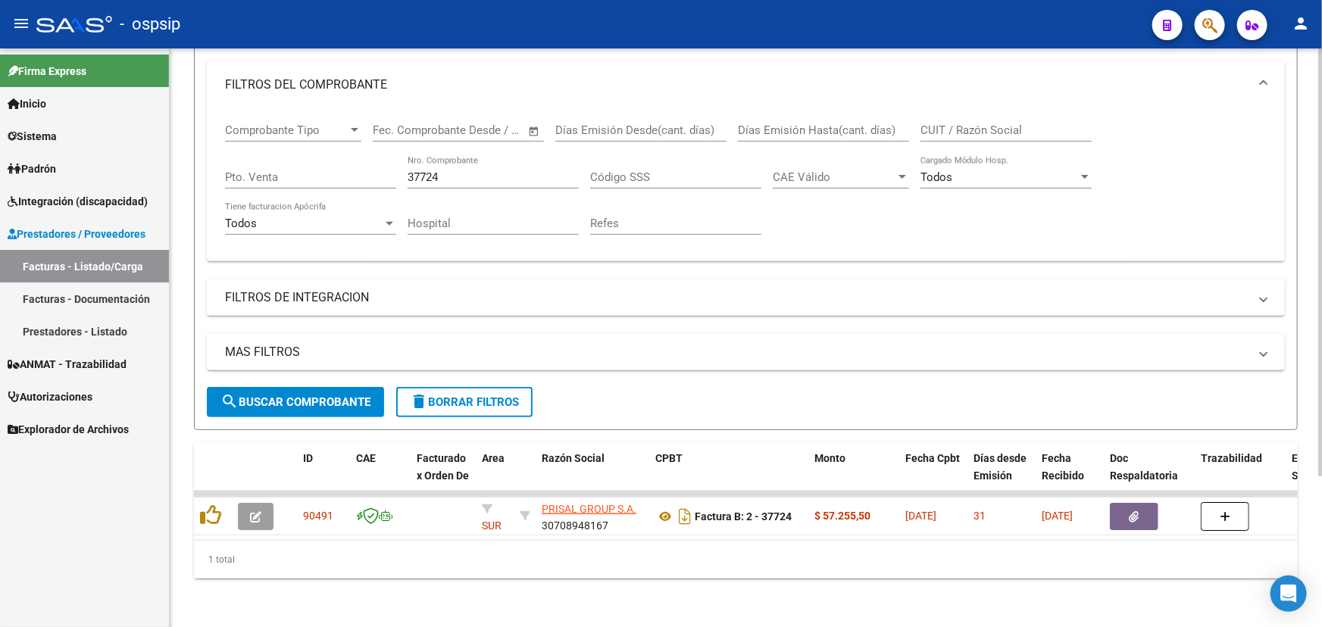
click at [481, 170] on input "37724" at bounding box center [493, 177] width 171 height 14
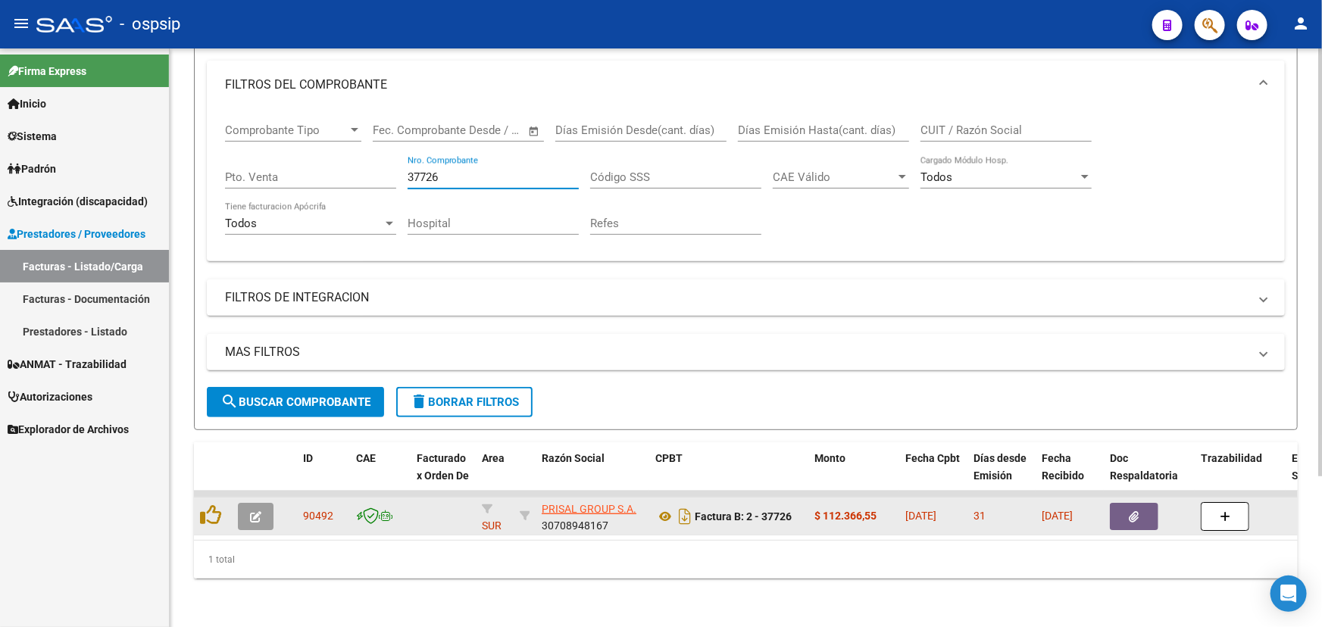
click at [308, 510] on span "90492" at bounding box center [318, 516] width 30 height 12
click at [664, 508] on icon at bounding box center [665, 517] width 20 height 18
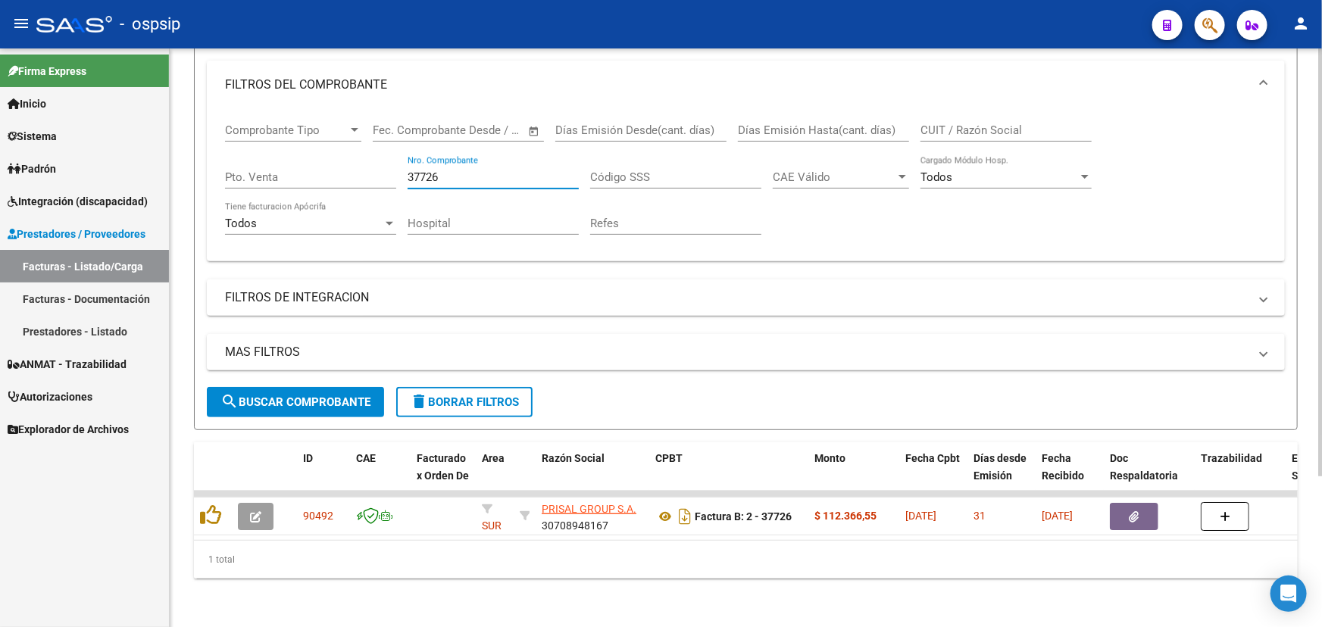
click at [465, 170] on input "37726" at bounding box center [493, 177] width 171 height 14
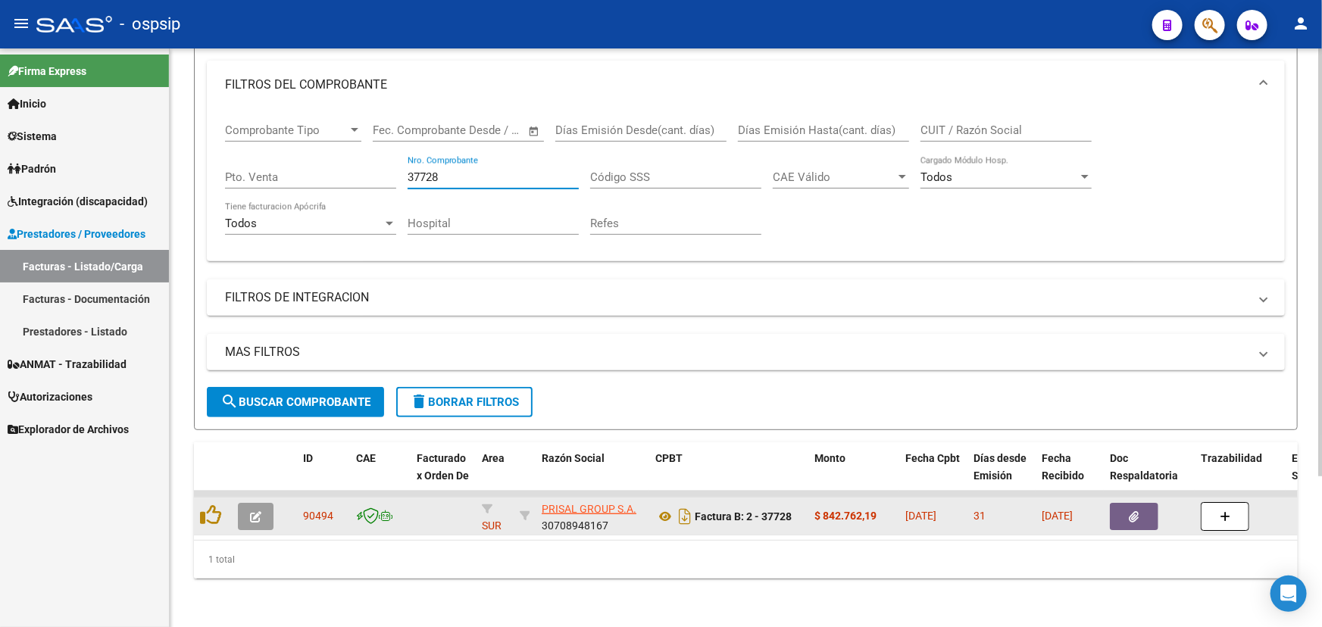
click at [321, 510] on span "90494" at bounding box center [318, 516] width 30 height 12
click at [665, 508] on icon at bounding box center [665, 517] width 20 height 18
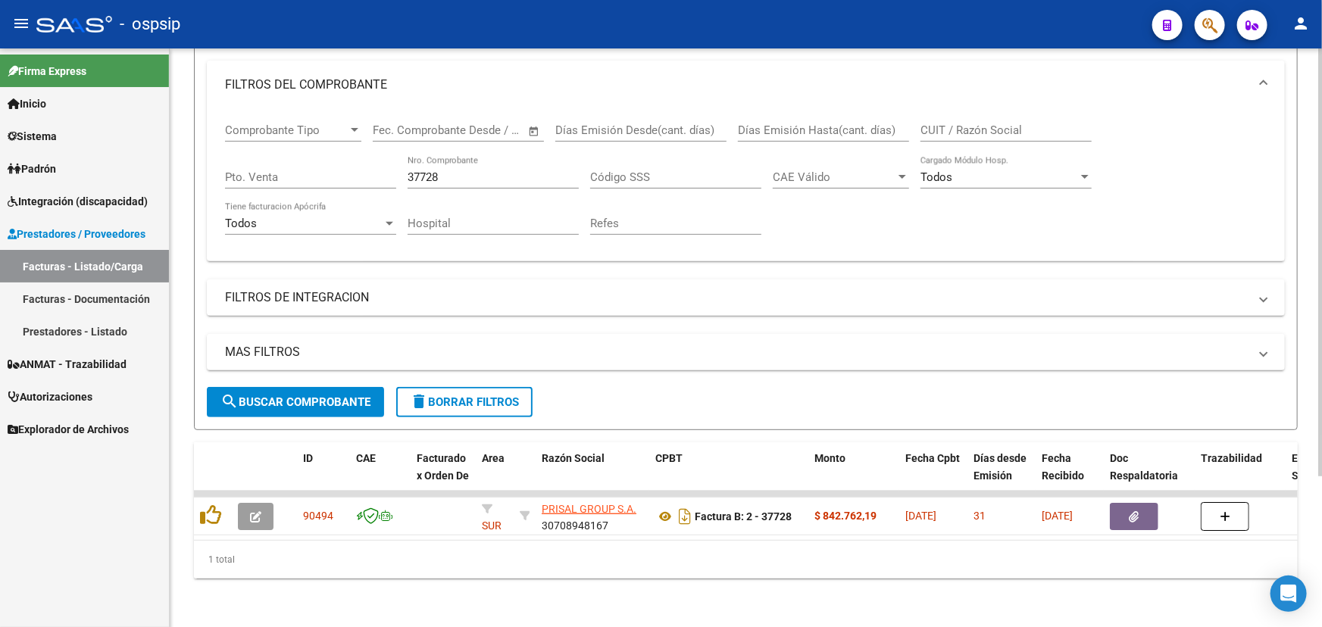
click at [472, 170] on input "37728" at bounding box center [493, 177] width 171 height 14
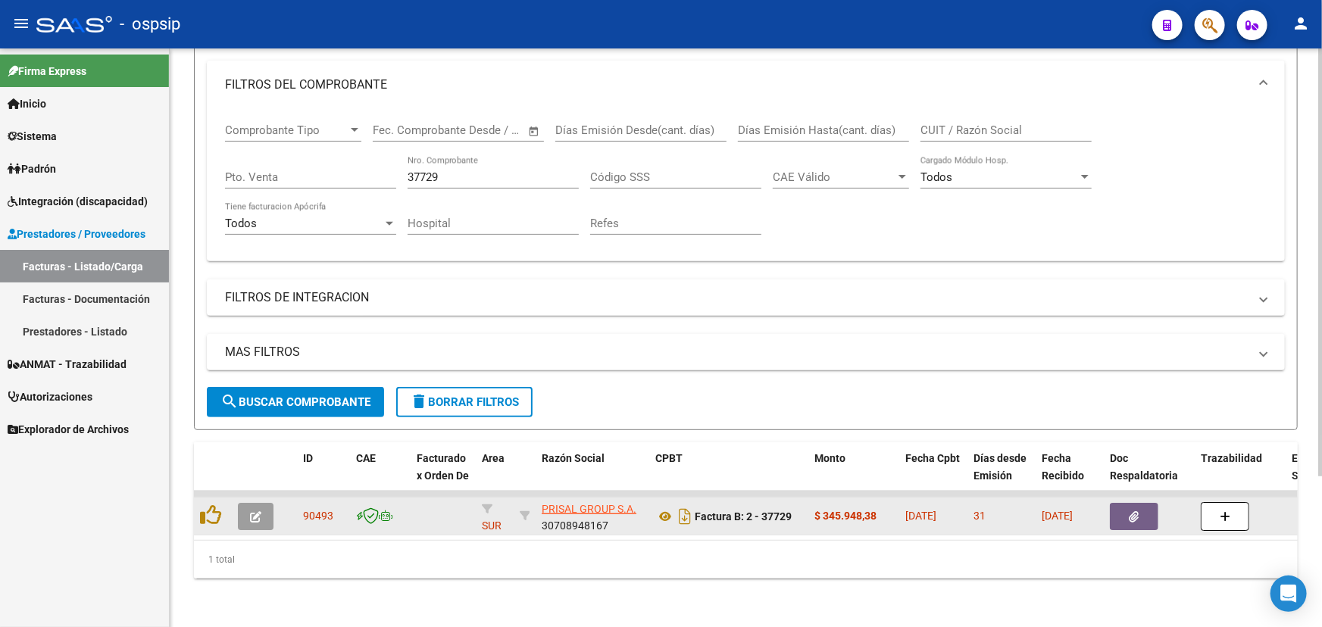
click at [313, 498] on datatable-body-cell "90493" at bounding box center [323, 516] width 53 height 37
click at [313, 510] on span "90493" at bounding box center [318, 516] width 30 height 12
click at [661, 508] on icon at bounding box center [665, 517] width 20 height 18
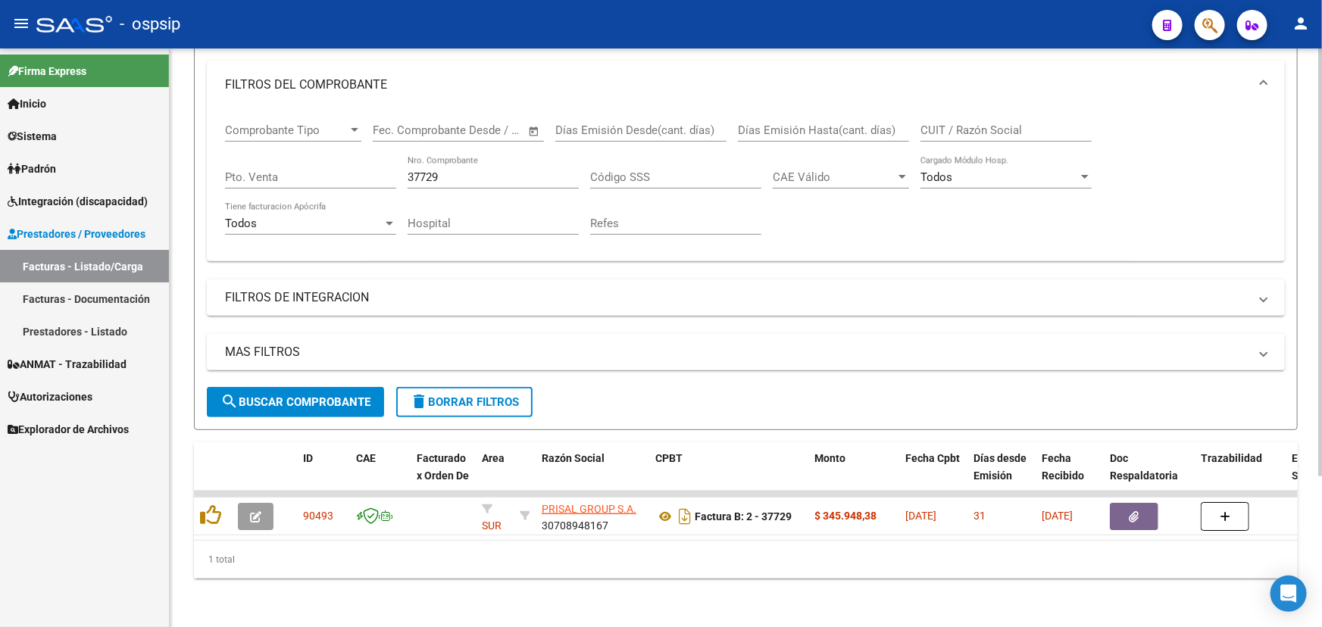
click at [421, 170] on input "37729" at bounding box center [493, 177] width 171 height 14
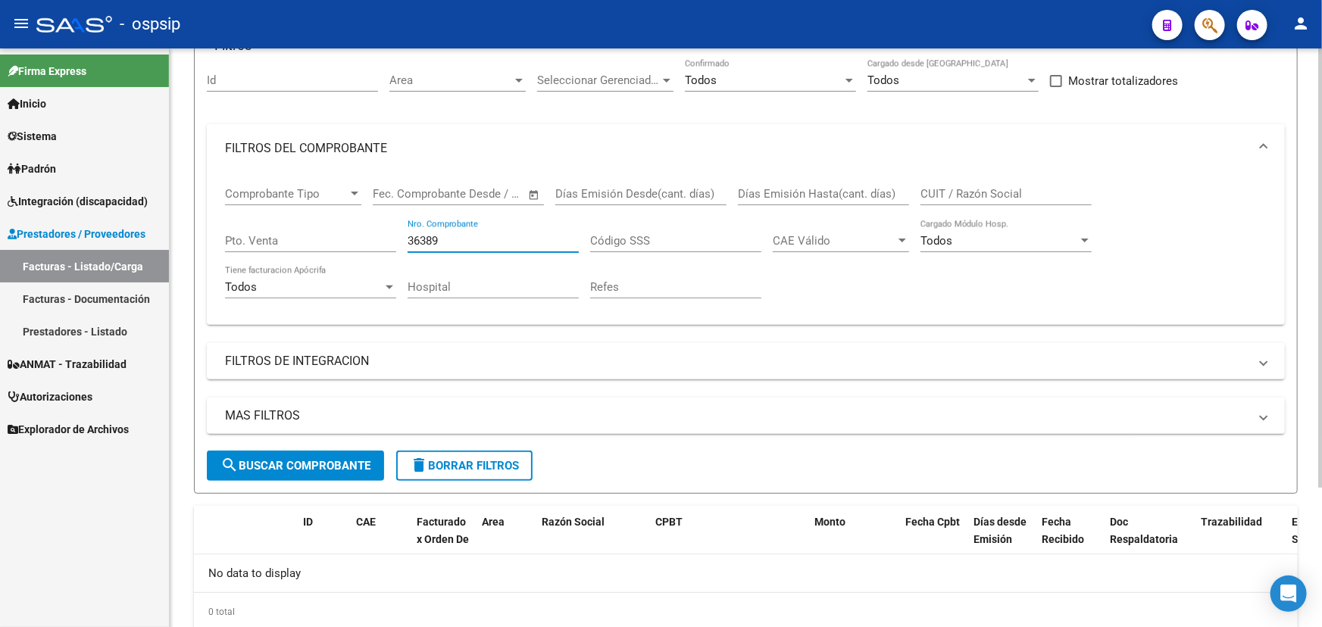
scroll to position [137, 0]
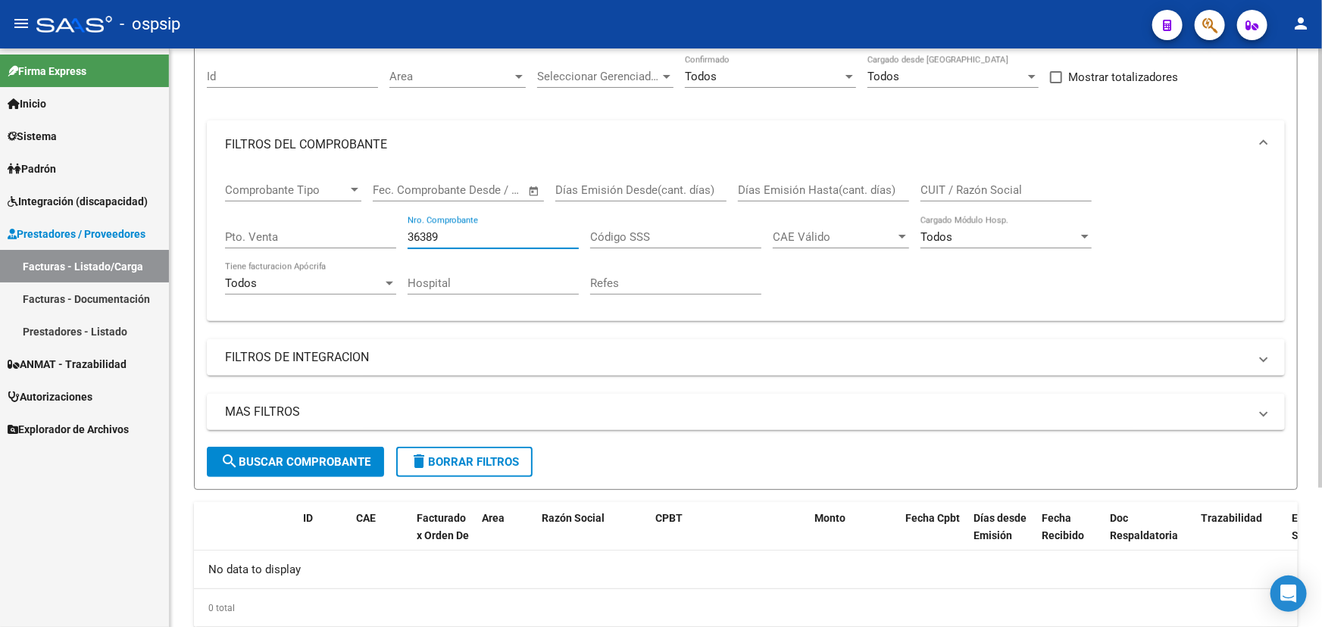
click at [410, 232] on input "36389" at bounding box center [493, 237] width 171 height 14
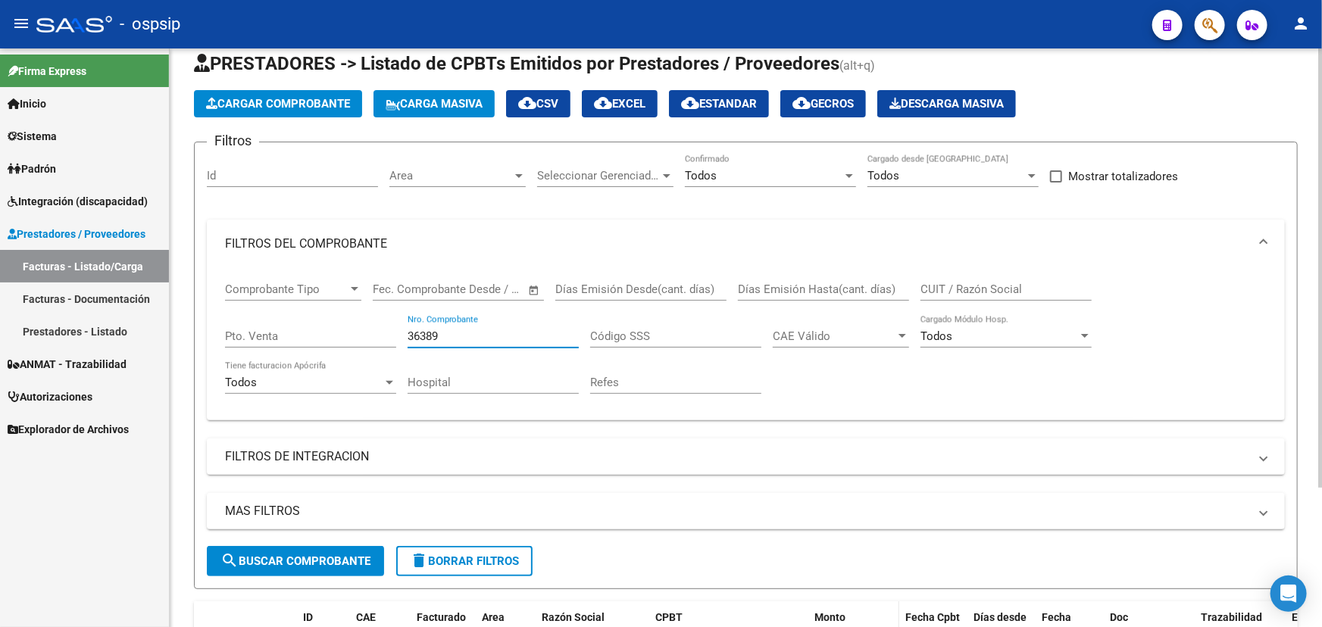
scroll to position [68, 0]
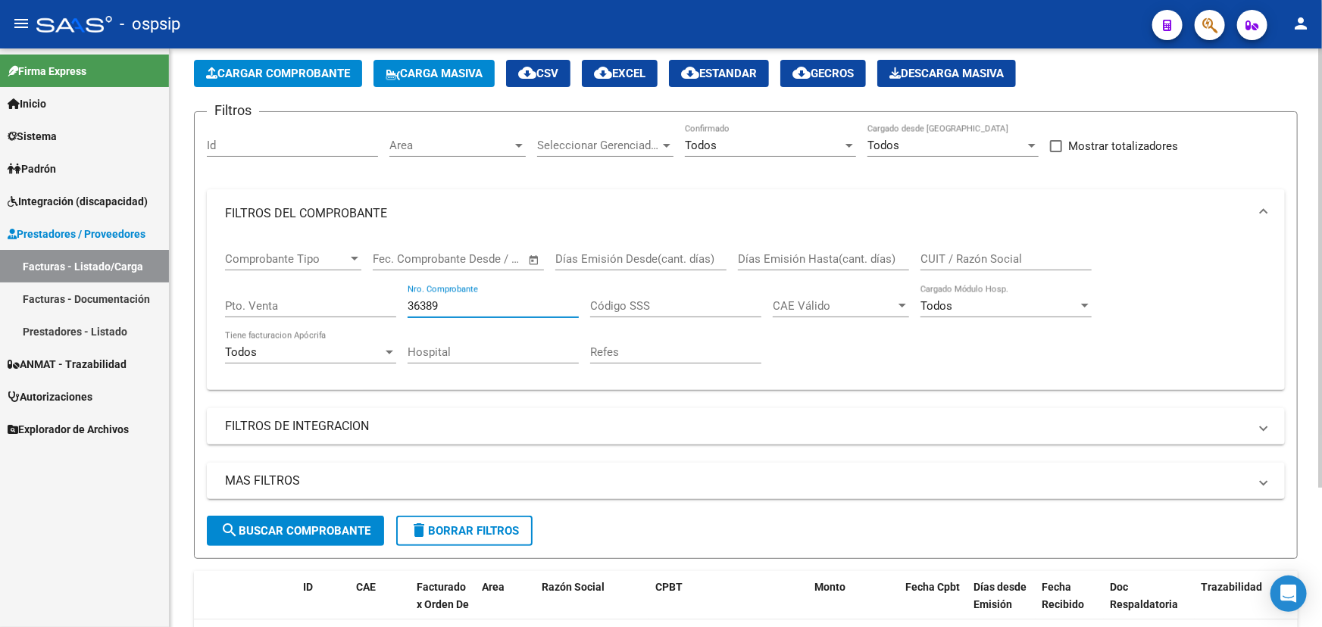
click at [420, 303] on input "36389" at bounding box center [493, 306] width 171 height 14
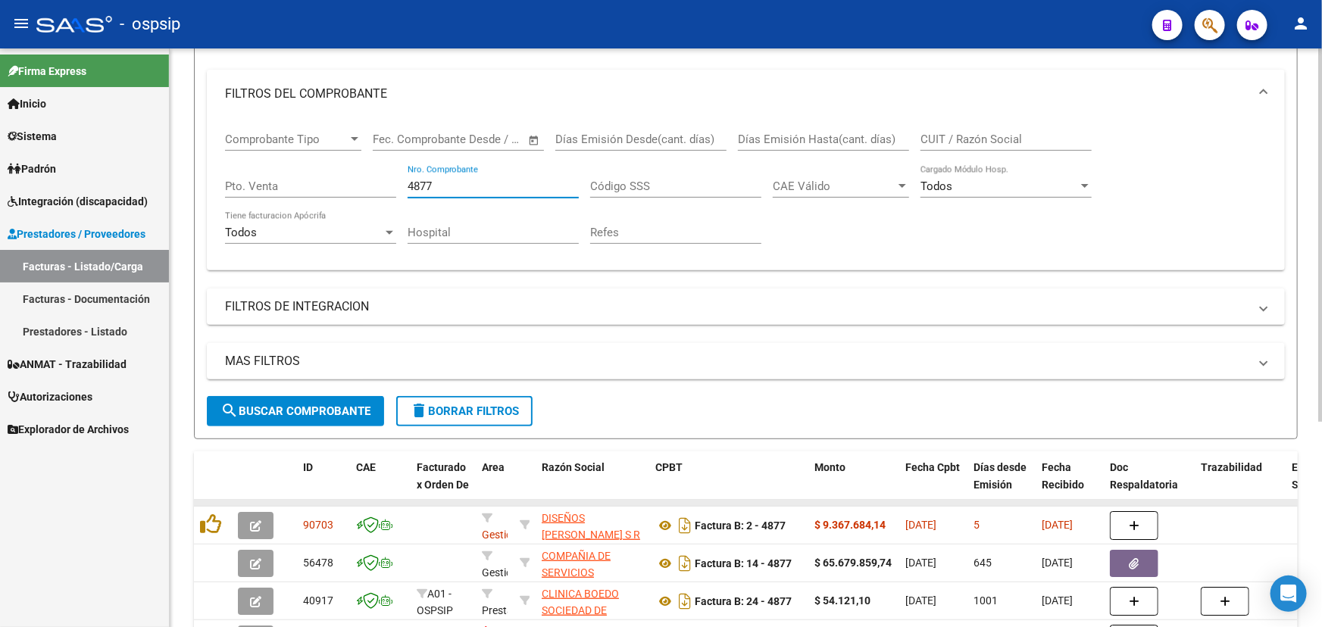
scroll to position [318, 0]
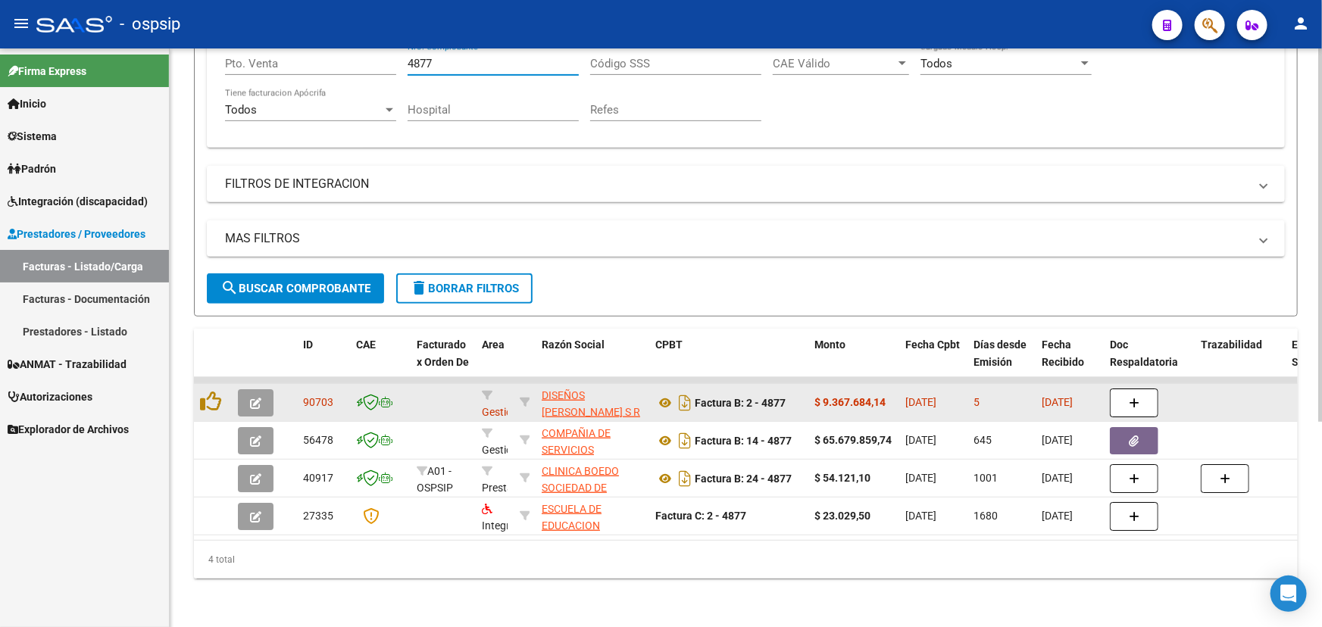
type input "4877"
click at [313, 396] on span "90703" at bounding box center [318, 402] width 30 height 12
click at [661, 394] on icon at bounding box center [665, 403] width 20 height 18
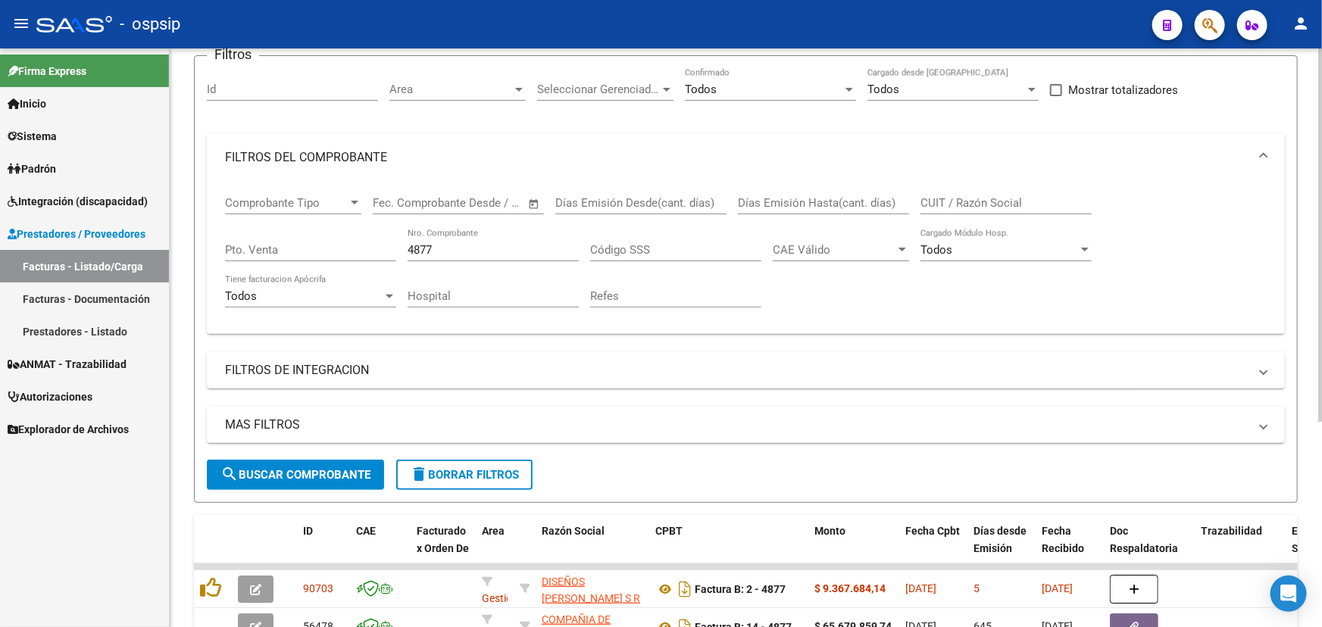
scroll to position [111, 0]
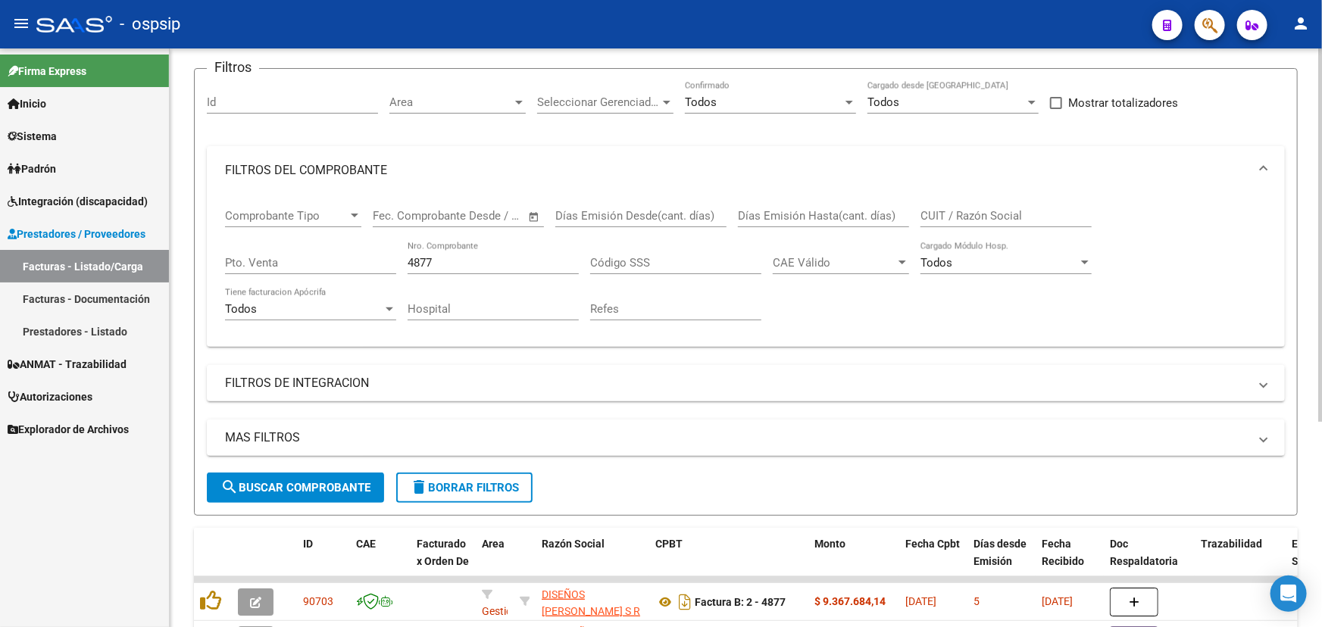
click at [419, 264] on input "4877" at bounding box center [493, 263] width 171 height 14
click at [1018, 209] on input "CUIT / Razón Social" at bounding box center [1006, 216] width 171 height 14
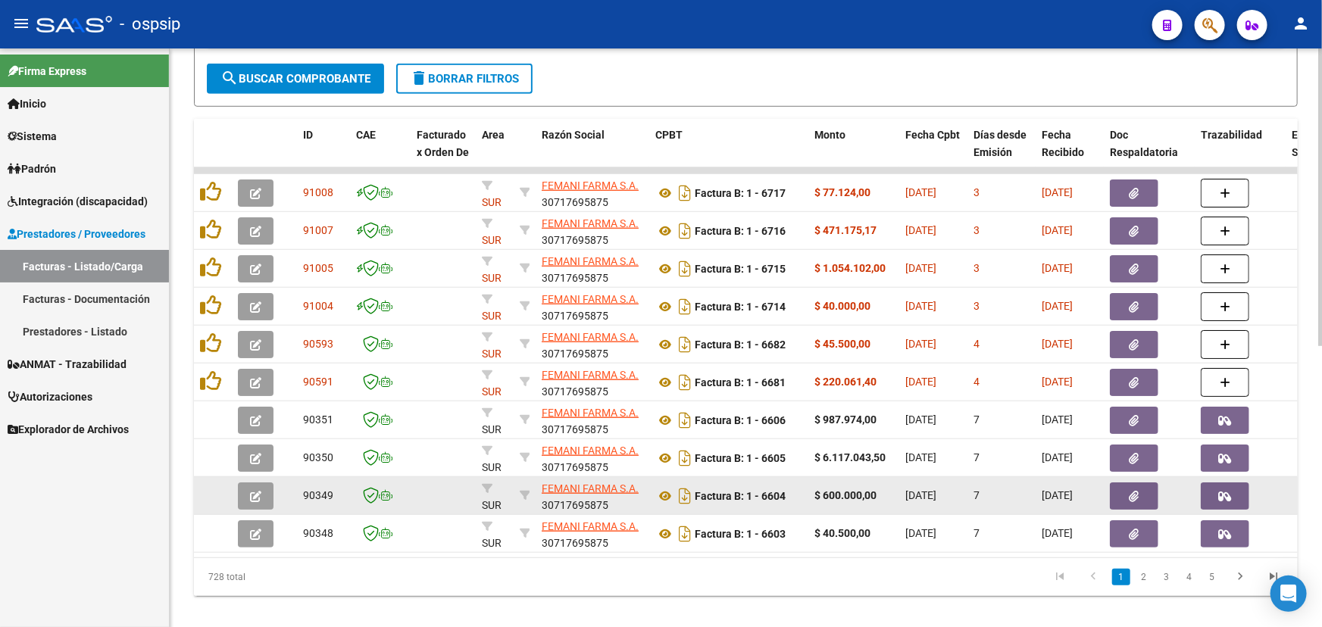
scroll to position [528, 0]
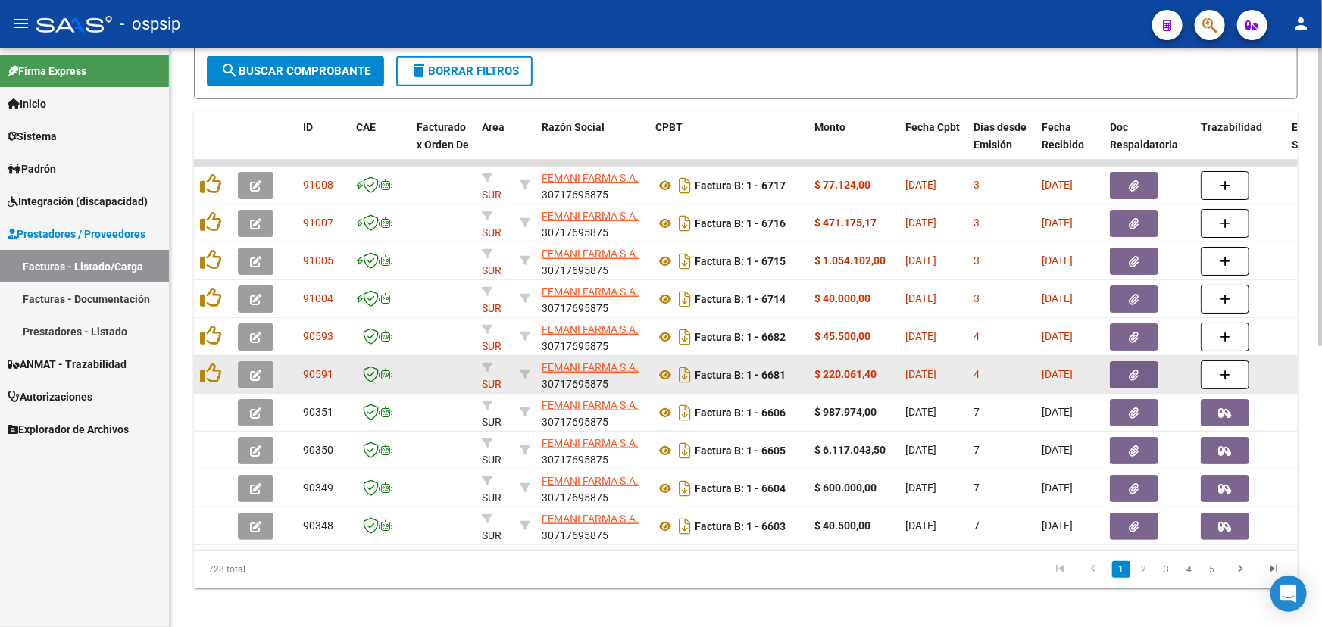
type input "FEMANI"
click at [325, 369] on span "90591" at bounding box center [318, 374] width 30 height 12
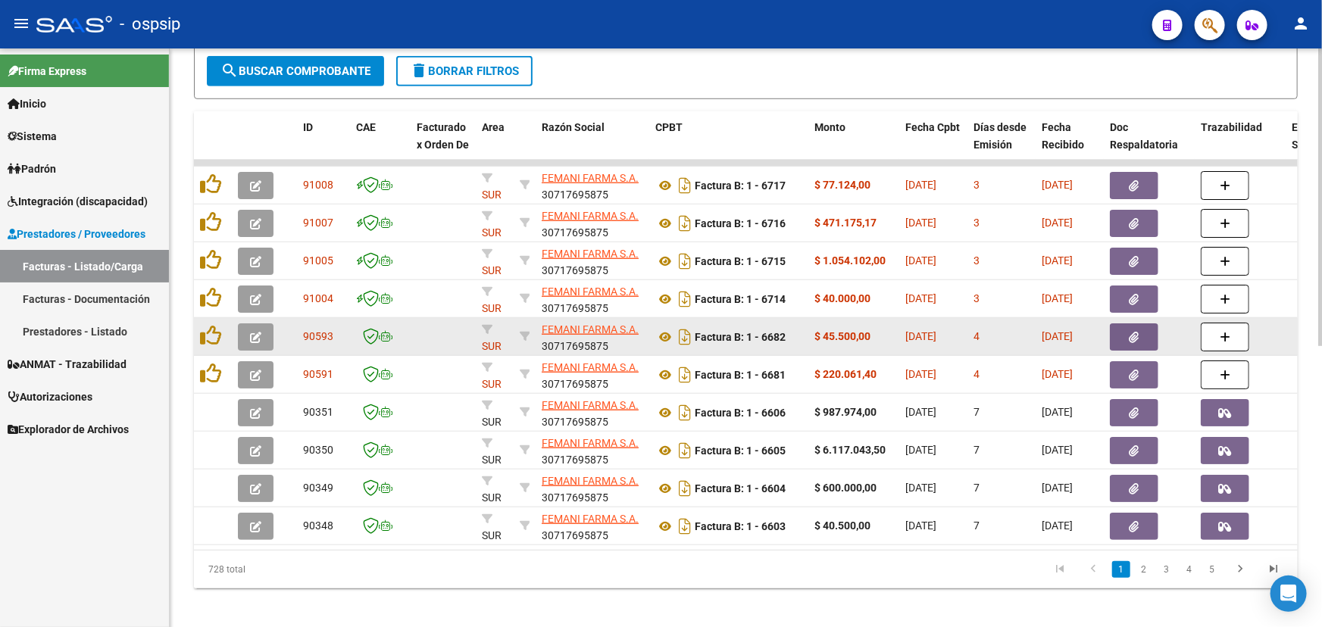
click at [303, 330] on span "90593" at bounding box center [318, 336] width 30 height 12
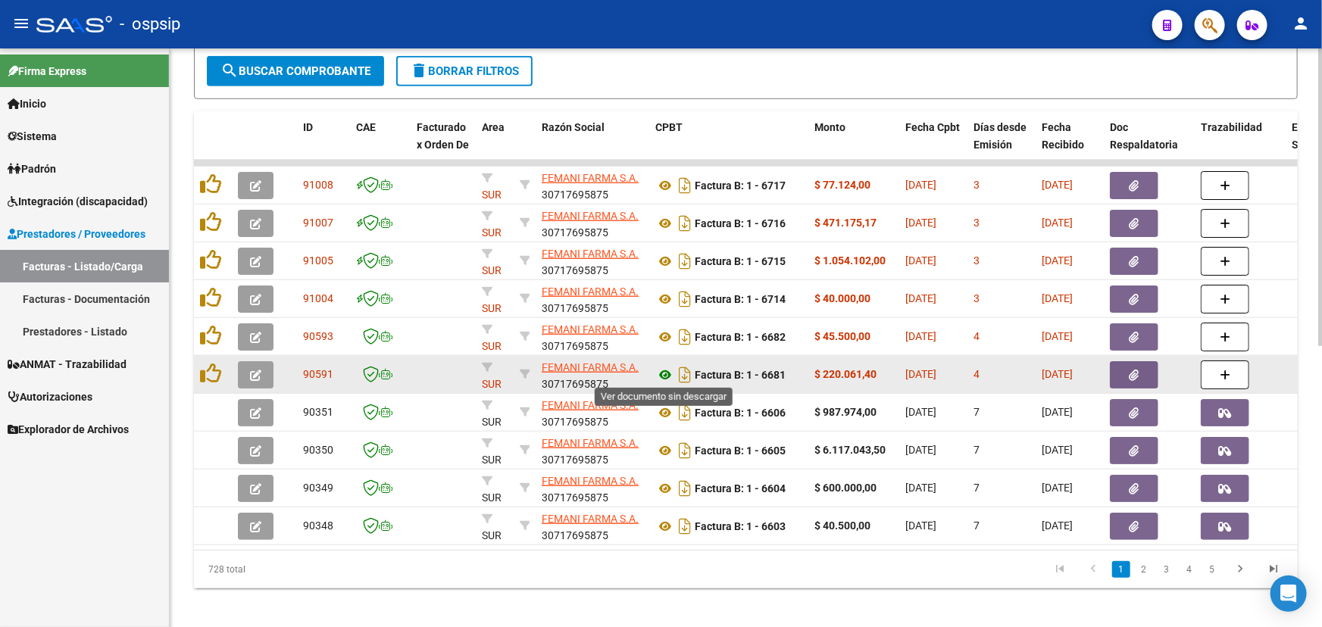
click at [658, 376] on icon at bounding box center [665, 375] width 20 height 18
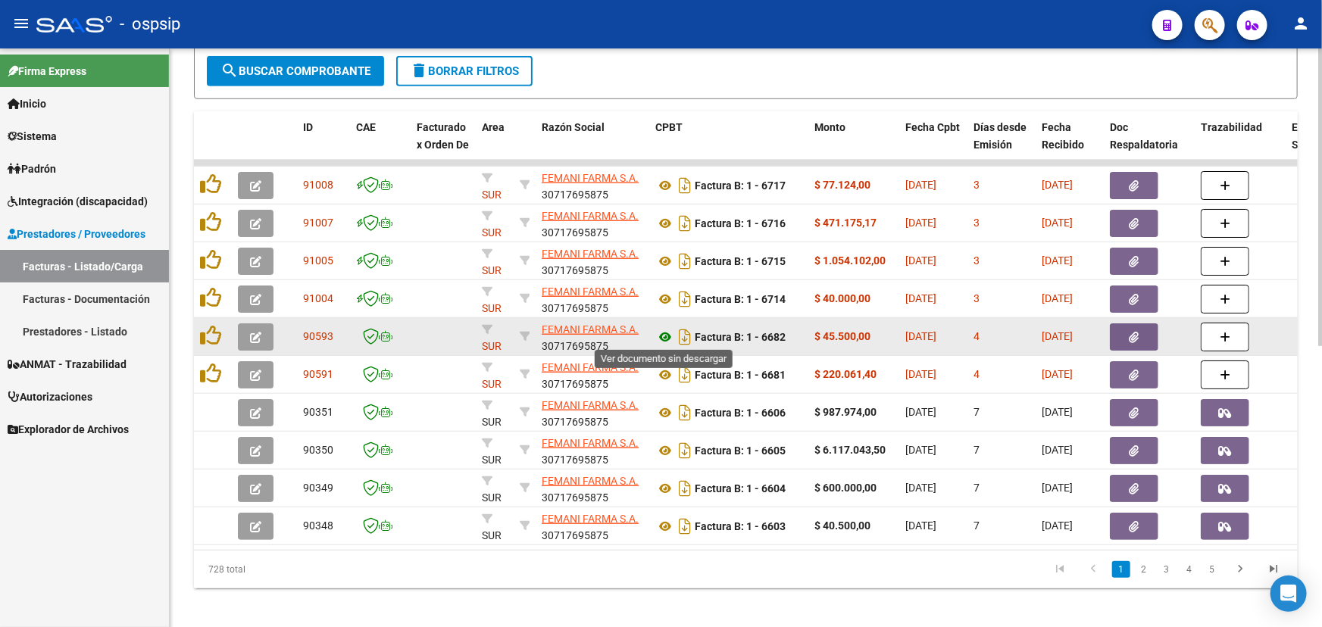
click at [661, 333] on icon at bounding box center [665, 337] width 20 height 18
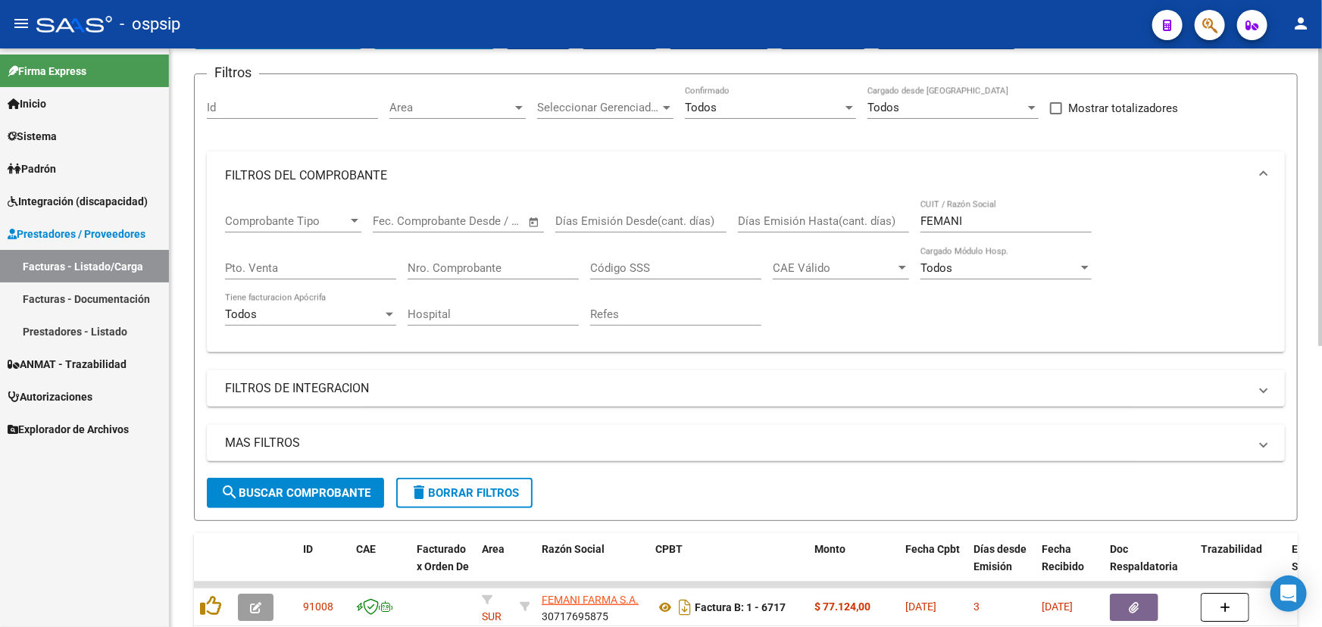
scroll to position [45, 0]
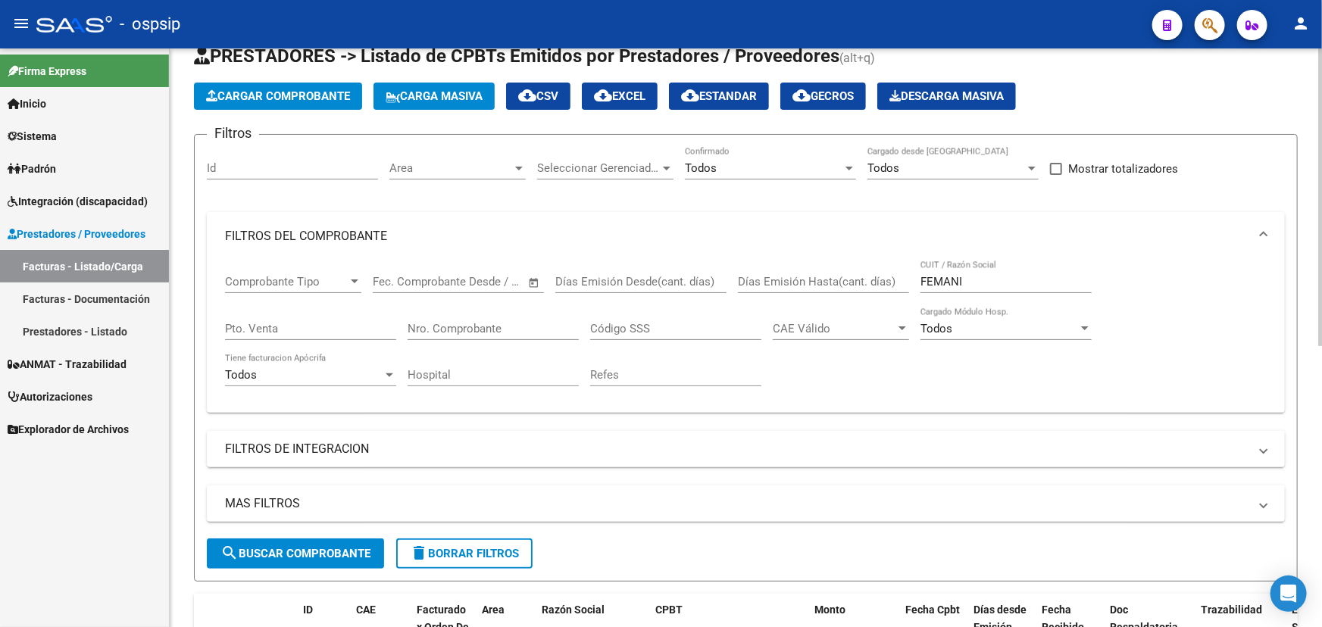
click at [939, 283] on input "FEMANI" at bounding box center [1006, 282] width 171 height 14
click at [514, 325] on input "Nro. Comprobante" at bounding box center [493, 329] width 171 height 14
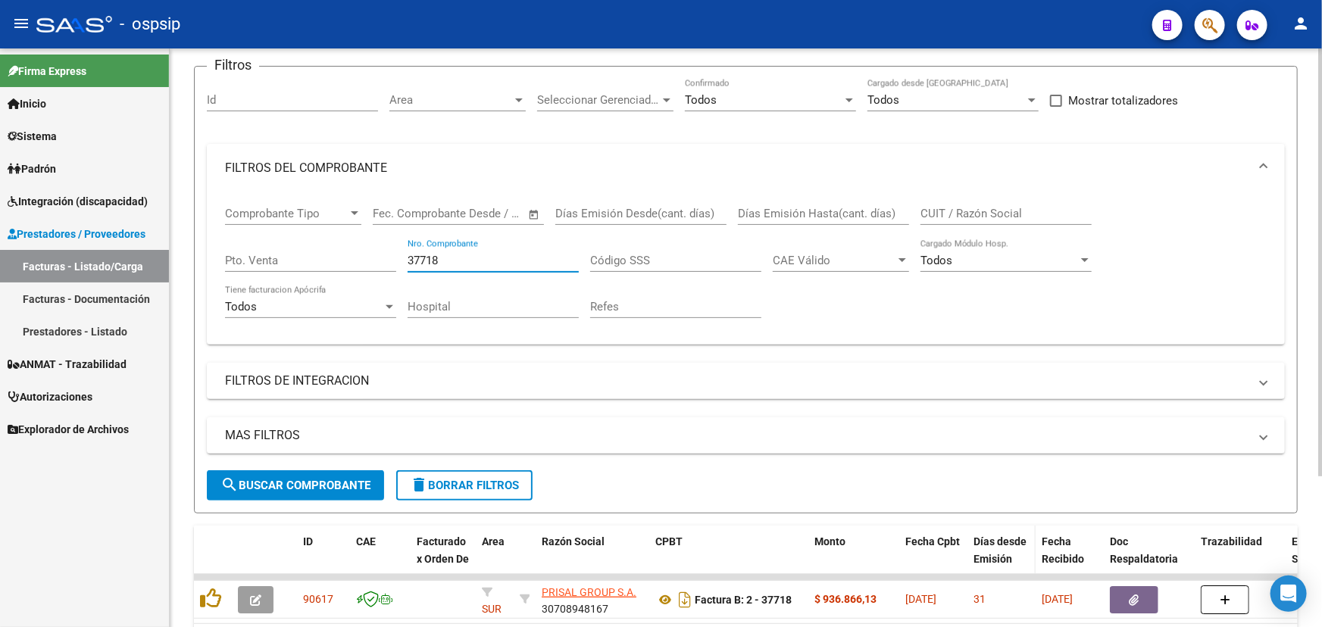
scroll to position [205, 0]
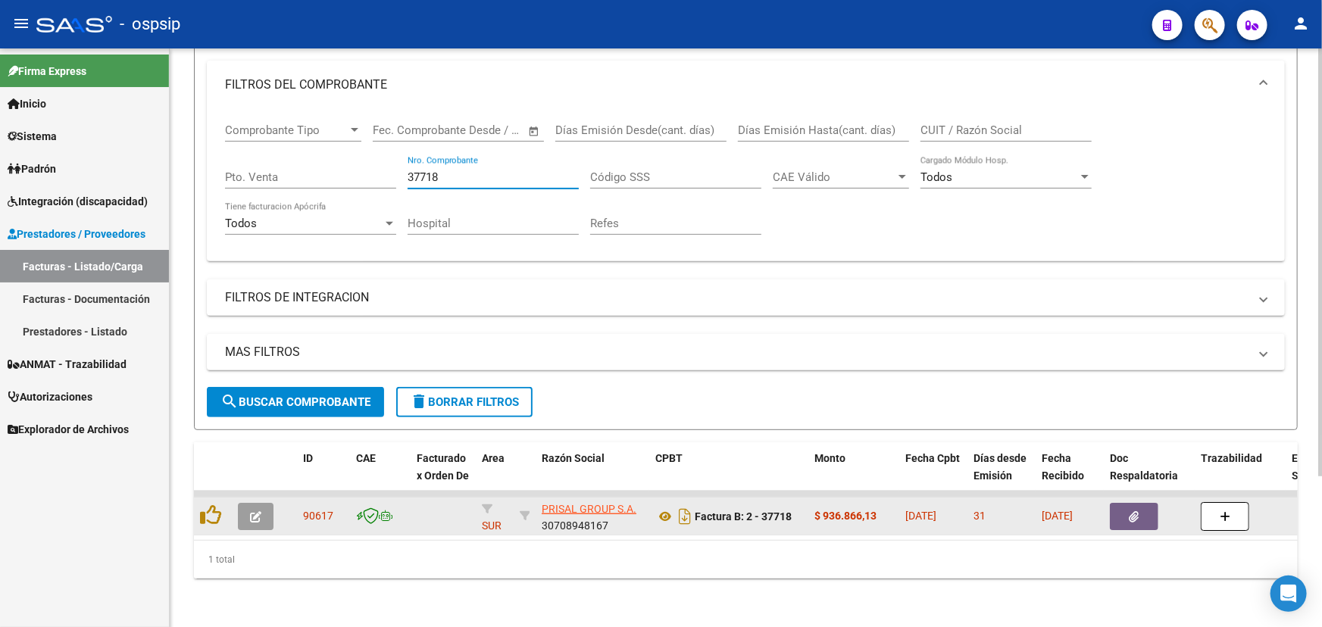
click at [1146, 507] on button "button" at bounding box center [1134, 516] width 48 height 27
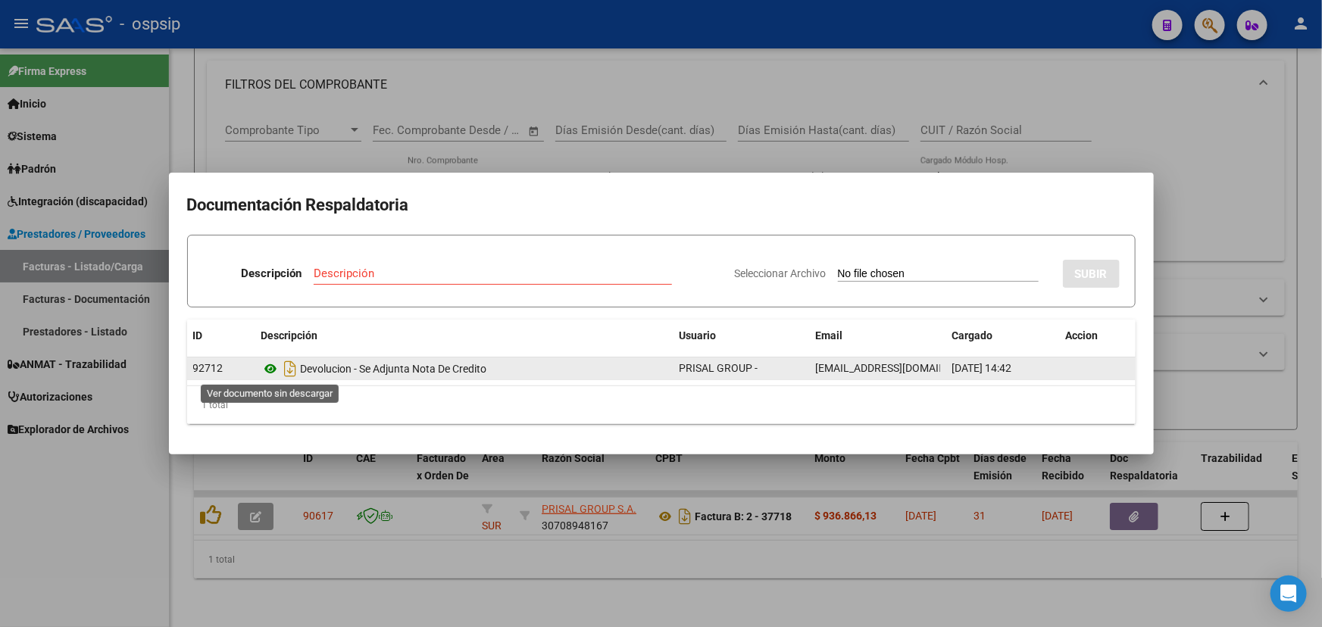
click at [271, 367] on icon at bounding box center [271, 369] width 20 height 18
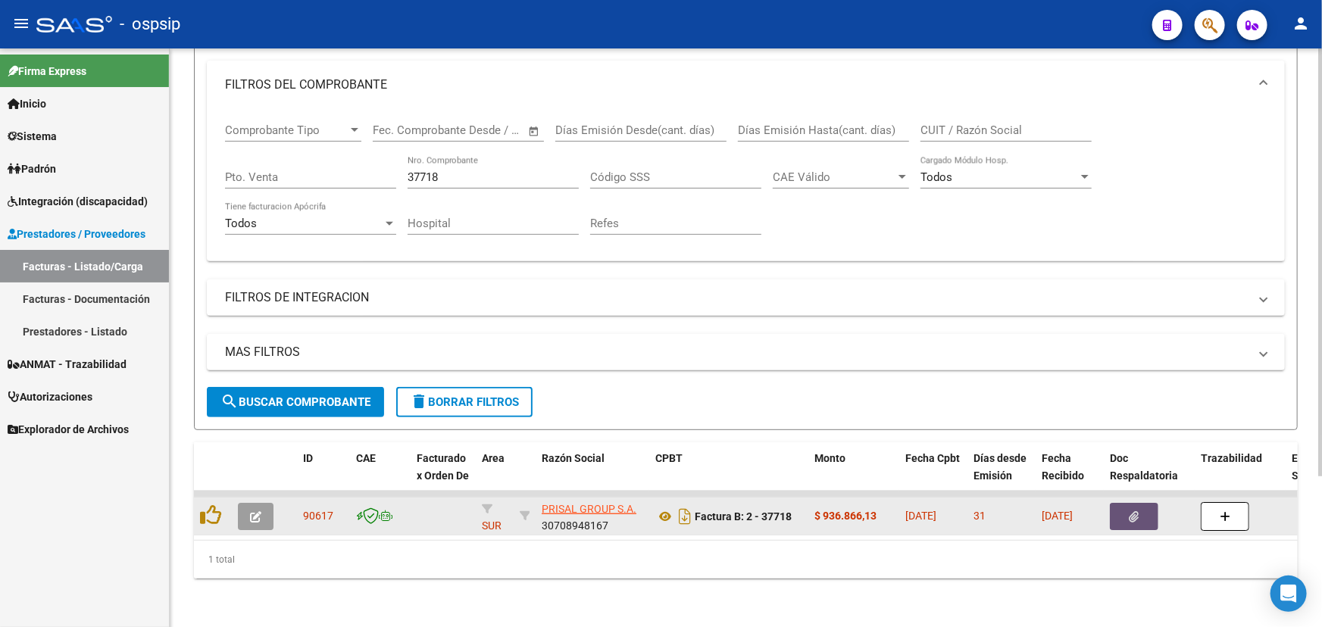
click at [323, 510] on span "90617" at bounding box center [318, 516] width 30 height 12
click at [321, 510] on span "90617" at bounding box center [318, 516] width 30 height 12
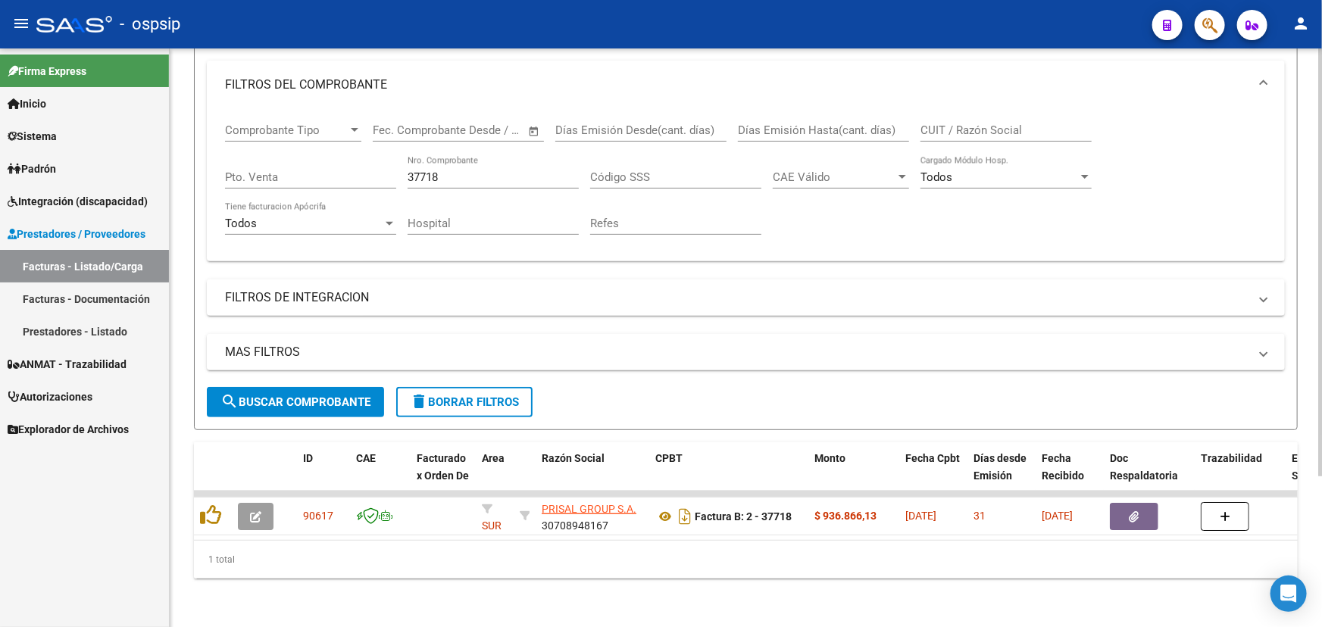
click at [431, 161] on div "37718 Nro. Comprobante" at bounding box center [493, 172] width 171 height 33
click at [431, 170] on input "37718" at bounding box center [493, 177] width 171 height 14
click at [435, 170] on input "37718" at bounding box center [493, 177] width 171 height 14
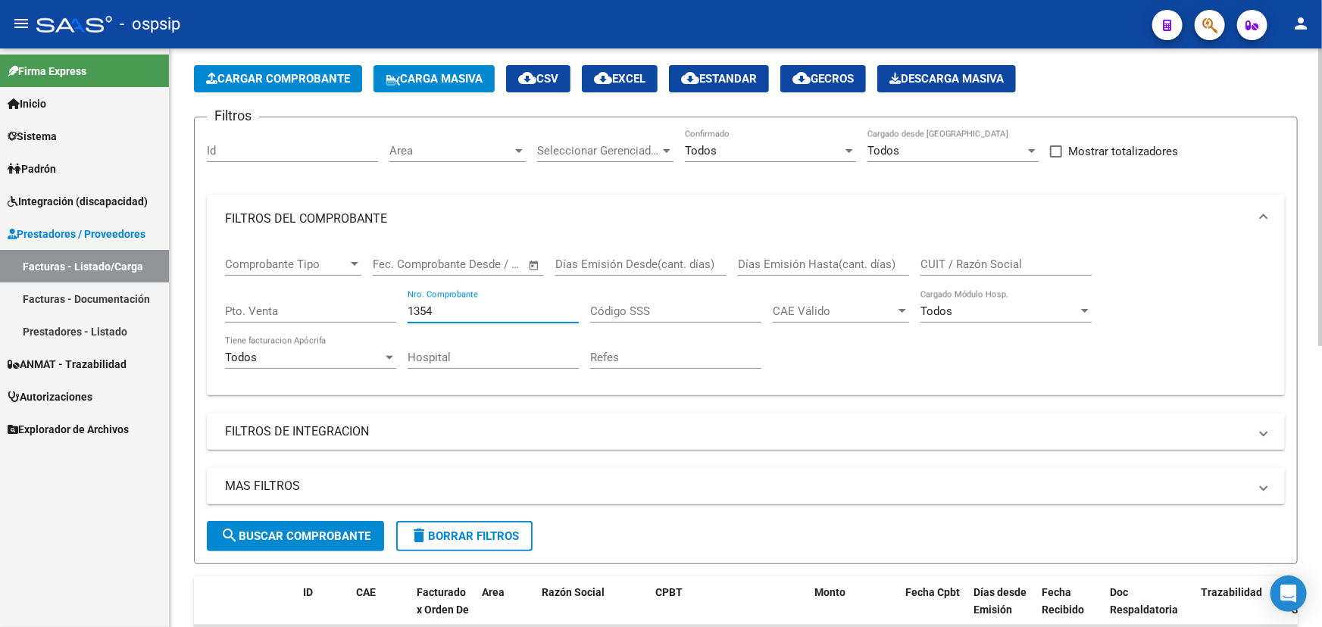
scroll to position [0, 0]
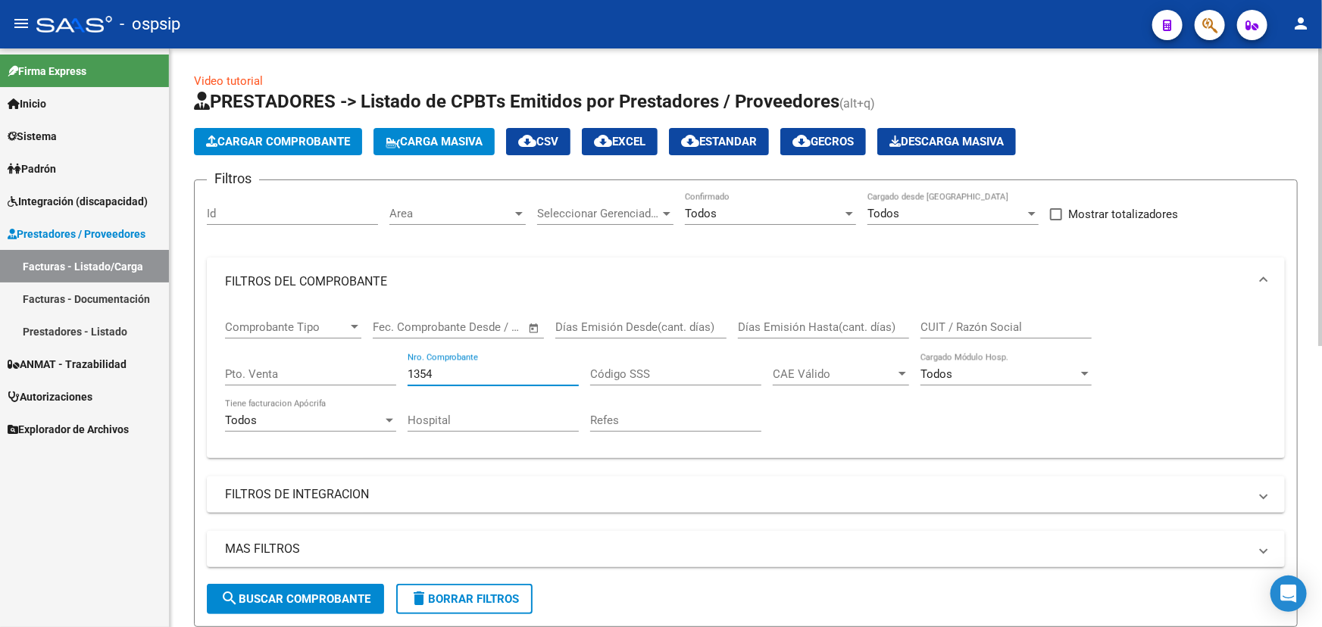
type input "1354"
click at [427, 374] on input "1354" at bounding box center [493, 374] width 171 height 14
click at [427, 373] on input "1354" at bounding box center [493, 374] width 171 height 14
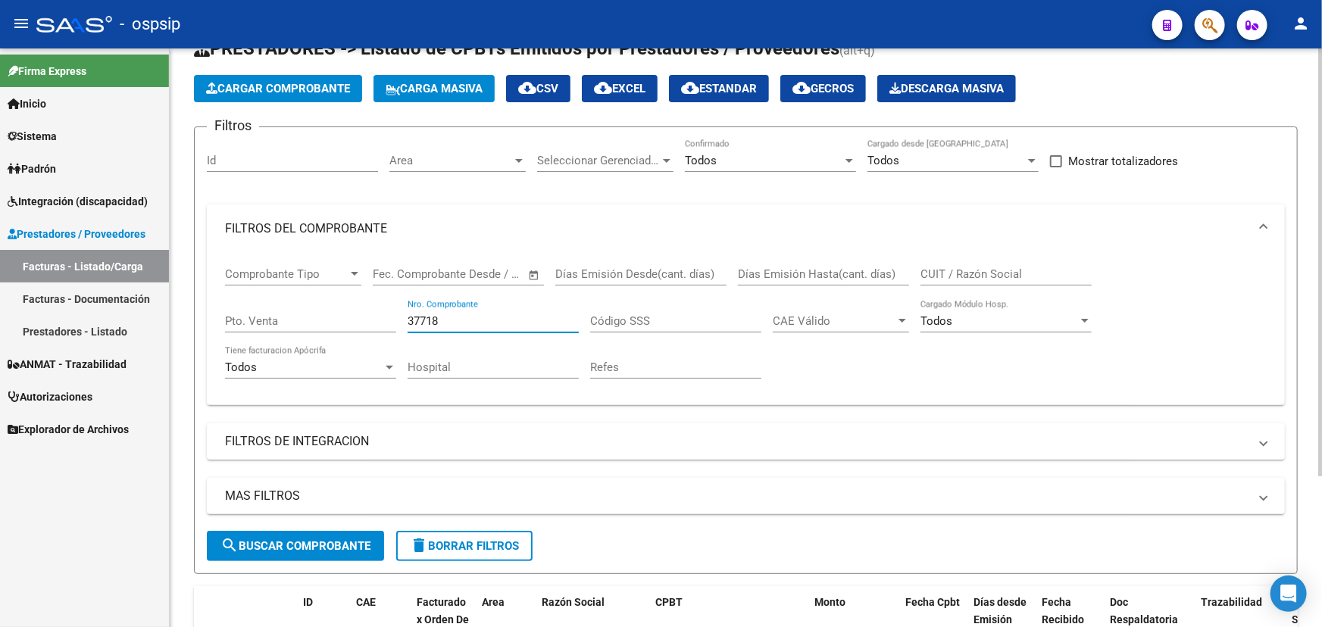
scroll to position [205, 0]
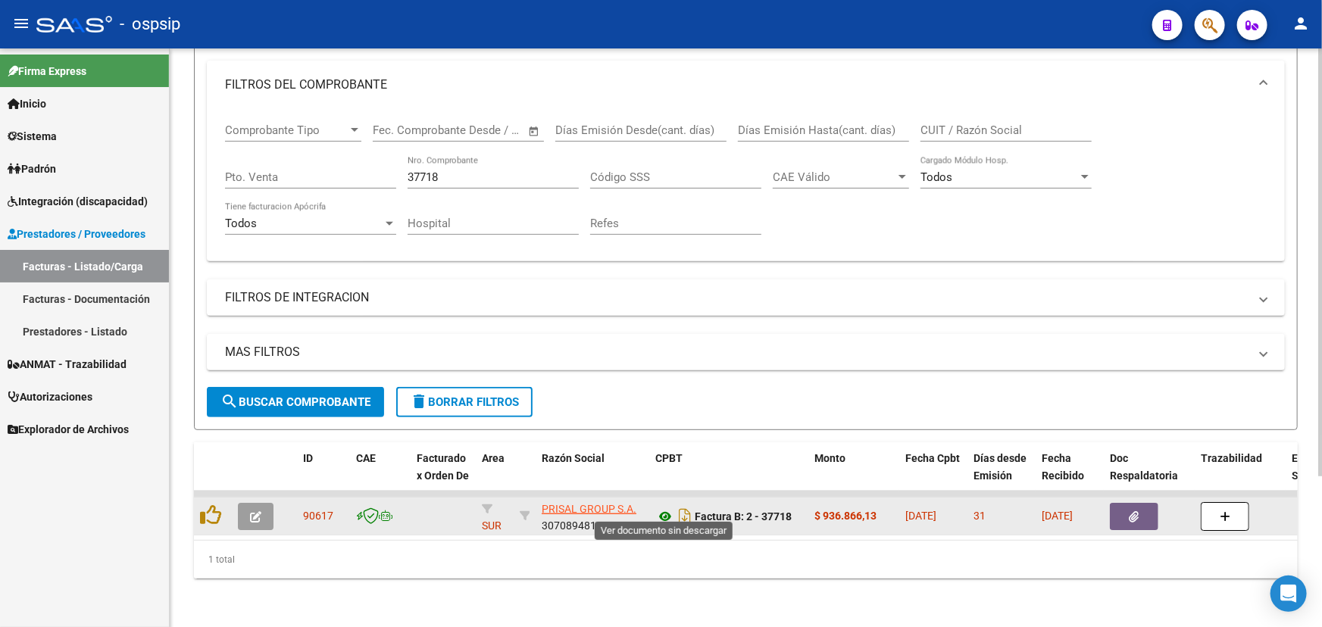
click at [671, 512] on icon at bounding box center [665, 517] width 20 height 18
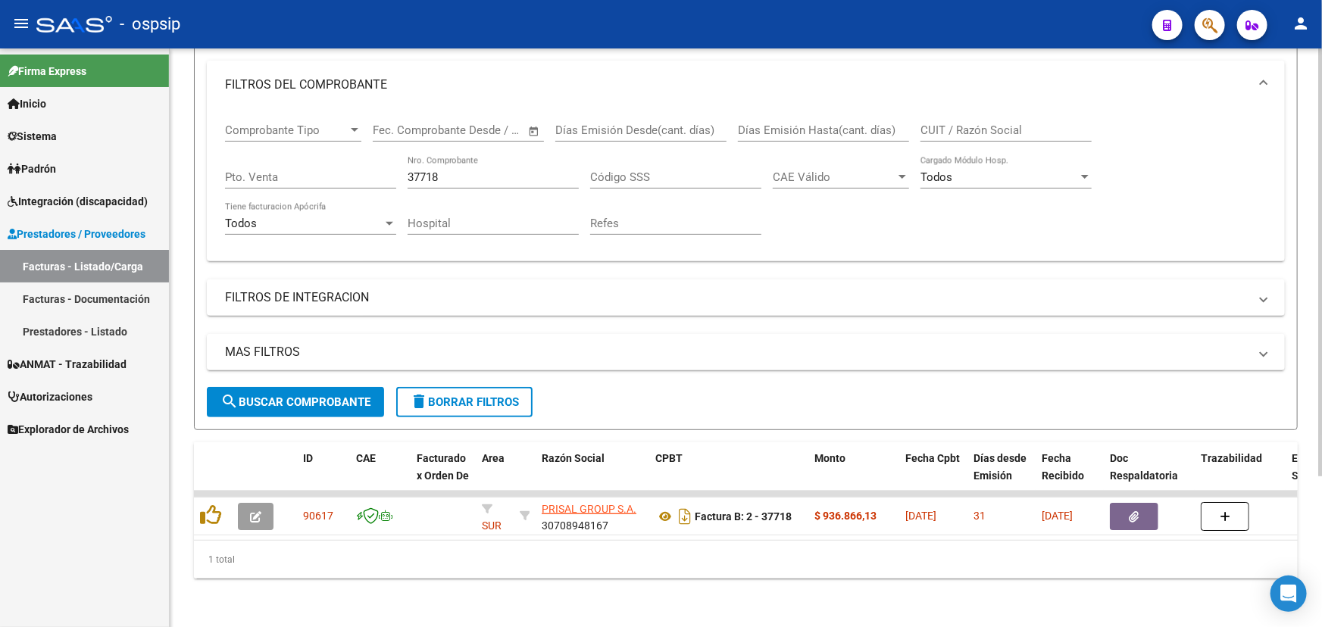
click at [427, 170] on input "37718" at bounding box center [493, 177] width 171 height 14
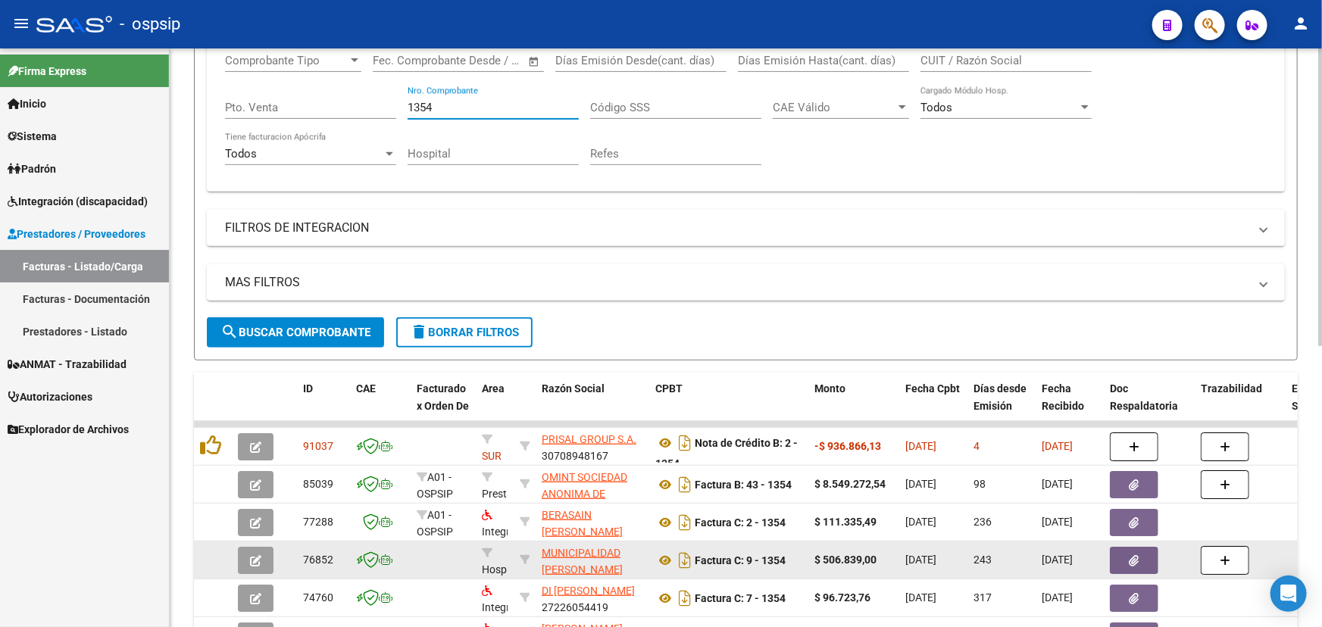
scroll to position [342, 0]
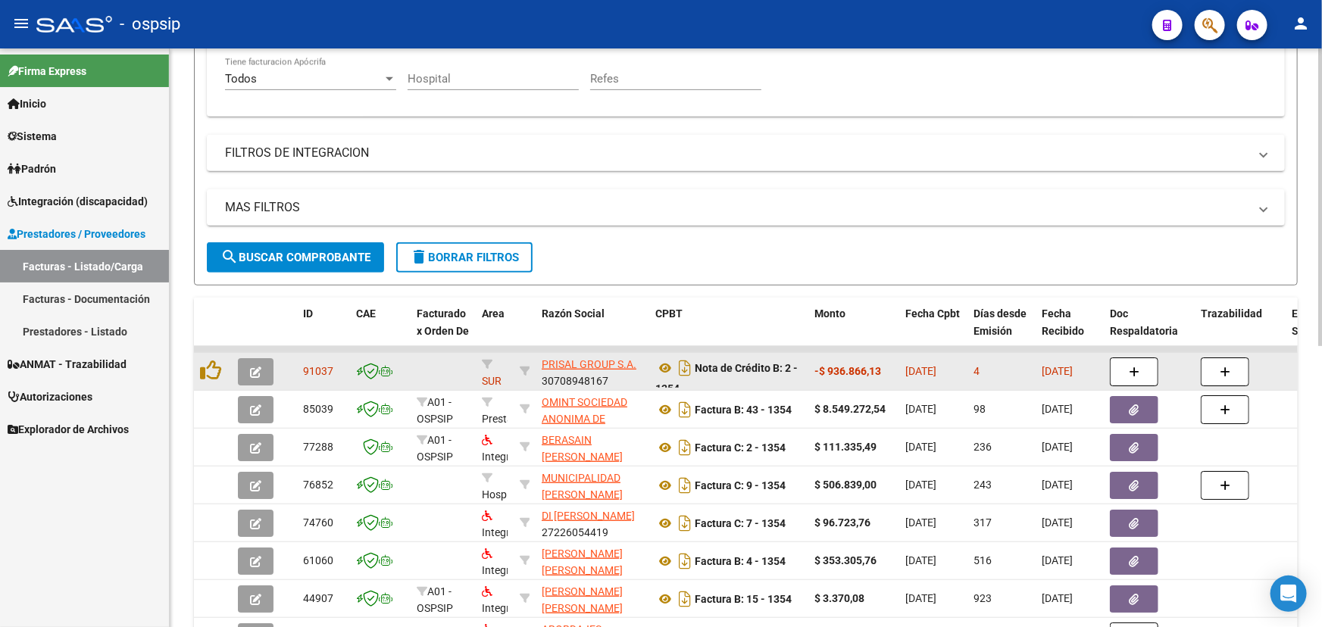
click at [323, 373] on span "91037" at bounding box center [318, 371] width 30 height 12
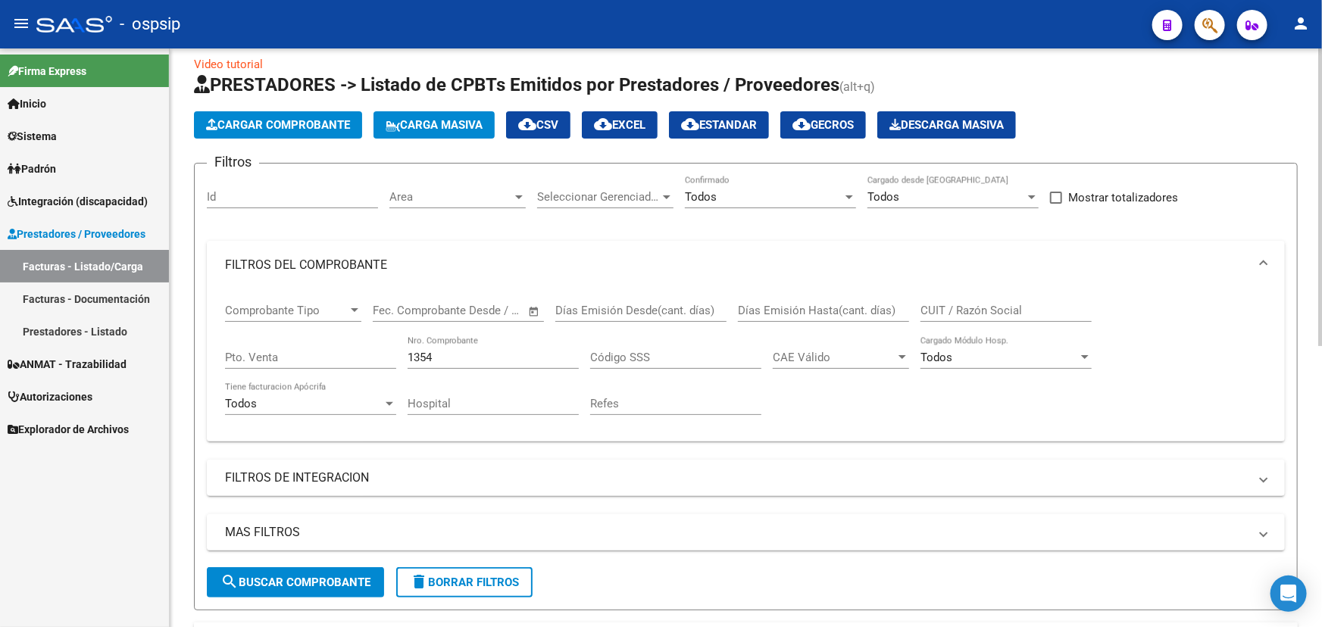
scroll to position [68, 0]
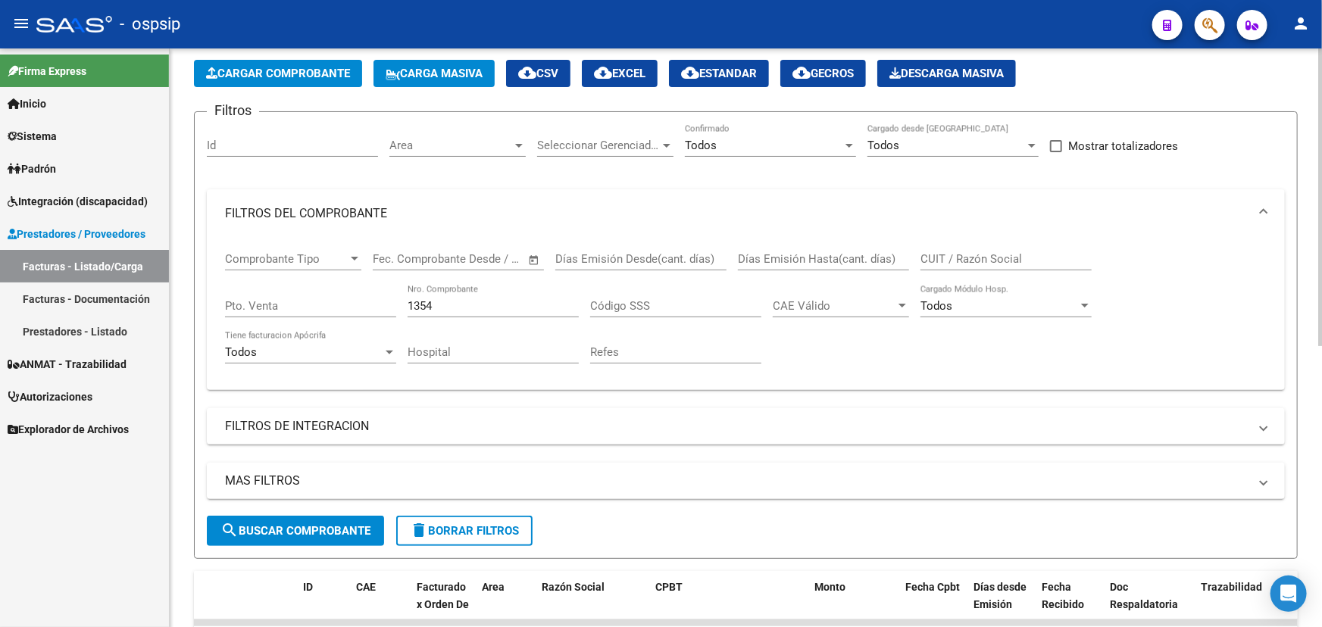
click at [427, 303] on input "1354" at bounding box center [493, 306] width 171 height 14
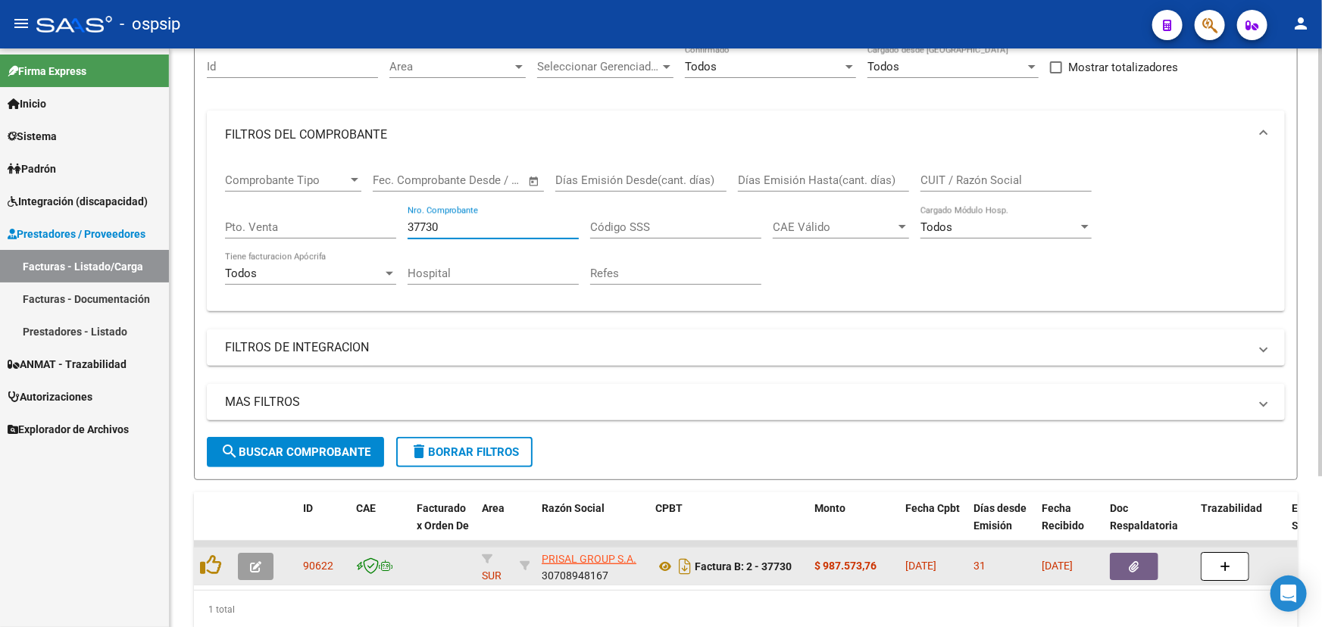
scroll to position [205, 0]
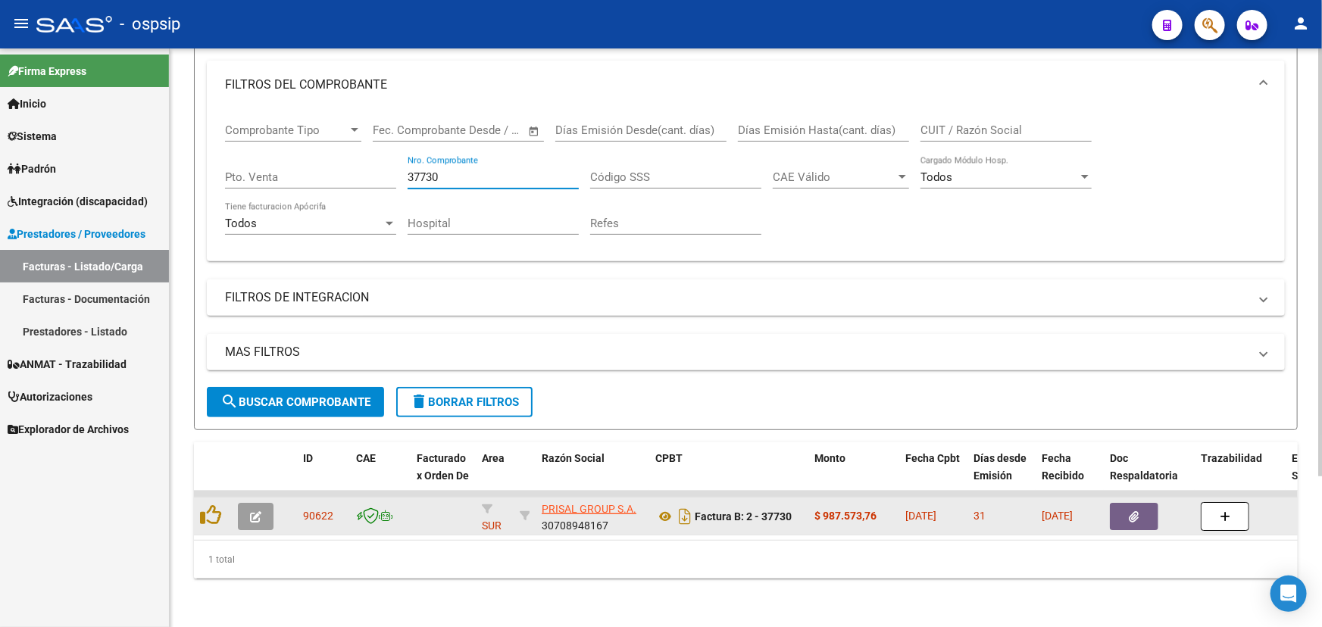
click at [314, 510] on span "90622" at bounding box center [318, 516] width 30 height 12
click at [317, 510] on span "90622" at bounding box center [318, 516] width 30 height 12
click at [668, 508] on icon at bounding box center [665, 517] width 20 height 18
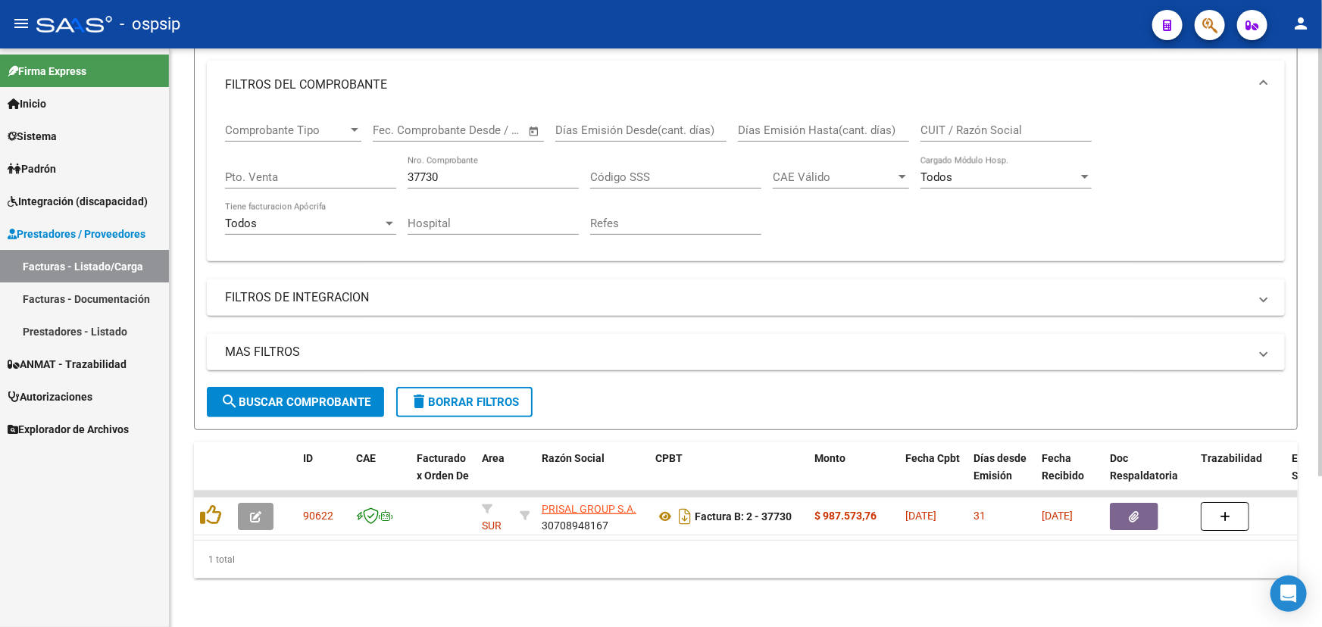
click at [465, 170] on input "37730" at bounding box center [493, 177] width 171 height 14
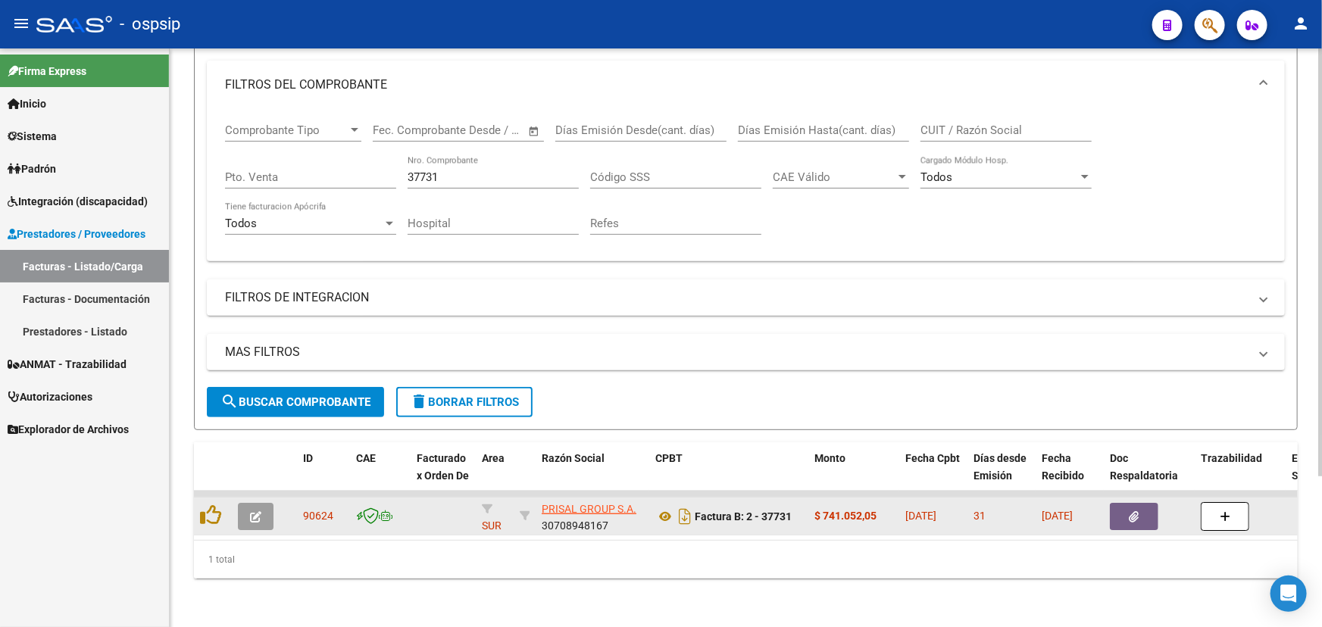
click at [321, 510] on span "90624" at bounding box center [318, 516] width 30 height 12
click at [658, 508] on icon at bounding box center [665, 517] width 20 height 18
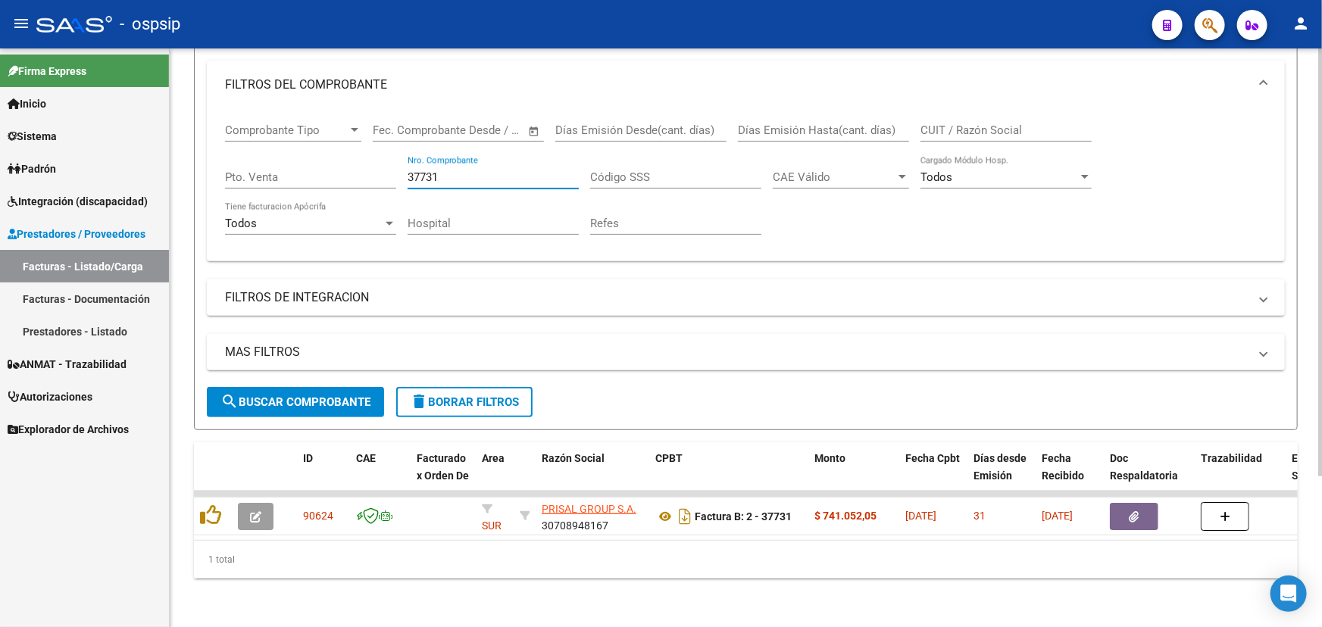
click at [451, 170] on input "37731" at bounding box center [493, 177] width 171 height 14
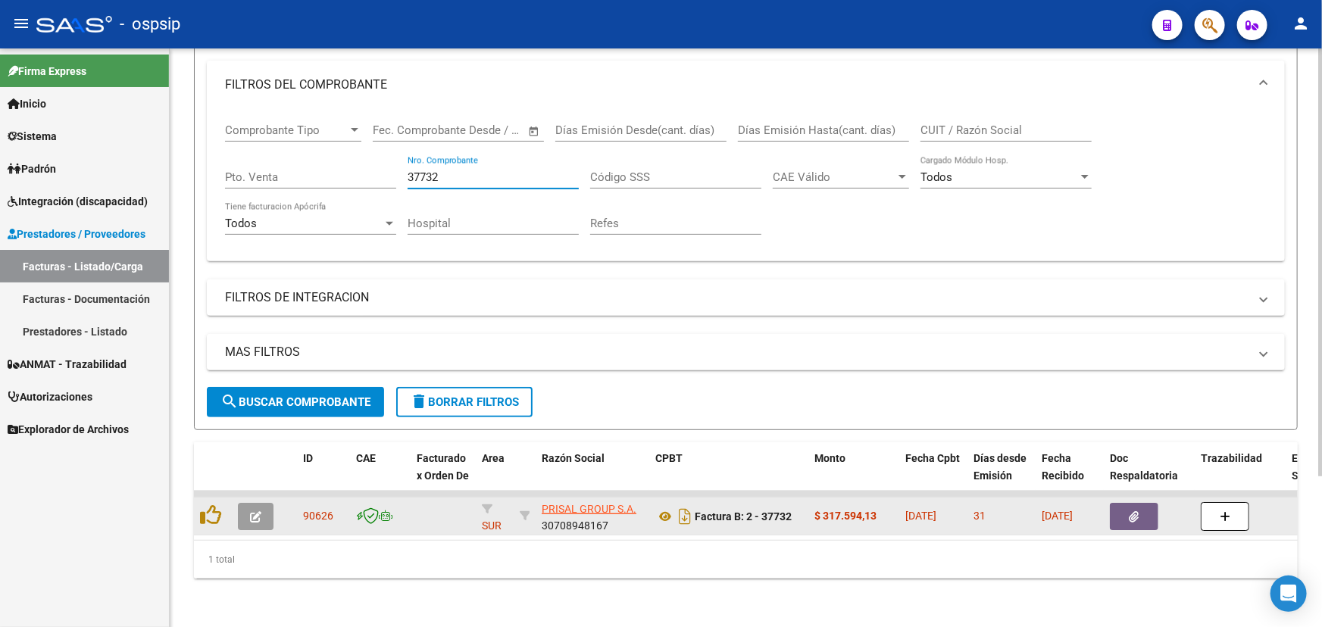
click at [322, 510] on span "90626" at bounding box center [318, 516] width 30 height 12
click at [660, 508] on icon at bounding box center [665, 517] width 20 height 18
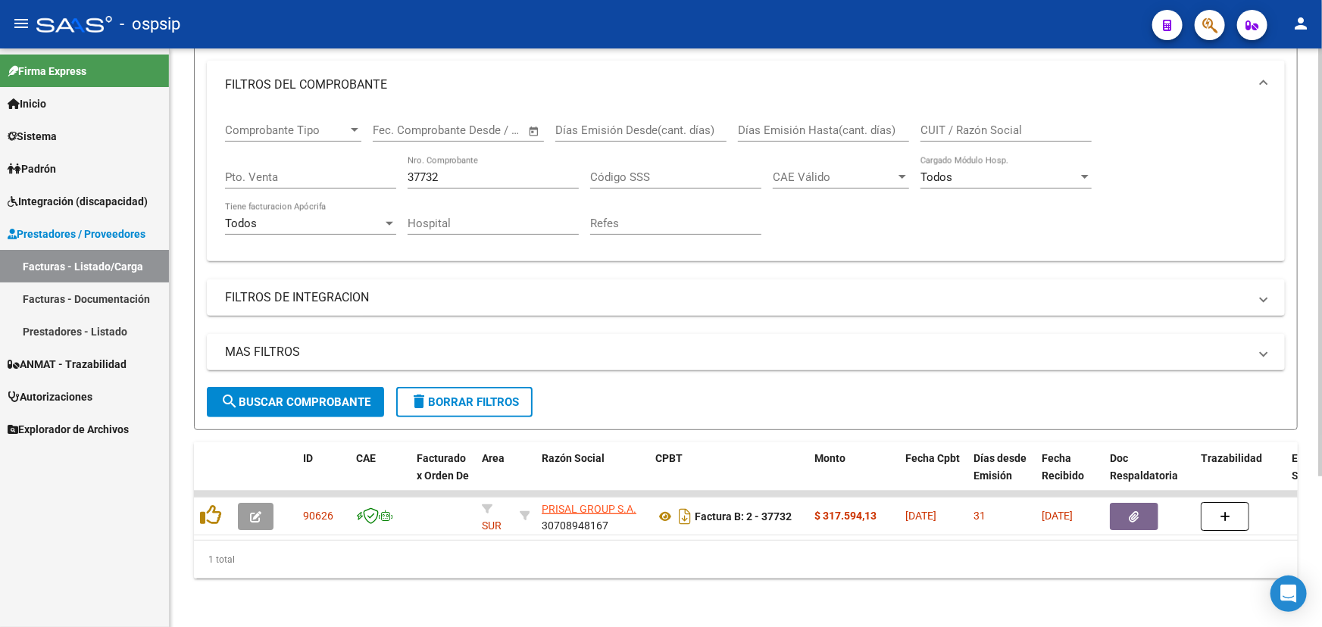
click at [449, 170] on input "37732" at bounding box center [493, 177] width 171 height 14
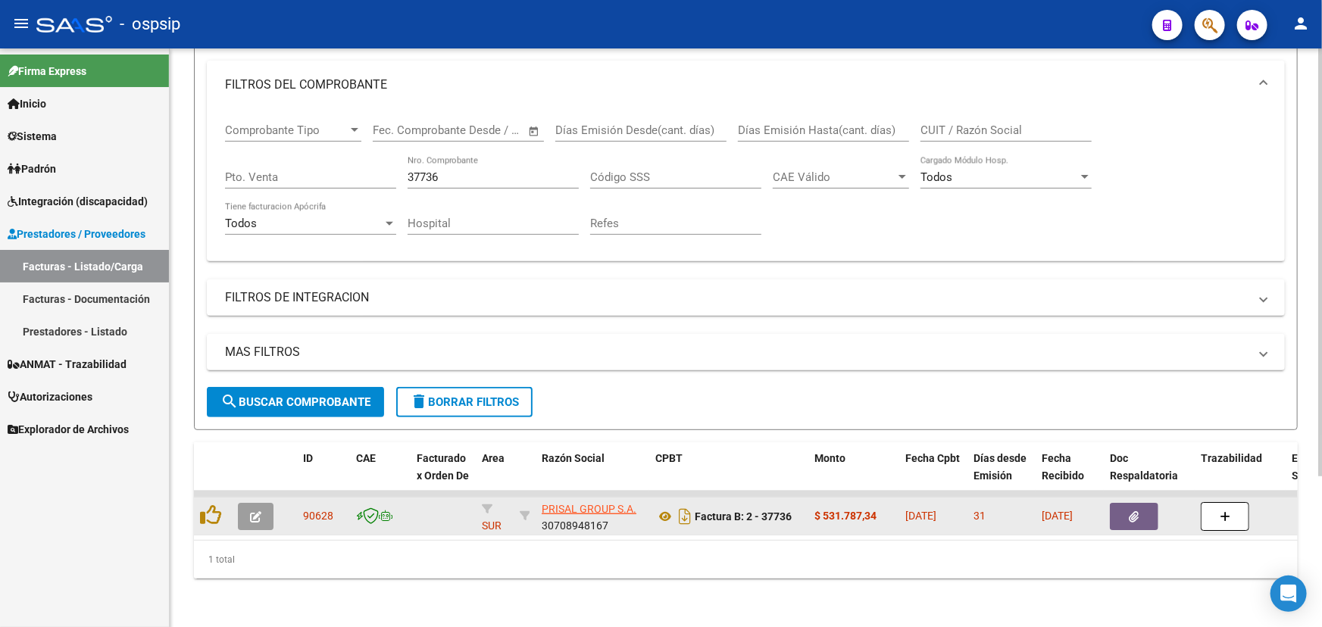
click at [309, 510] on span "90628" at bounding box center [318, 516] width 30 height 12
click at [665, 508] on icon at bounding box center [665, 517] width 20 height 18
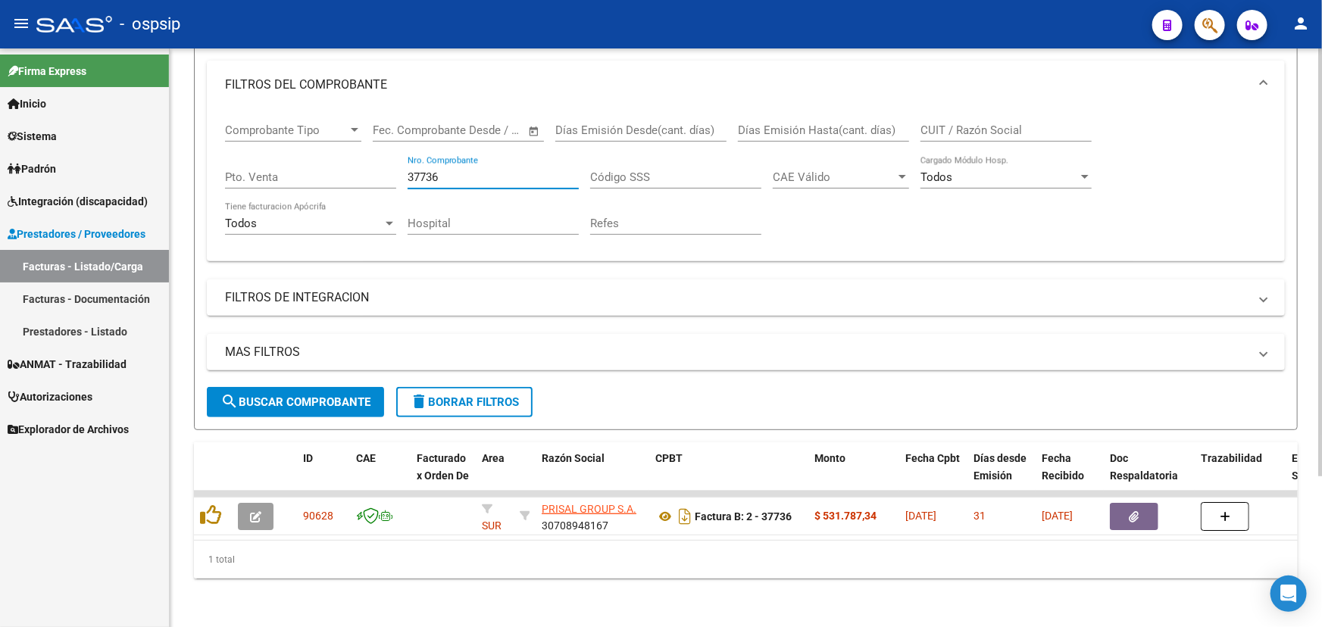
click at [450, 170] on input "37736" at bounding box center [493, 177] width 171 height 14
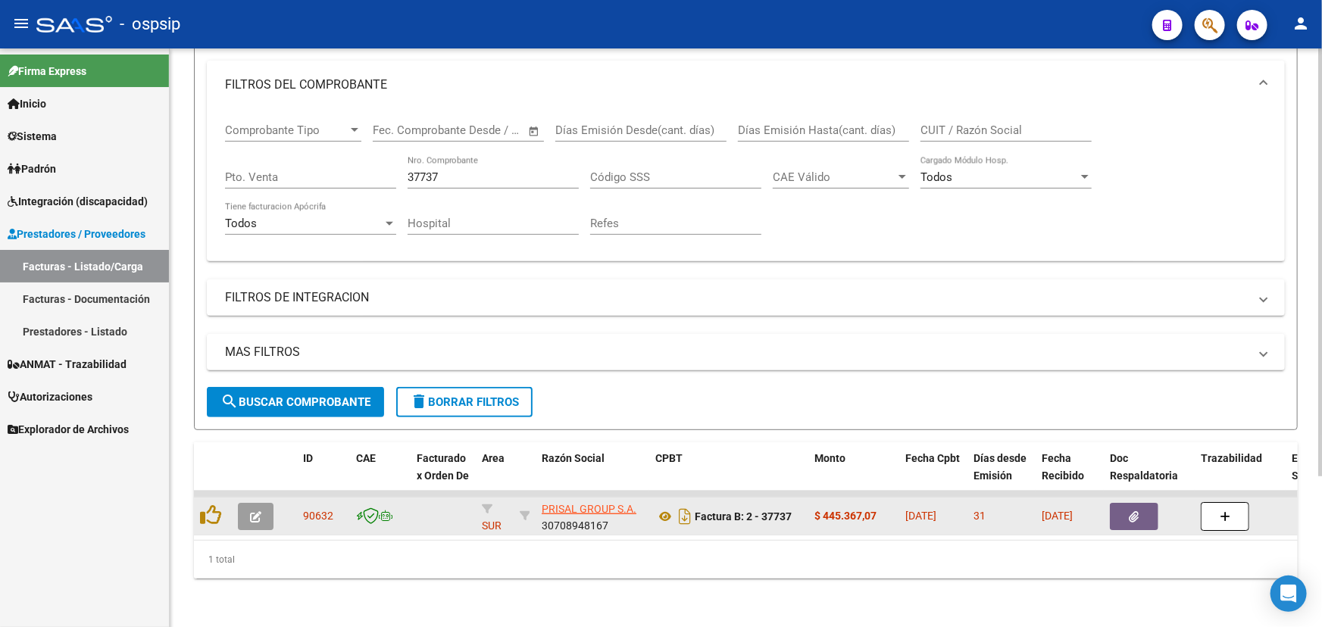
click at [314, 510] on span "90632" at bounding box center [318, 516] width 30 height 12
click at [661, 508] on icon at bounding box center [665, 517] width 20 height 18
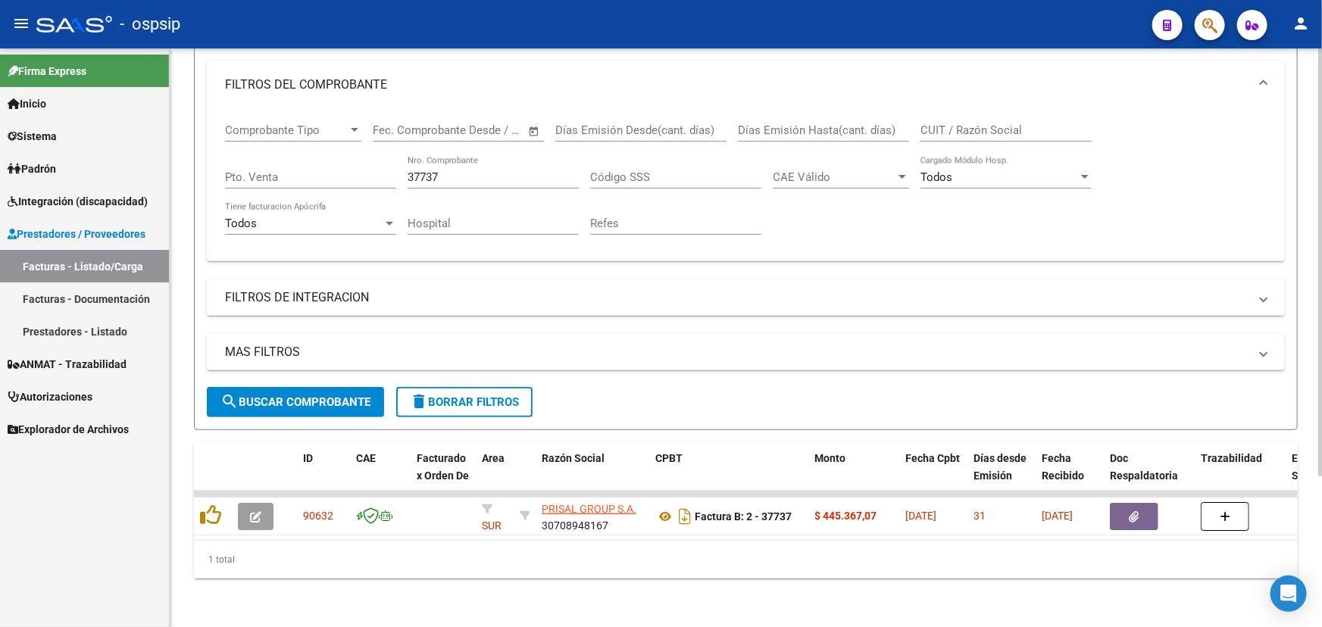
click at [464, 170] on input "37737" at bounding box center [493, 177] width 171 height 14
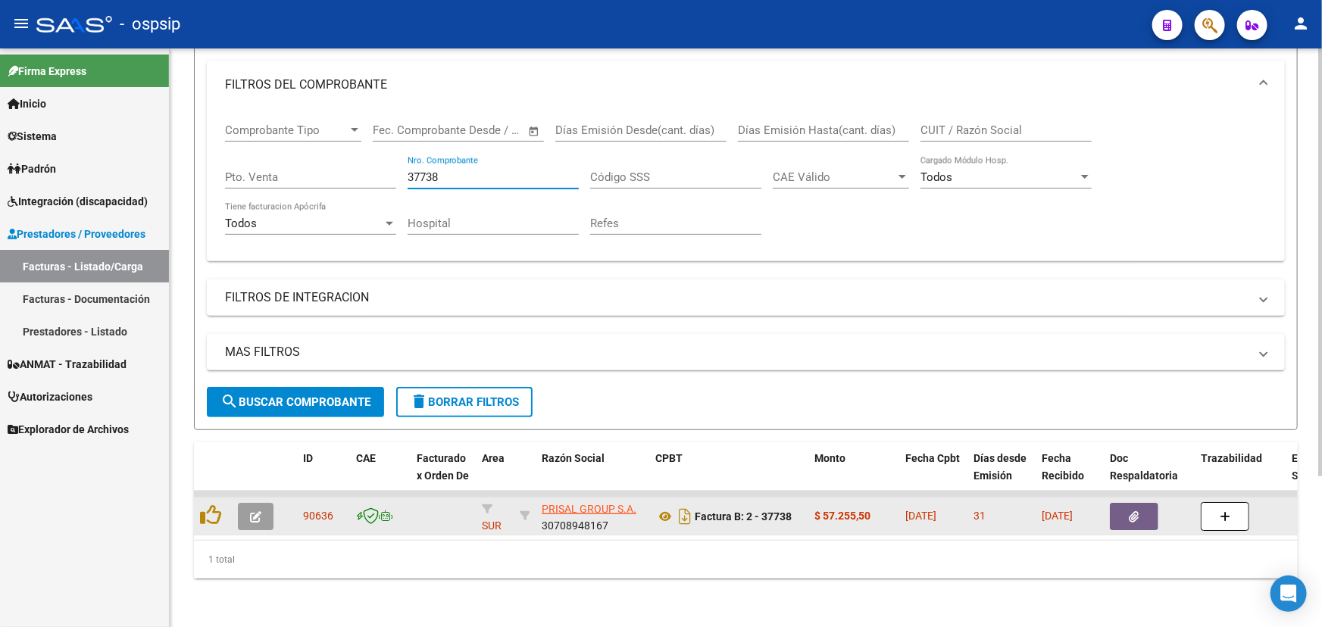
type input "37738"
click at [321, 510] on span "90636" at bounding box center [318, 516] width 30 height 12
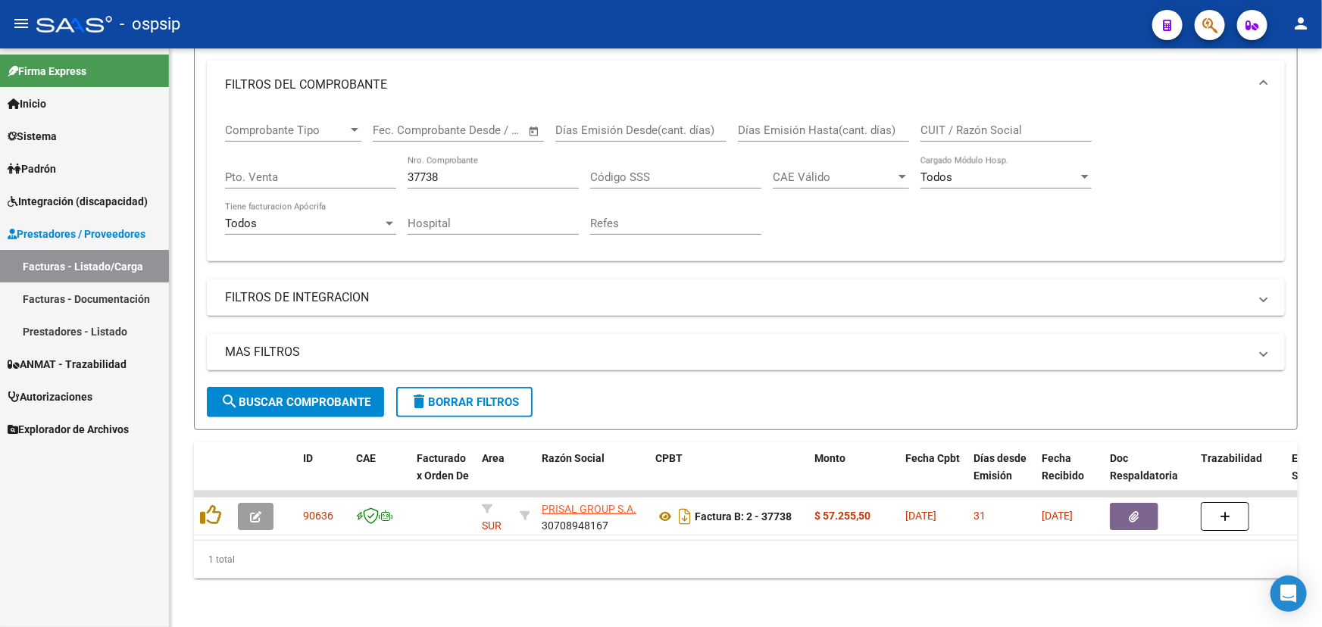
click at [1297, 14] on mat-icon "person" at bounding box center [1301, 23] width 18 height 18
click at [1282, 98] on button "exit_to_app Salir" at bounding box center [1270, 100] width 92 height 36
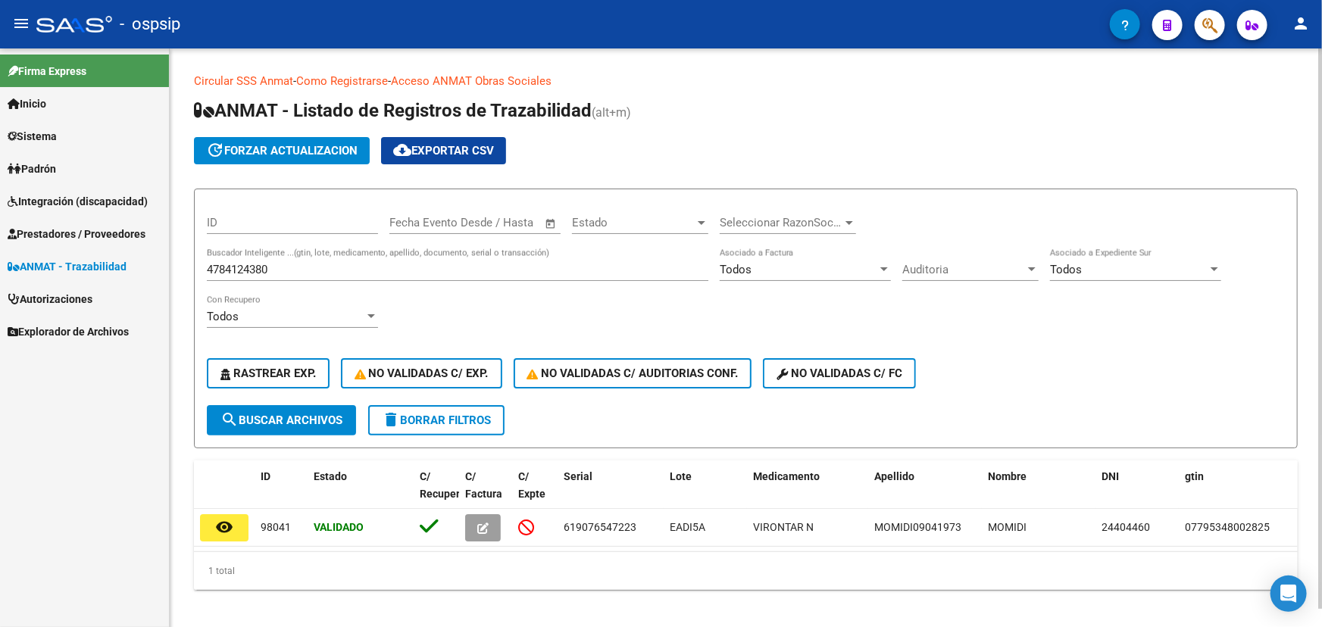
click at [260, 265] on input "4784124380" at bounding box center [458, 270] width 502 height 14
paste input "100203941334"
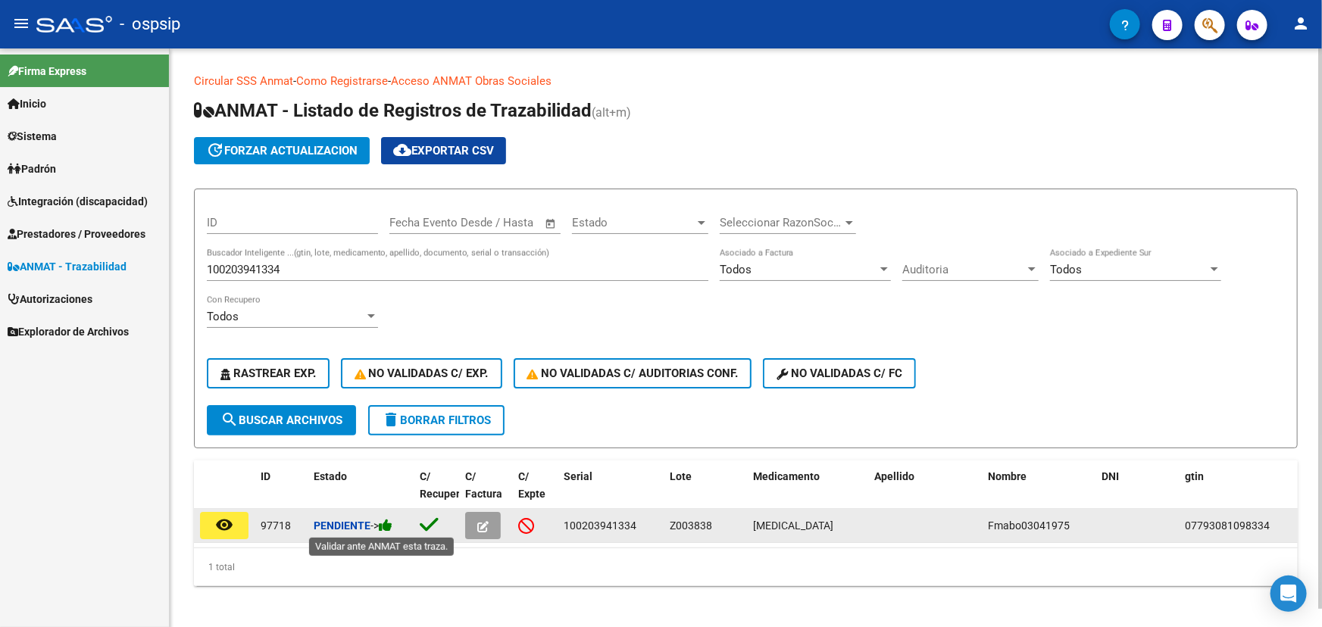
click at [392, 524] on icon at bounding box center [386, 525] width 14 height 14
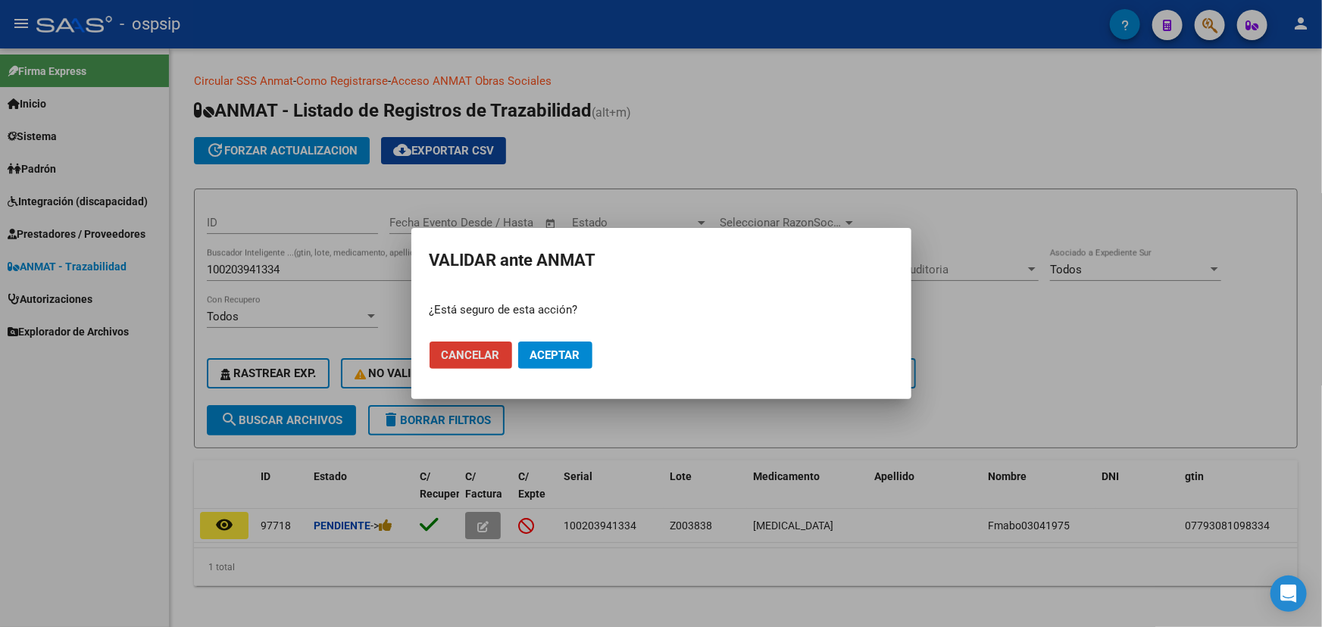
click at [542, 355] on span "Aceptar" at bounding box center [555, 356] width 50 height 14
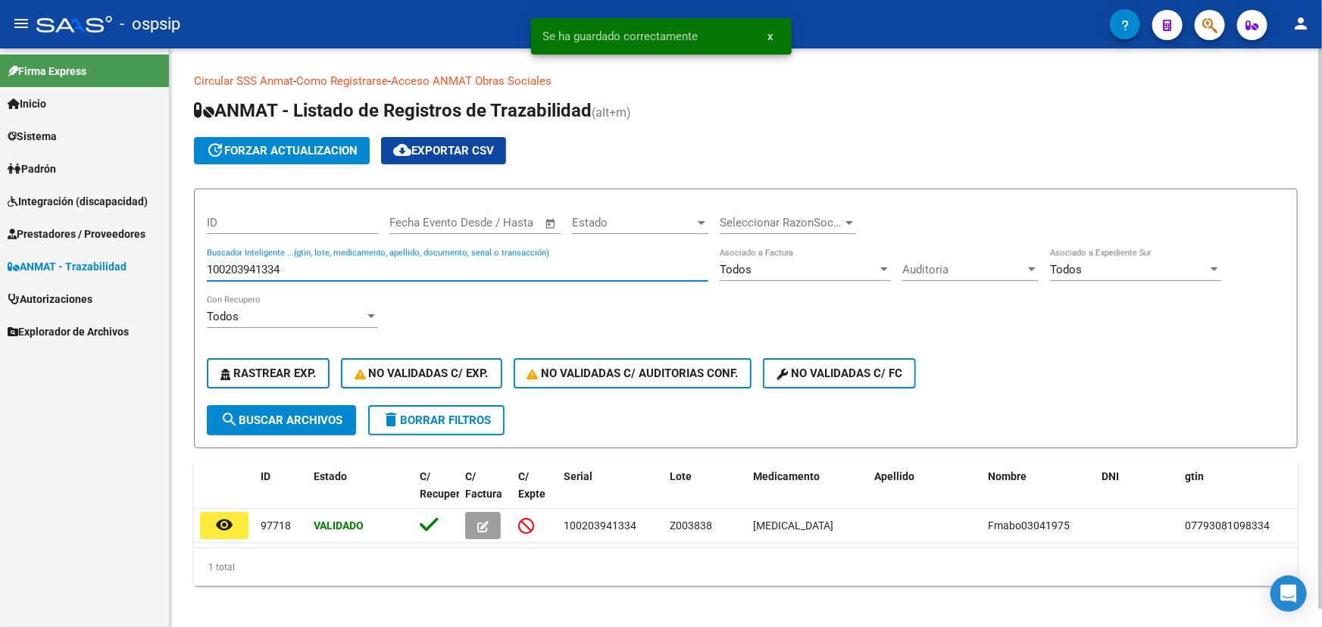
click at [242, 264] on input "100203941334" at bounding box center [458, 270] width 502 height 14
paste input "349995605670"
click at [270, 416] on span "search Buscar Archivos" at bounding box center [281, 421] width 122 height 14
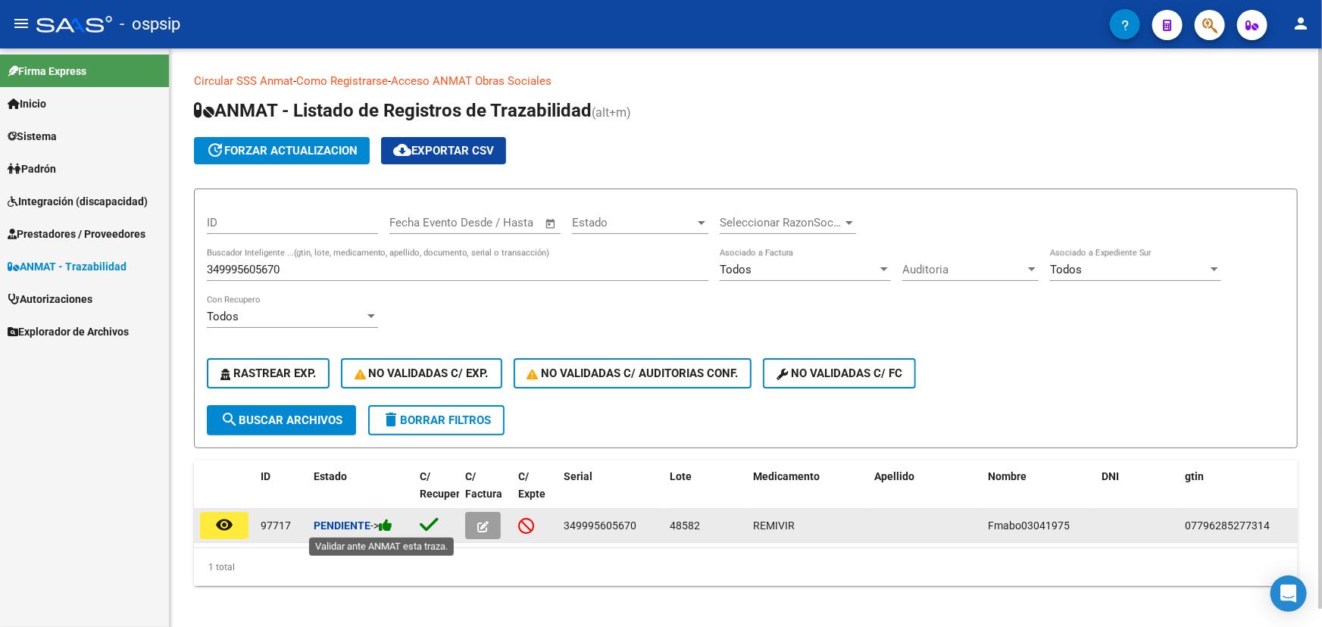
click at [392, 527] on icon at bounding box center [386, 525] width 14 height 14
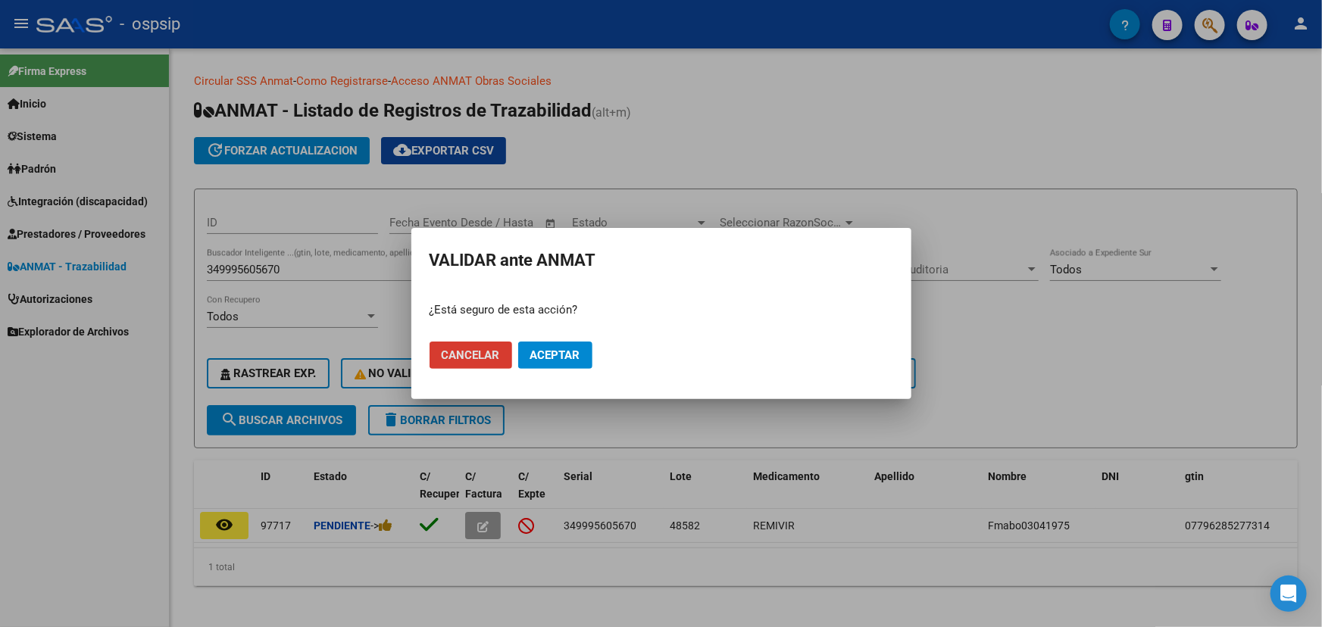
click at [573, 353] on span "Aceptar" at bounding box center [555, 356] width 50 height 14
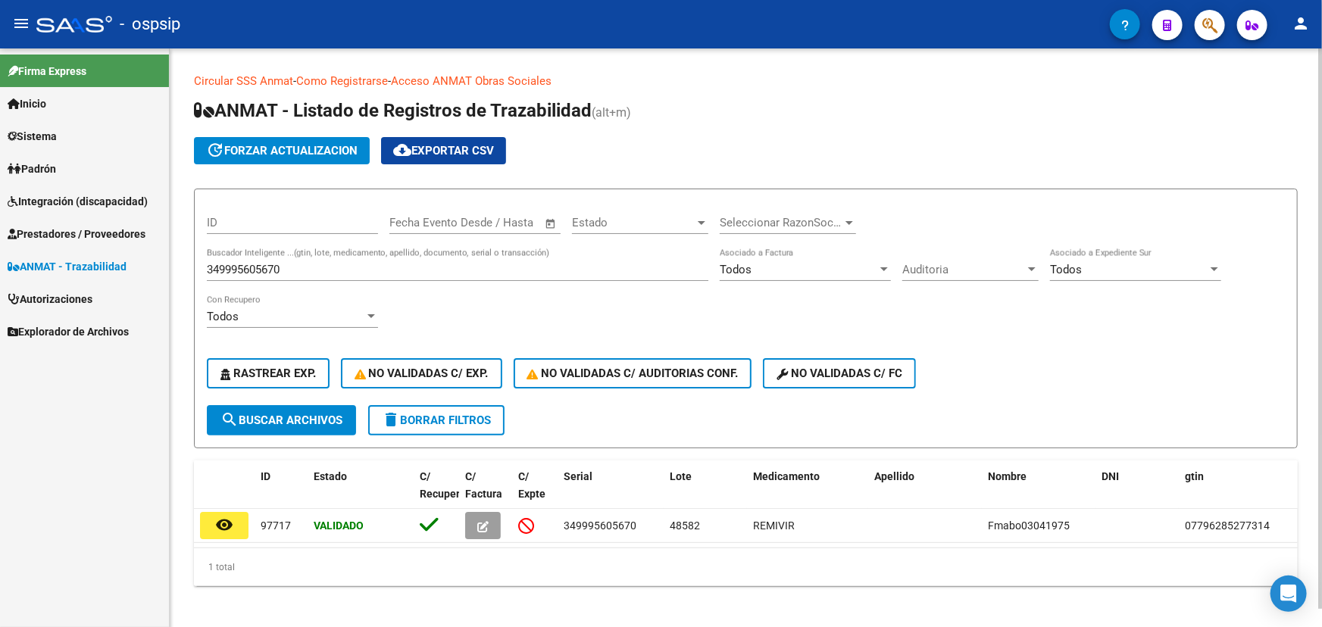
click at [257, 263] on input "349995605670" at bounding box center [458, 270] width 502 height 14
paste input "78568377354"
click at [317, 421] on span "search Buscar Archivos" at bounding box center [281, 421] width 122 height 14
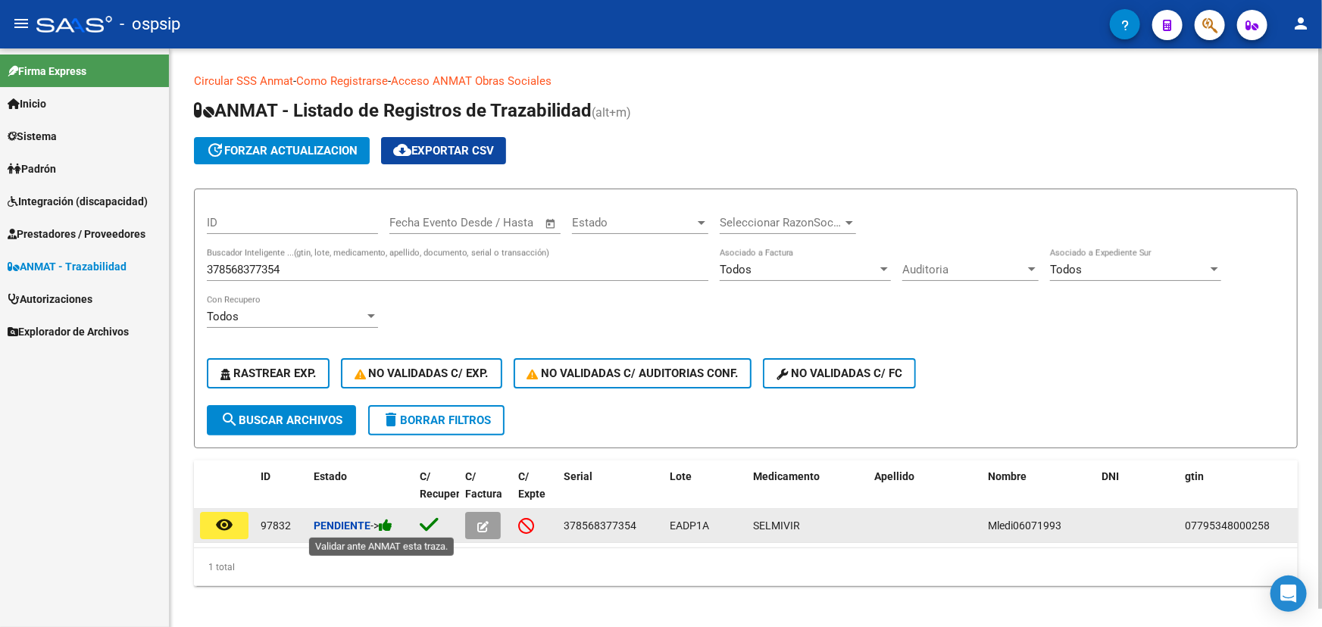
click at [392, 526] on icon at bounding box center [386, 525] width 14 height 14
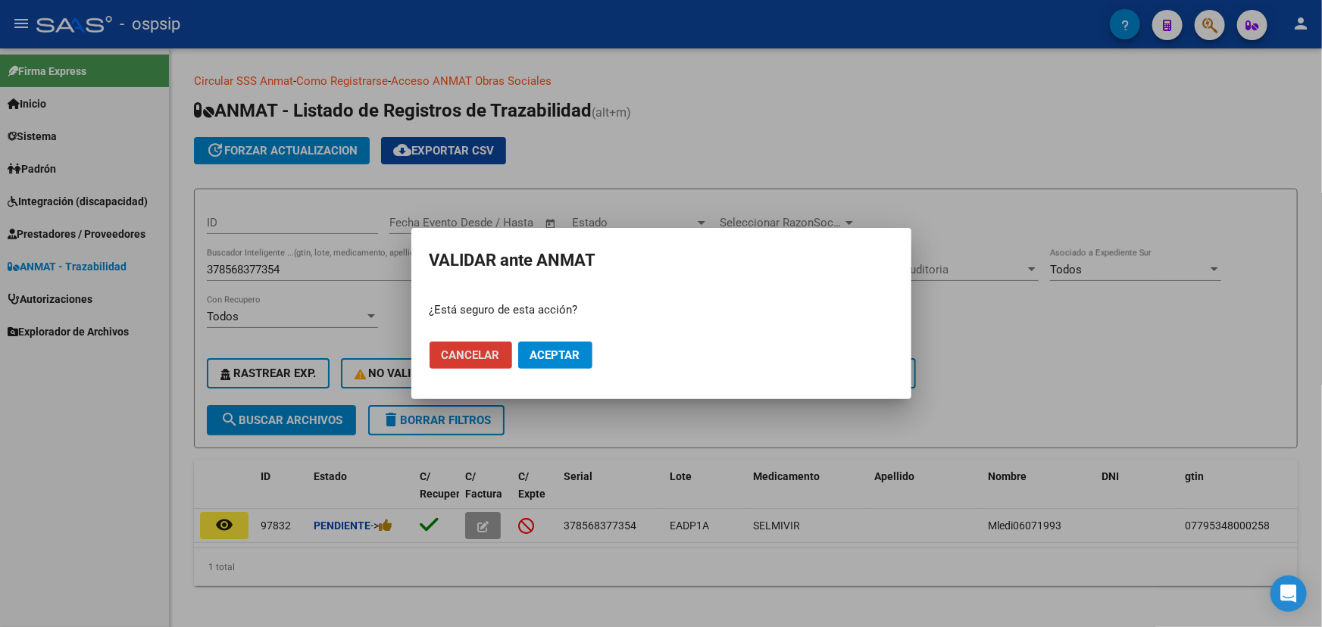
click at [536, 357] on span "Aceptar" at bounding box center [555, 356] width 50 height 14
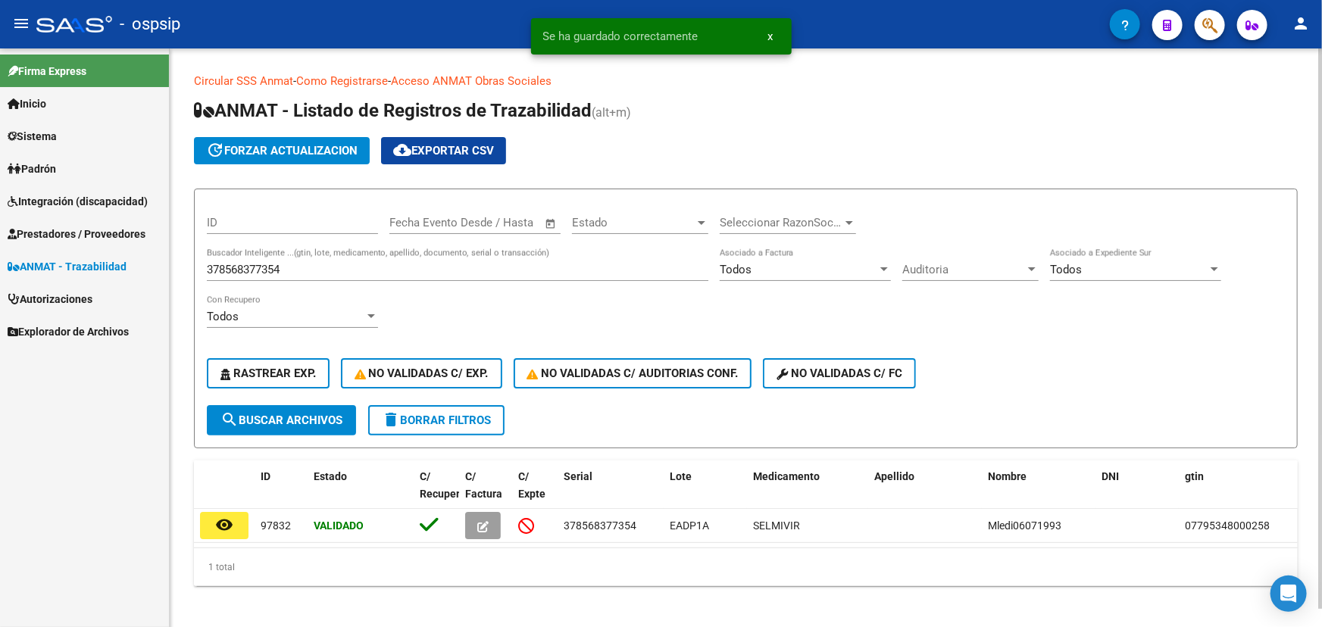
click at [266, 271] on input "378568377354" at bounding box center [458, 270] width 502 height 14
paste input "701707782737"
click at [311, 431] on button "search Buscar Archivos" at bounding box center [281, 420] width 149 height 30
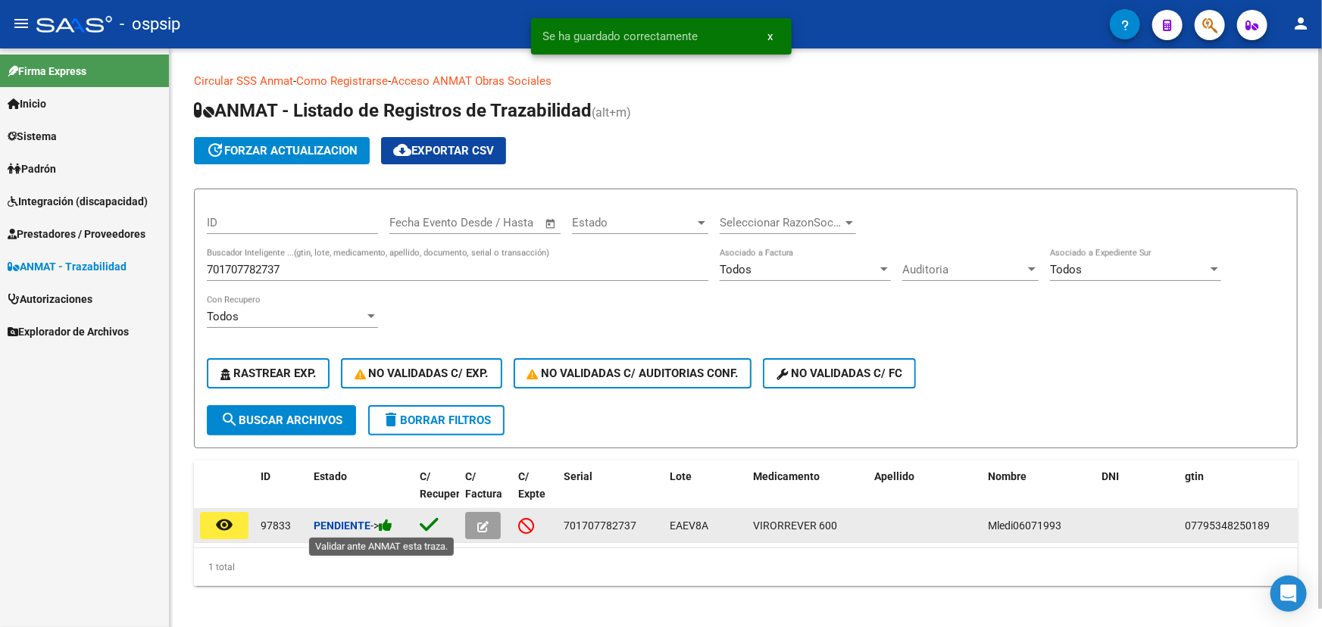
click at [392, 524] on icon at bounding box center [386, 525] width 14 height 14
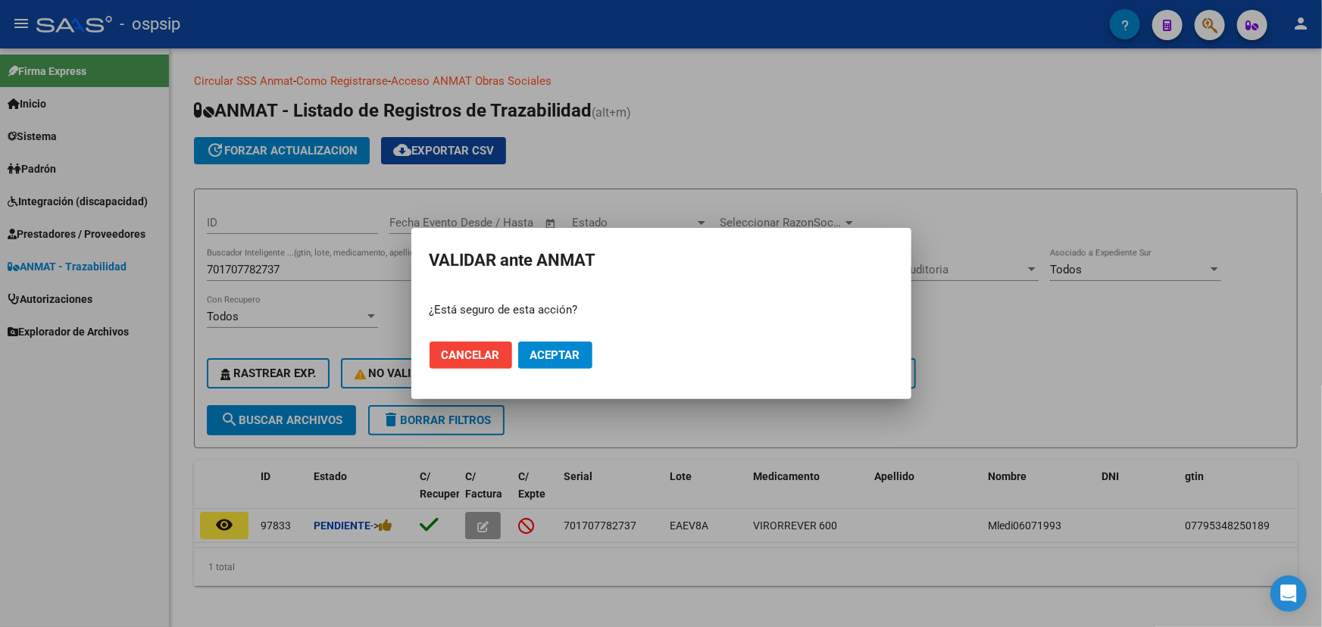
drag, startPoint x: 595, startPoint y: 355, endPoint x: 582, endPoint y: 360, distance: 13.9
click at [594, 355] on mat-dialog-actions "Cancelar Aceptar" at bounding box center [662, 356] width 464 height 52
click at [580, 361] on button "Aceptar" at bounding box center [555, 355] width 74 height 27
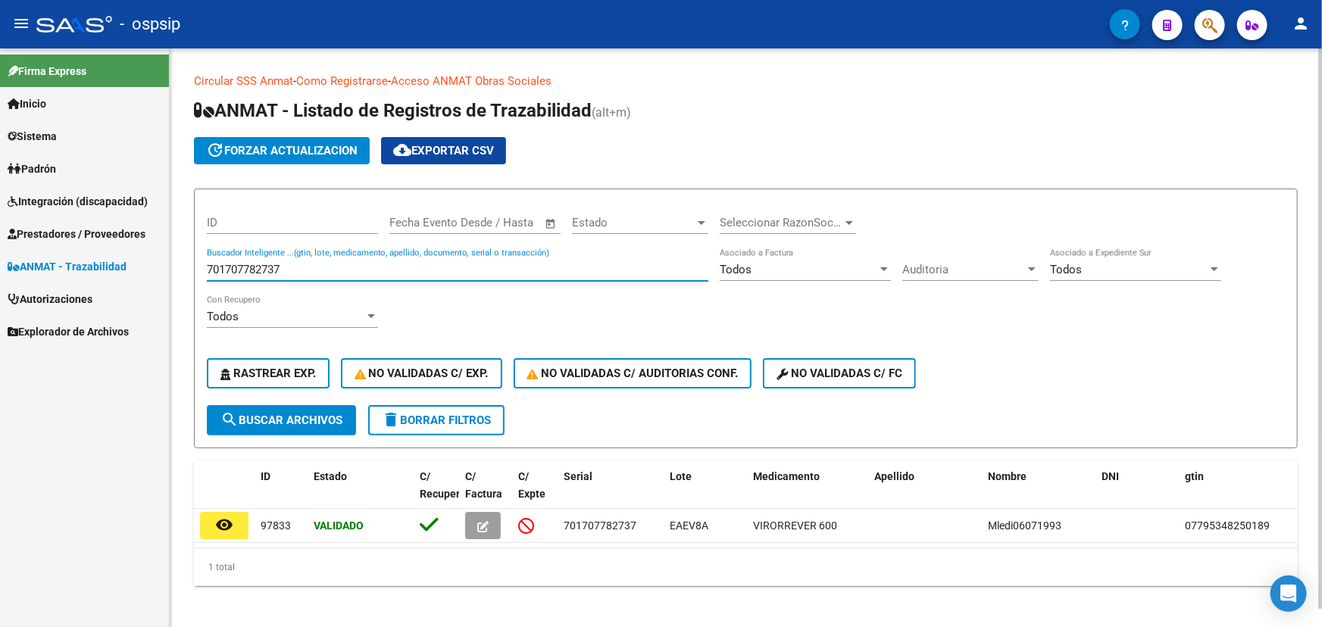
click at [268, 267] on input "701707782737" at bounding box center [458, 270] width 502 height 14
paste input "6000513243"
click at [323, 408] on button "search Buscar Archivos" at bounding box center [281, 420] width 149 height 30
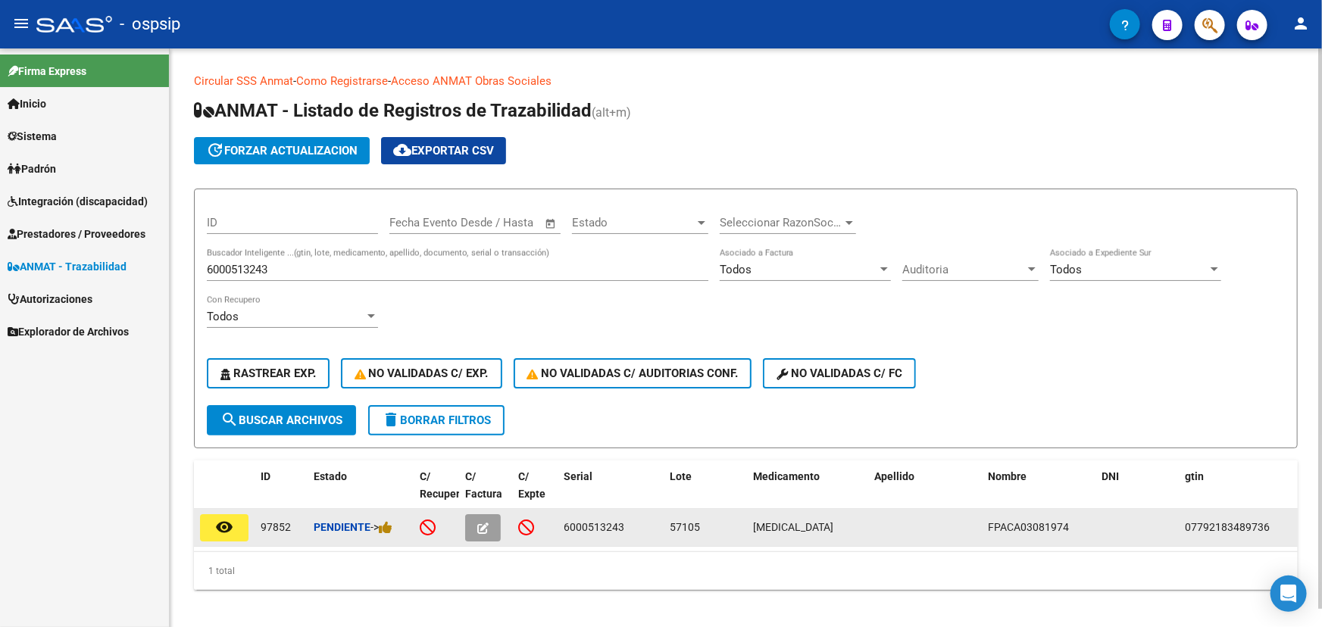
click at [400, 523] on div "Pendiente ->" at bounding box center [361, 527] width 94 height 17
click at [392, 522] on icon at bounding box center [386, 528] width 14 height 14
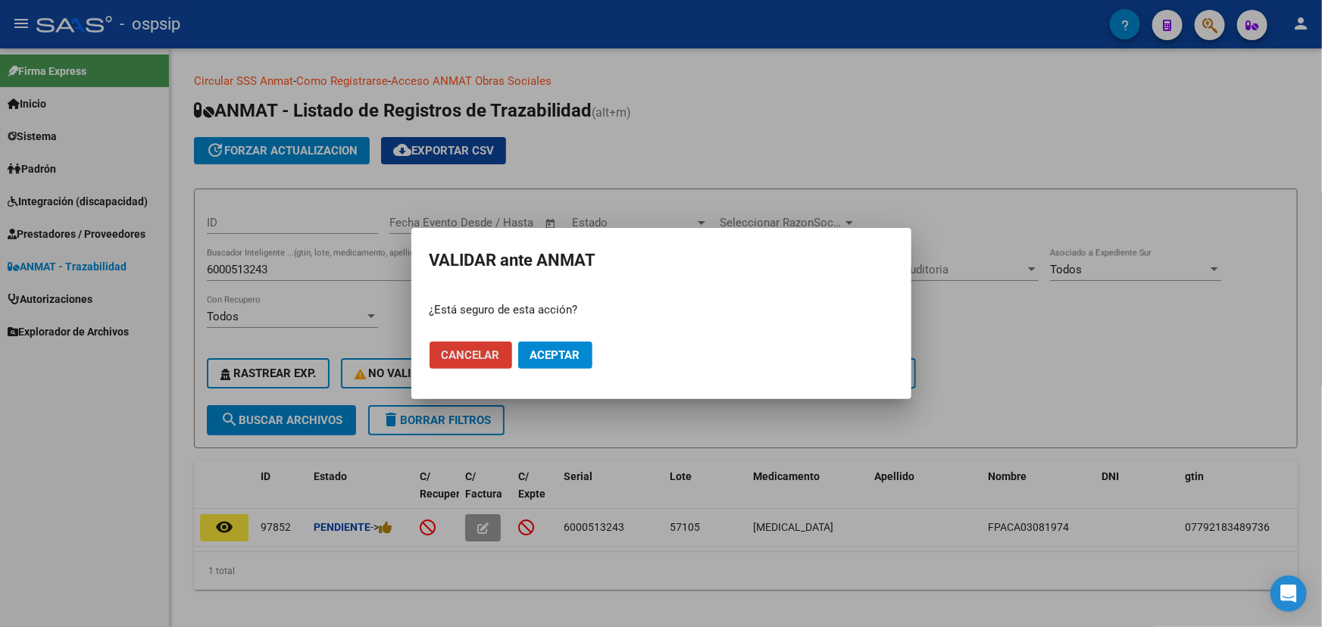
click at [561, 352] on span "Aceptar" at bounding box center [555, 356] width 50 height 14
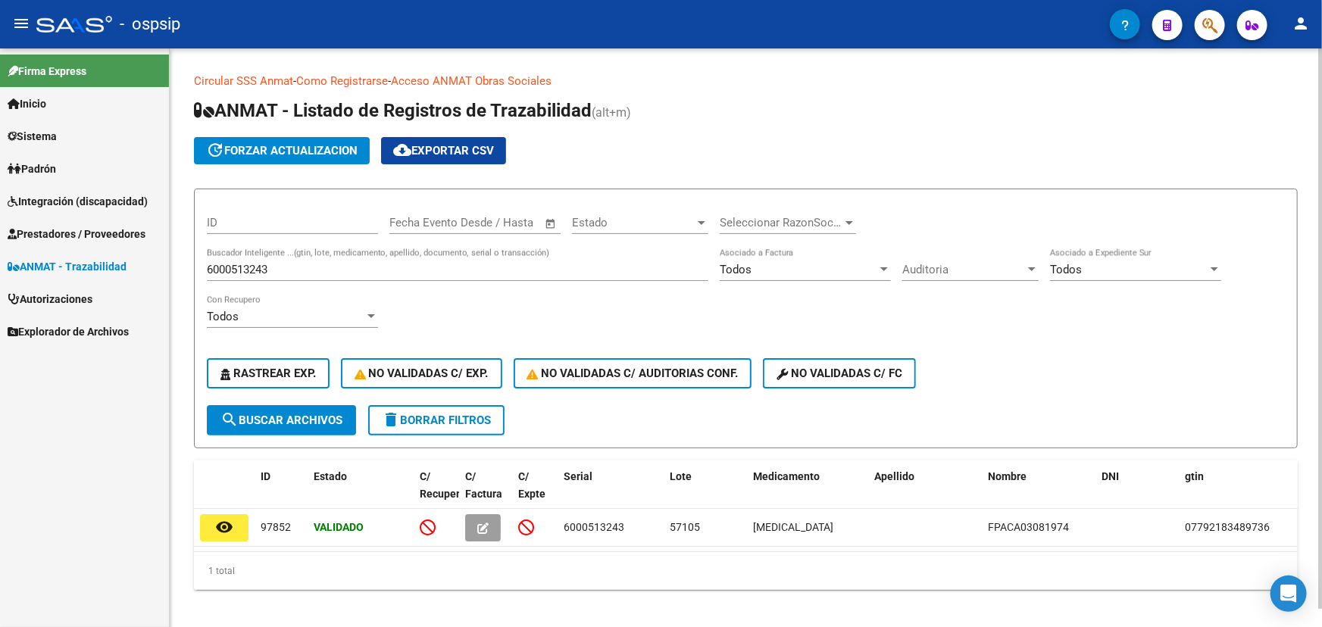
click at [249, 264] on input "6000513243" at bounding box center [458, 270] width 502 height 14
paste input "510706240765"
type input "510706240765"
click at [312, 414] on span "search Buscar Archivos" at bounding box center [281, 421] width 122 height 14
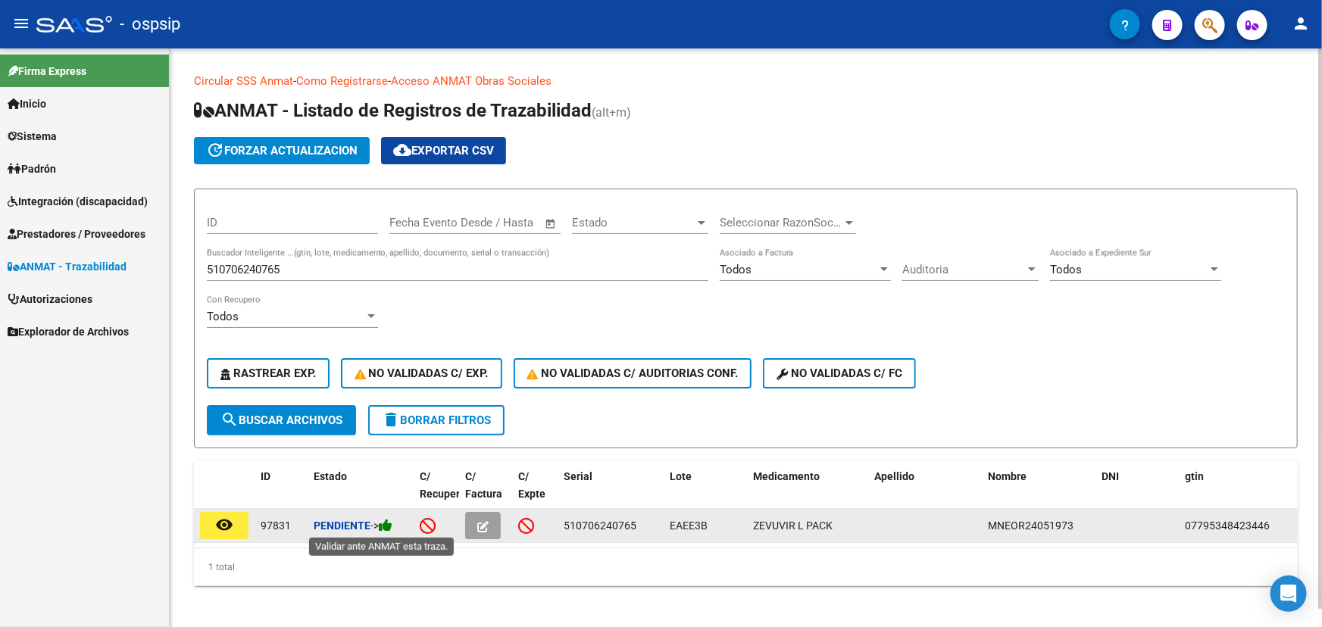
click at [392, 525] on icon at bounding box center [386, 525] width 14 height 14
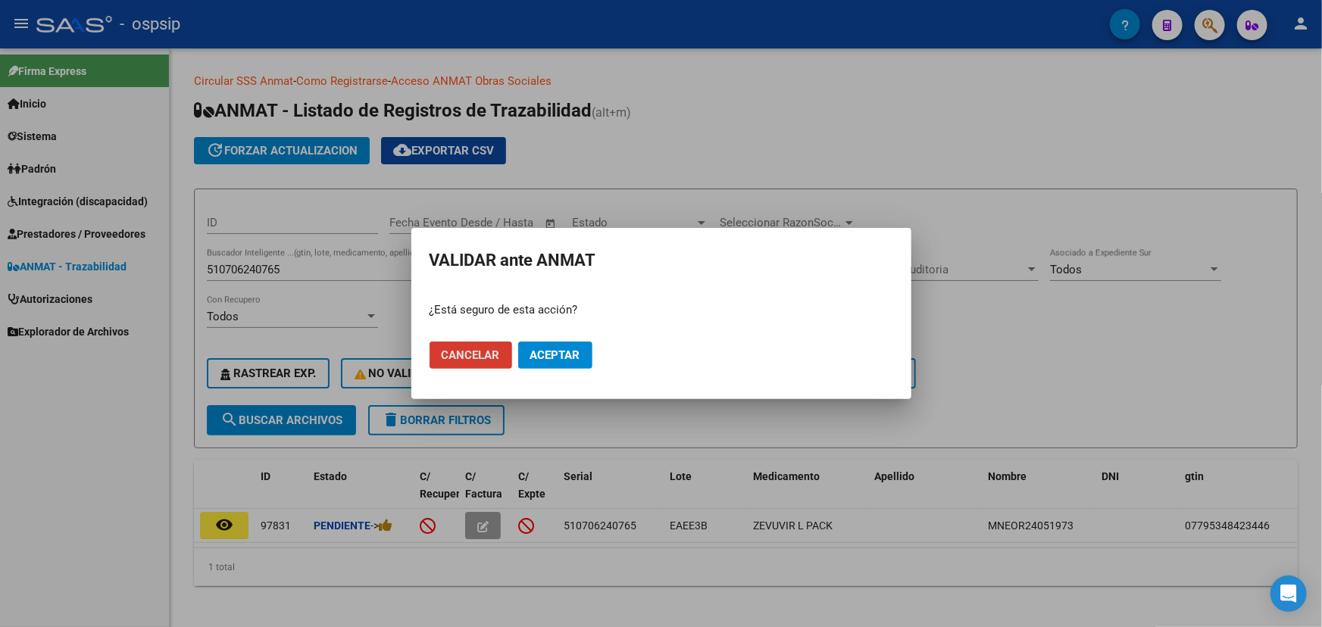
click at [558, 362] on button "Aceptar" at bounding box center [555, 355] width 74 height 27
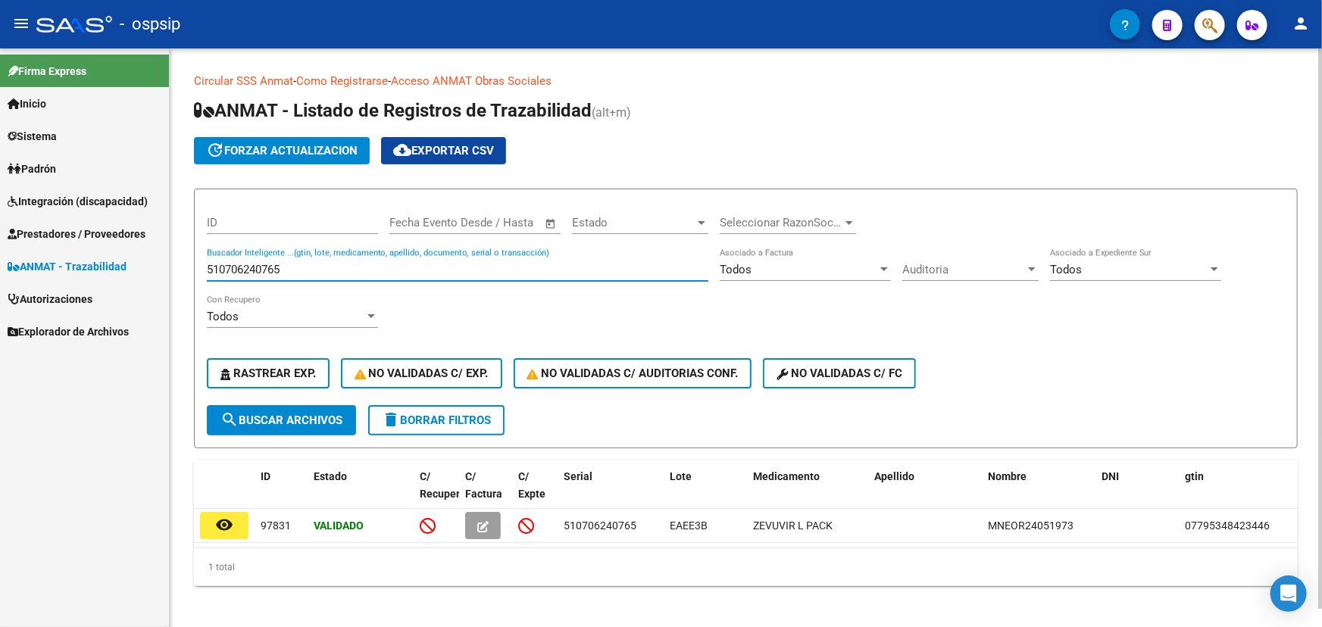
click at [271, 266] on input "510706240765" at bounding box center [458, 270] width 502 height 14
paste input "25633648339"
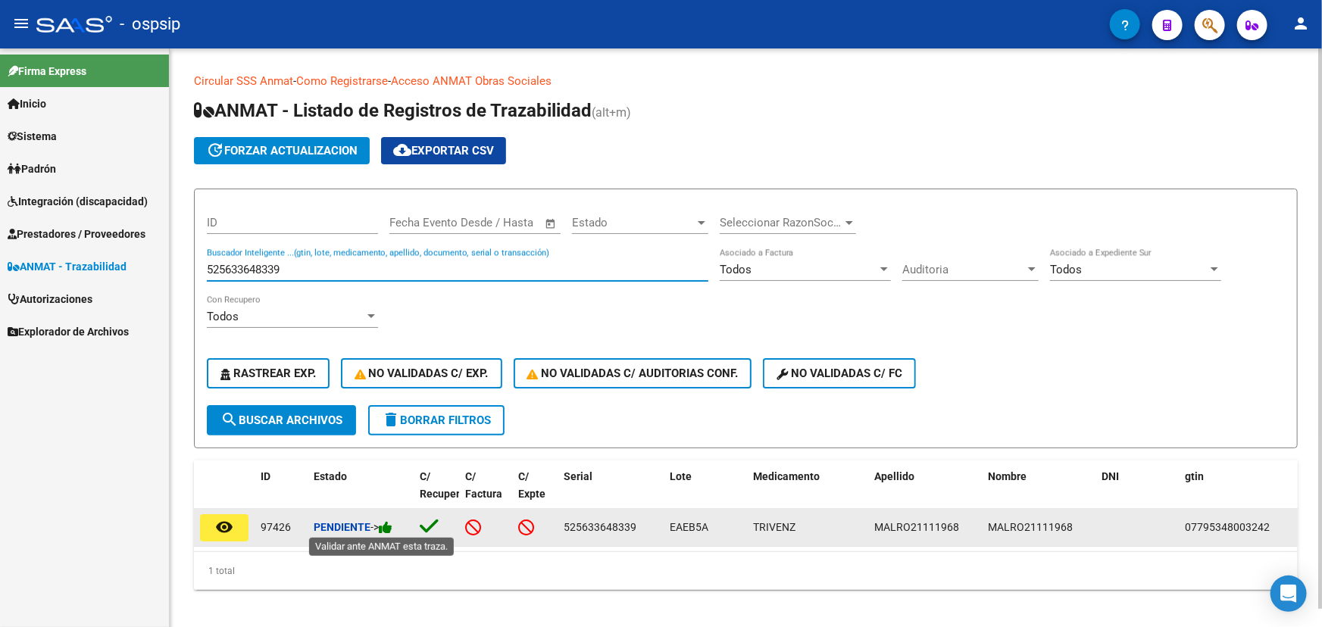
click at [390, 524] on icon at bounding box center [386, 528] width 14 height 14
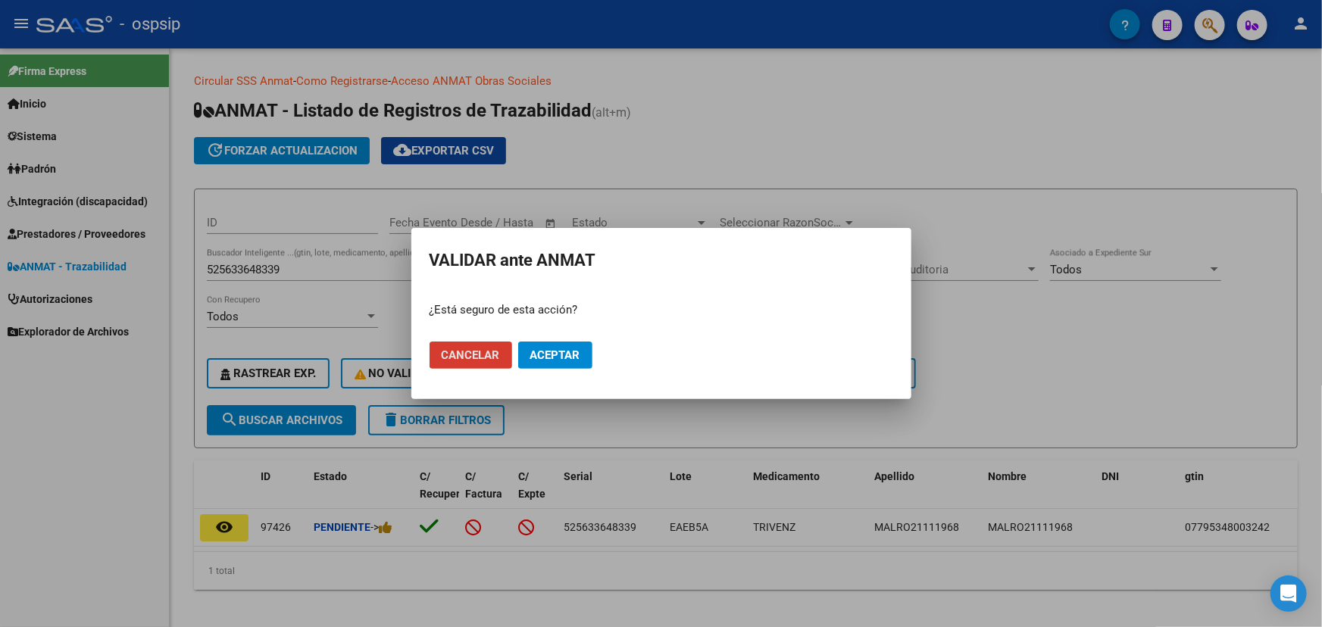
click at [533, 352] on span "Aceptar" at bounding box center [555, 356] width 50 height 14
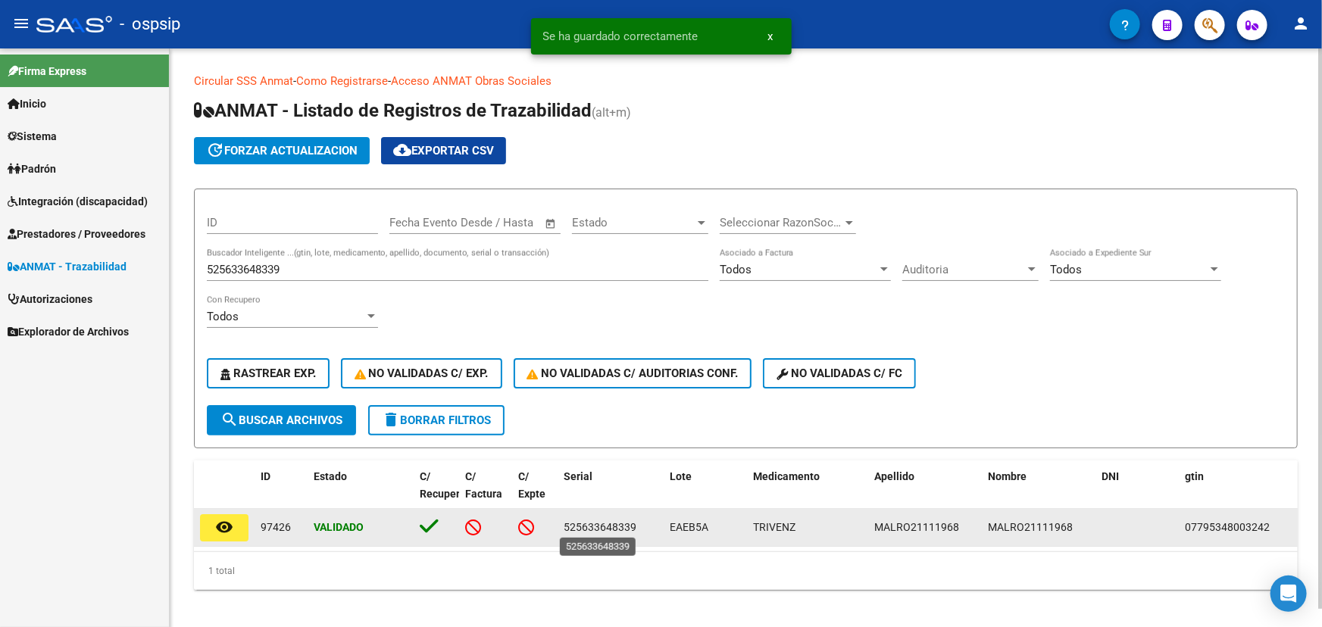
click at [591, 525] on span "525633648339" at bounding box center [600, 527] width 73 height 12
copy span "525633648339"
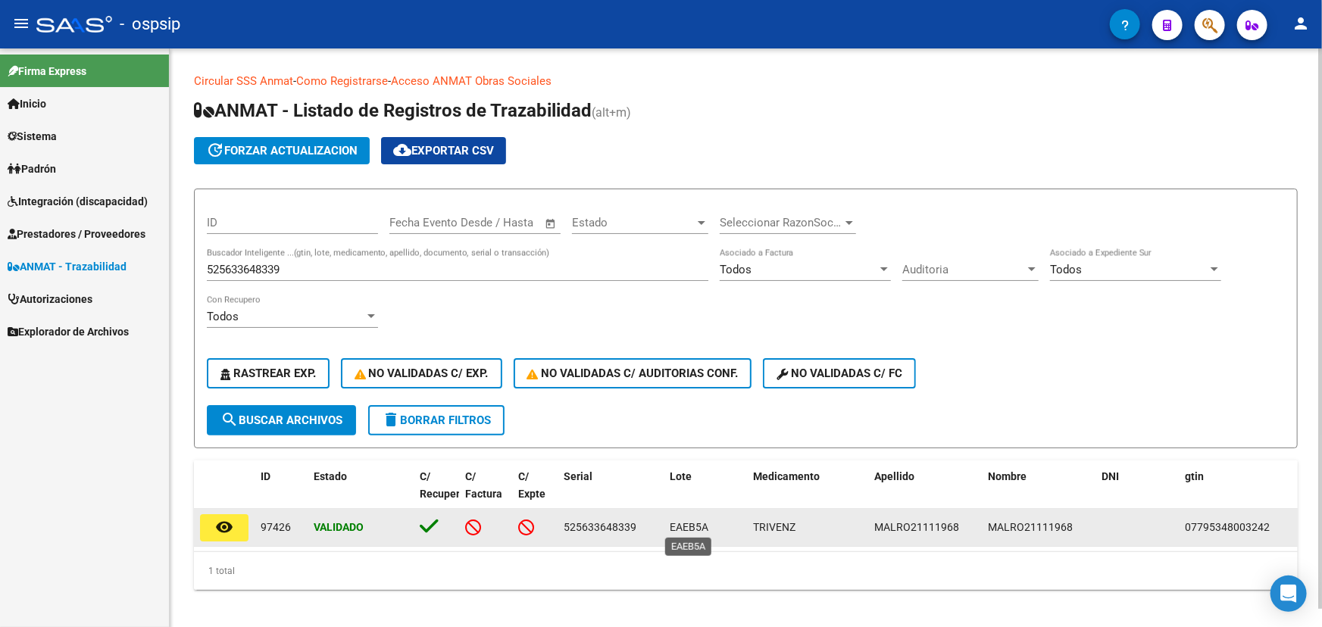
click at [680, 524] on span "EAEB5A" at bounding box center [689, 527] width 39 height 12
copy span "EAEB5A"
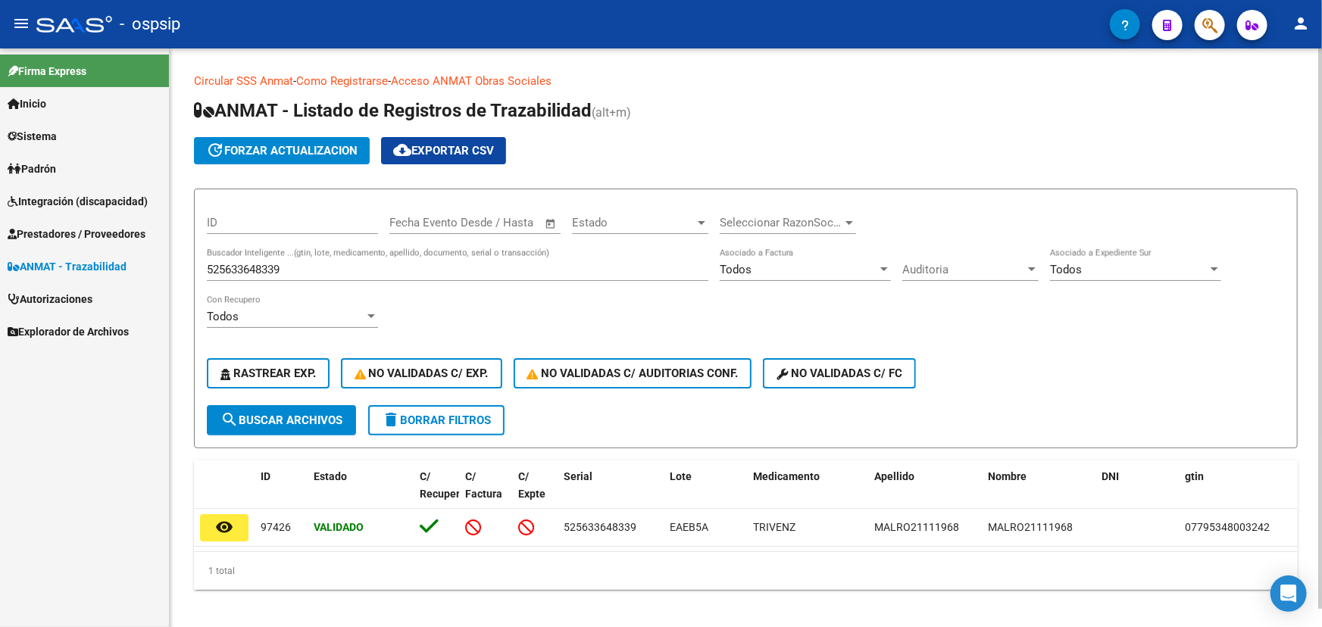
click at [277, 270] on input "525633648339" at bounding box center [458, 270] width 502 height 14
paste input "10692202747915"
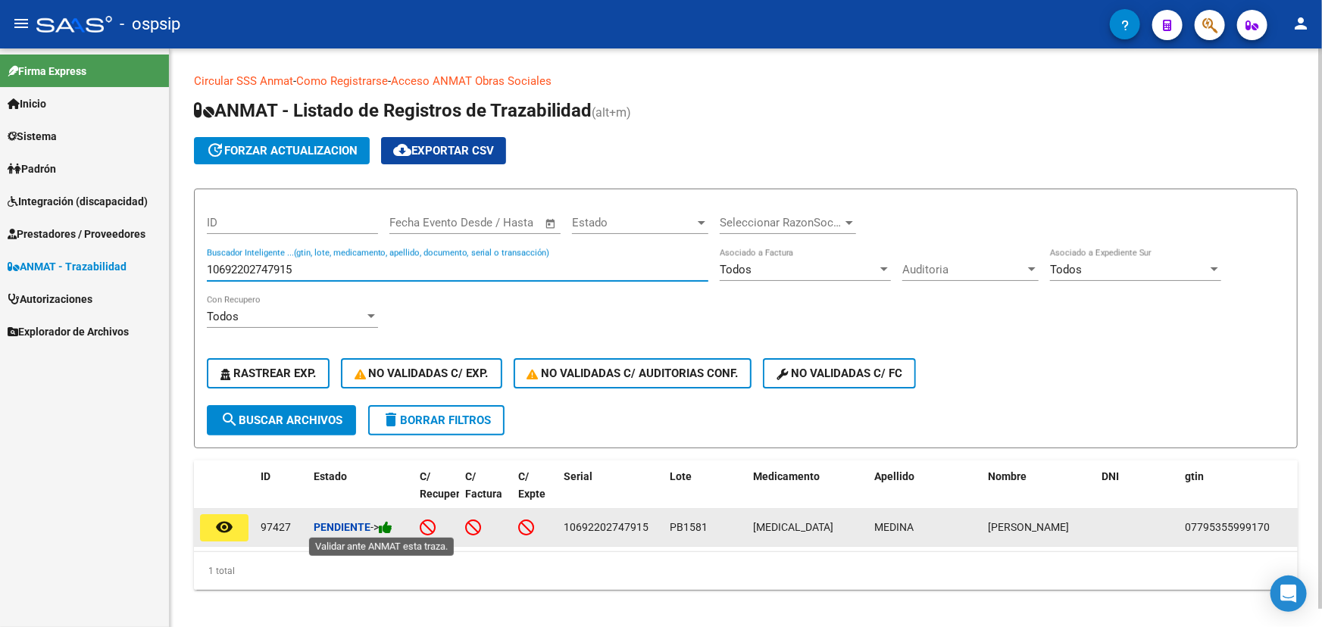
click at [392, 521] on icon at bounding box center [386, 528] width 14 height 14
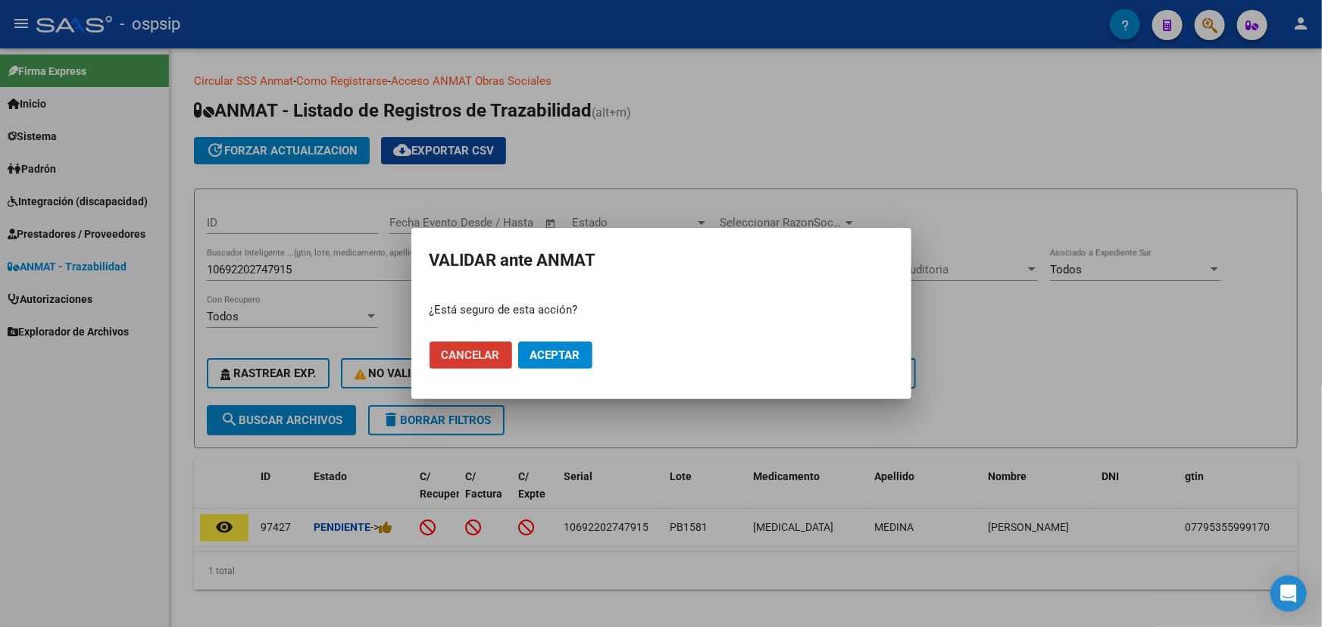
click at [538, 360] on span "Aceptar" at bounding box center [555, 356] width 50 height 14
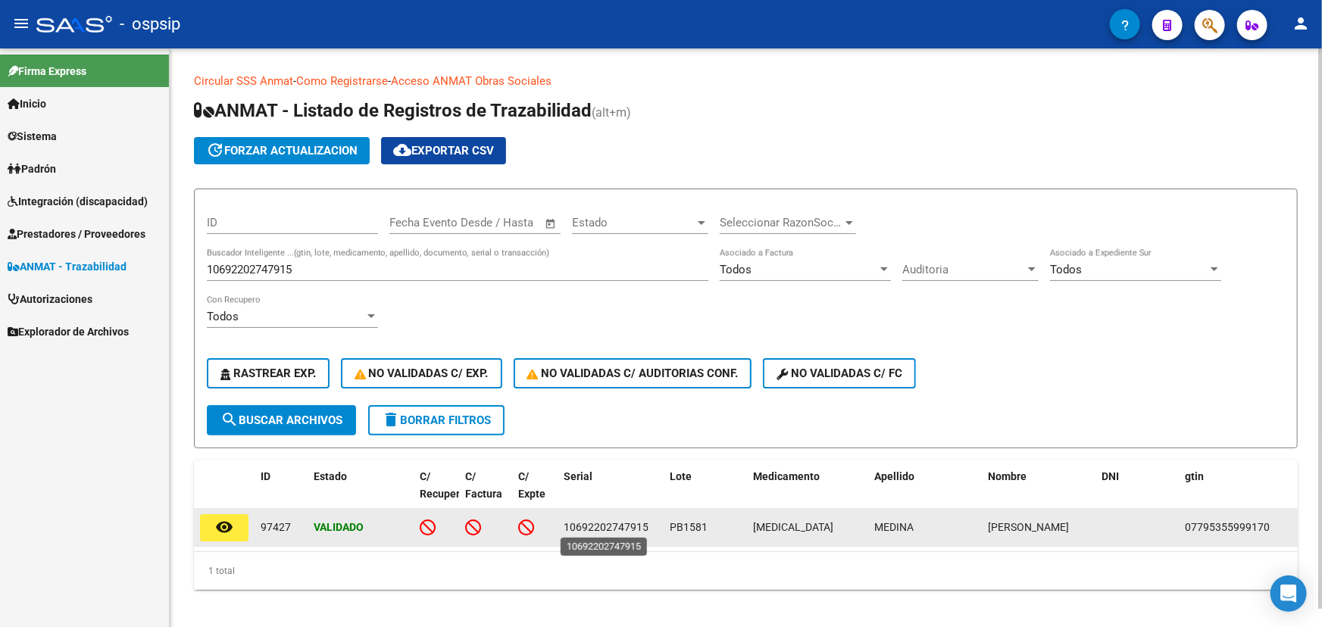
click at [598, 530] on span "10692202747915" at bounding box center [606, 527] width 85 height 12
copy span "10692202747915"
click at [689, 525] on span "PB1581" at bounding box center [689, 527] width 38 height 12
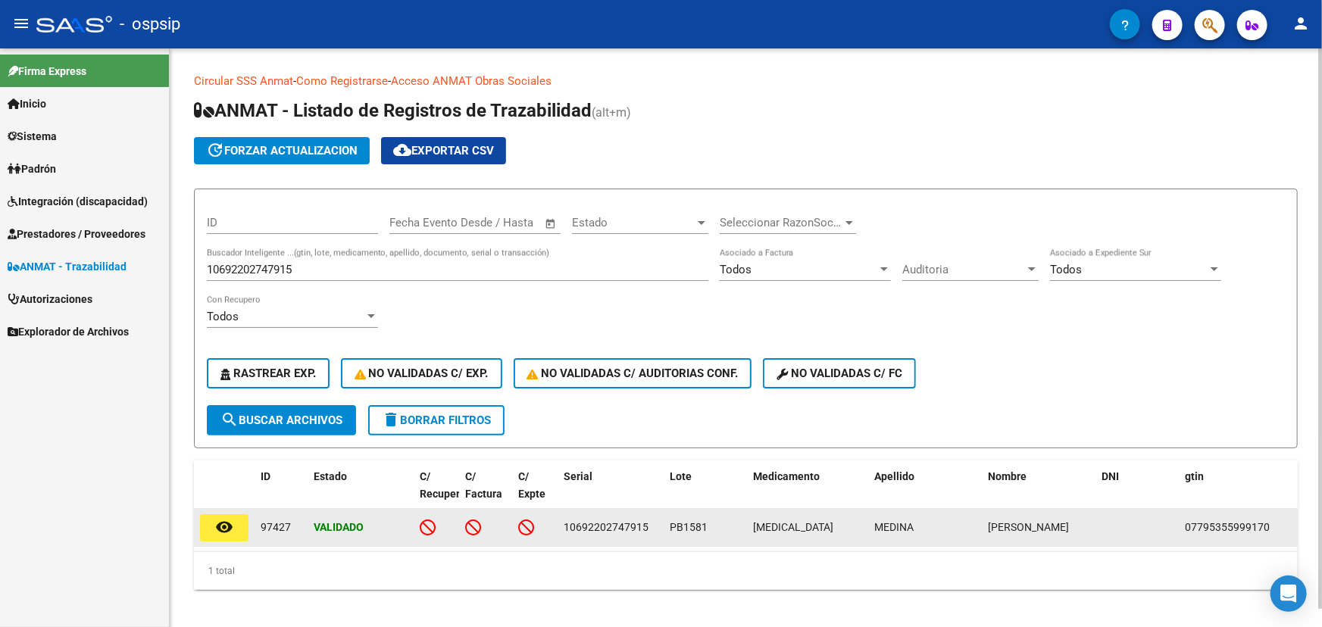
copy span "PB1581"
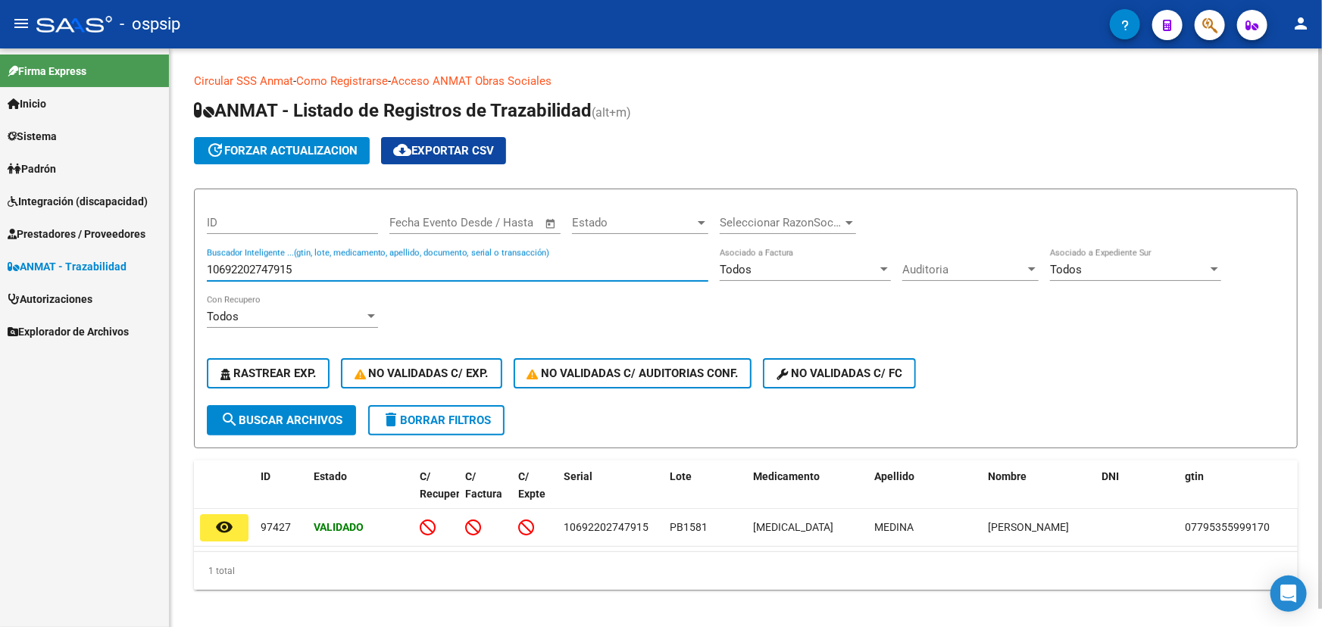
click at [274, 269] on input "10692202747915" at bounding box center [458, 270] width 502 height 14
paste input "0000818192"
type input "0000818192"
click at [303, 409] on button "search Buscar Archivos" at bounding box center [281, 420] width 149 height 30
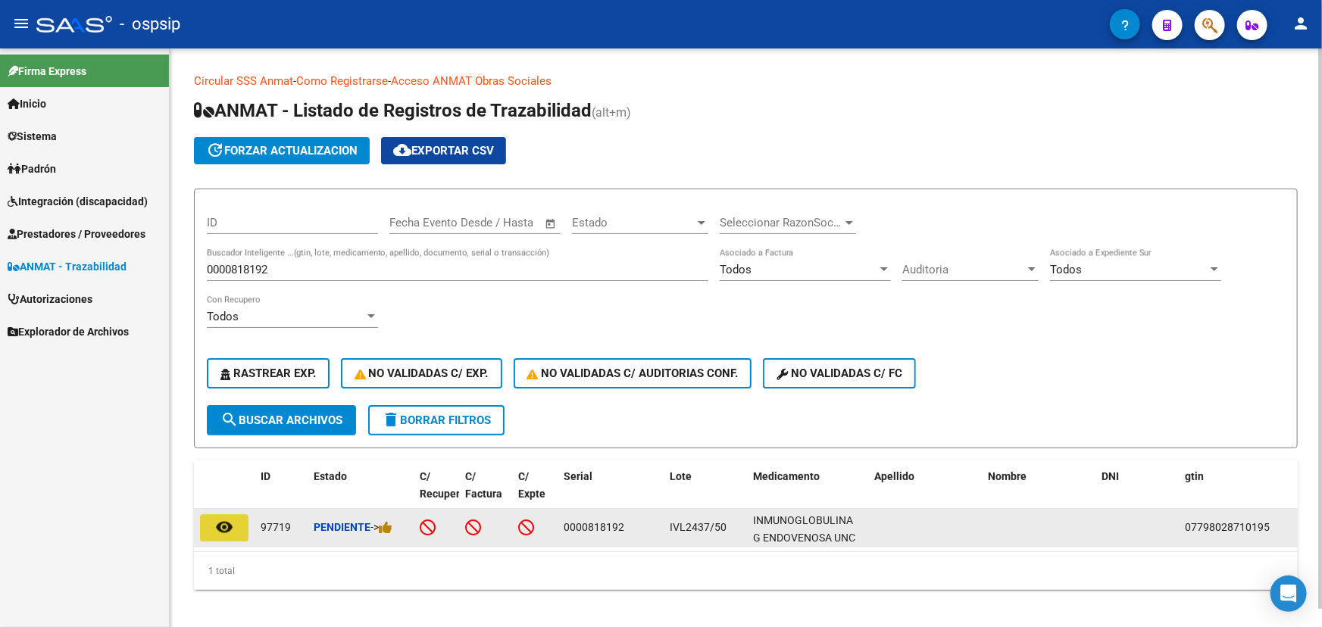
click at [225, 524] on mat-icon "remove_red_eye" at bounding box center [224, 527] width 18 height 18
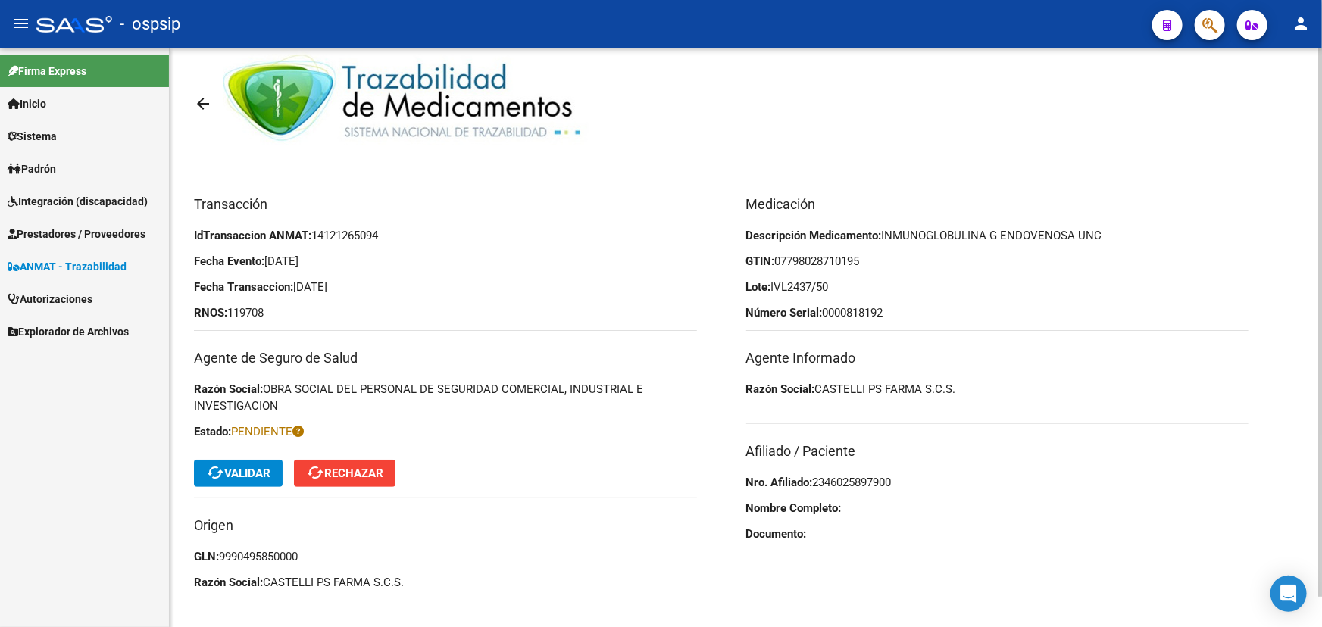
scroll to position [30, 0]
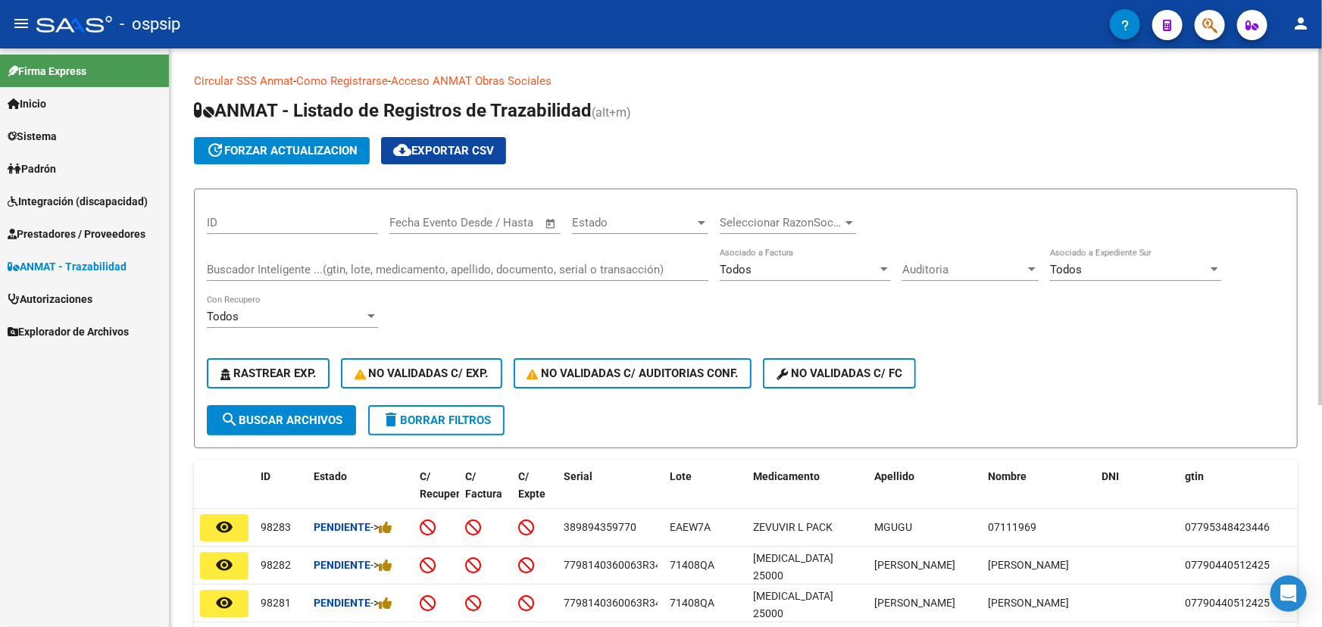
click at [297, 265] on input "Buscador Inteligente ...(gtin, lote, medicamento, apellido, documento, serial o…" at bounding box center [458, 270] width 502 height 14
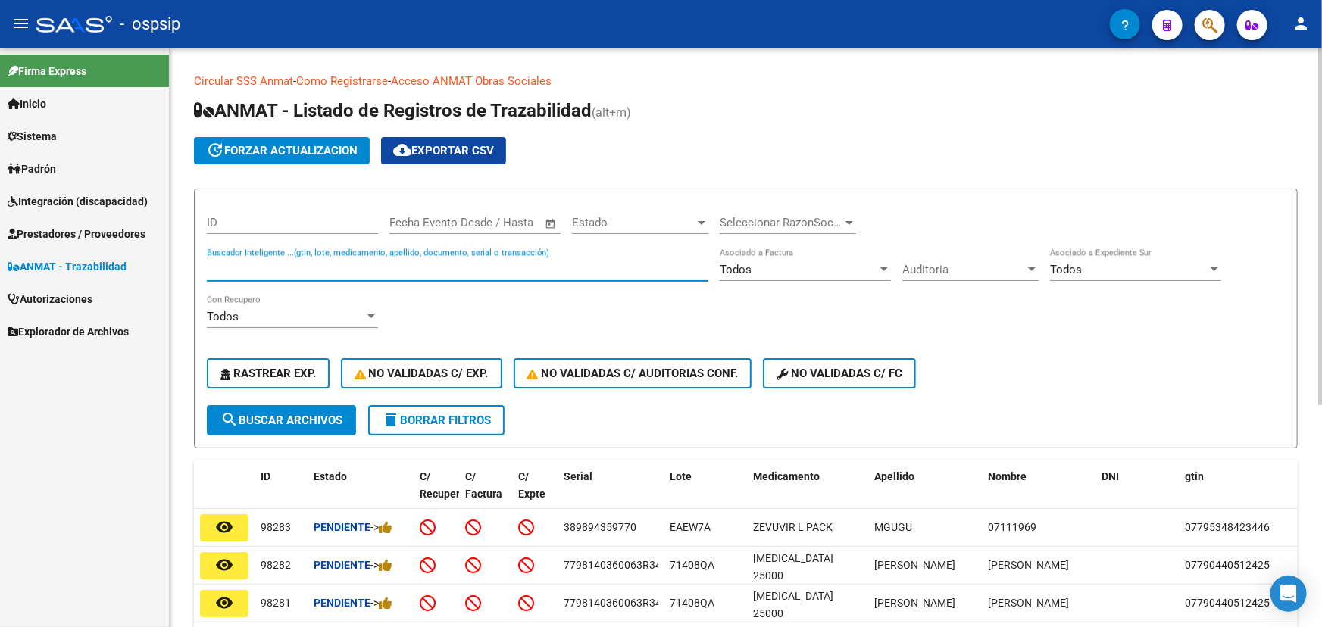
paste input "0000818192"
click at [292, 420] on span "search Buscar Archivos" at bounding box center [281, 421] width 122 height 14
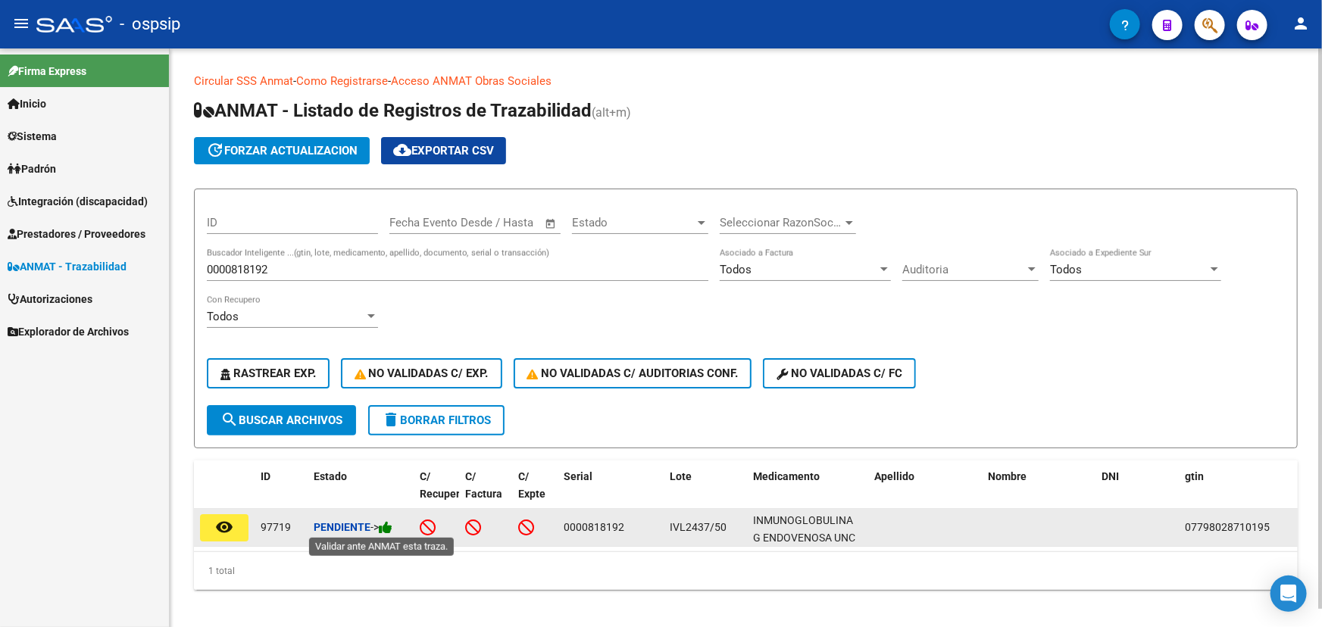
click at [392, 529] on icon at bounding box center [386, 528] width 14 height 14
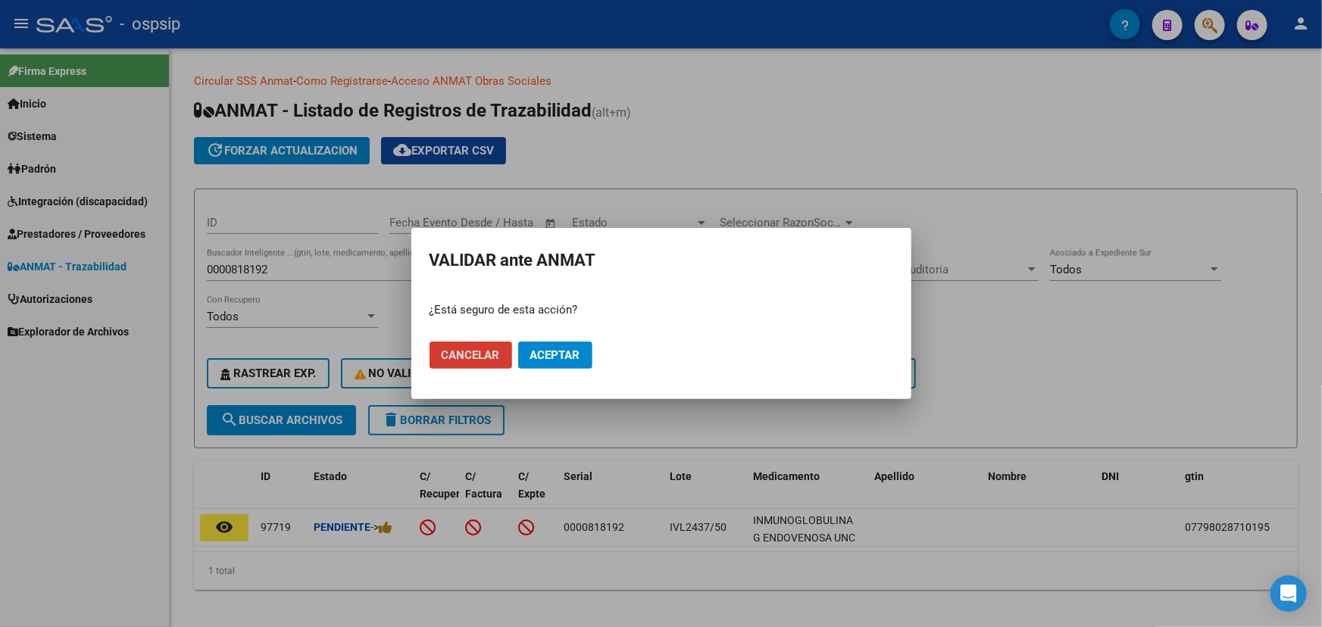
click at [576, 345] on button "Aceptar" at bounding box center [555, 355] width 74 height 27
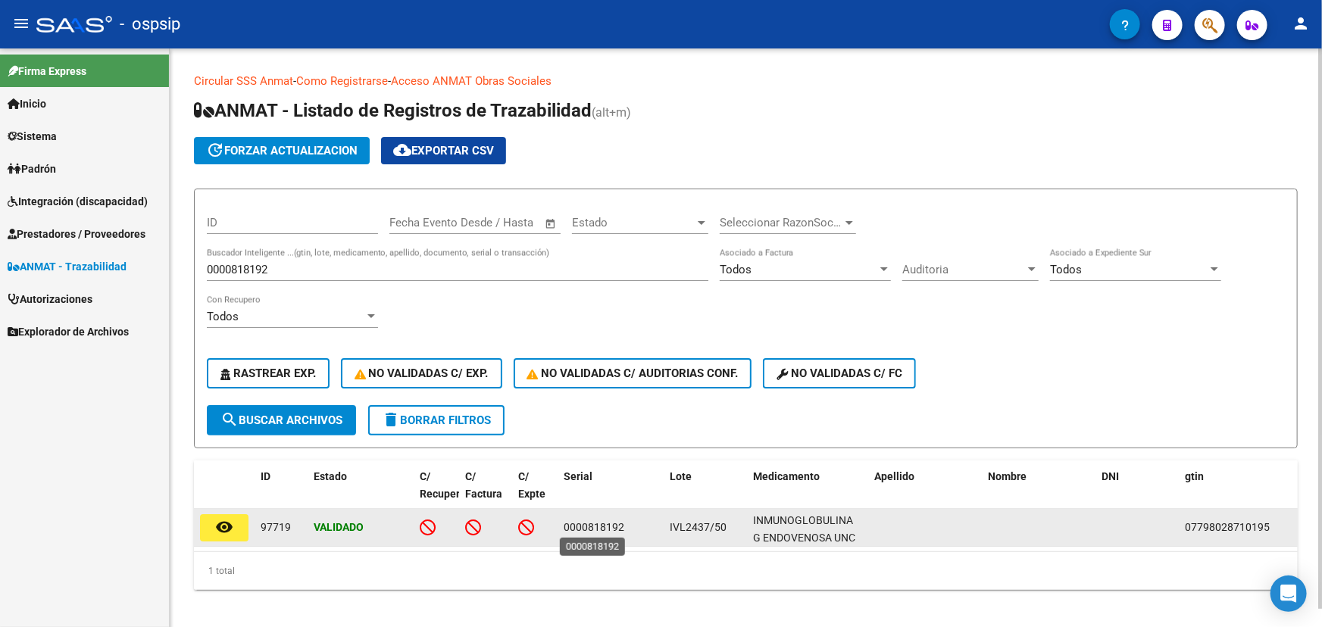
click at [585, 523] on span "0000818192" at bounding box center [594, 527] width 61 height 12
copy span "0000818192"
click at [705, 527] on span "IVL2437/50" at bounding box center [698, 527] width 57 height 12
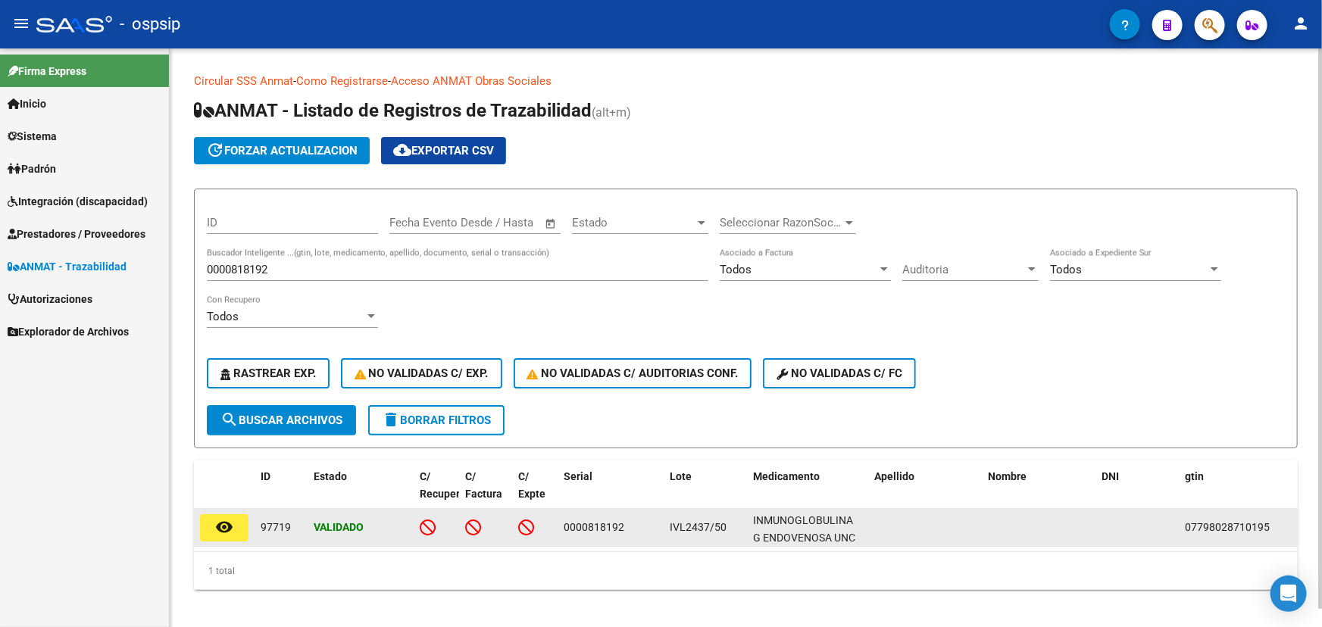
drag, startPoint x: 705, startPoint y: 527, endPoint x: 689, endPoint y: 526, distance: 15.9
click at [689, 526] on span "IVL2437/50" at bounding box center [698, 527] width 57 height 12
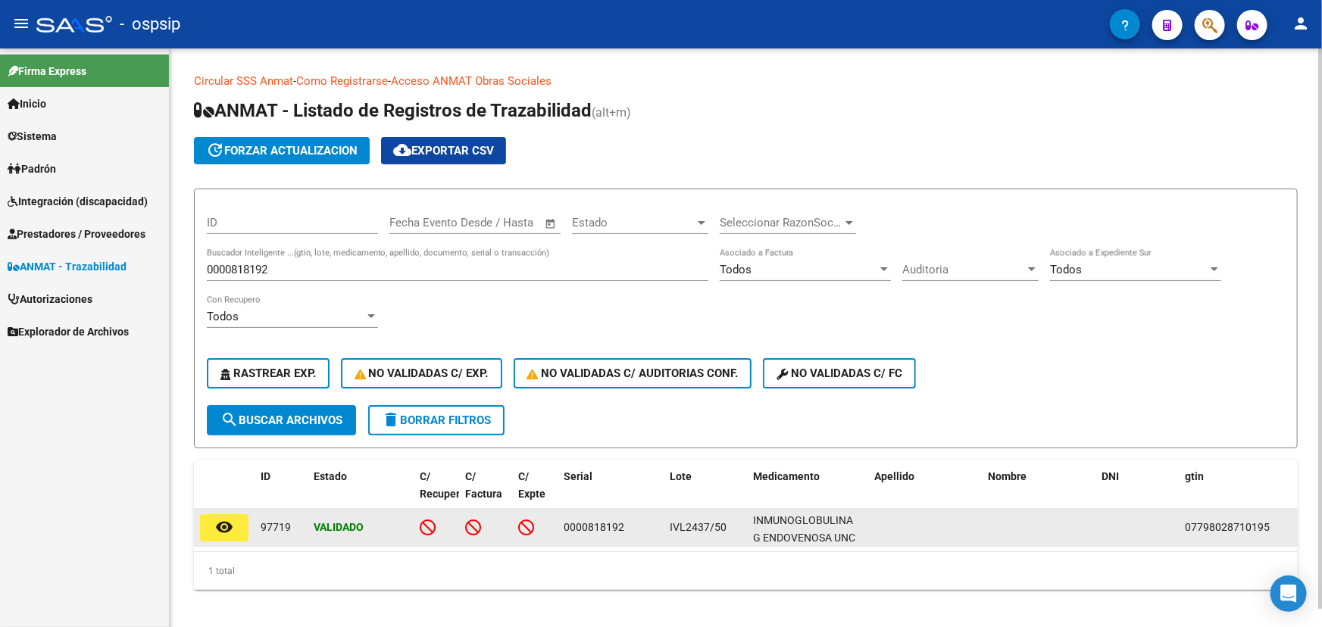
copy span "IVL2437"
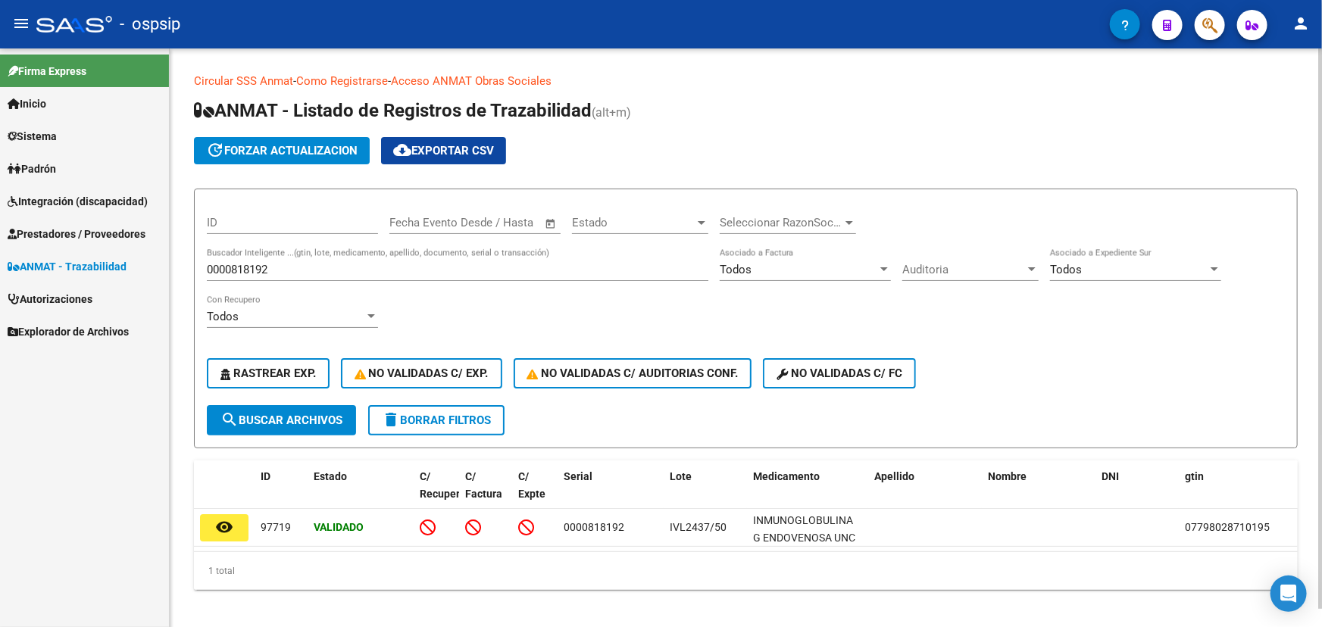
click at [261, 265] on input "0000818192" at bounding box center [458, 270] width 502 height 14
click at [260, 265] on input "0000818192" at bounding box center [458, 270] width 502 height 14
paste input "78"
click at [314, 405] on button "search Buscar Archivos" at bounding box center [281, 420] width 149 height 30
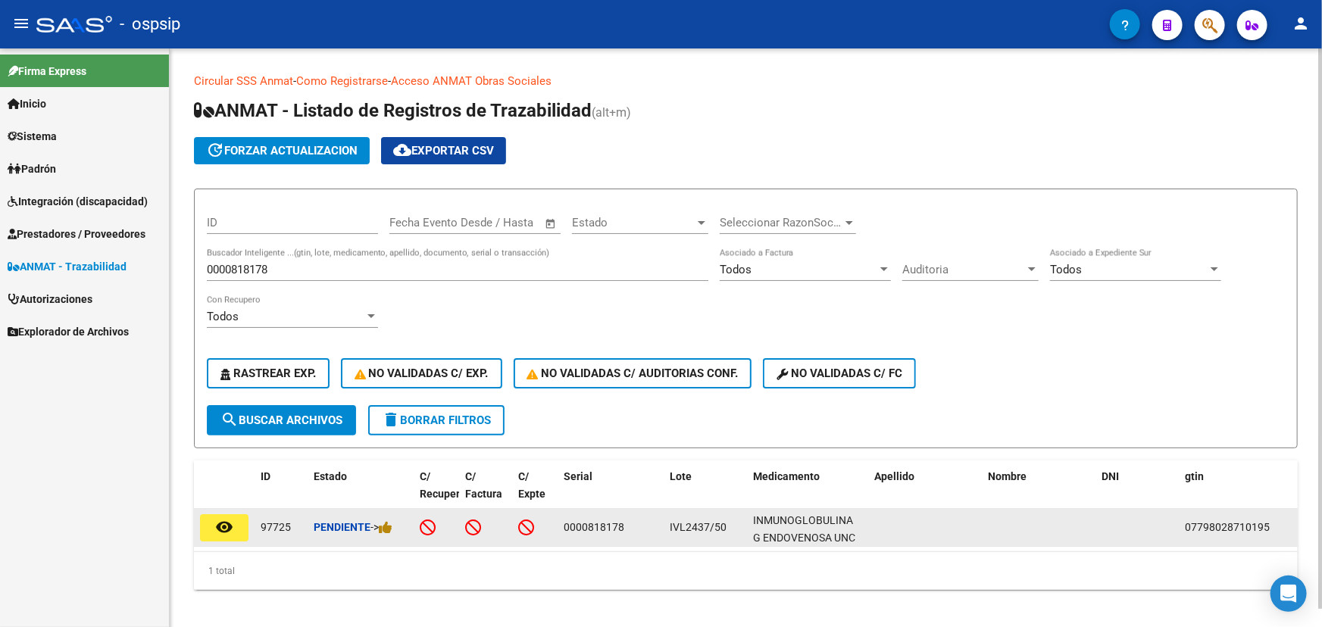
click at [396, 527] on div "Pendiente ->" at bounding box center [361, 527] width 94 height 17
click at [392, 527] on icon at bounding box center [386, 528] width 14 height 14
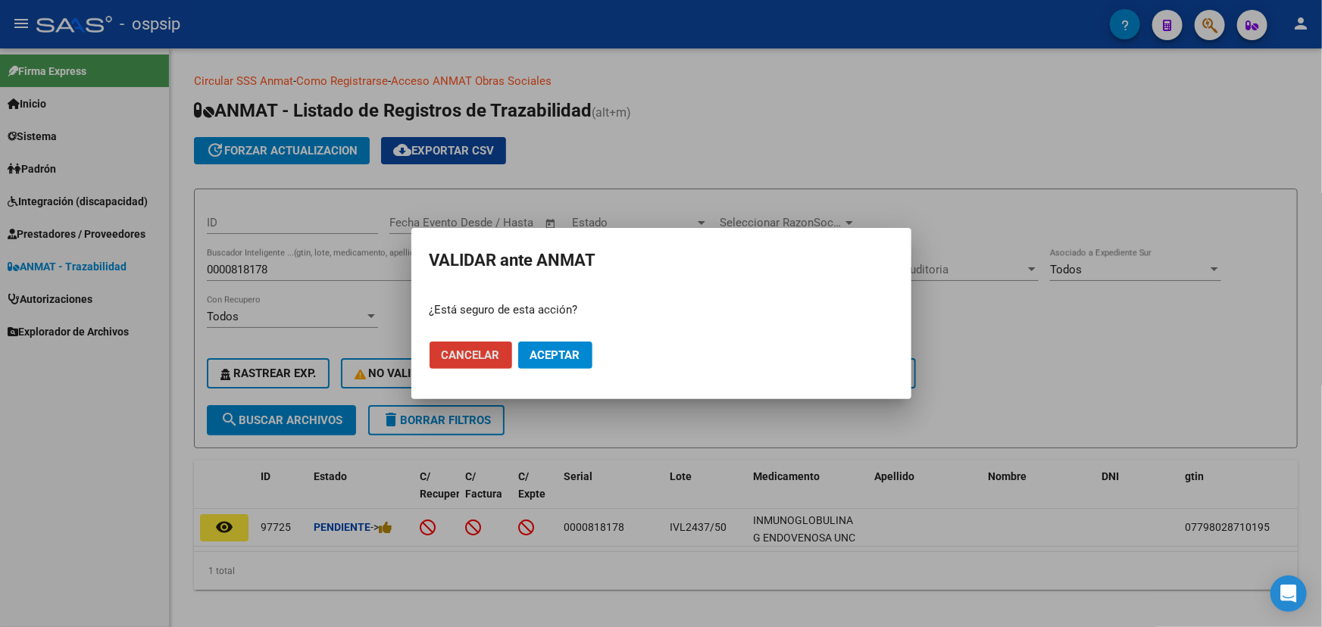
click at [558, 355] on span "Aceptar" at bounding box center [555, 356] width 50 height 14
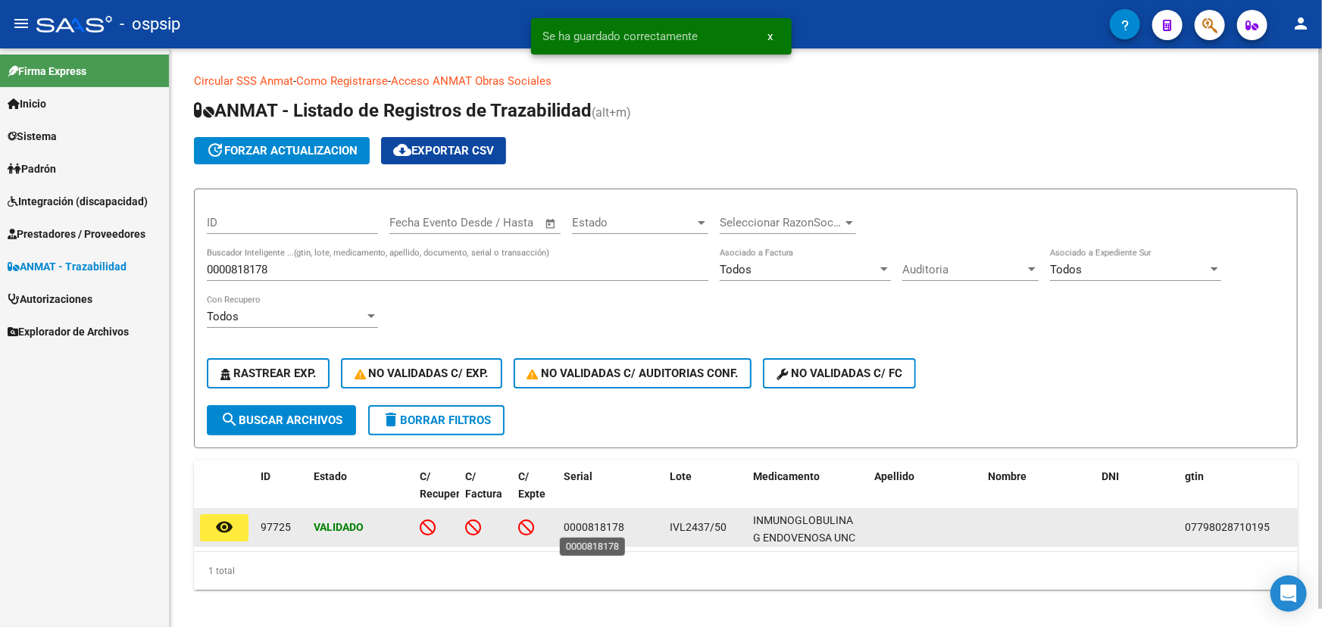
click at [611, 524] on span "0000818178" at bounding box center [594, 527] width 61 height 12
copy span "0000818178"
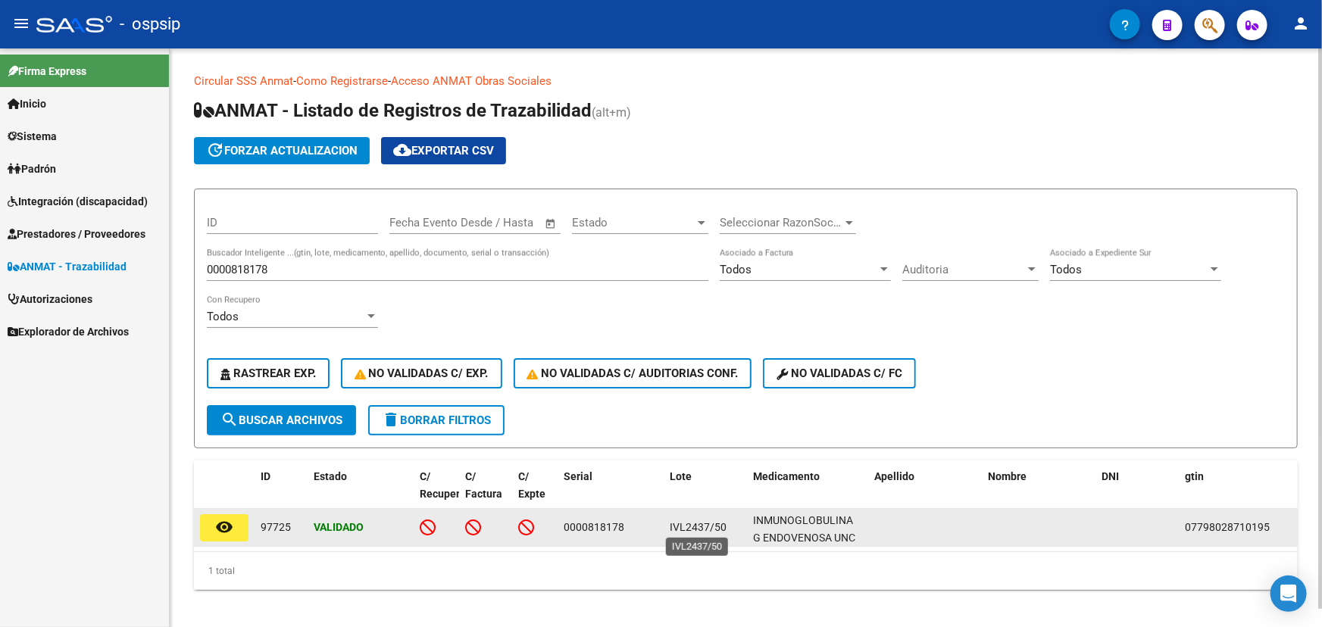
click at [680, 528] on span "IVL2437/50" at bounding box center [698, 527] width 57 height 12
click at [679, 527] on span "IVL2437/50" at bounding box center [698, 527] width 57 height 12
copy span "IVL2437"
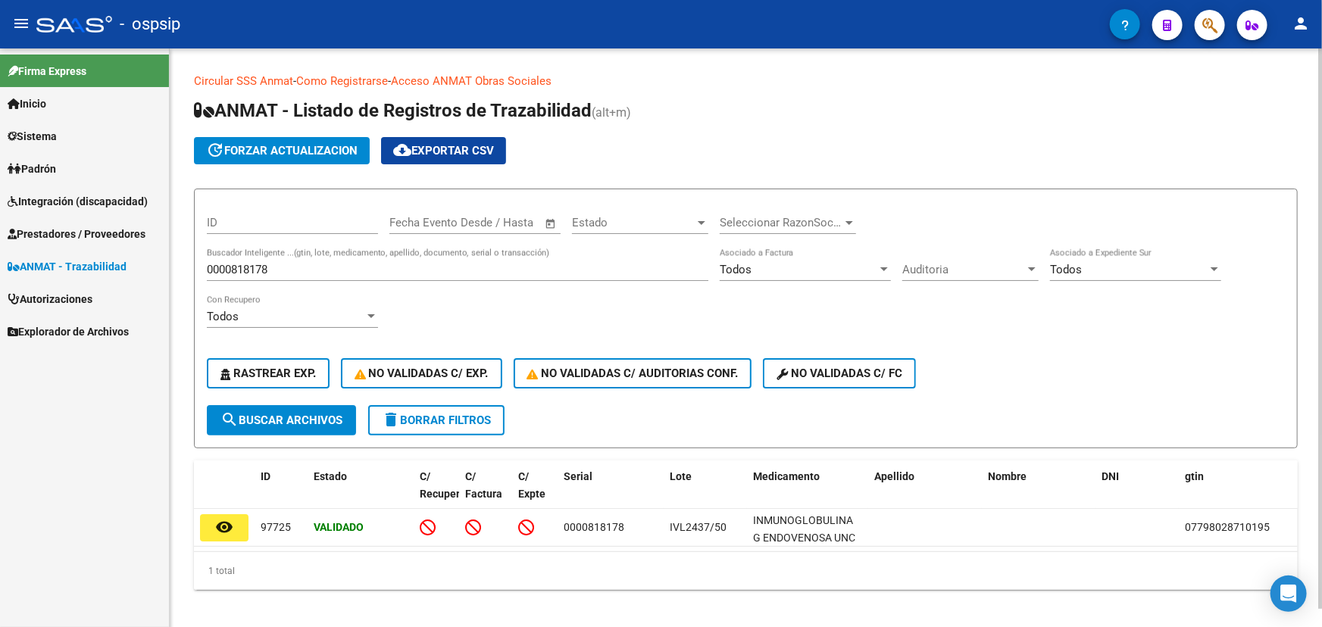
click at [239, 264] on input "0000818178" at bounding box center [458, 270] width 502 height 14
paste input "204"
click at [290, 414] on span "search Buscar Archivos" at bounding box center [281, 421] width 122 height 14
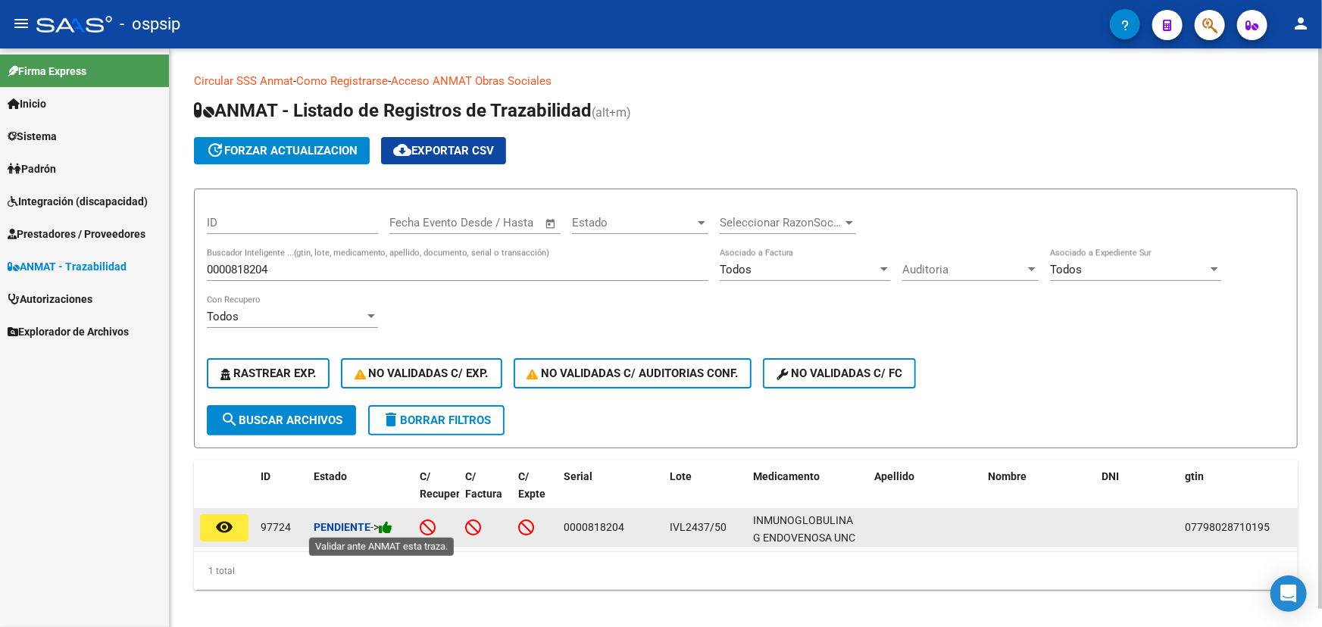
click at [391, 526] on icon at bounding box center [386, 528] width 14 height 14
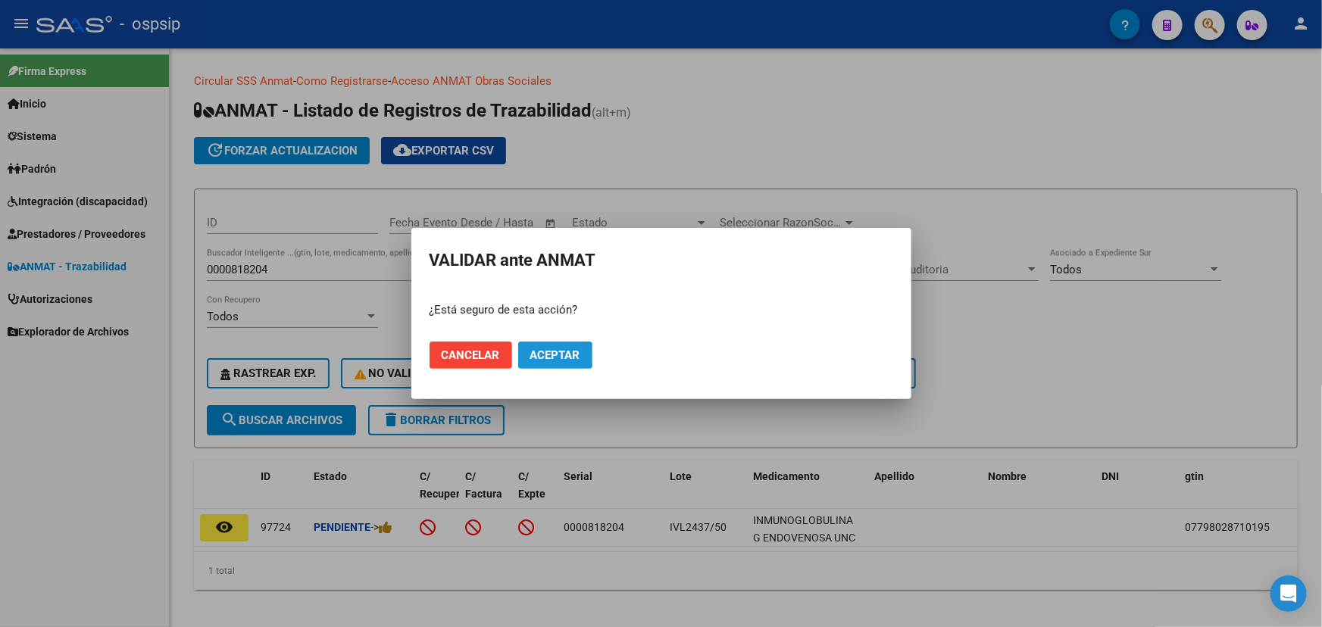
click at [543, 357] on span "Aceptar" at bounding box center [555, 356] width 50 height 14
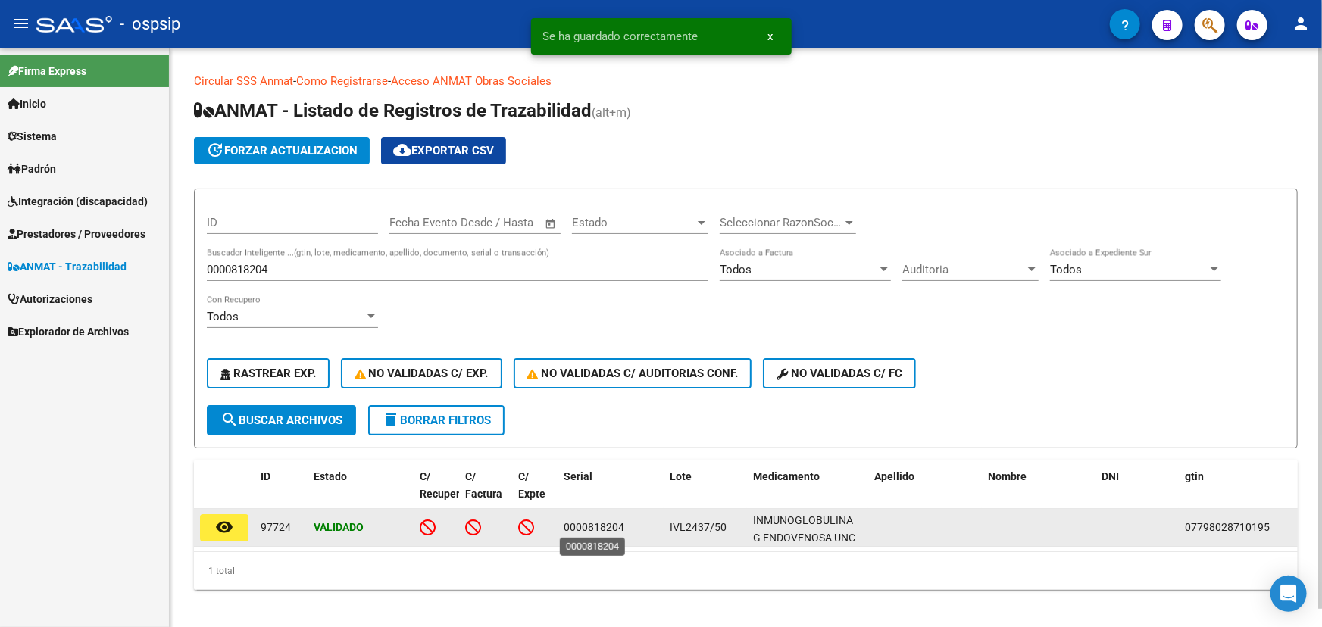
click at [580, 525] on span "0000818204" at bounding box center [594, 527] width 61 height 12
copy span "0000818204"
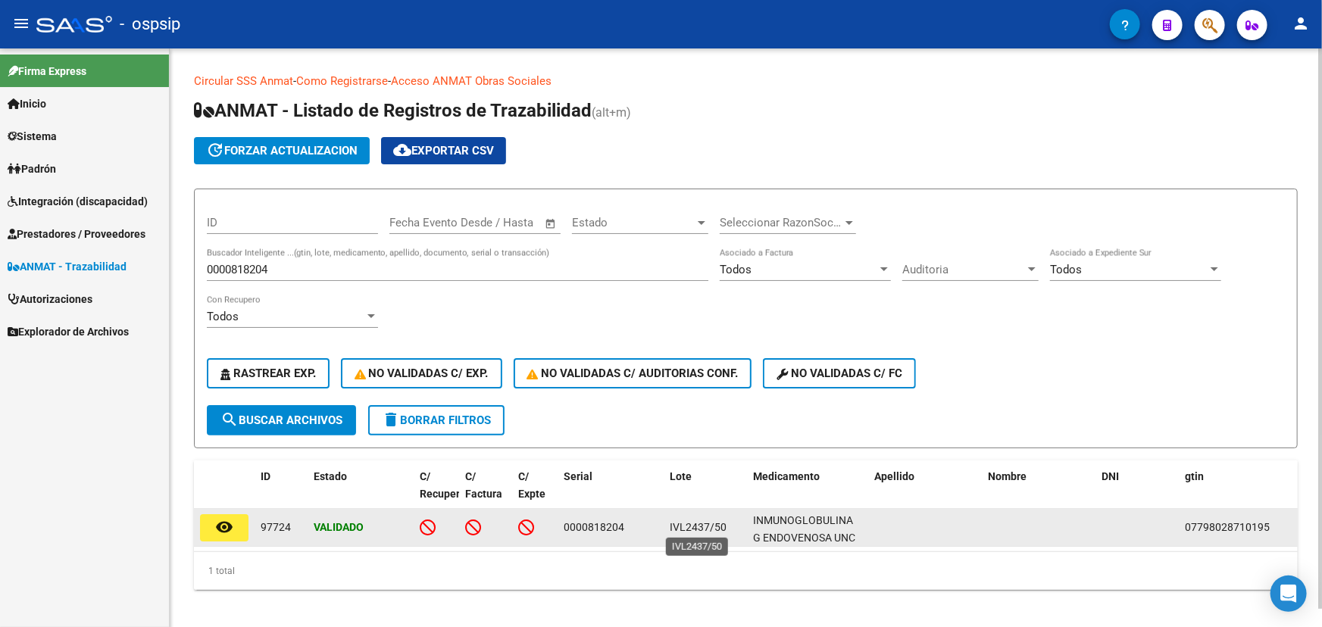
click at [675, 522] on span "IVL2437/50" at bounding box center [698, 527] width 57 height 12
click at [674, 522] on span "IVL2437/50" at bounding box center [698, 527] width 57 height 12
copy span "IVL2437"
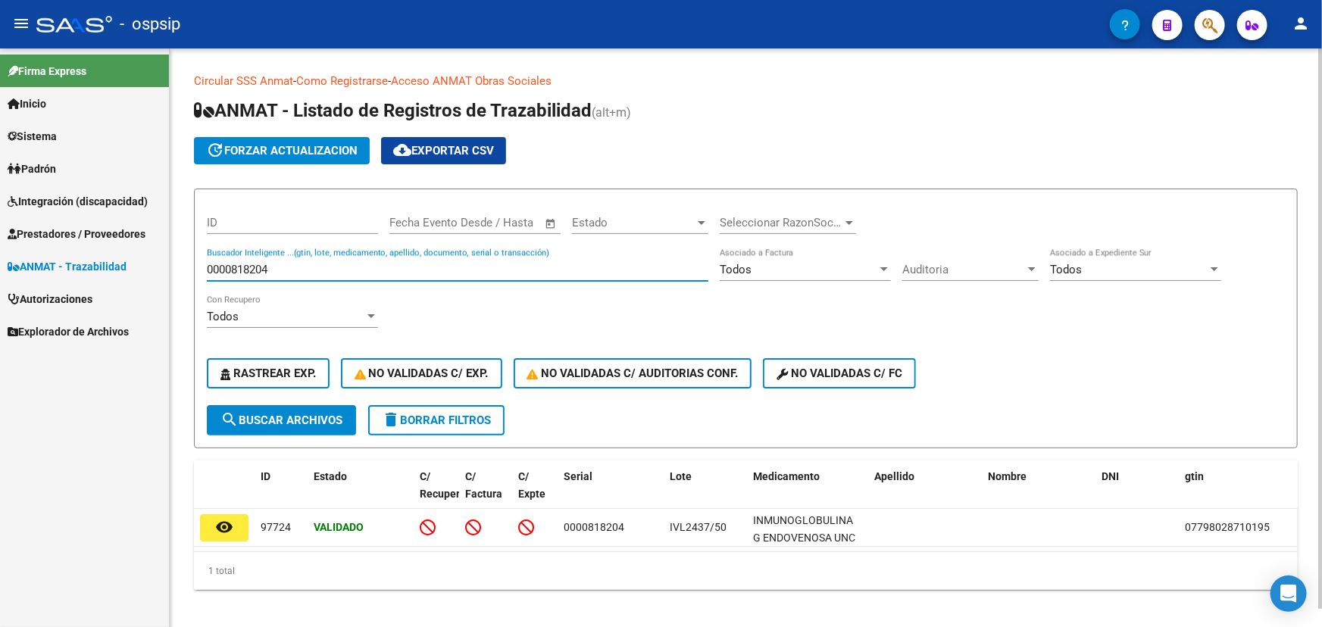
click at [220, 266] on input "0000818204" at bounding box center [458, 270] width 502 height 14
paste input "197"
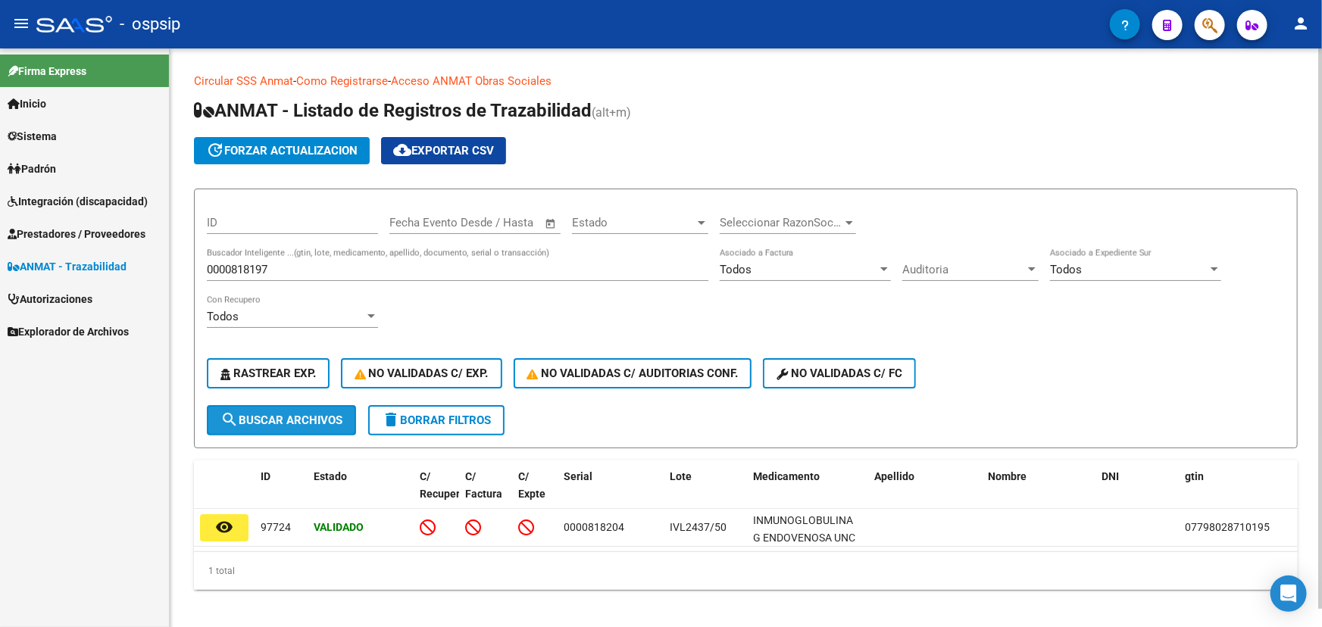
click at [274, 411] on button "search Buscar Archivos" at bounding box center [281, 420] width 149 height 30
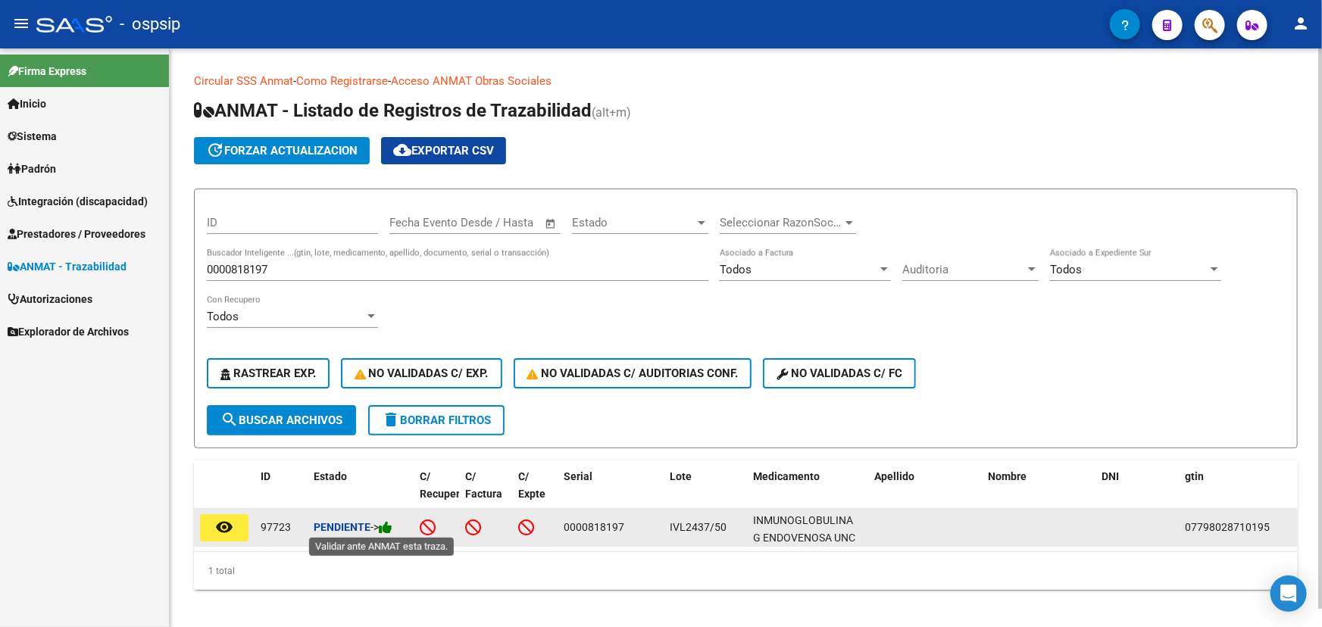
click at [392, 527] on icon at bounding box center [386, 528] width 14 height 14
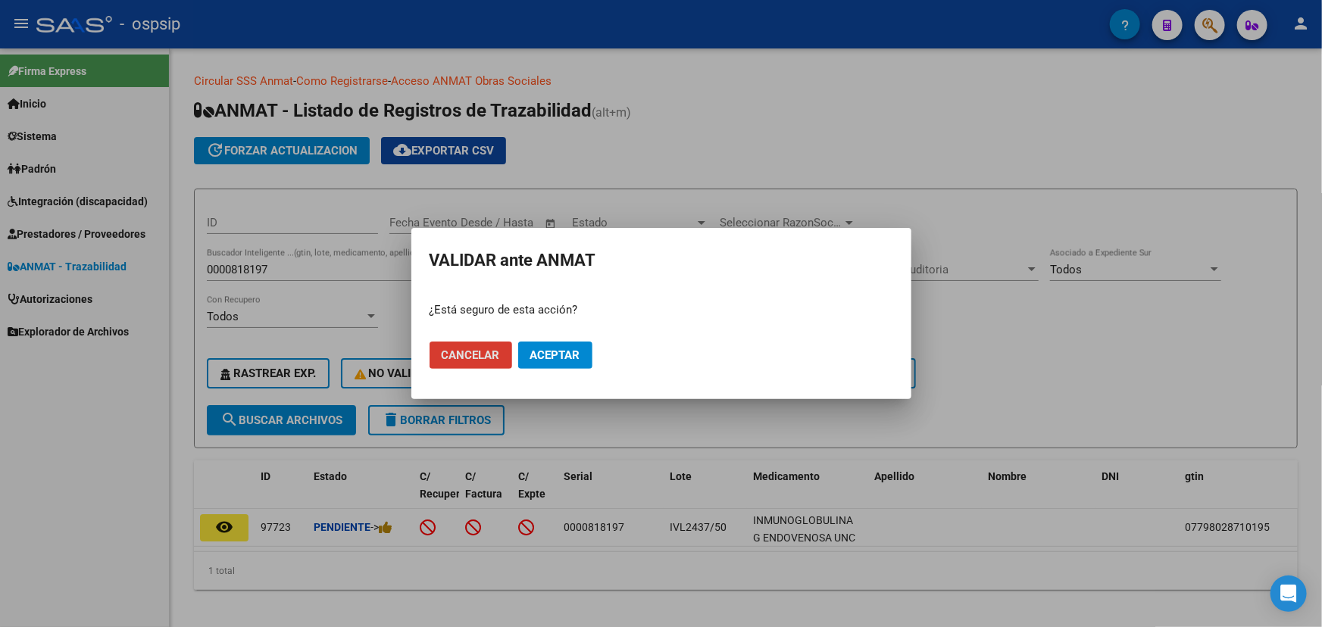
click at [566, 349] on span "Aceptar" at bounding box center [555, 356] width 50 height 14
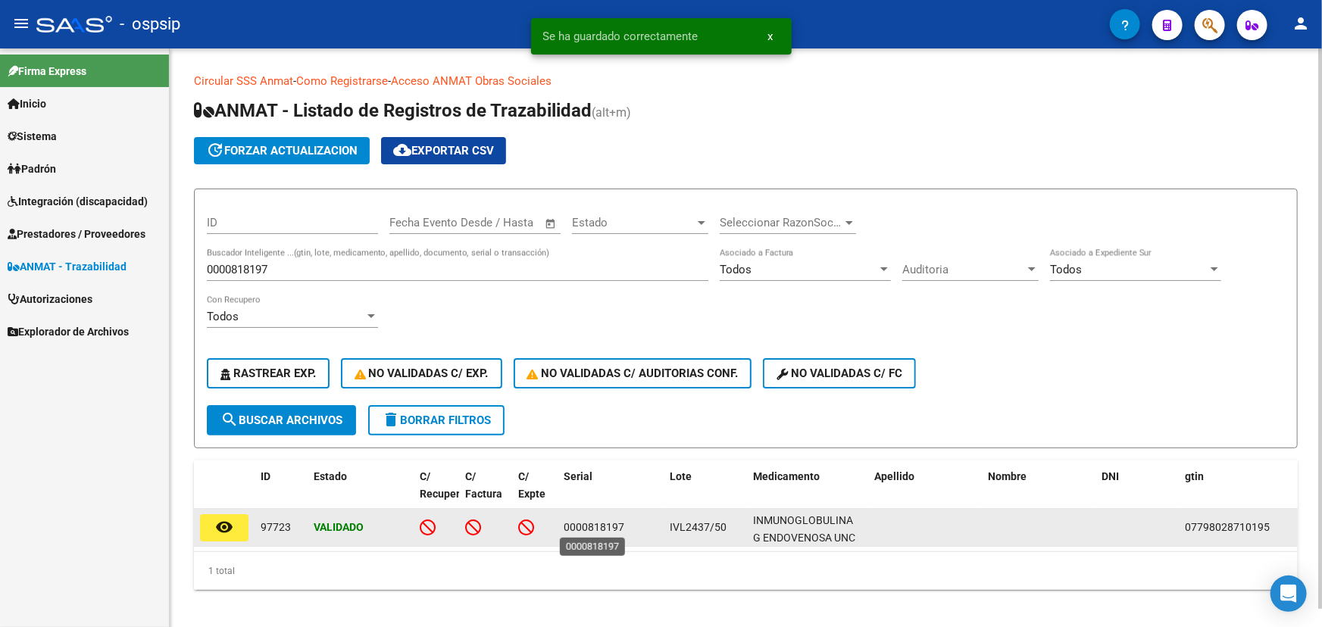
click at [580, 524] on span "0000818197" at bounding box center [594, 527] width 61 height 12
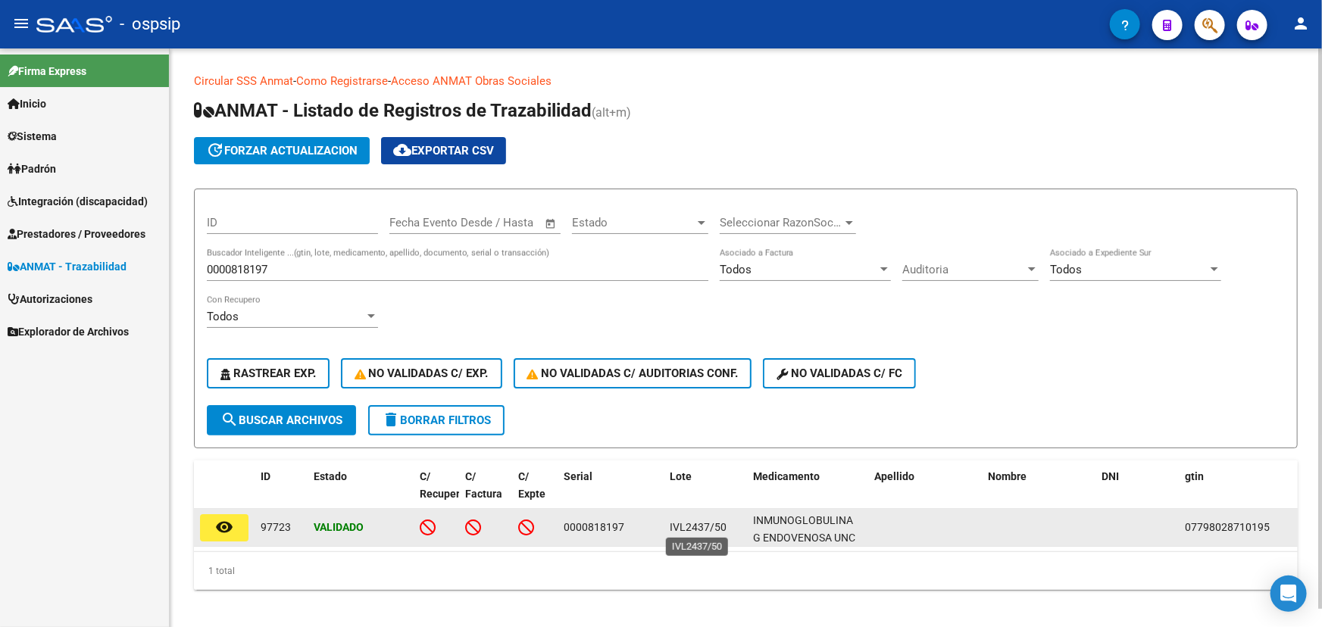
click at [677, 529] on span "IVL2437/50" at bounding box center [698, 527] width 57 height 12
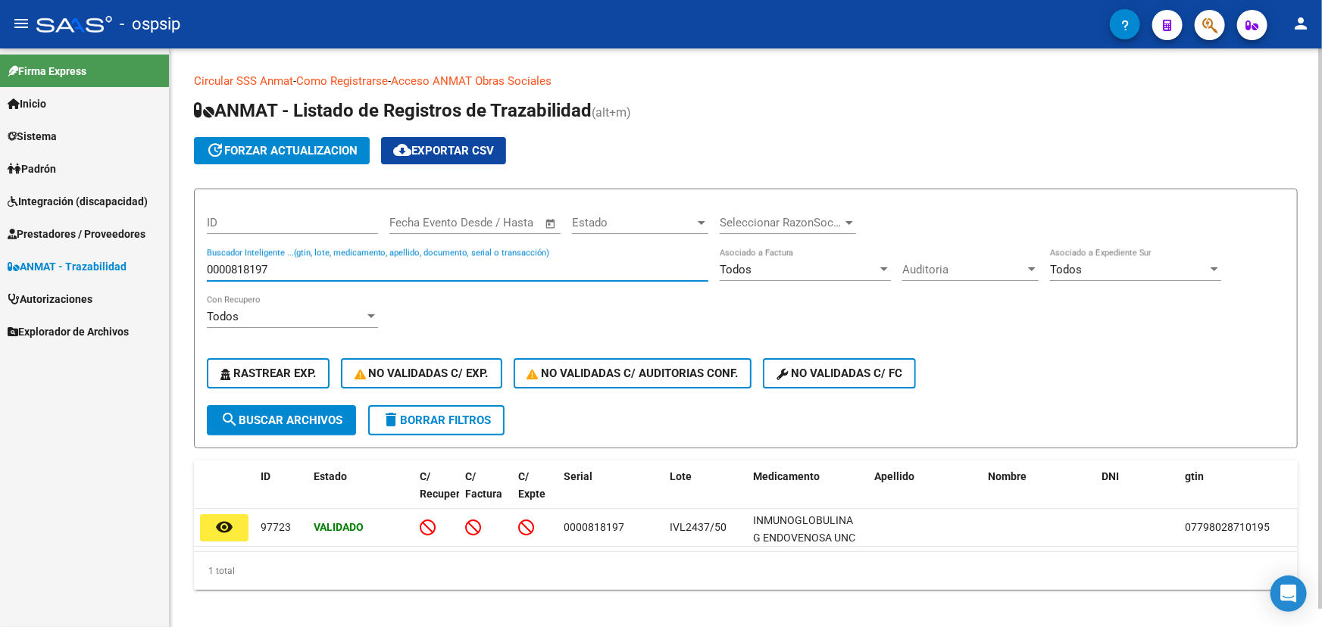
click at [235, 263] on input "0000818197" at bounding box center [458, 270] width 502 height 14
paste input "83"
click at [287, 402] on div "ID Fecha inicio – Fecha fin Fecha Evento Desde / Hasta Estado Estado Selecciona…" at bounding box center [746, 304] width 1078 height 204
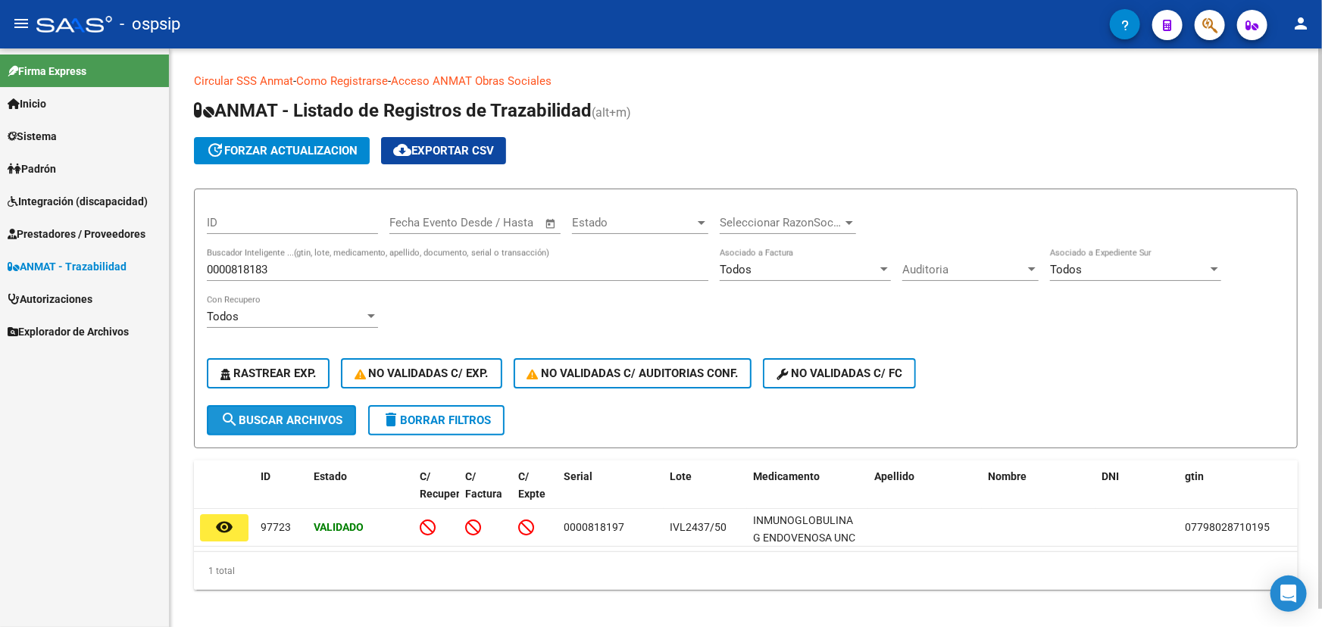
click at [295, 414] on span "search Buscar Archivos" at bounding box center [281, 421] width 122 height 14
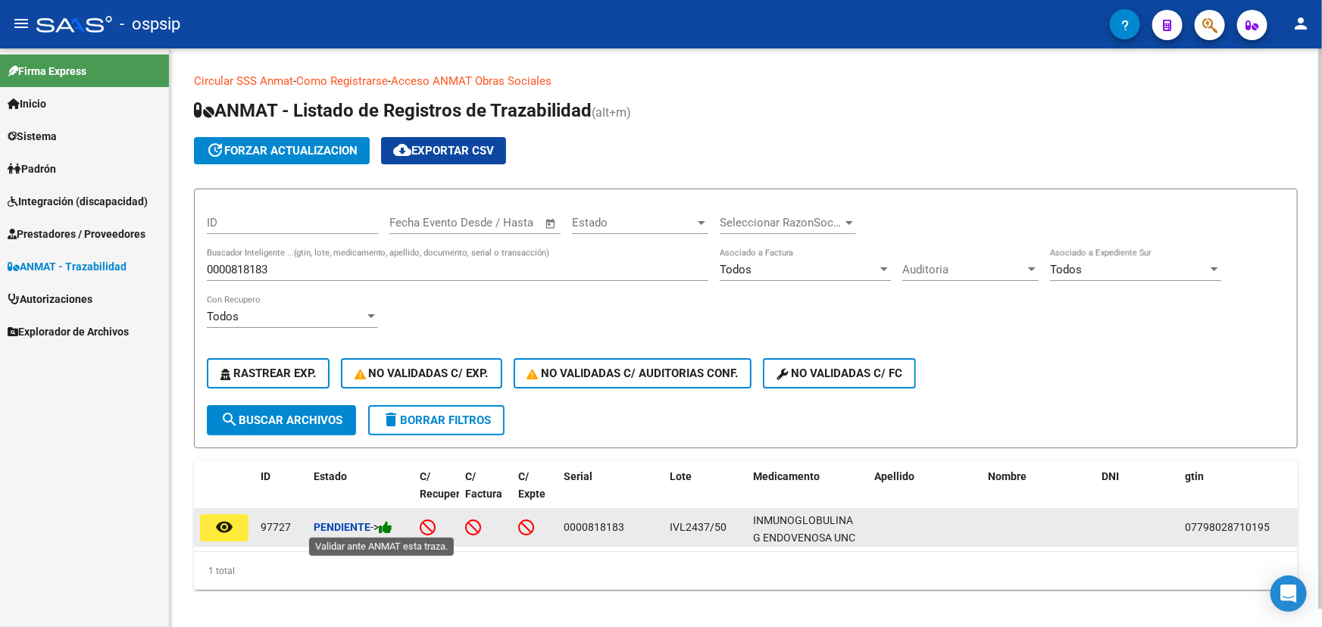
click at [392, 526] on icon at bounding box center [386, 528] width 14 height 14
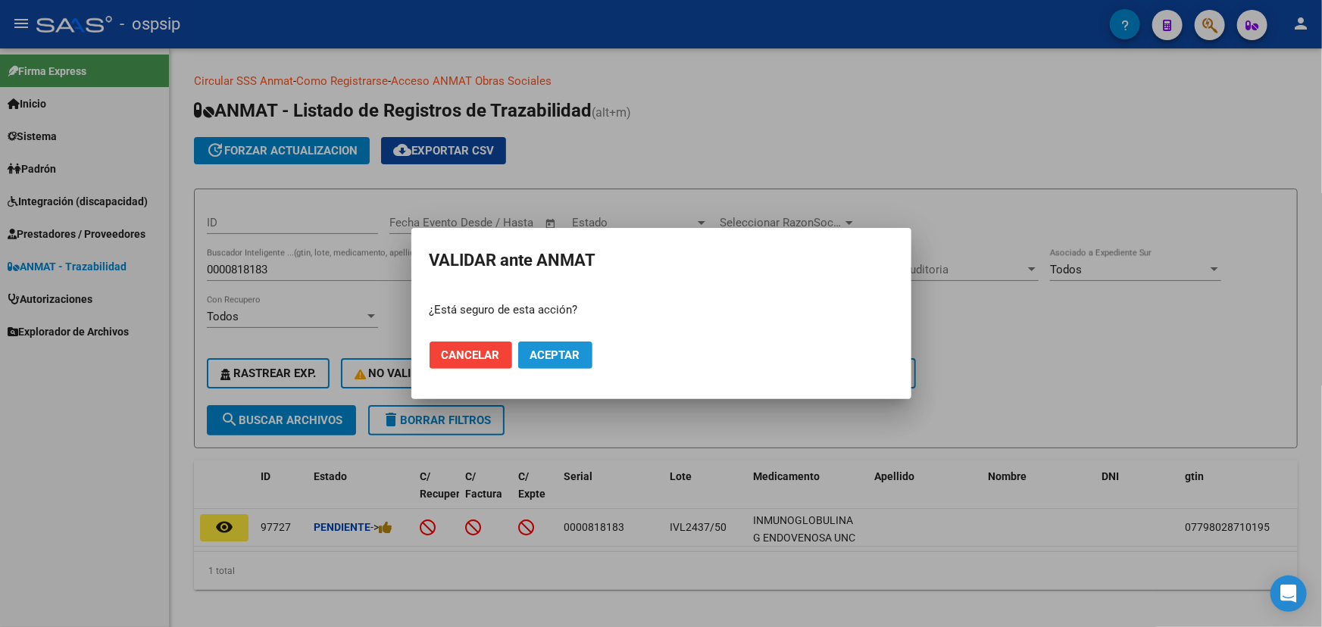
click at [545, 360] on span "Aceptar" at bounding box center [555, 356] width 50 height 14
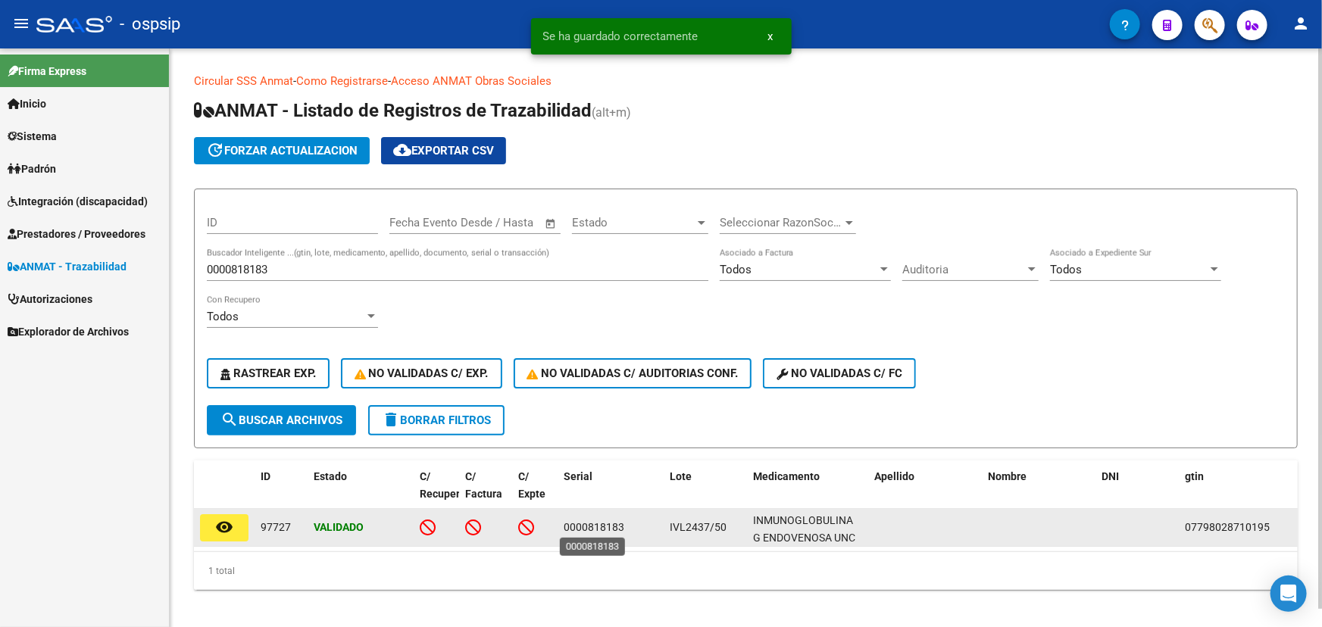
click at [583, 527] on span "0000818183" at bounding box center [594, 527] width 61 height 12
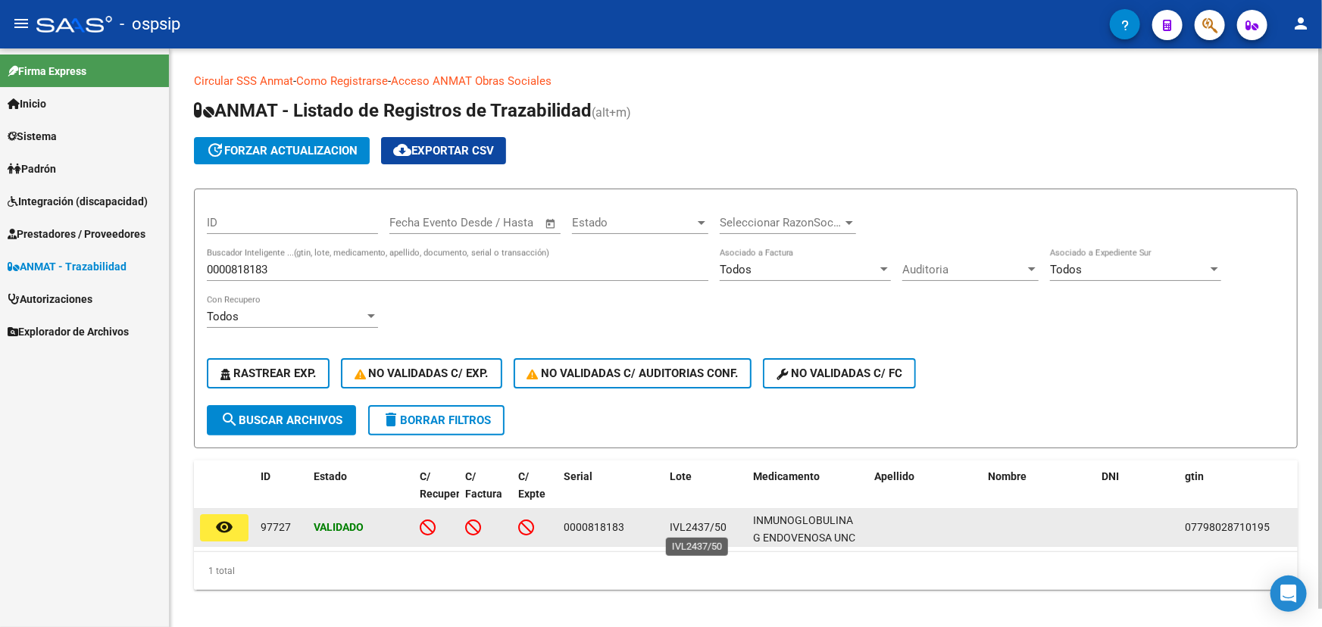
click at [699, 527] on span "IVL2437/50" at bounding box center [698, 527] width 57 height 12
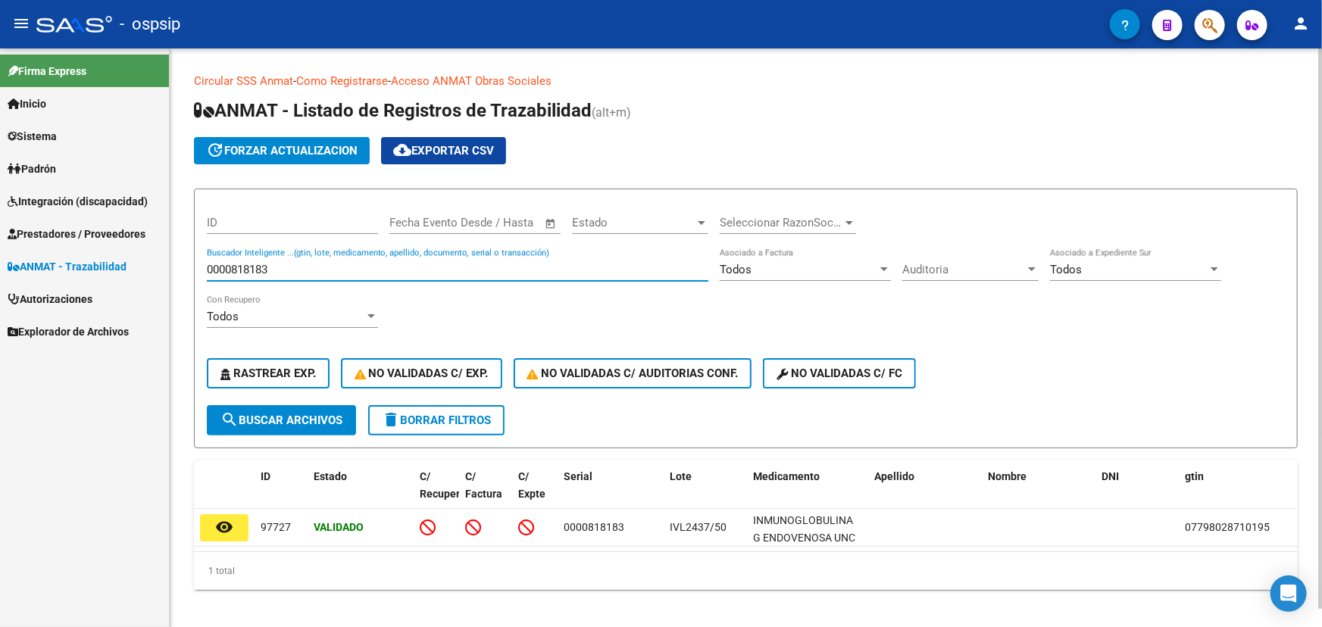
click at [264, 264] on input "0000818183" at bounding box center [458, 270] width 502 height 14
paste input "205"
click at [304, 417] on span "search Buscar Archivos" at bounding box center [281, 421] width 122 height 14
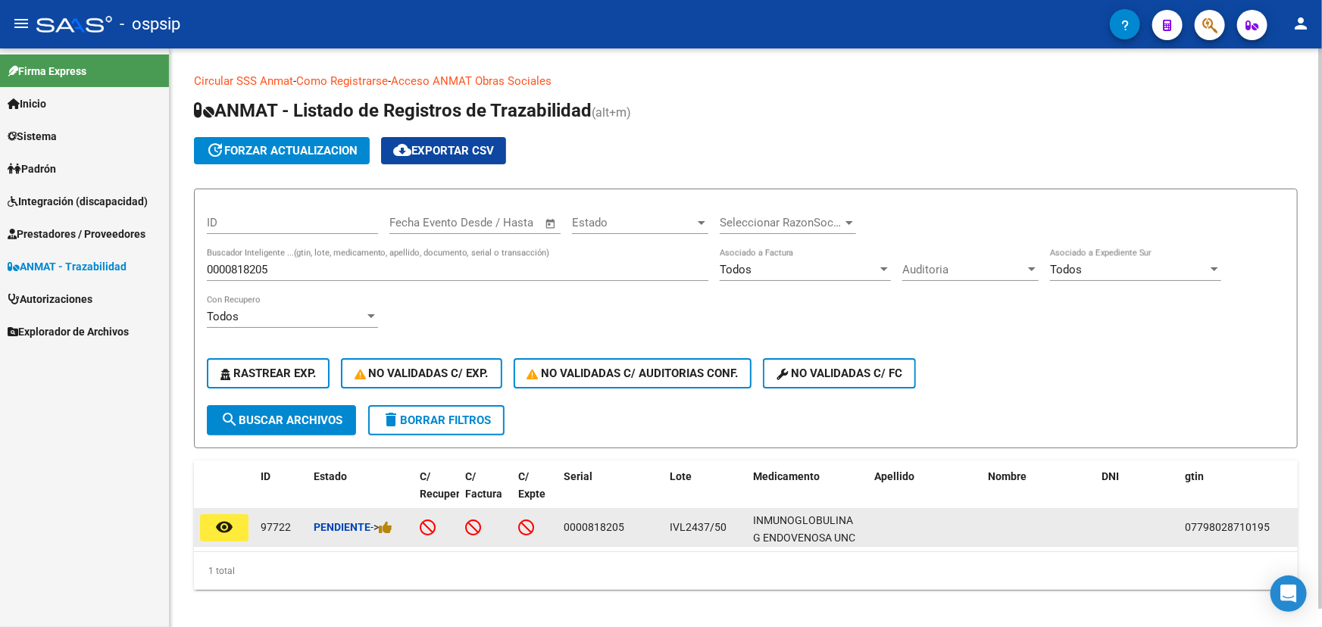
click at [396, 521] on div "Pendiente ->" at bounding box center [361, 527] width 94 height 17
click at [396, 526] on div "Pendiente ->" at bounding box center [361, 527] width 94 height 17
click at [392, 527] on icon at bounding box center [386, 528] width 14 height 14
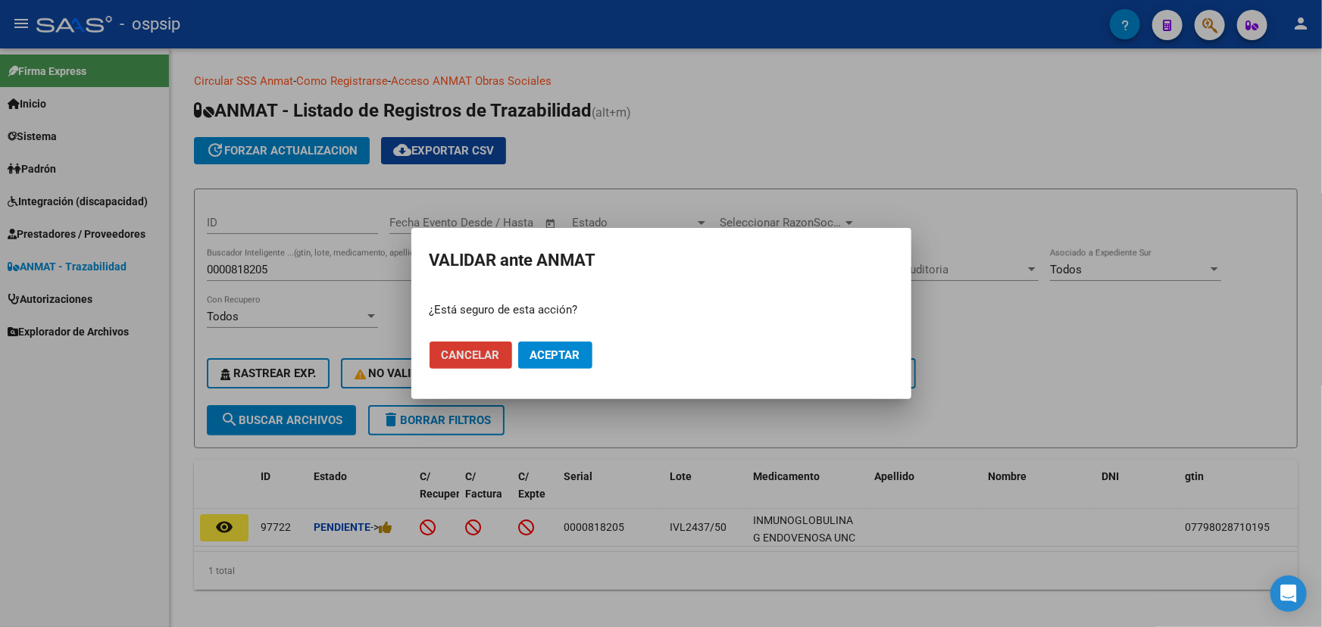
click at [568, 361] on span "Aceptar" at bounding box center [555, 356] width 50 height 14
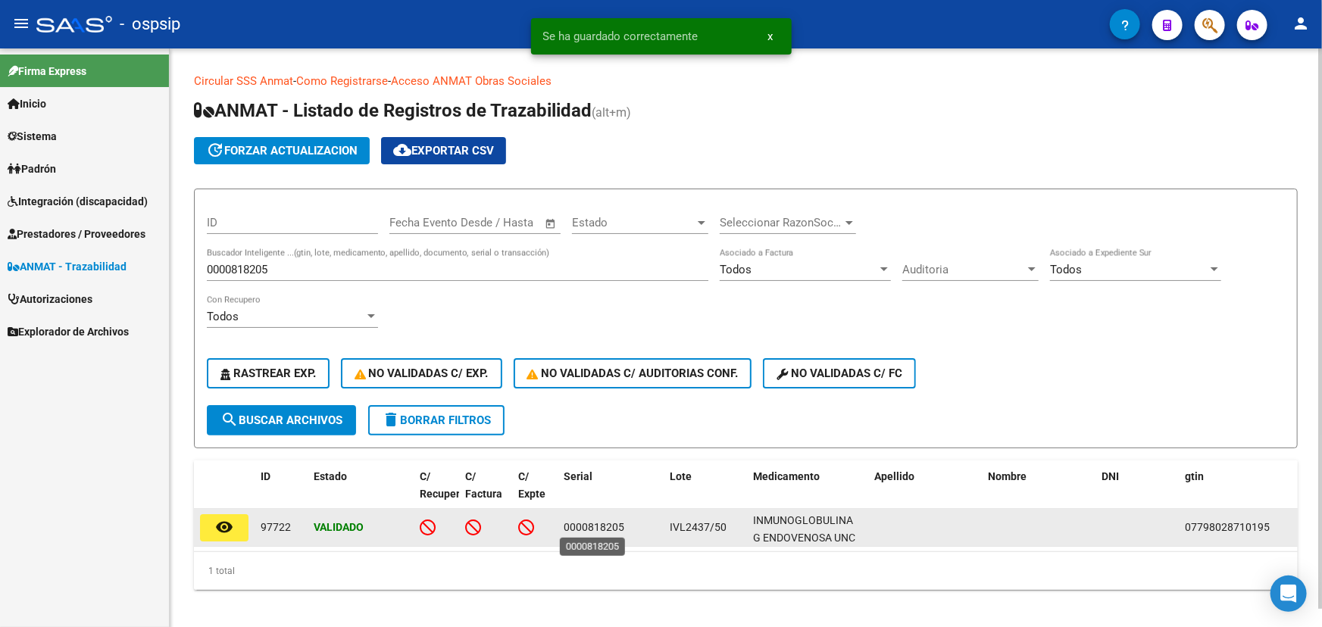
click at [583, 525] on span "0000818205" at bounding box center [594, 527] width 61 height 12
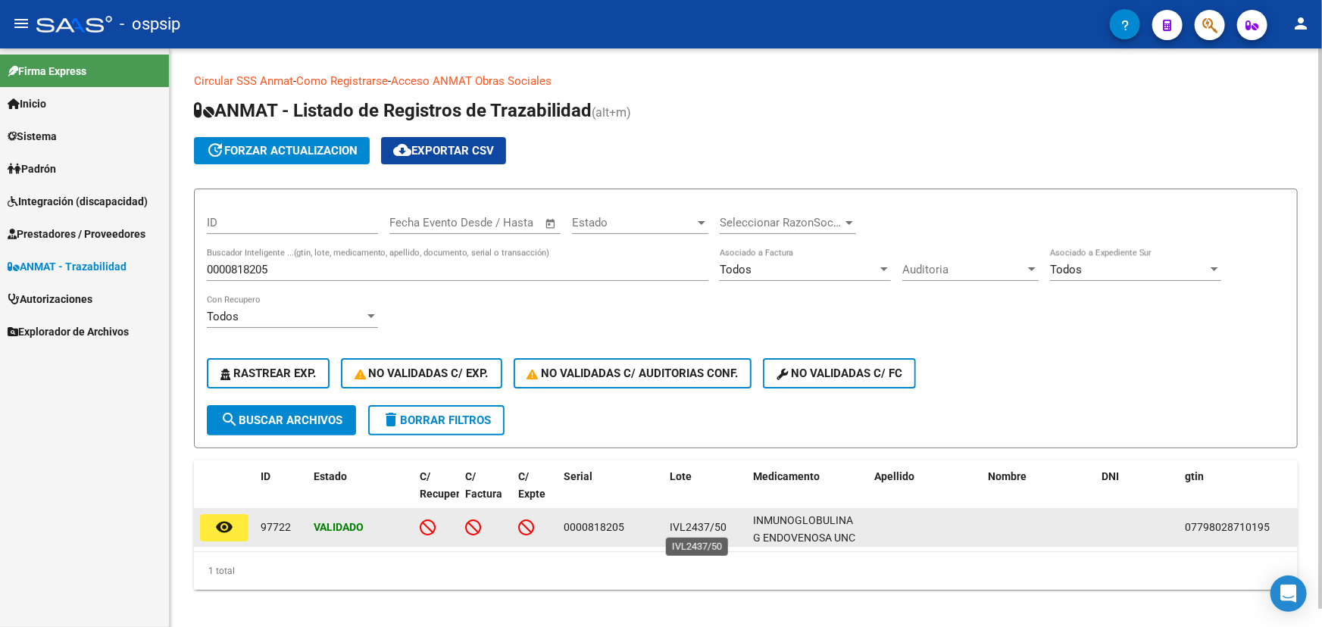
click at [698, 523] on span "IVL2437/50" at bounding box center [698, 527] width 57 height 12
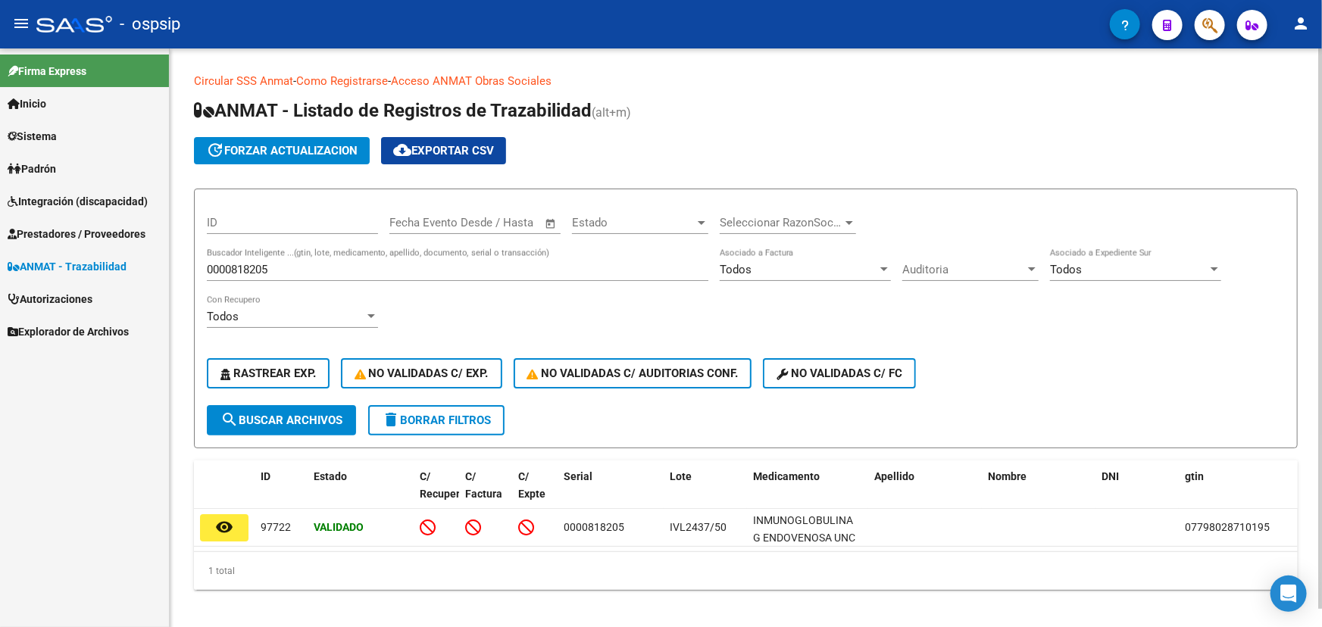
click at [239, 273] on input "0000818205" at bounding box center [458, 270] width 502 height 14
click at [235, 268] on input "0000818205" at bounding box center [458, 270] width 502 height 14
paste input "57"
click at [285, 422] on span "search Buscar Archivos" at bounding box center [281, 421] width 122 height 14
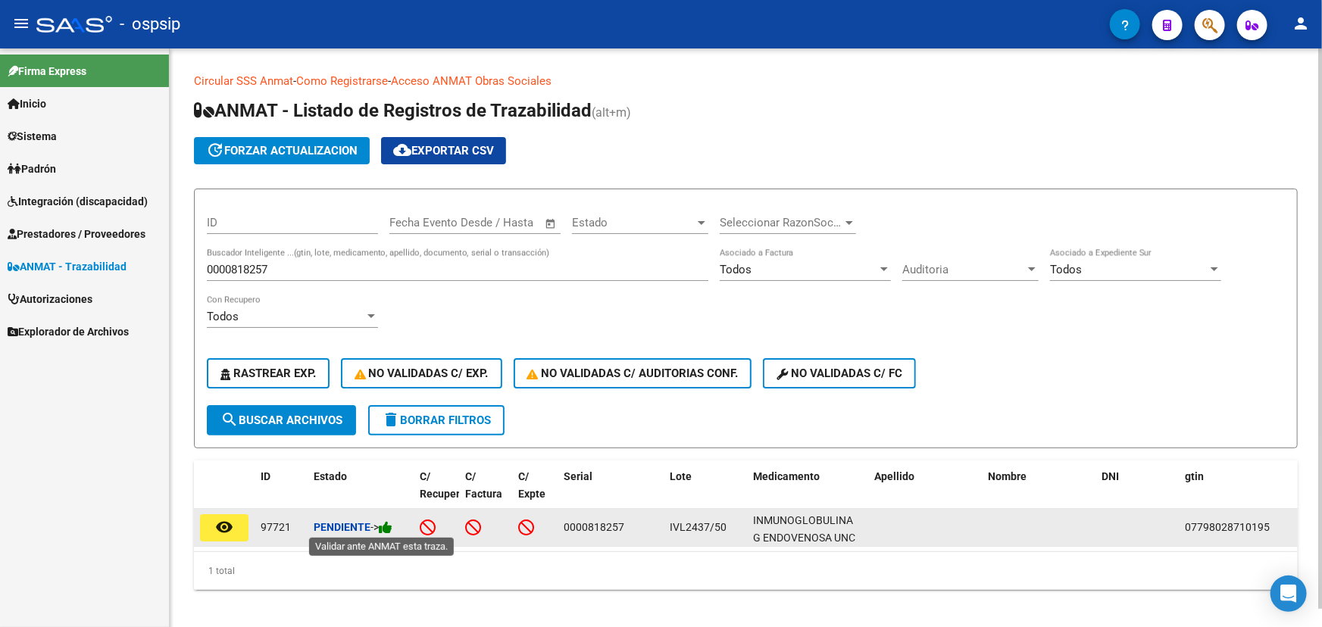
click at [389, 524] on icon at bounding box center [386, 528] width 14 height 14
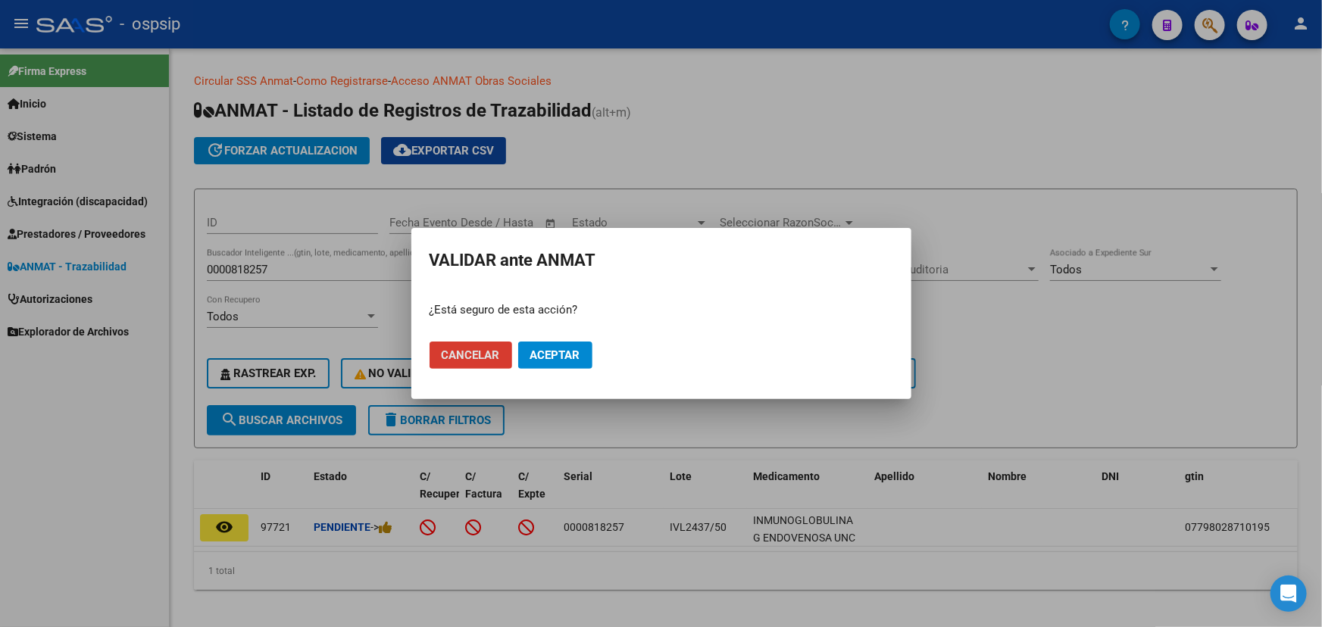
click at [577, 359] on span "Aceptar" at bounding box center [555, 356] width 50 height 14
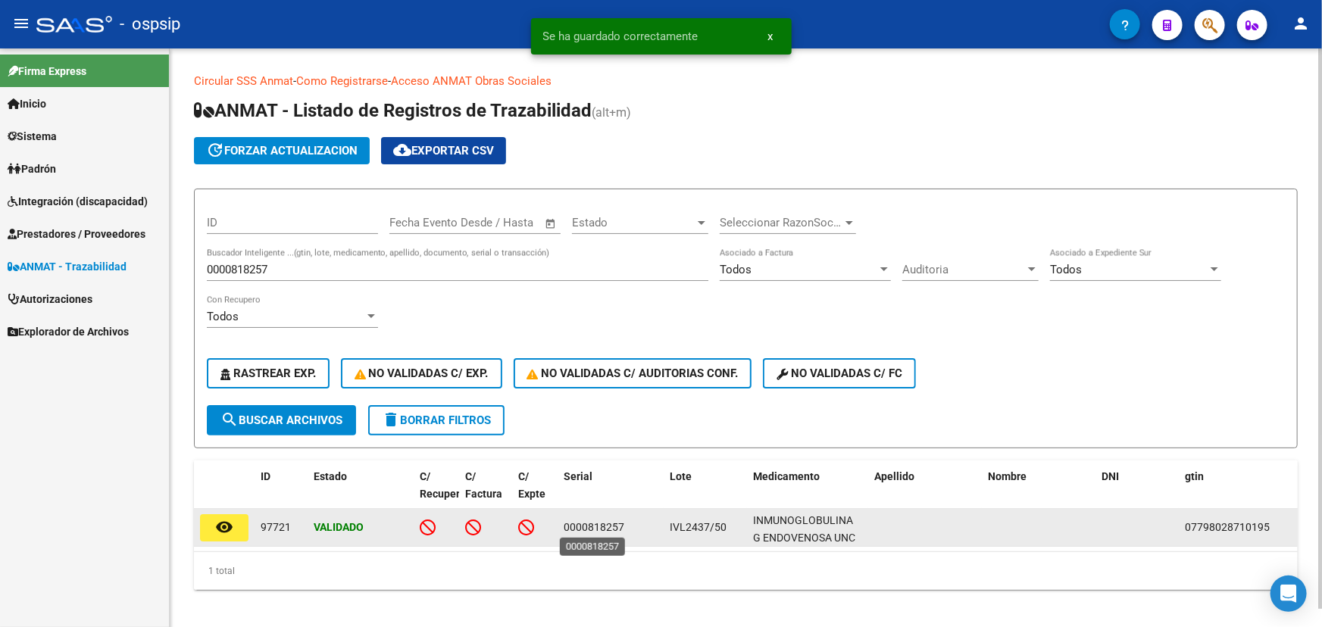
click at [585, 522] on span "0000818257" at bounding box center [594, 527] width 61 height 12
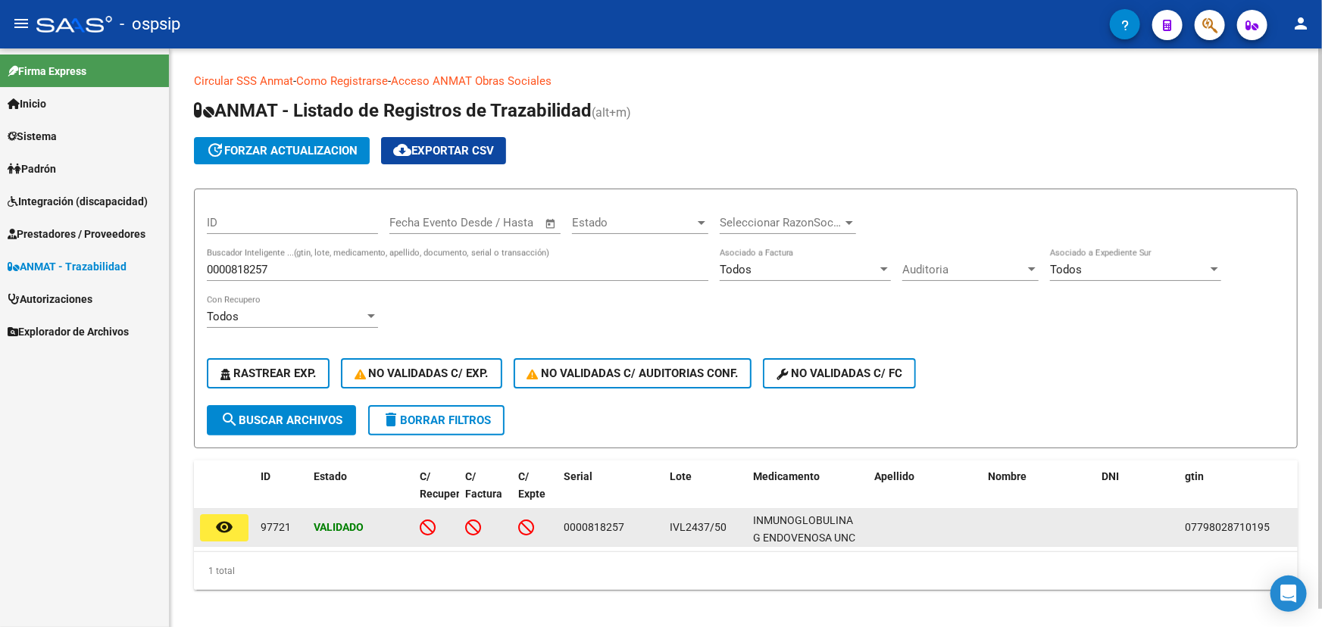
click at [689, 521] on span "IVL2437/50" at bounding box center [698, 527] width 57 height 12
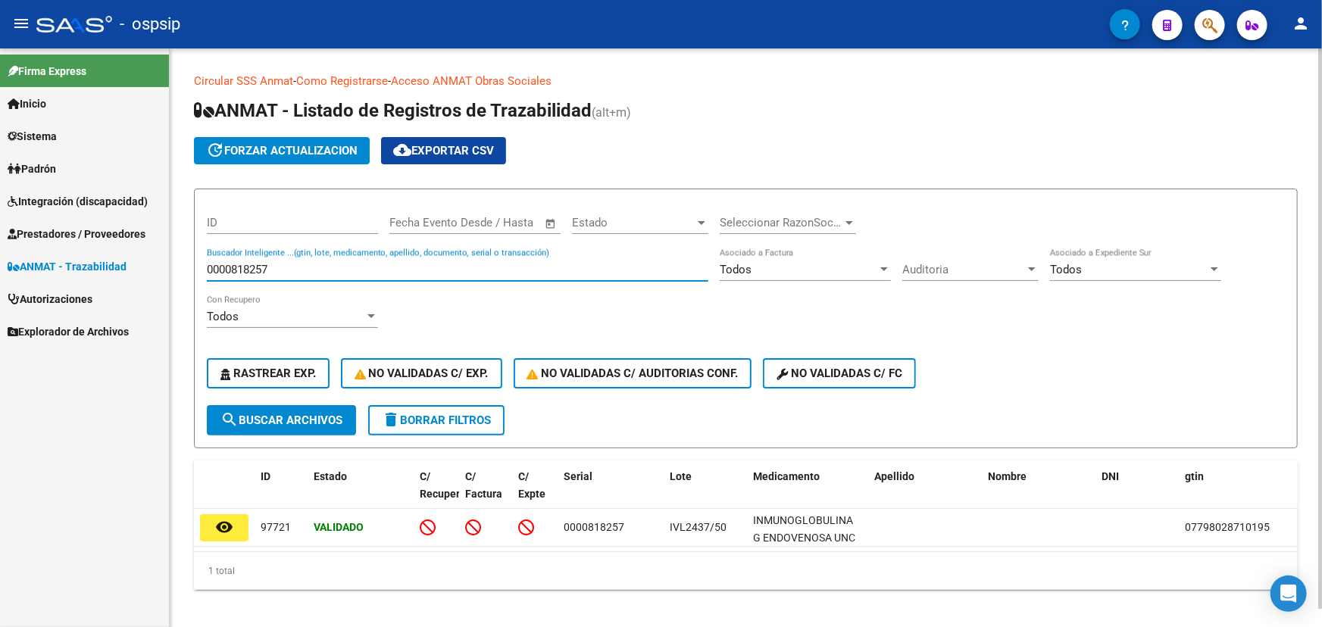
click at [272, 267] on input "0000818257" at bounding box center [458, 270] width 502 height 14
paste input "49"
click at [313, 427] on button "search Buscar Archivos" at bounding box center [281, 420] width 149 height 30
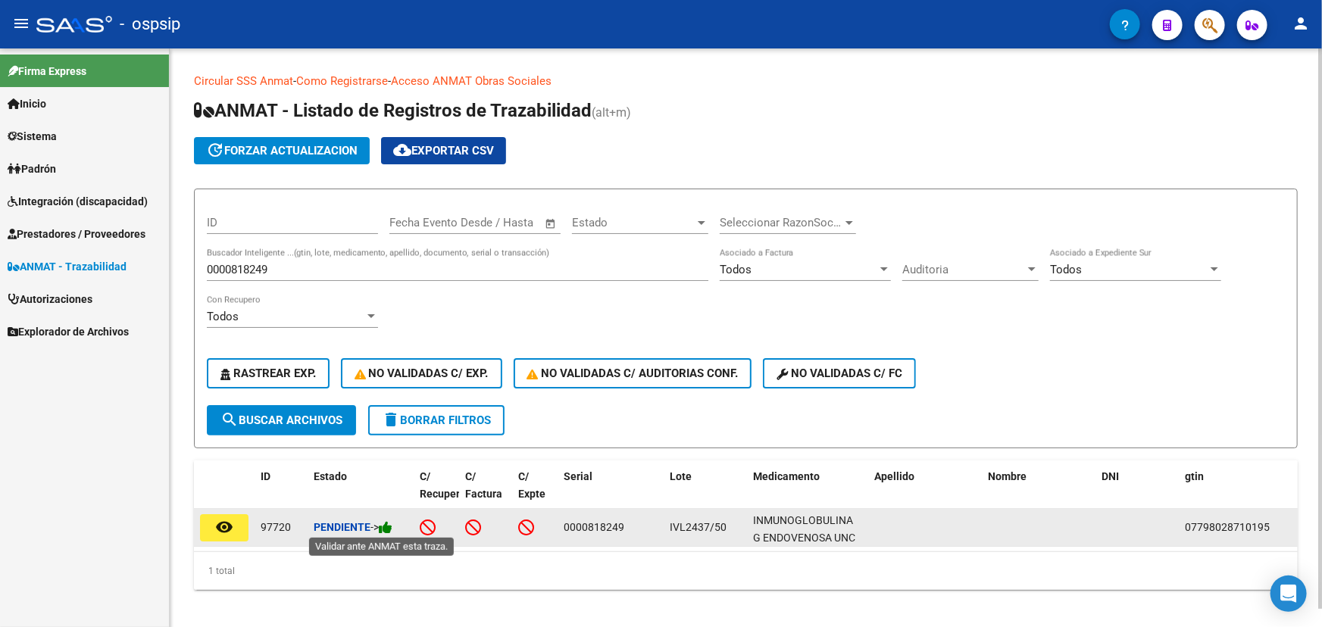
click at [392, 528] on icon at bounding box center [386, 528] width 14 height 14
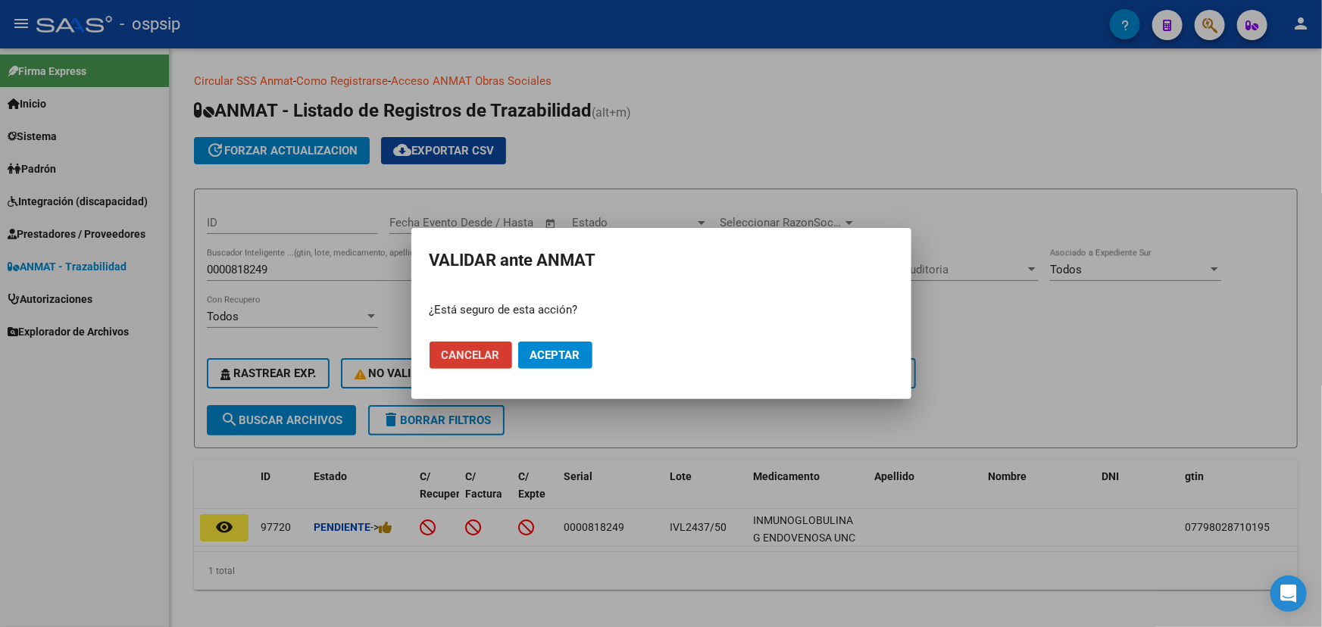
click at [577, 359] on span "Aceptar" at bounding box center [555, 356] width 50 height 14
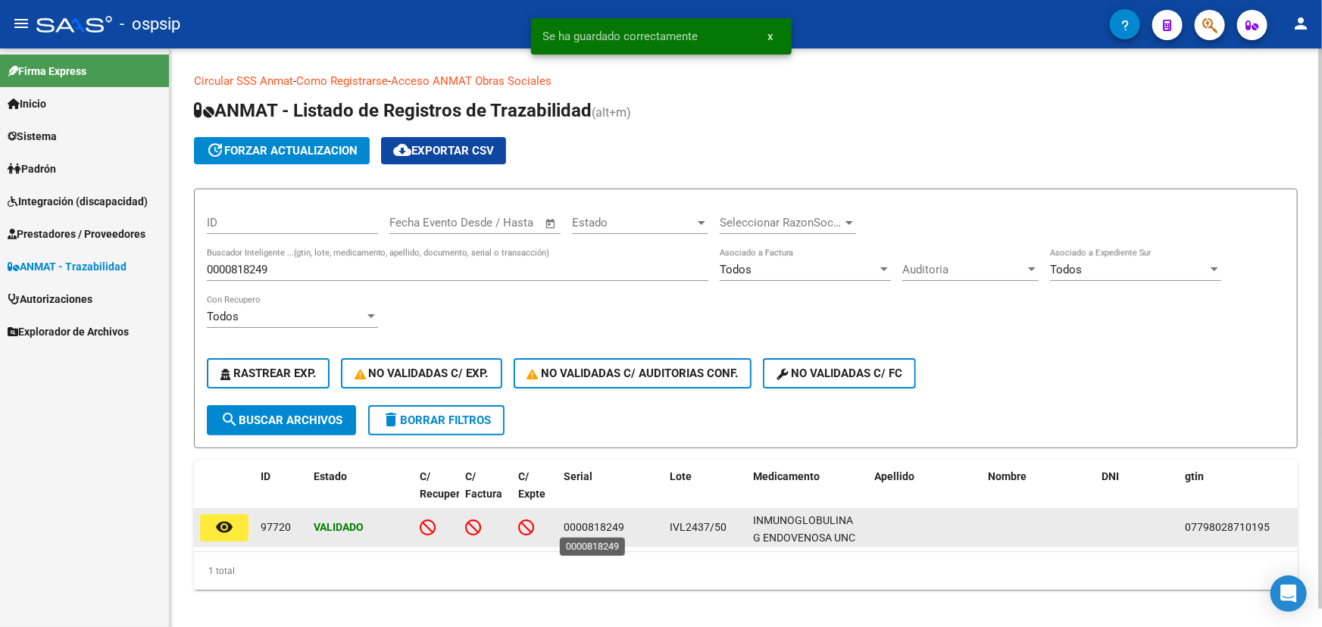
click at [593, 523] on span "0000818249" at bounding box center [594, 527] width 61 height 12
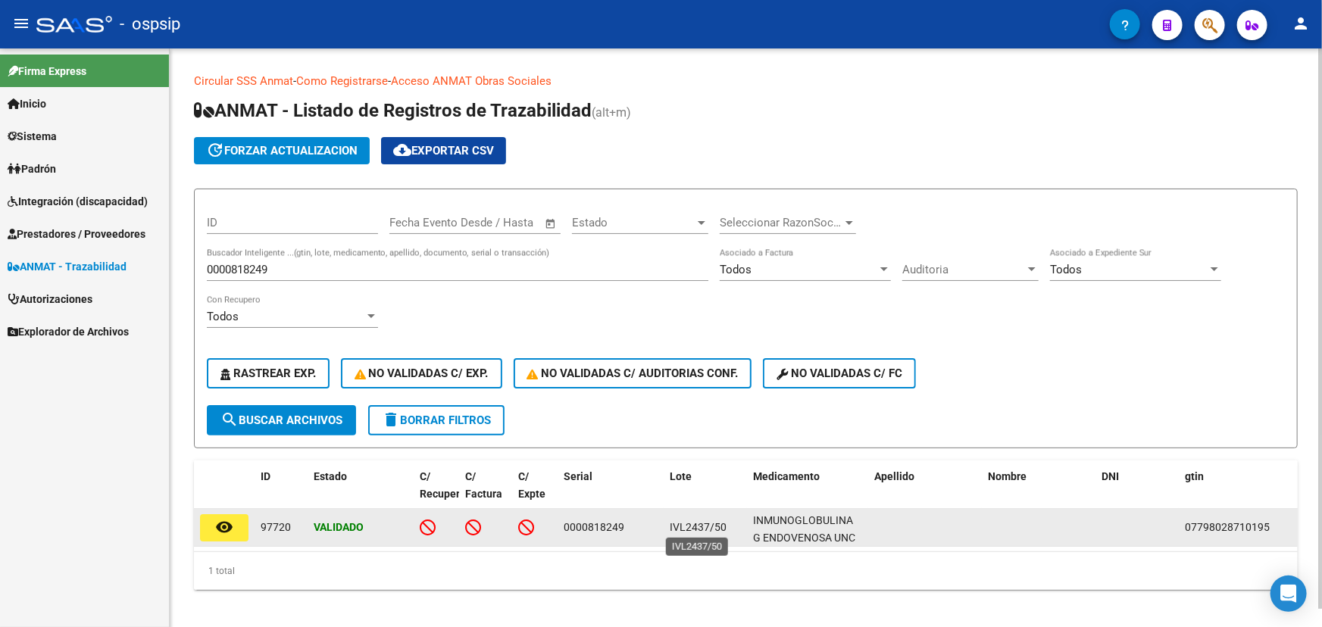
click at [698, 530] on span "IVL2437/50" at bounding box center [698, 527] width 57 height 12
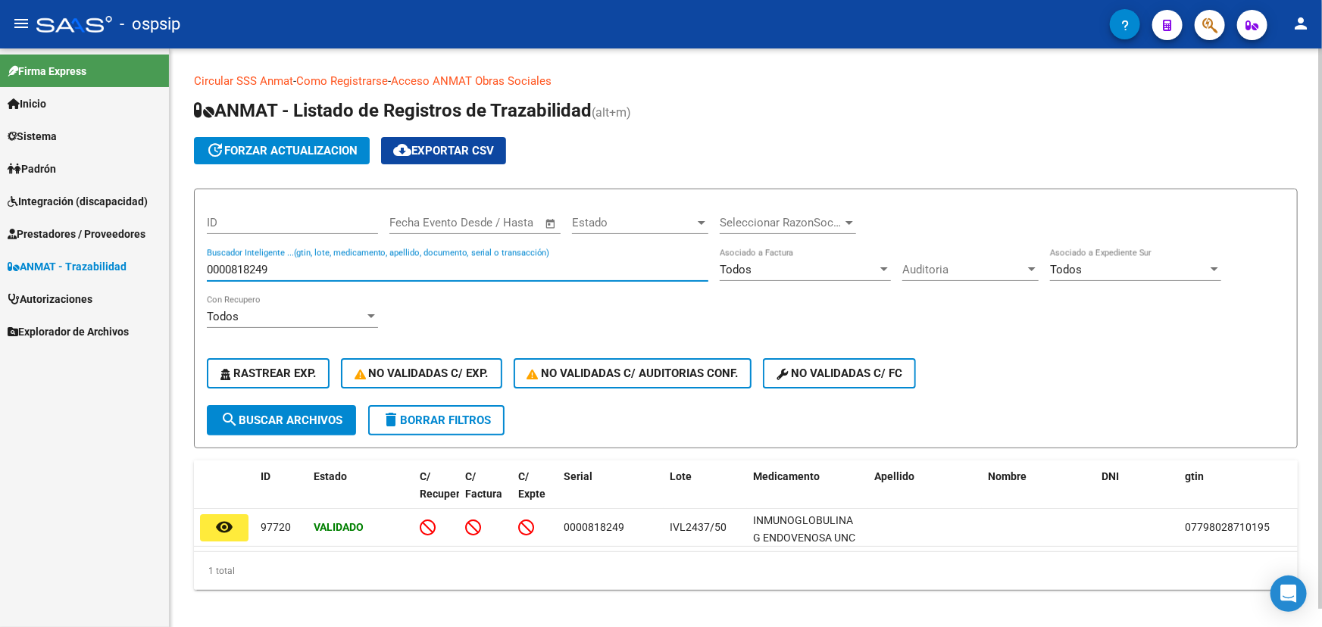
click at [255, 269] on input "0000818249" at bounding box center [458, 270] width 502 height 14
paste input "176"
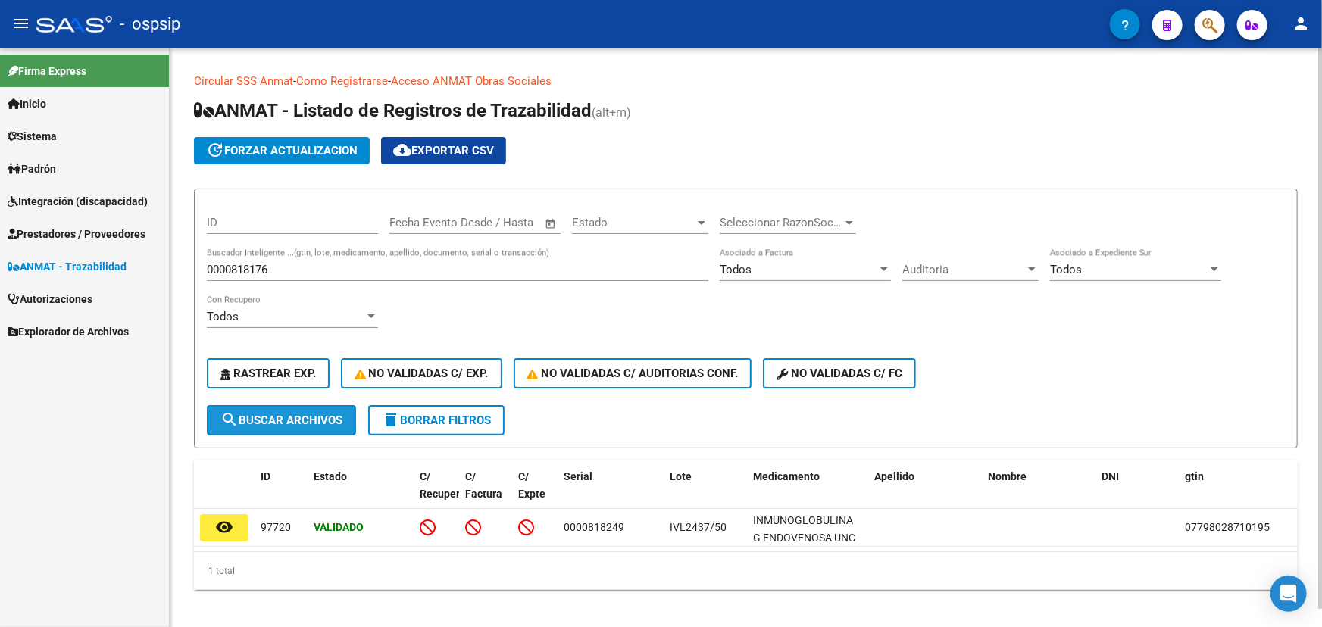
click at [321, 417] on span "search Buscar Archivos" at bounding box center [281, 421] width 122 height 14
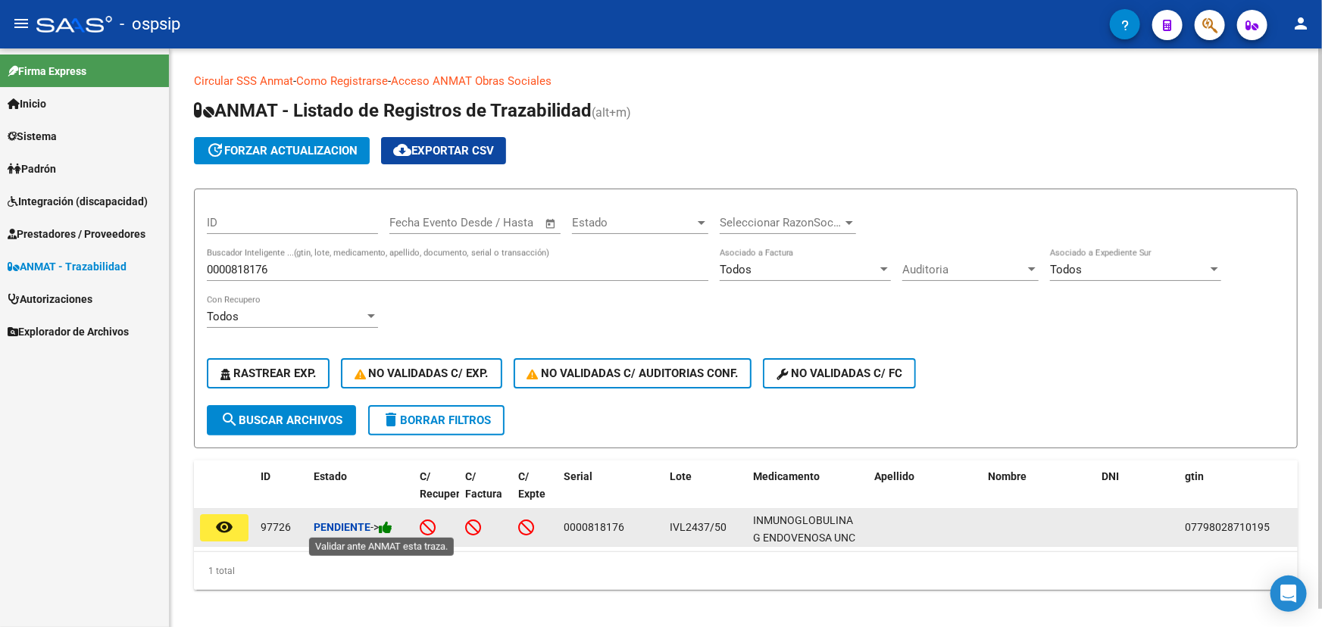
click at [389, 527] on icon at bounding box center [386, 528] width 14 height 14
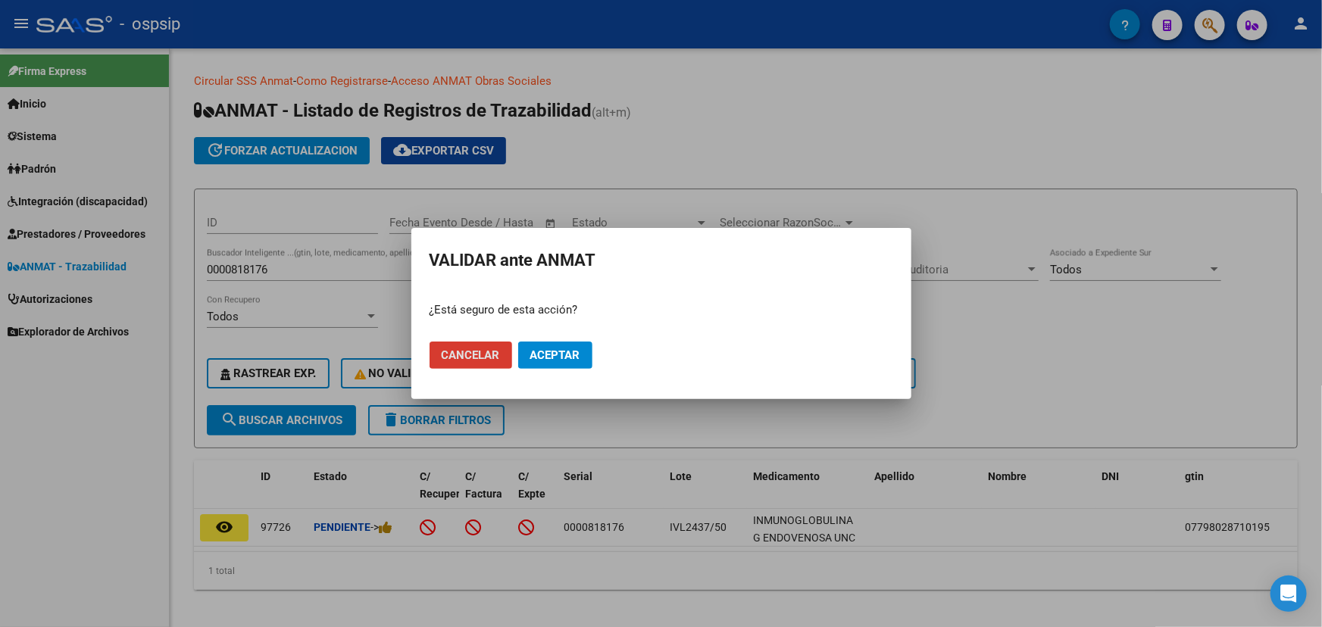
click at [556, 352] on span "Aceptar" at bounding box center [555, 356] width 50 height 14
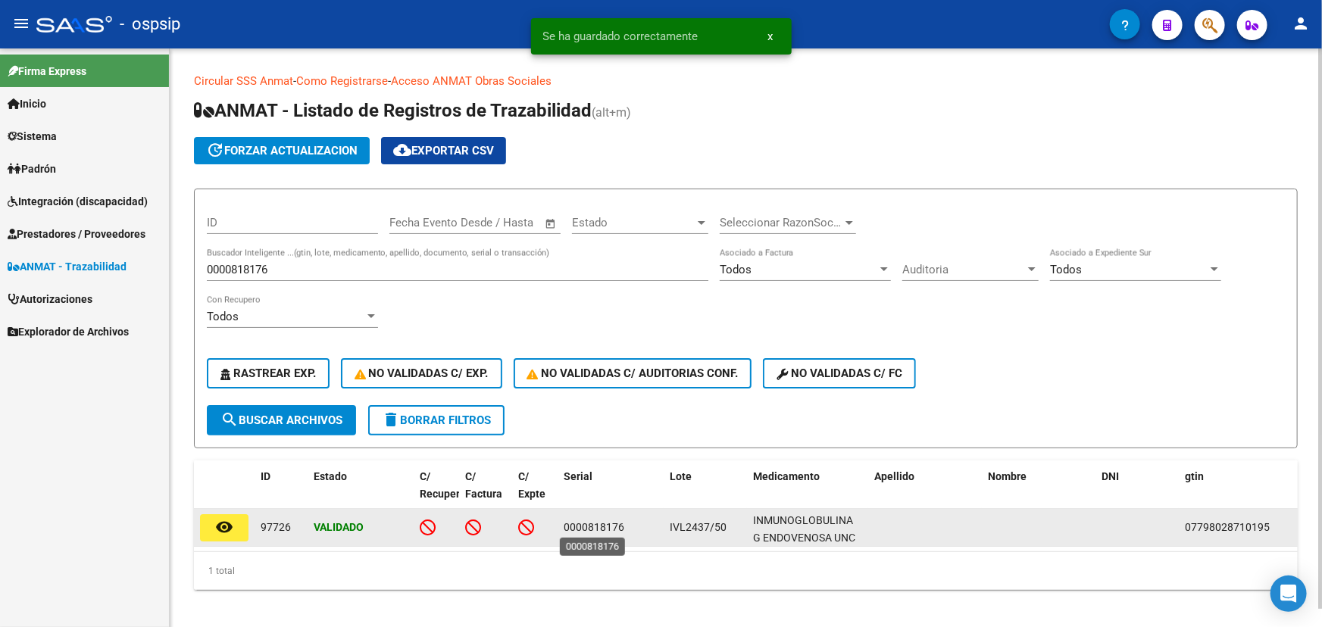
click at [582, 524] on span "0000818176" at bounding box center [594, 527] width 61 height 12
click at [580, 524] on span "0000818176" at bounding box center [594, 527] width 61 height 12
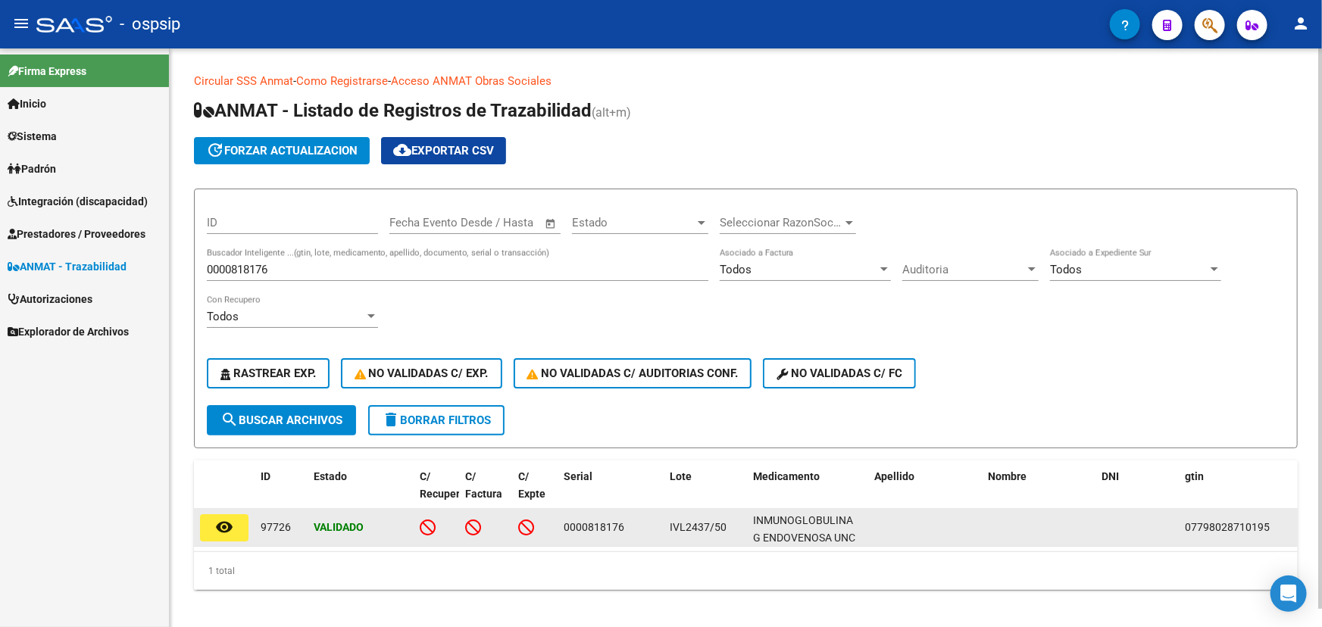
click at [670, 527] on span "IVL2437/50" at bounding box center [698, 527] width 57 height 12
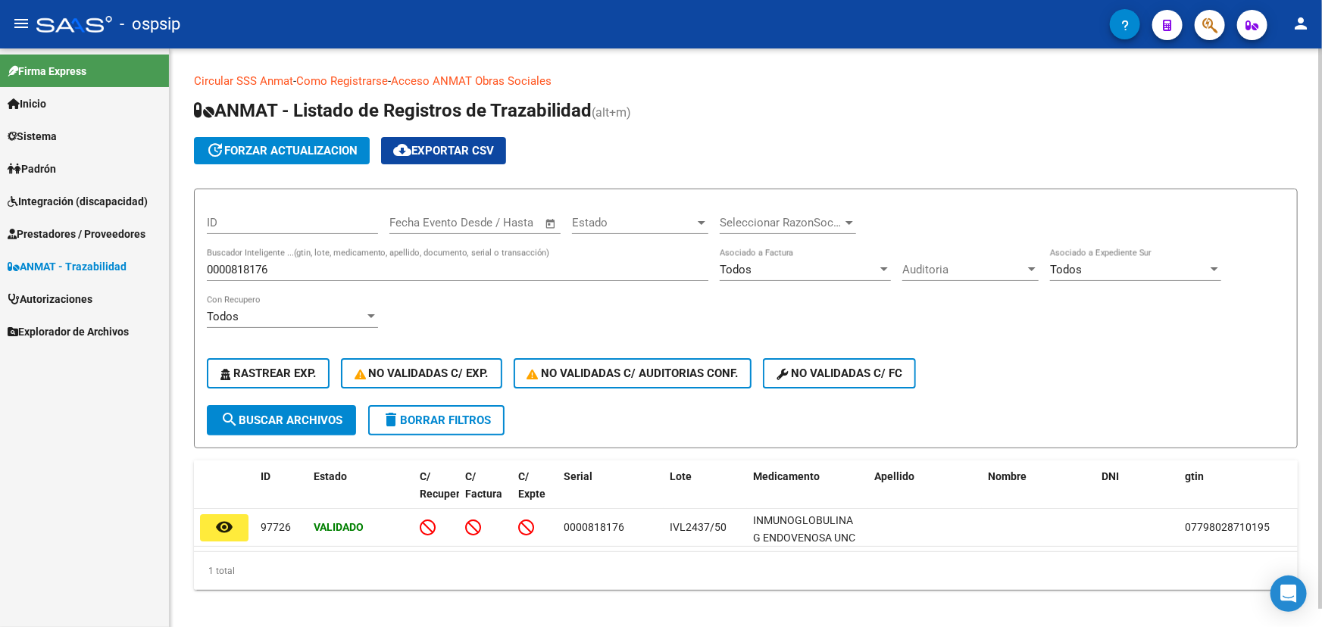
click at [242, 267] on input "0000818176" at bounding box center [458, 270] width 502 height 14
paste input "56000230"
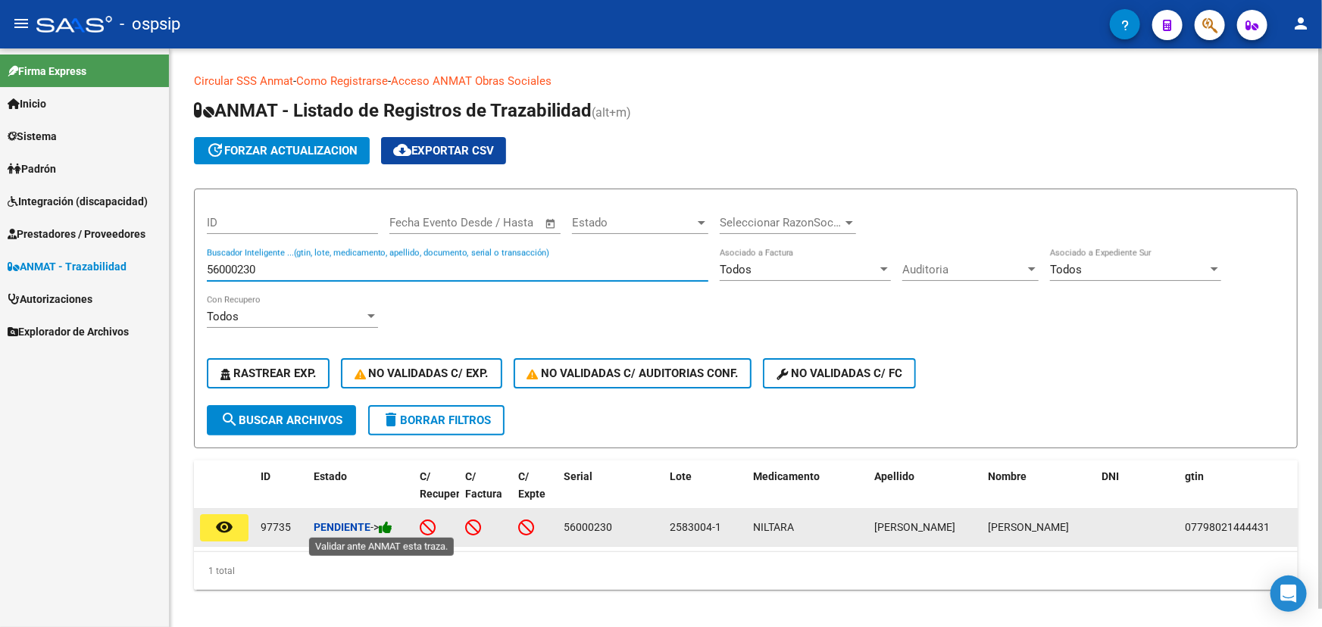
type input "56000230"
click at [392, 525] on icon at bounding box center [386, 528] width 14 height 14
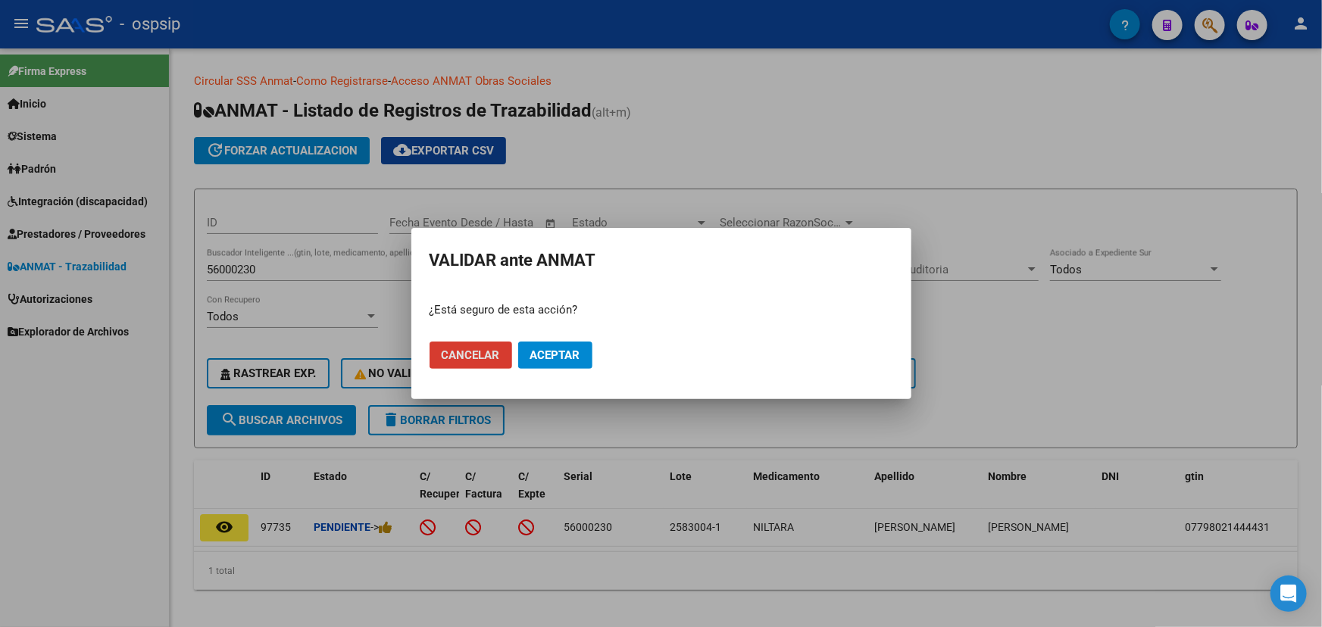
click at [554, 344] on button "Aceptar" at bounding box center [555, 355] width 74 height 27
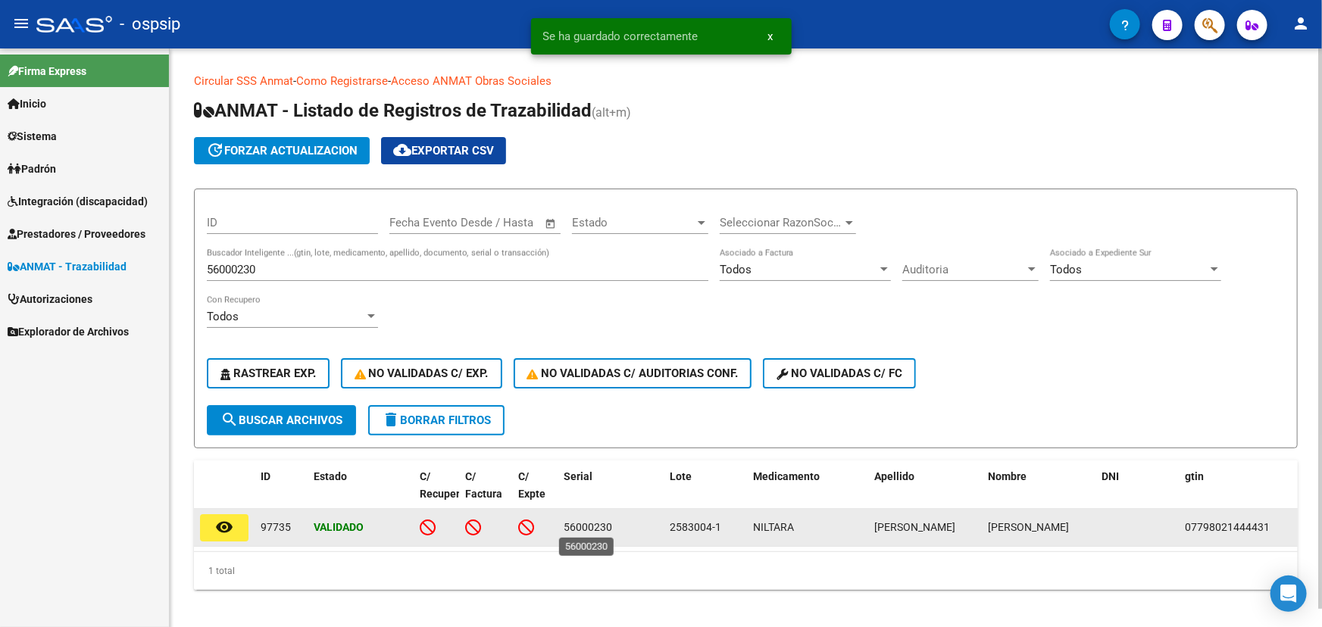
click at [580, 531] on span "56000230" at bounding box center [588, 527] width 48 height 12
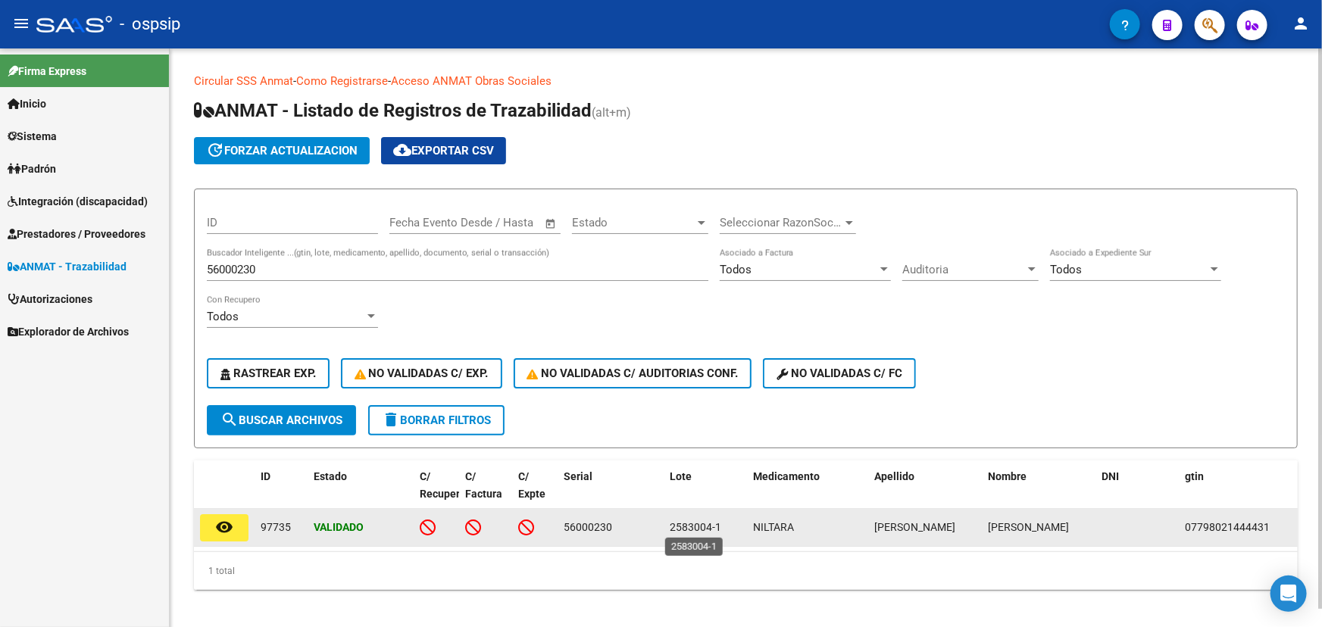
click at [685, 526] on span "2583004-1" at bounding box center [696, 527] width 52 height 12
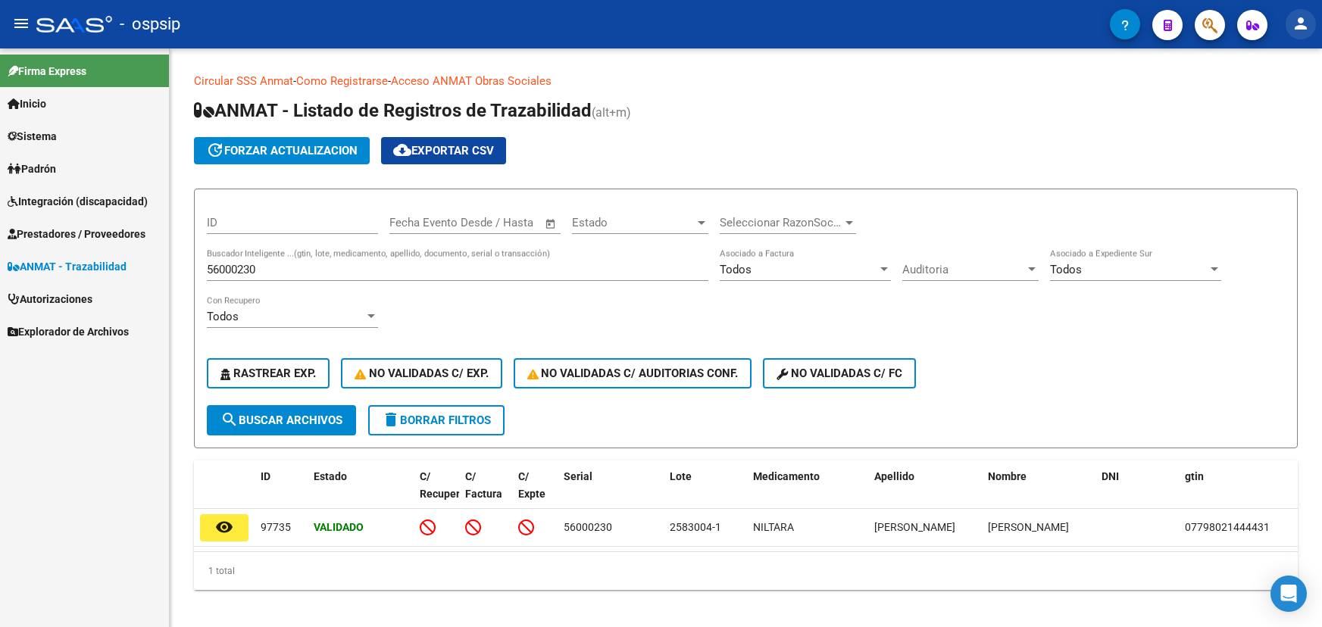
click at [1302, 22] on mat-icon "person" at bounding box center [1301, 23] width 18 height 18
click at [1293, 99] on button "exit_to_app Salir" at bounding box center [1270, 100] width 92 height 36
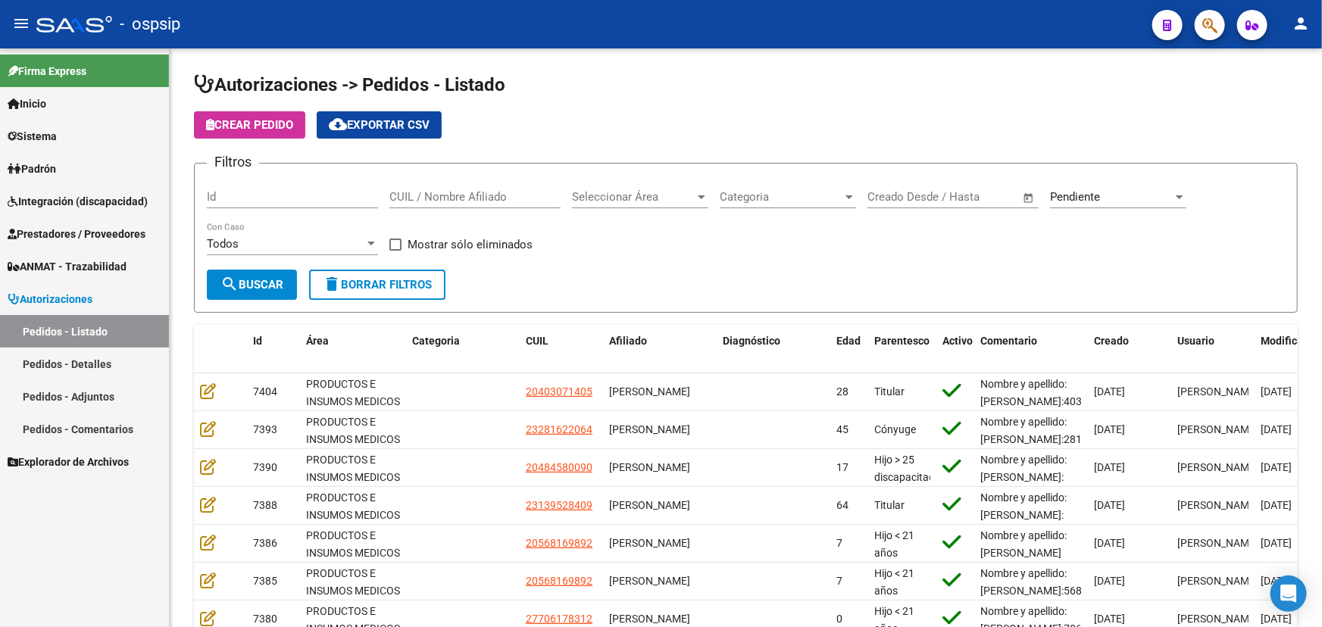
click at [1311, 22] on button "person" at bounding box center [1301, 24] width 30 height 30
click at [1290, 92] on button "exit_to_app Salir" at bounding box center [1270, 100] width 92 height 36
